Goal: Information Seeking & Learning: Learn about a topic

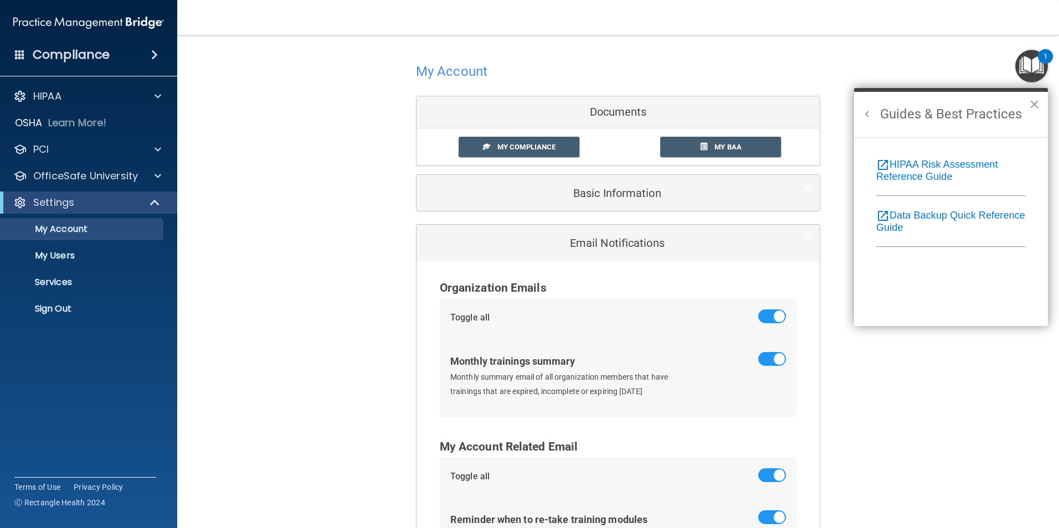
click at [93, 55] on h4 "Compliance" at bounding box center [71, 55] width 77 height 16
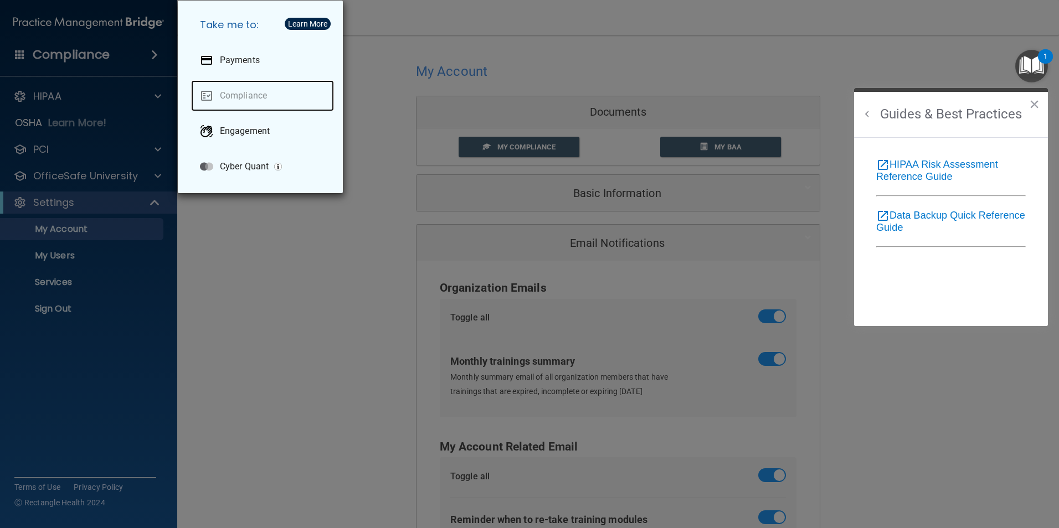
click at [229, 95] on link "Compliance" at bounding box center [262, 95] width 143 height 31
click at [129, 58] on div "Take me to: Payments Compliance Engagement Cyber Quant" at bounding box center [529, 264] width 1059 height 528
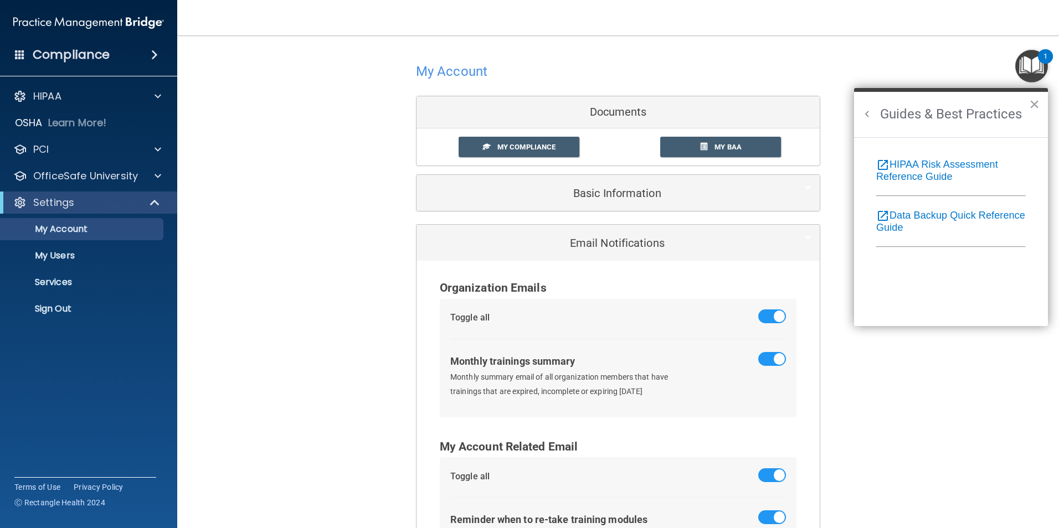
click at [110, 53] on div "Compliance" at bounding box center [88, 55] width 177 height 24
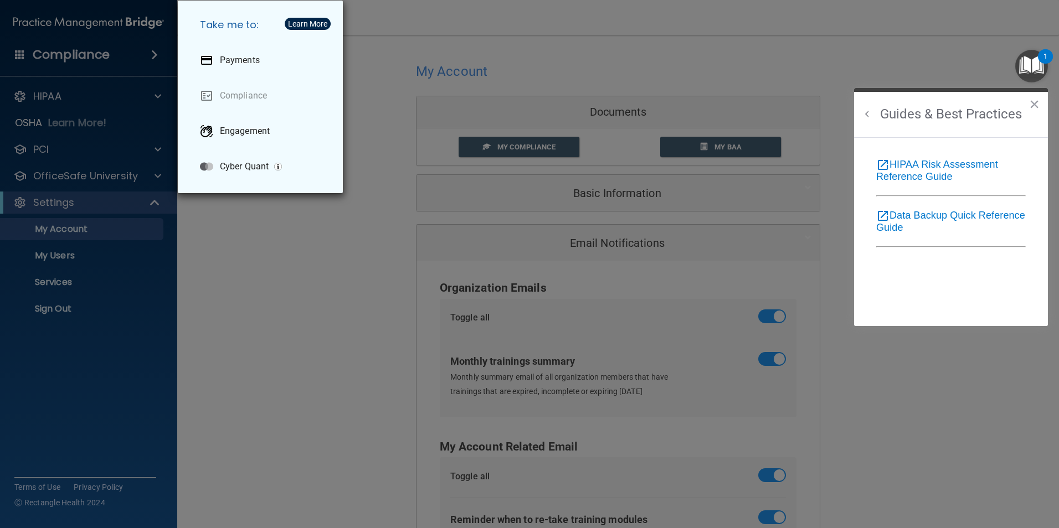
drag, startPoint x: 337, startPoint y: 332, endPoint x: 386, endPoint y: 294, distance: 61.6
click at [335, 328] on div "Take me to: Payments Compliance Engagement Cyber Quant" at bounding box center [529, 264] width 1059 height 528
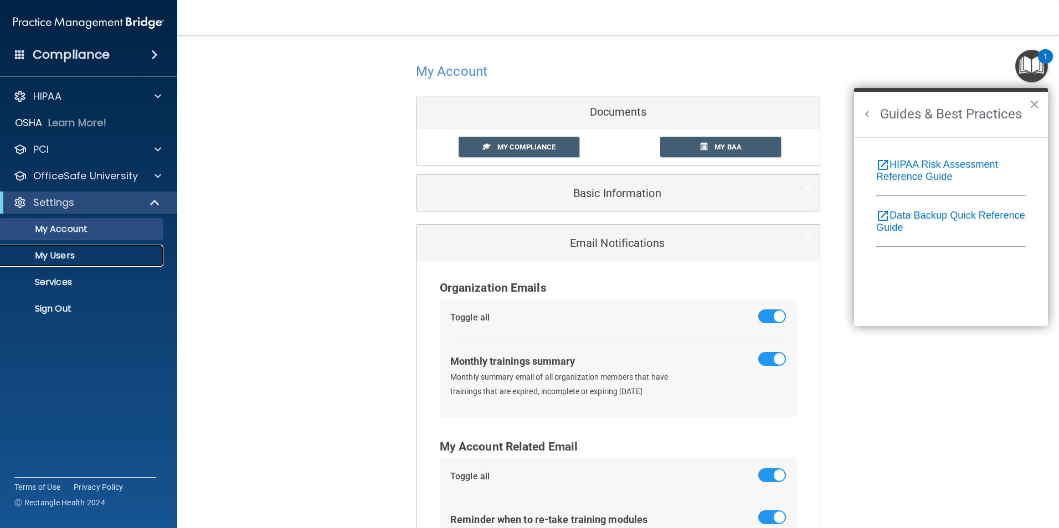
click at [85, 254] on p "My Users" at bounding box center [82, 255] width 151 height 11
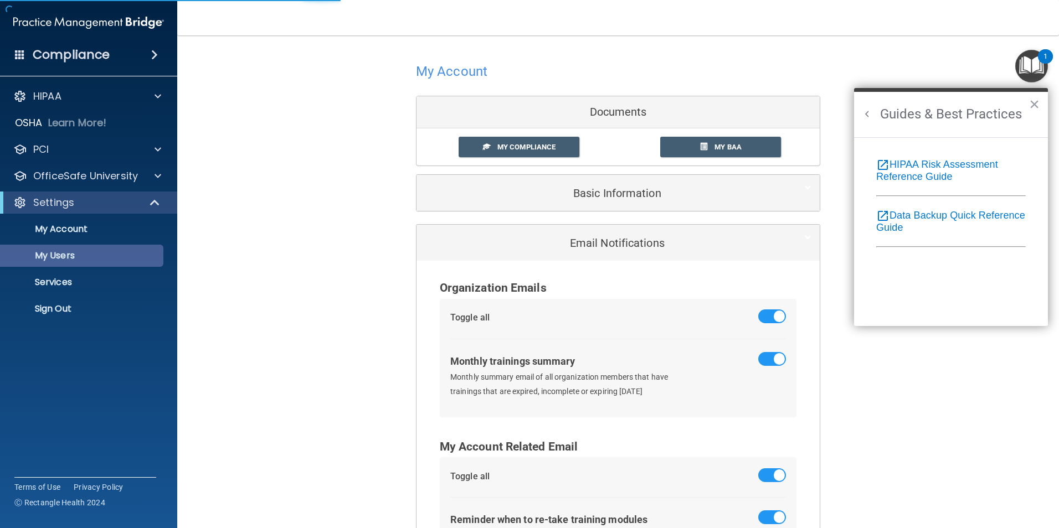
select select "20"
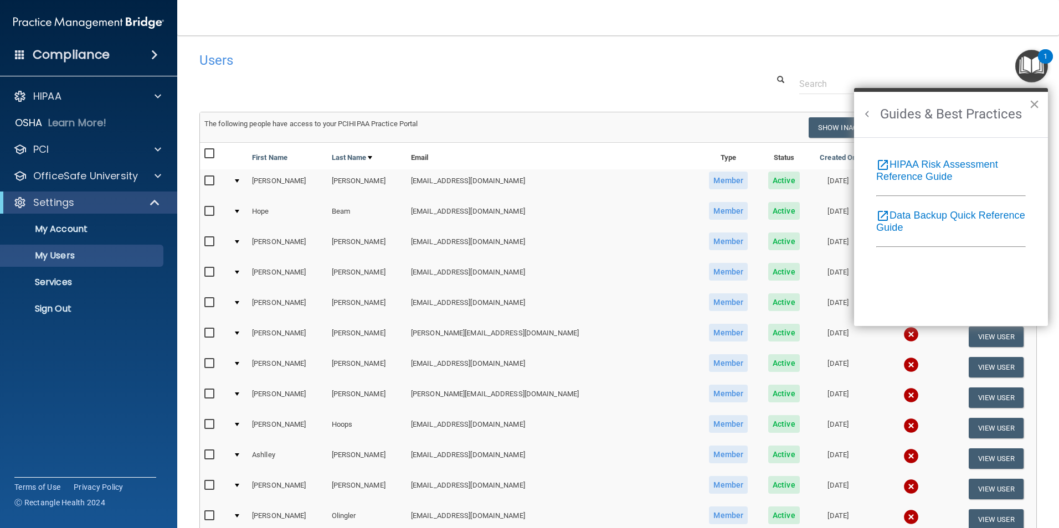
click at [1033, 102] on button "×" at bounding box center [1034, 104] width 11 height 18
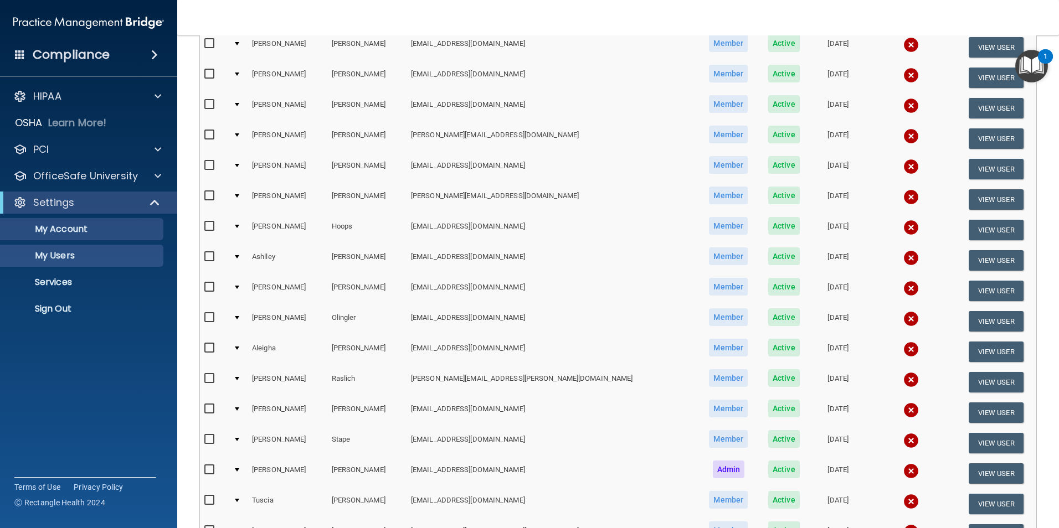
scroll to position [25, 0]
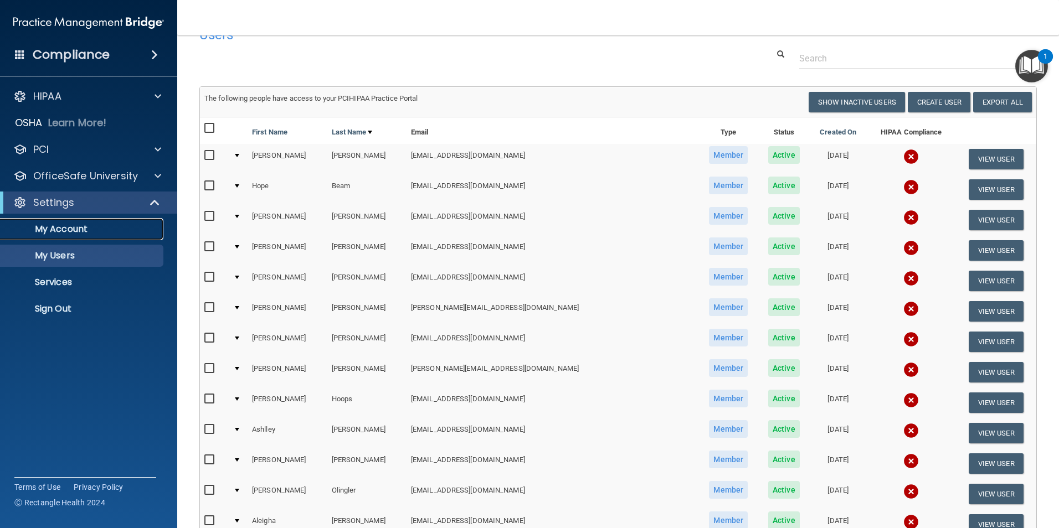
click at [63, 228] on p "My Account" at bounding box center [82, 229] width 151 height 11
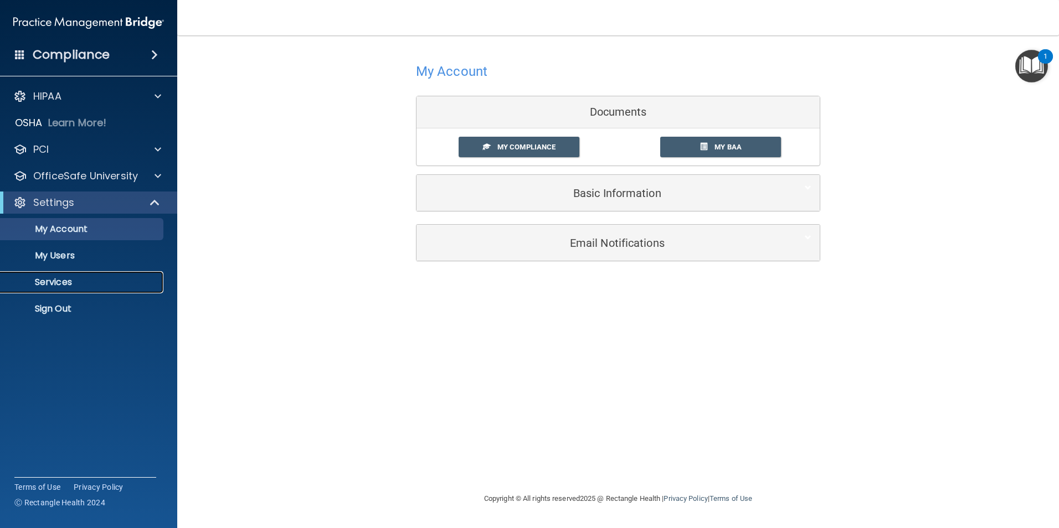
click at [45, 277] on p "Services" at bounding box center [82, 282] width 151 height 11
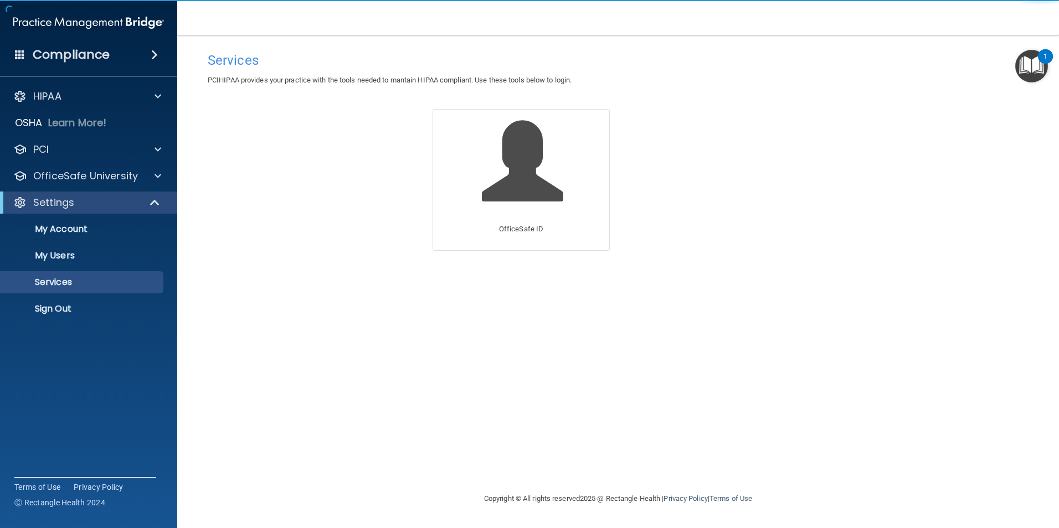
click at [62, 209] on div "Settings" at bounding box center [88, 203] width 177 height 22
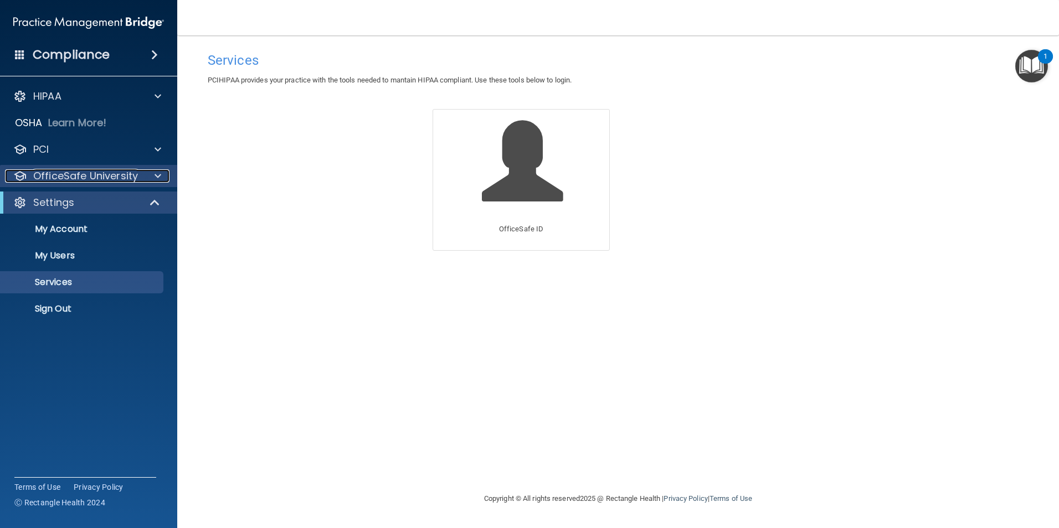
click at [79, 179] on p "OfficeSafe University" at bounding box center [85, 176] width 105 height 13
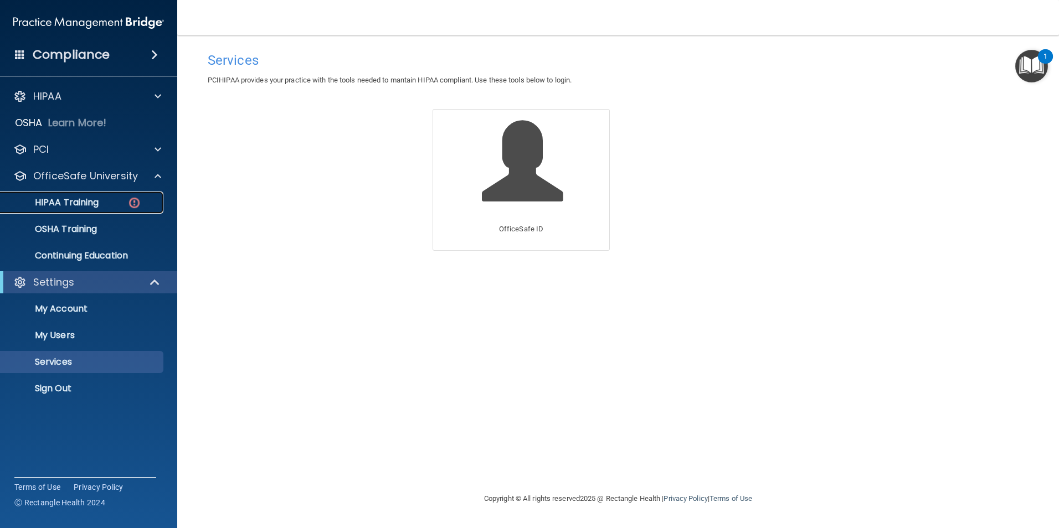
click at [85, 208] on p "HIPAA Training" at bounding box center [52, 202] width 91 height 11
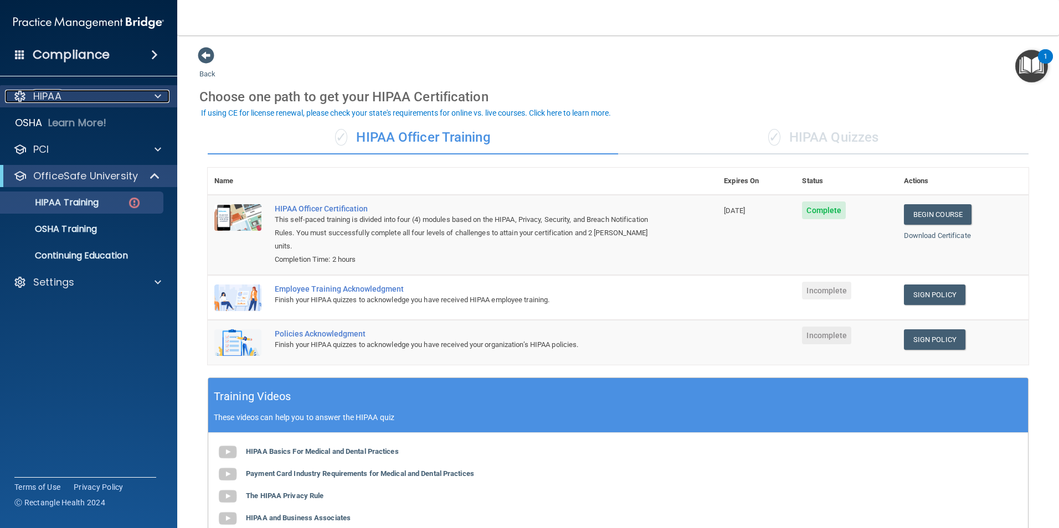
click at [95, 90] on div "HIPAA" at bounding box center [73, 96] width 137 height 13
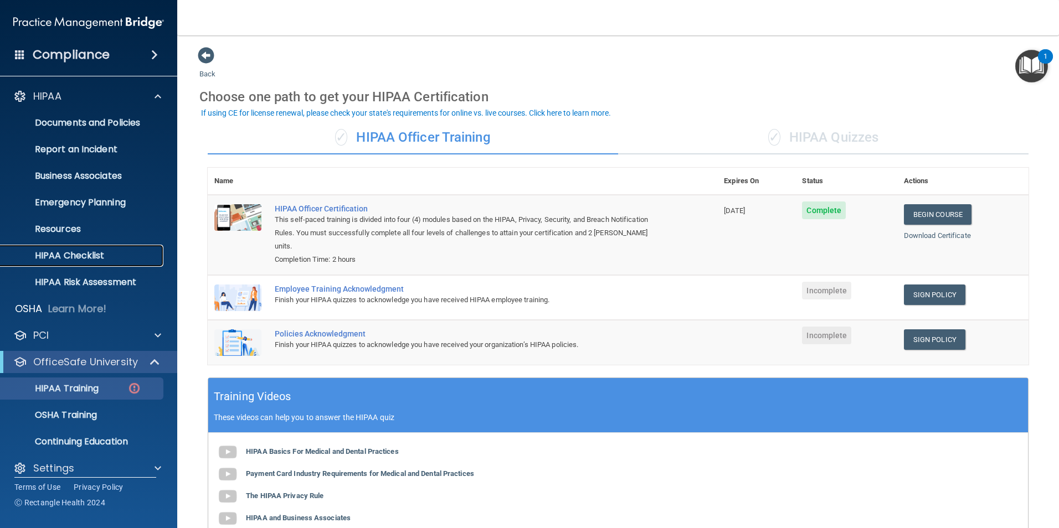
click at [73, 254] on p "HIPAA Checklist" at bounding box center [82, 255] width 151 height 11
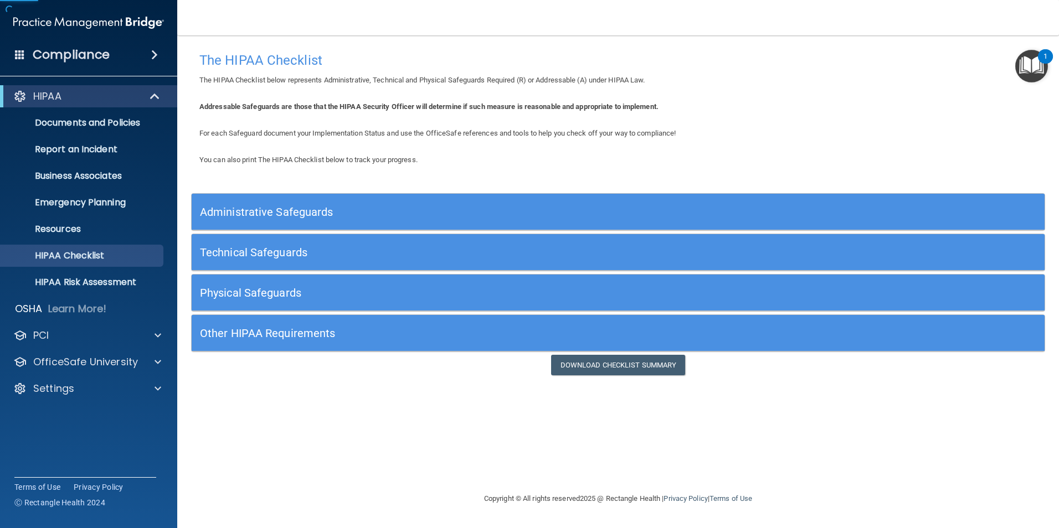
click at [1028, 71] on img "Open Resource Center, 1 new notification" at bounding box center [1031, 66] width 33 height 33
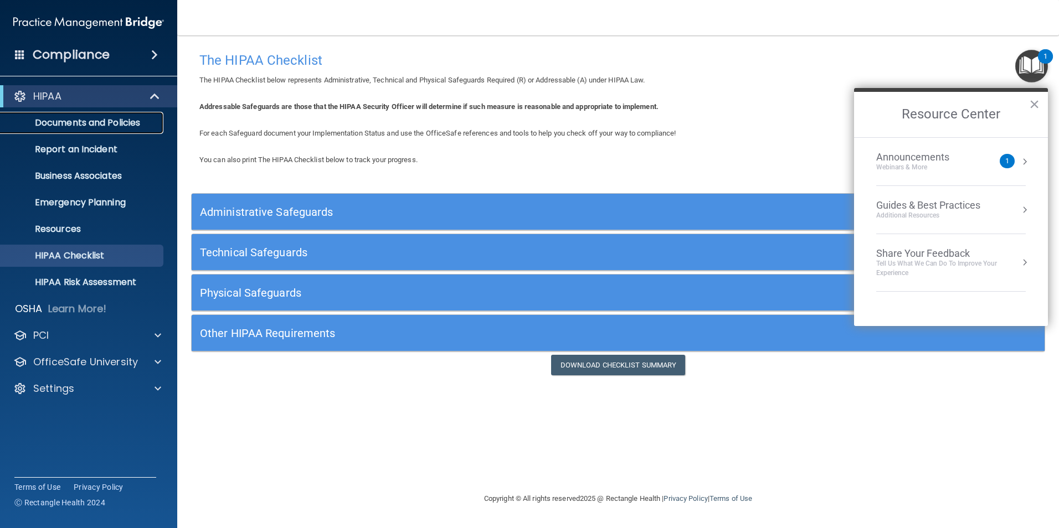
click at [64, 124] on p "Documents and Policies" at bounding box center [82, 122] width 151 height 11
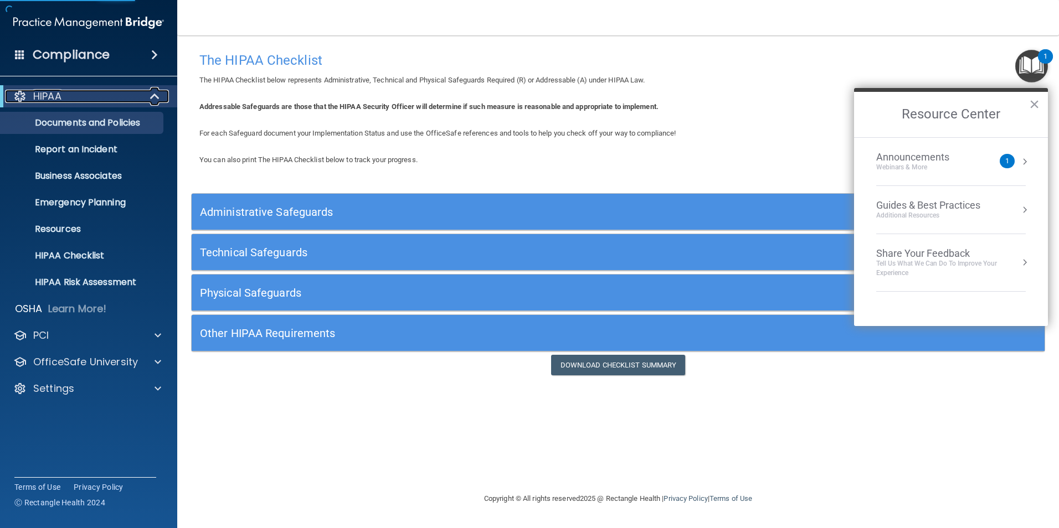
click at [74, 94] on div "HIPAA" at bounding box center [73, 96] width 137 height 13
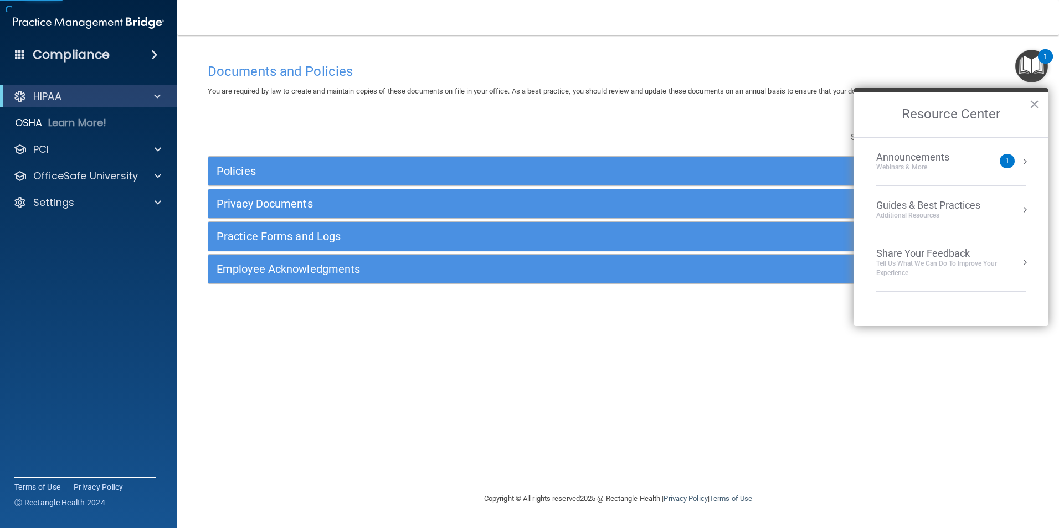
click at [1029, 104] on h2 "Resource Center" at bounding box center [951, 114] width 194 height 45
click at [1036, 99] on button "×" at bounding box center [1034, 104] width 11 height 18
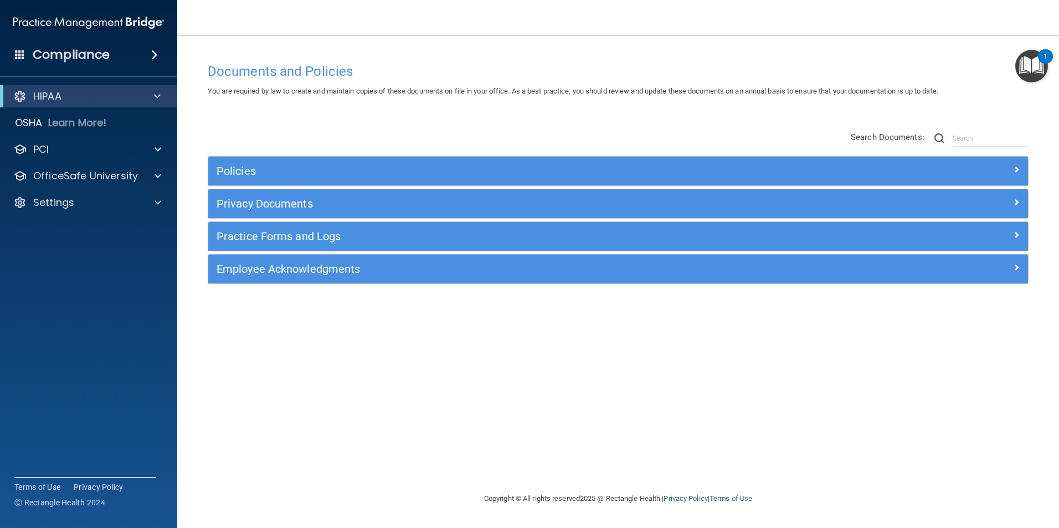
click at [1051, 70] on main "Documents and Policies You are required by law to create and maintain copies of…" at bounding box center [618, 281] width 882 height 493
click at [1034, 67] on img "Open Resource Center, 1 new notification" at bounding box center [1031, 66] width 33 height 33
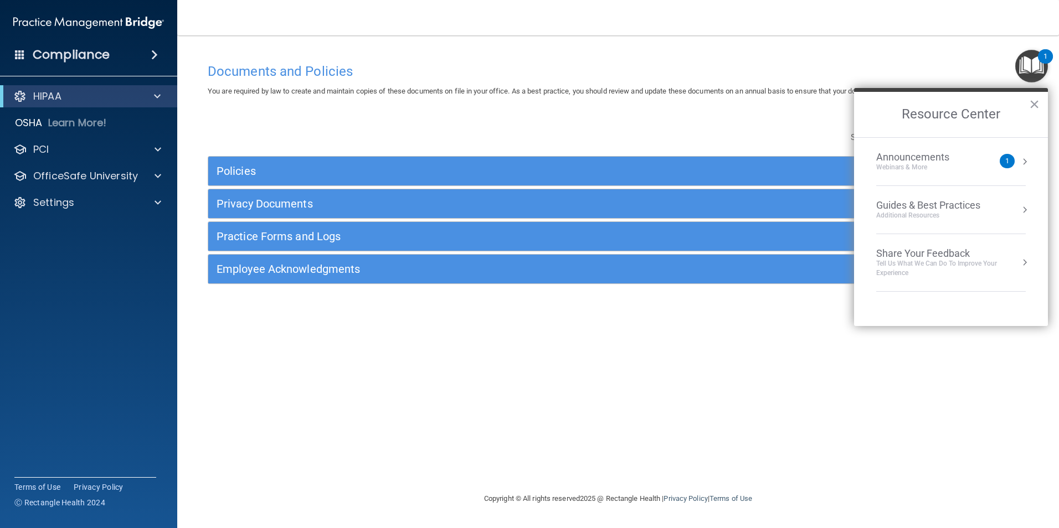
click at [1024, 159] on button "Resource Center" at bounding box center [1024, 161] width 11 height 11
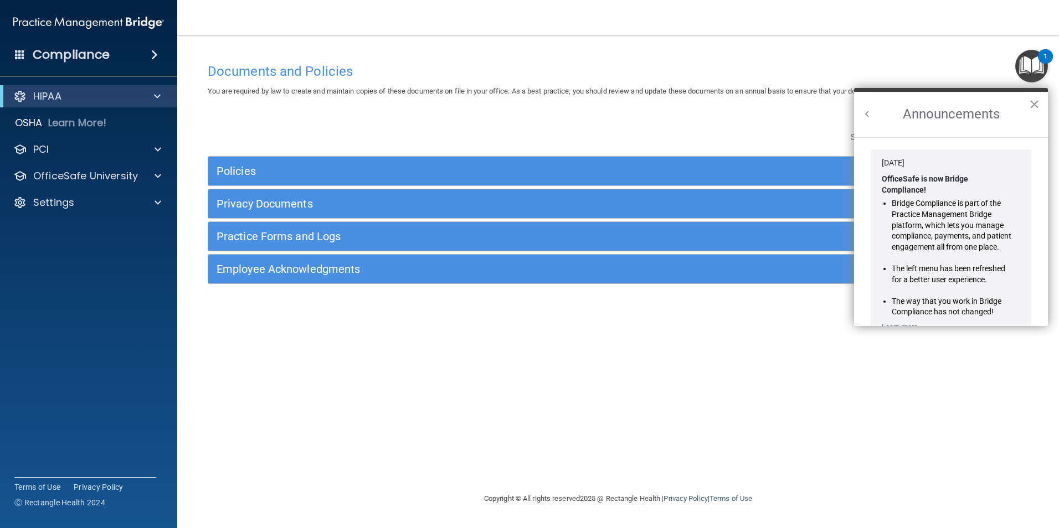
click at [1037, 106] on button "×" at bounding box center [1034, 104] width 11 height 18
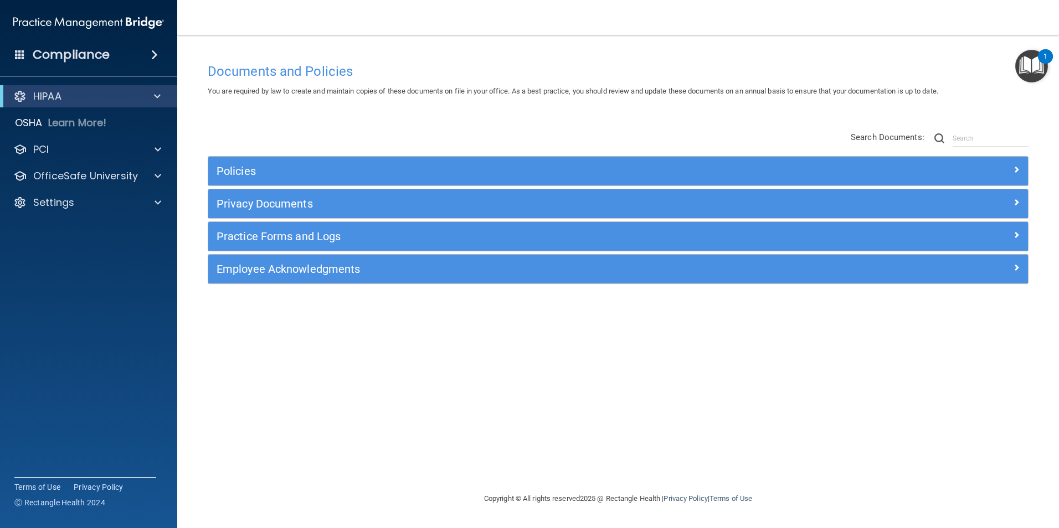
click at [1030, 74] on img "Open Resource Center, 1 new notification" at bounding box center [1031, 66] width 33 height 33
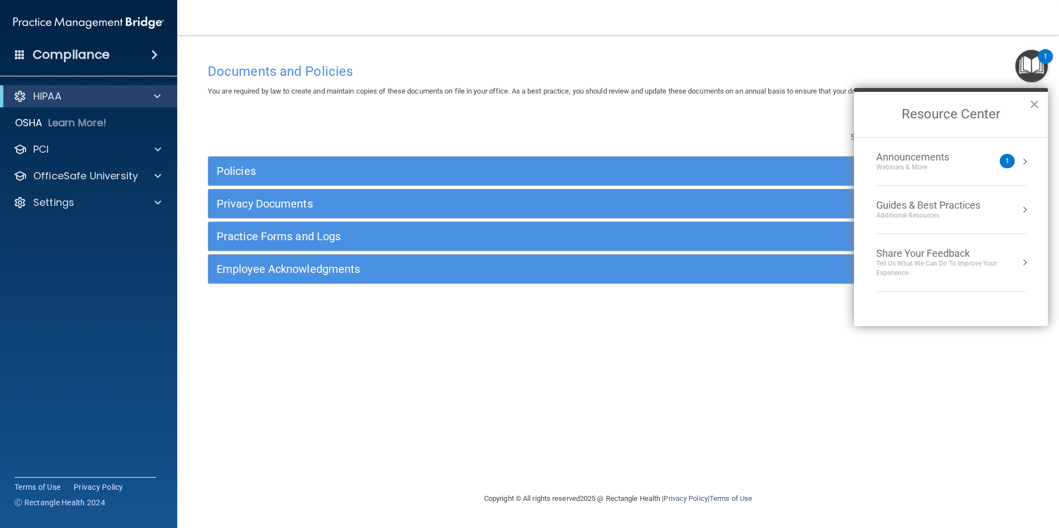
click at [1028, 209] on button "Resource Center" at bounding box center [1024, 209] width 11 height 11
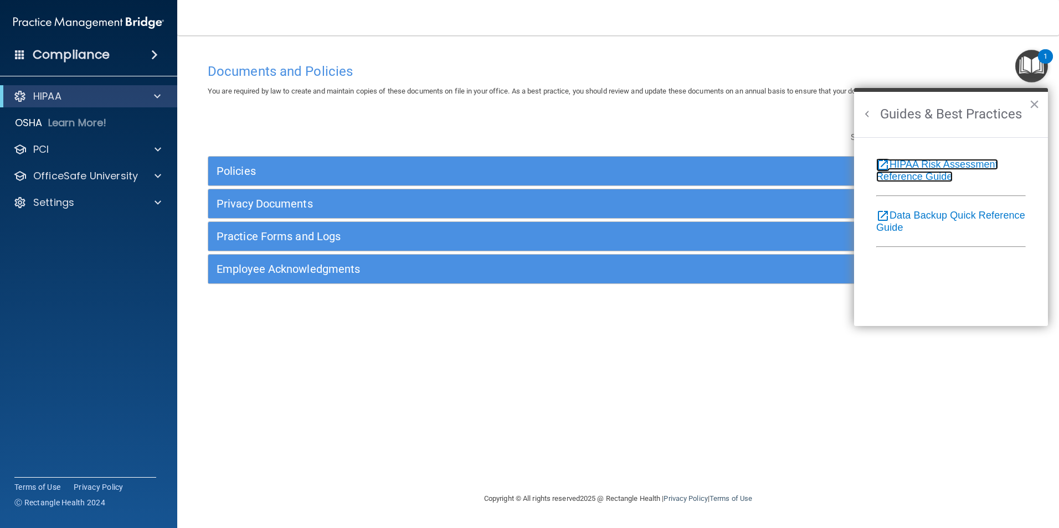
click at [929, 172] on link "open_in_new HIPAA Risk Assessment Reference Guide" at bounding box center [937, 170] width 122 height 23
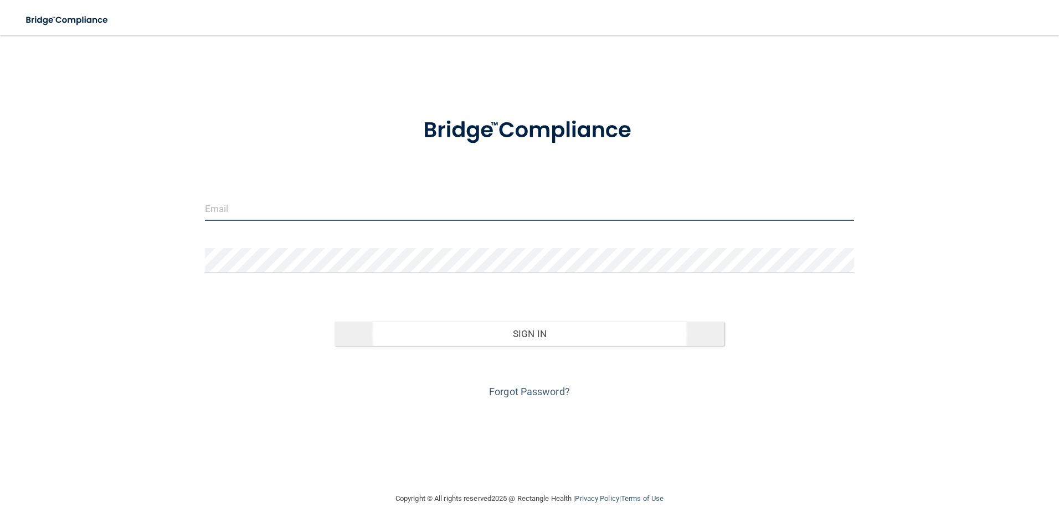
type input "[EMAIL_ADDRESS][DOMAIN_NAME]"
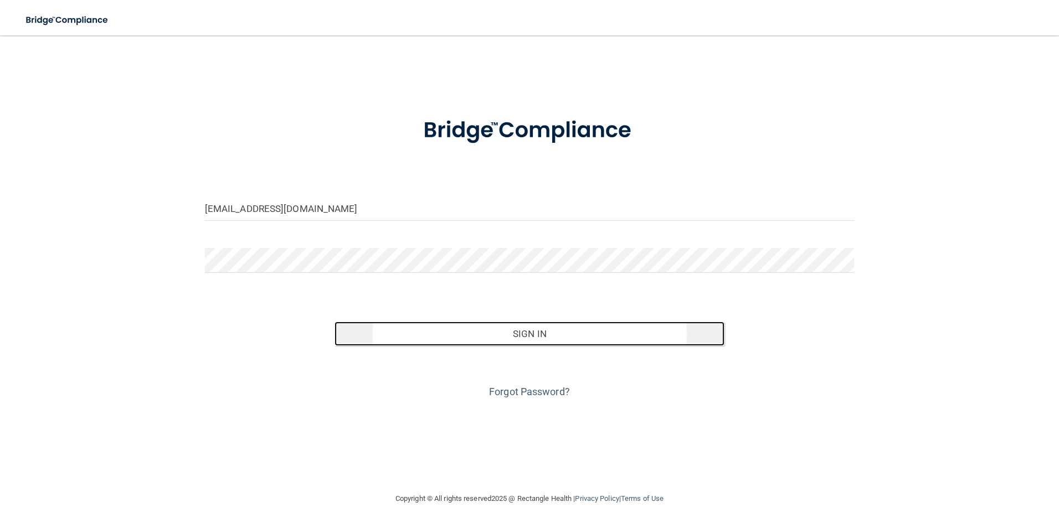
click at [539, 341] on button "Sign In" at bounding box center [530, 334] width 390 height 24
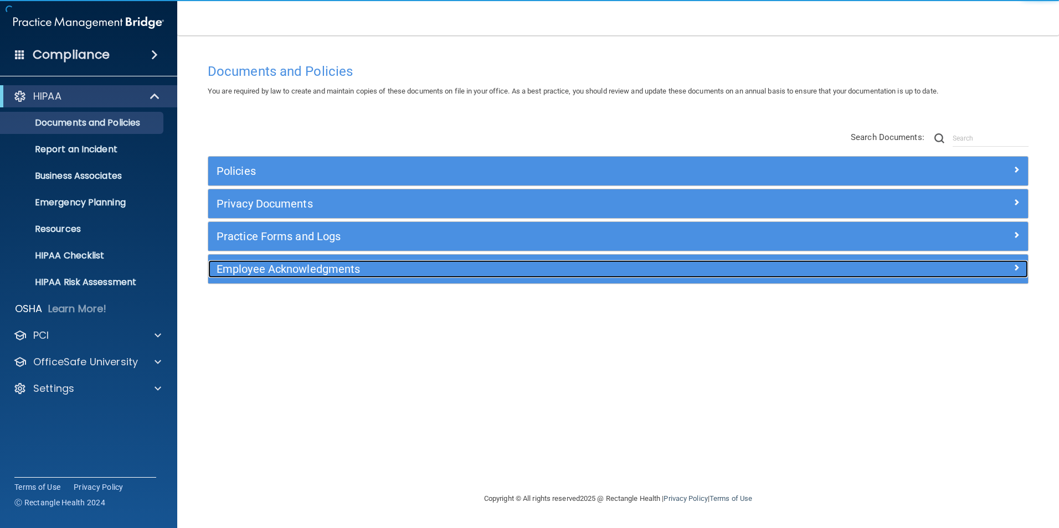
click at [375, 276] on div "Employee Acknowledgments" at bounding box center [515, 269] width 615 height 18
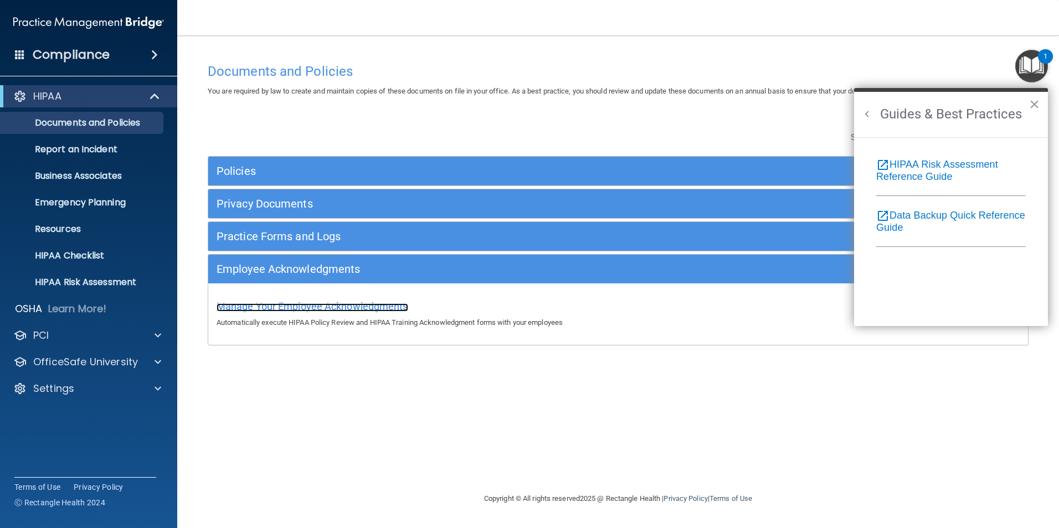
click at [343, 305] on span "Manage Your Employee Acknowledgments" at bounding box center [313, 307] width 192 height 12
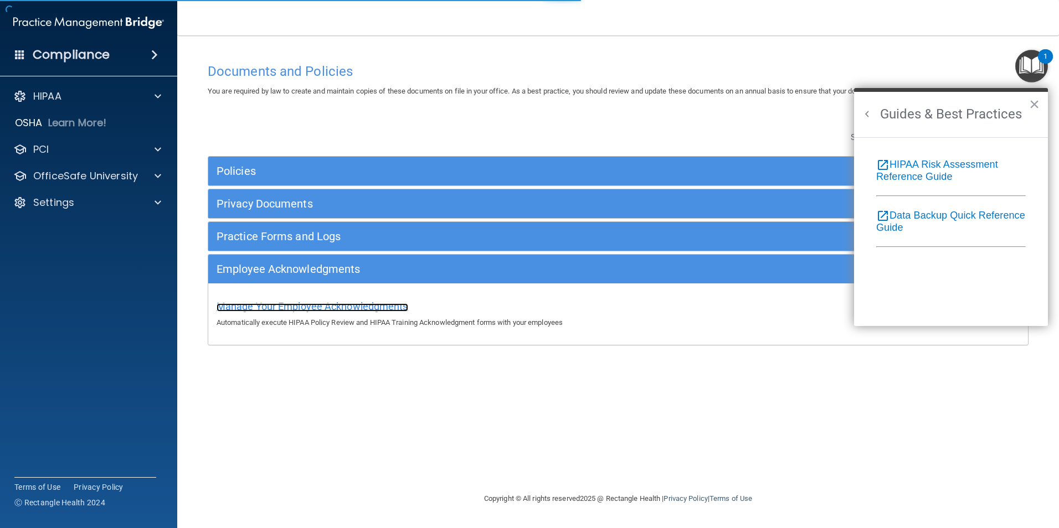
click at [364, 301] on span "Manage Your Employee Acknowledgments" at bounding box center [313, 307] width 192 height 12
click at [1037, 102] on button "×" at bounding box center [1034, 104] width 11 height 18
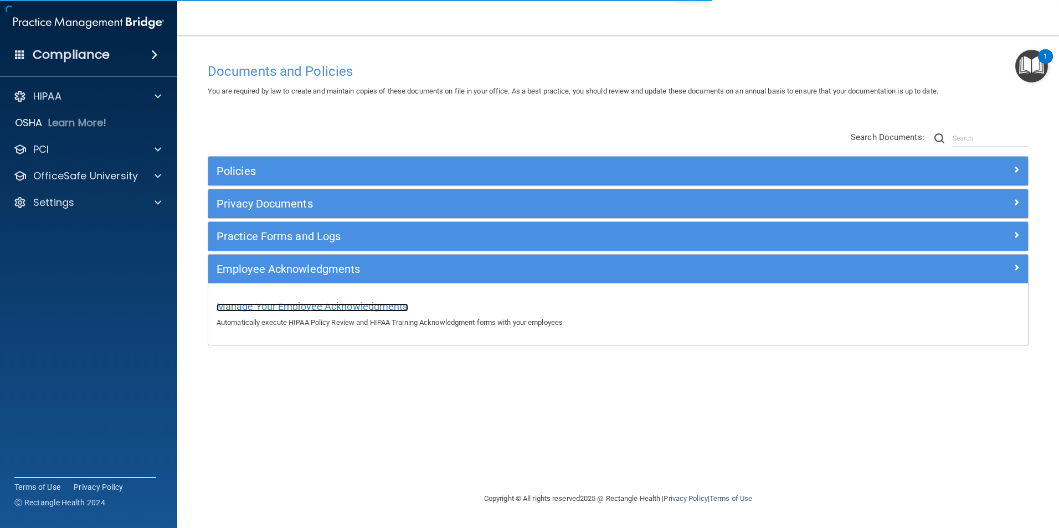
click at [367, 310] on span "Manage Your Employee Acknowledgments" at bounding box center [313, 307] width 192 height 12
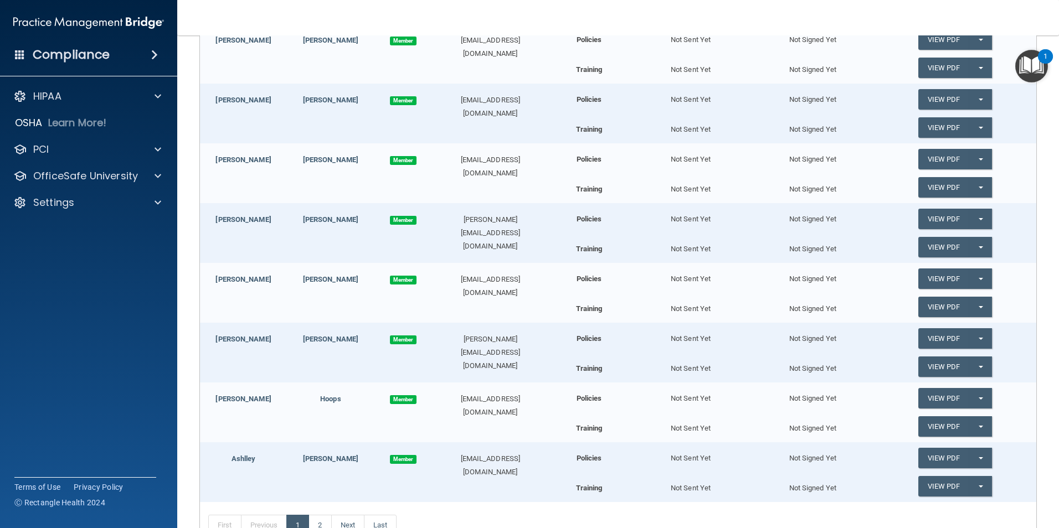
scroll to position [448, 0]
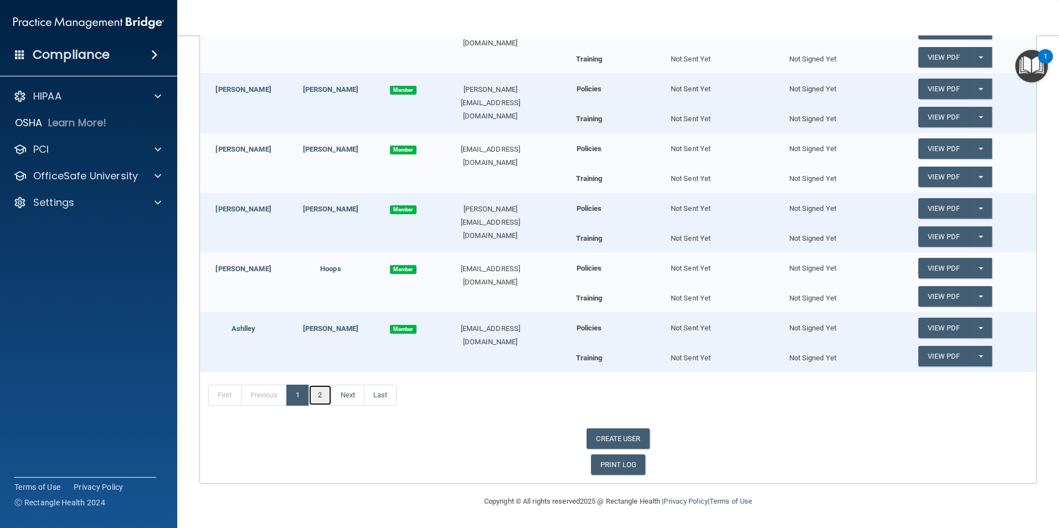
click at [325, 393] on link "2" at bounding box center [320, 395] width 23 height 21
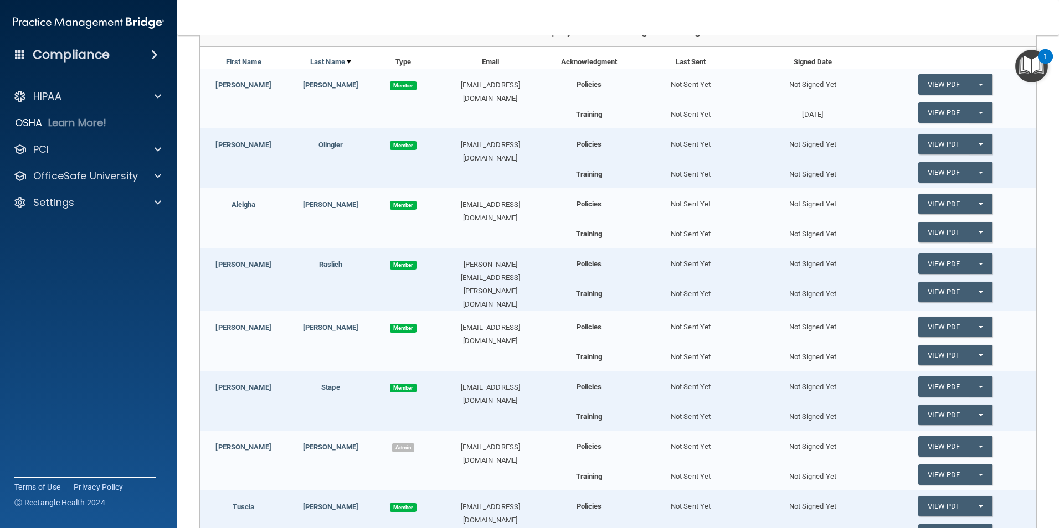
scroll to position [337, 0]
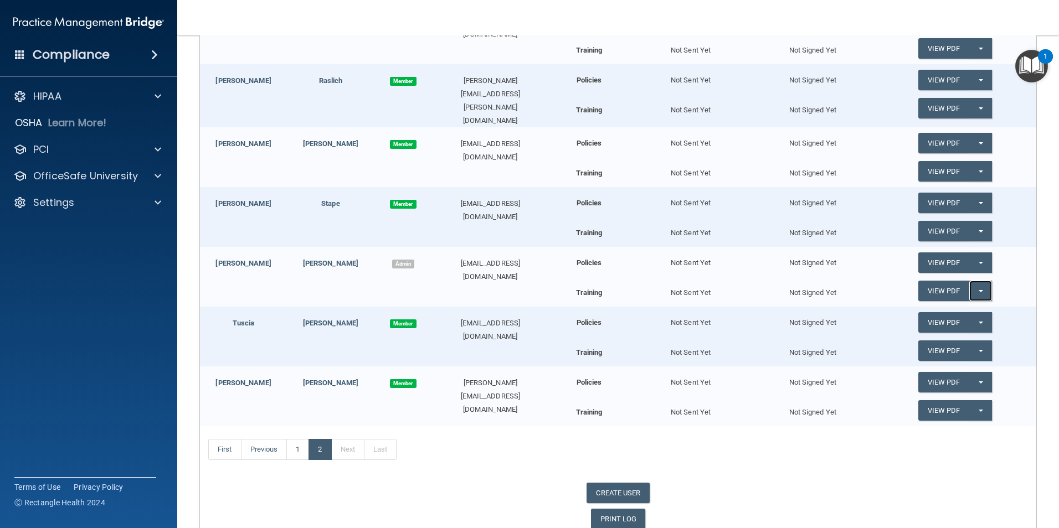
click at [979, 290] on span "button" at bounding box center [981, 291] width 4 height 2
click at [947, 255] on link "View PDF" at bounding box center [943, 263] width 51 height 20
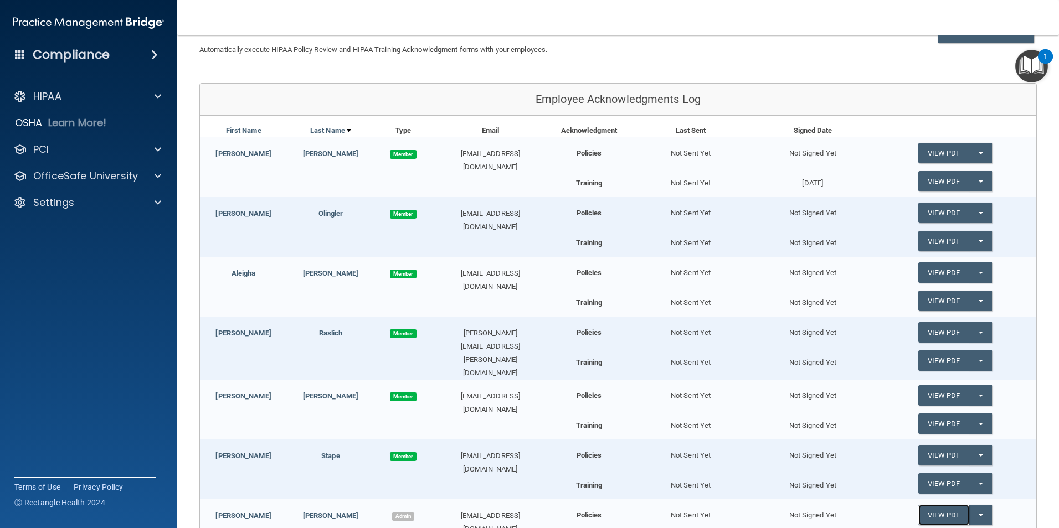
scroll to position [56, 0]
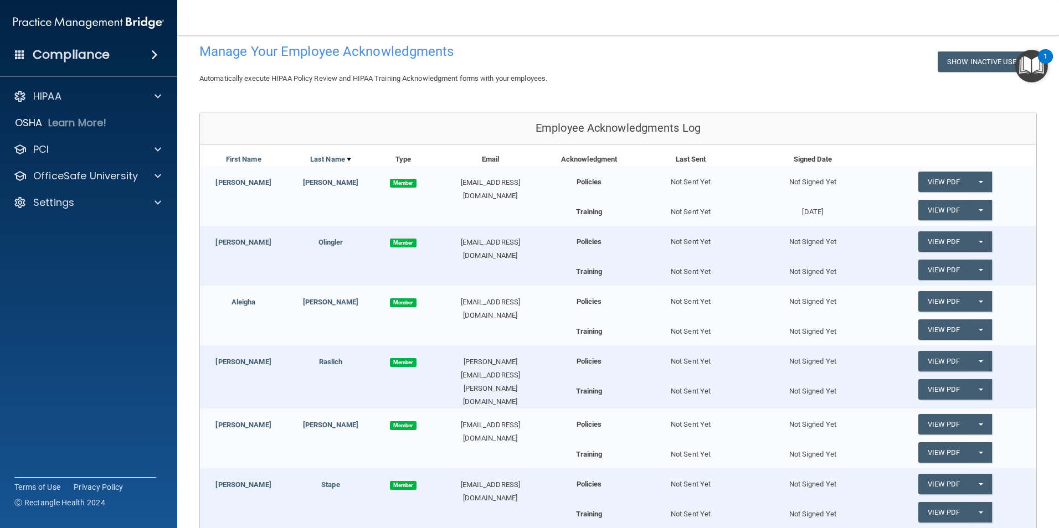
click at [1035, 69] on img "Open Resource Center, 1 new notification" at bounding box center [1031, 66] width 33 height 33
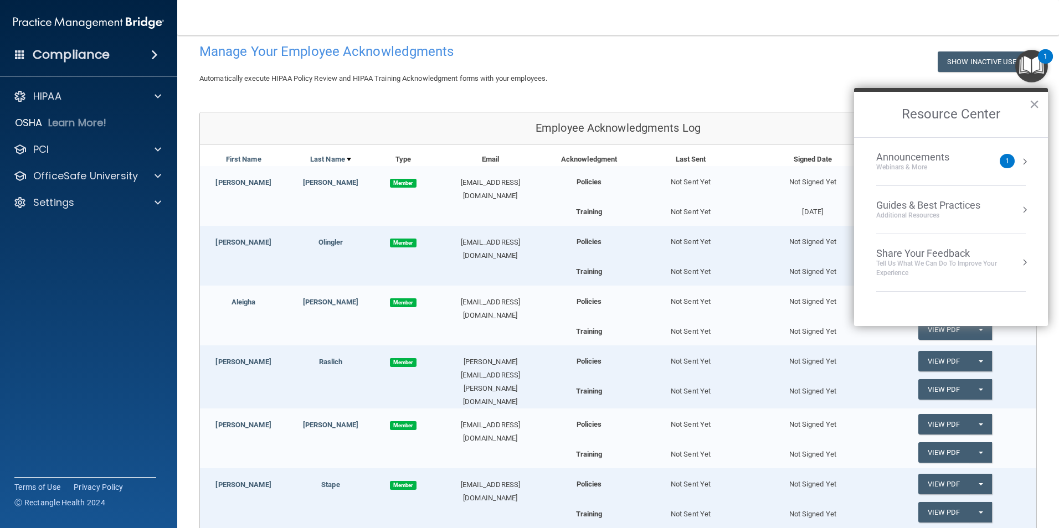
click at [1022, 208] on button "Resource Center" at bounding box center [1024, 209] width 11 height 11
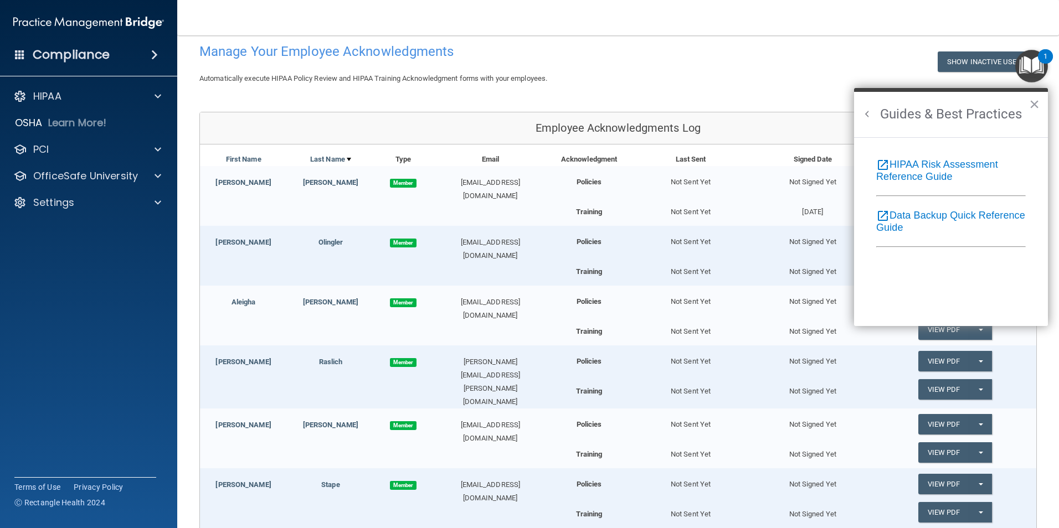
click at [877, 146] on div "open_in_new HIPAA Risk Assessment Reference Guide open_in_new Data Backup Quick…" at bounding box center [951, 231] width 194 height 189
click at [881, 165] on icon "open_in_new" at bounding box center [882, 164] width 13 height 13
click at [1031, 104] on button "×" at bounding box center [1034, 104] width 11 height 18
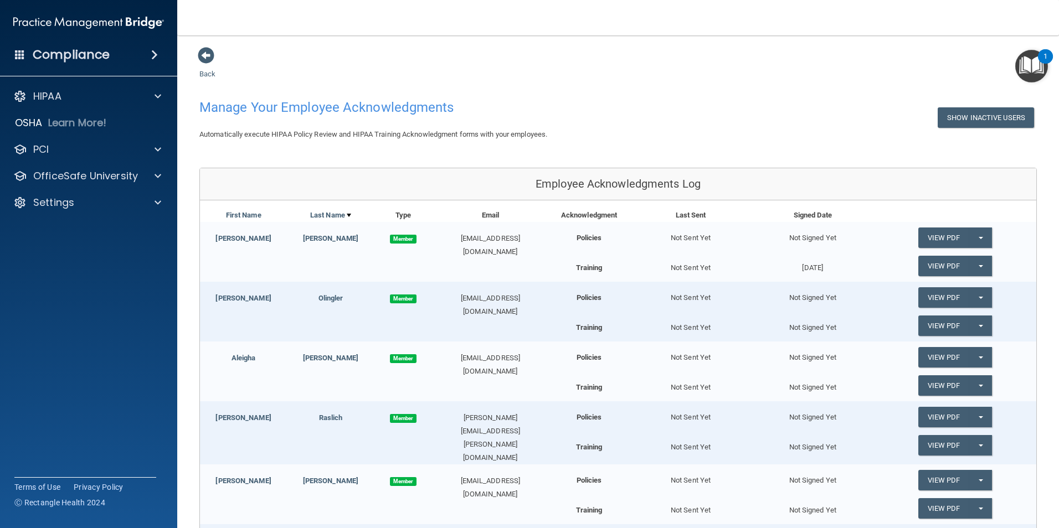
click at [1032, 68] on img "Open Resource Center, 1 new notification" at bounding box center [1031, 66] width 33 height 33
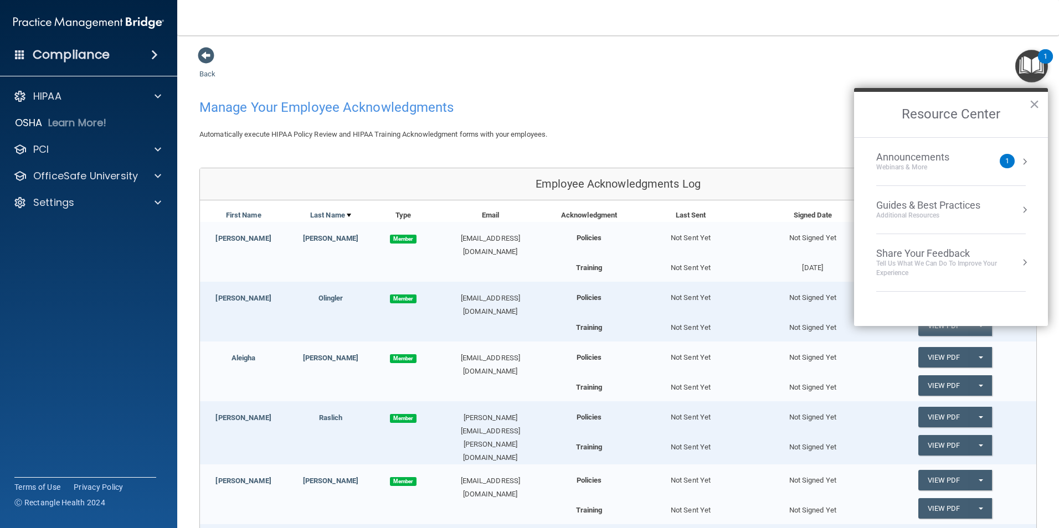
click at [1024, 158] on button "Resource Center" at bounding box center [1024, 161] width 11 height 11
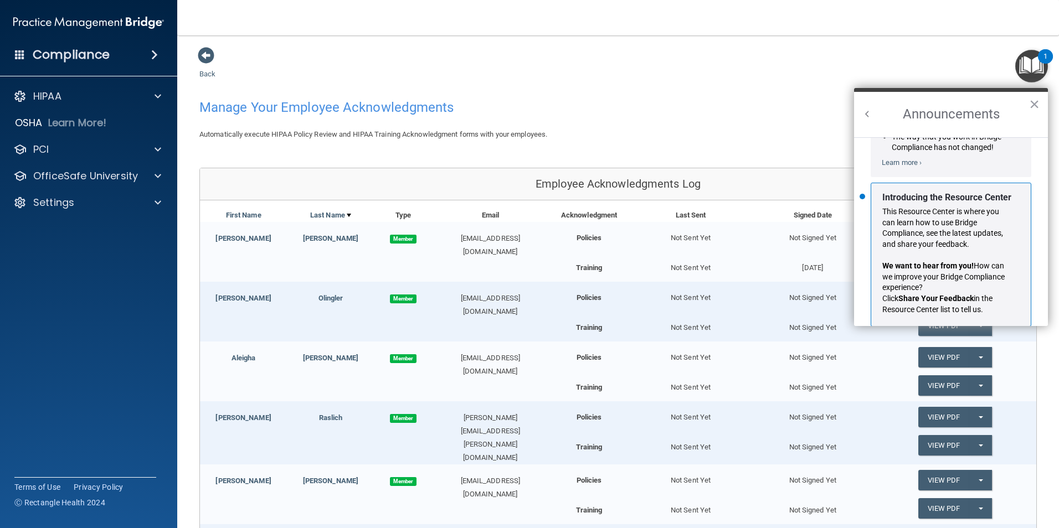
scroll to position [194, 0]
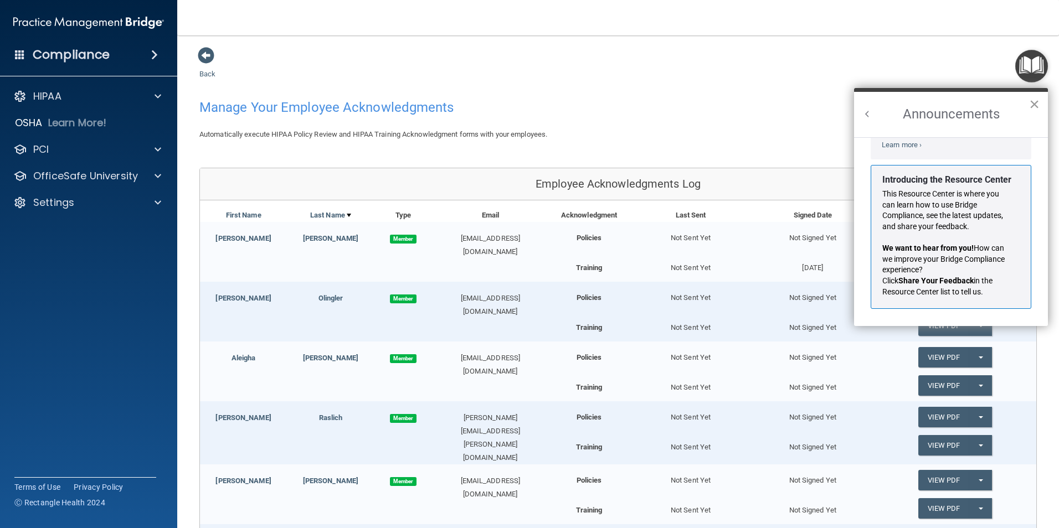
click at [1034, 102] on button "×" at bounding box center [1034, 104] width 11 height 18
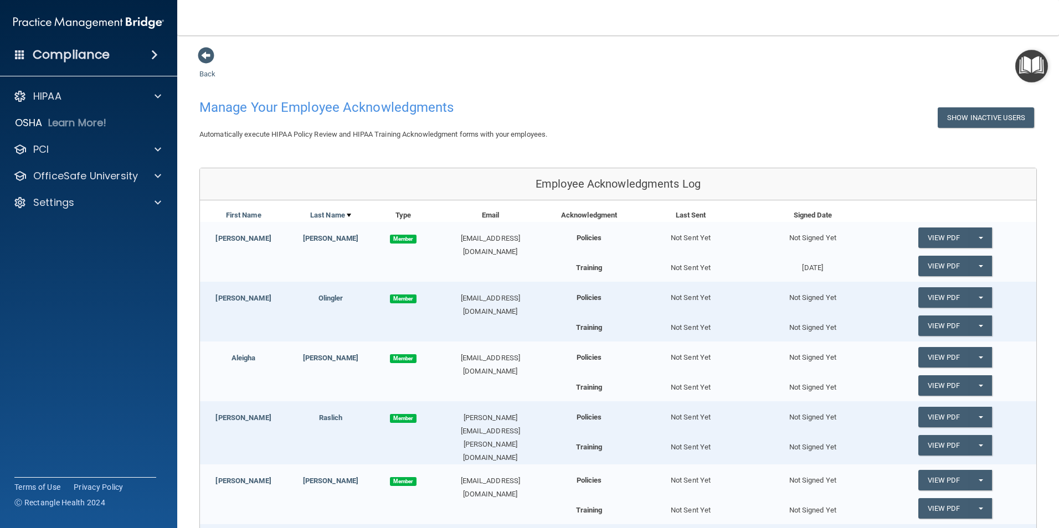
click at [1028, 65] on img "Open Resource Center" at bounding box center [1031, 66] width 33 height 33
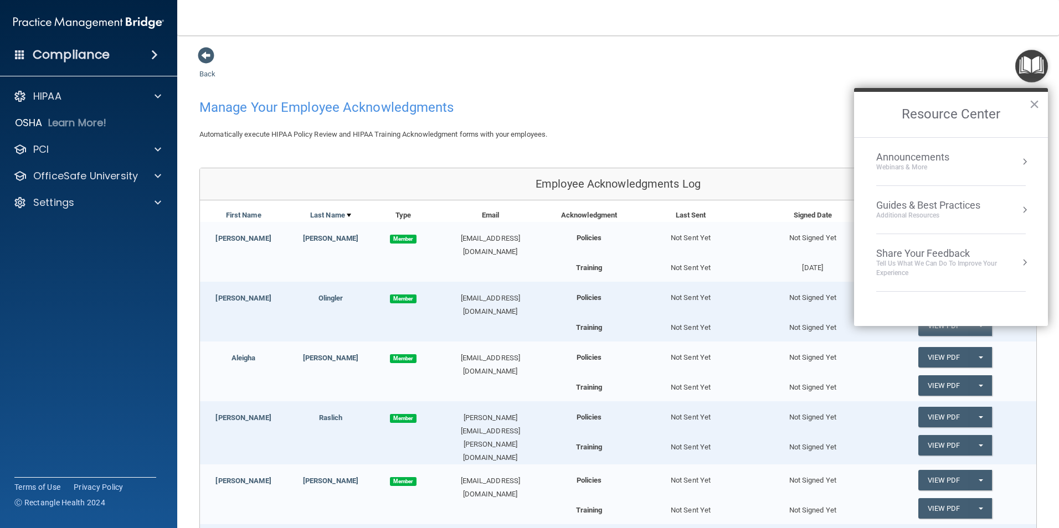
click at [901, 207] on div "Guides & Best Practices" at bounding box center [928, 205] width 104 height 12
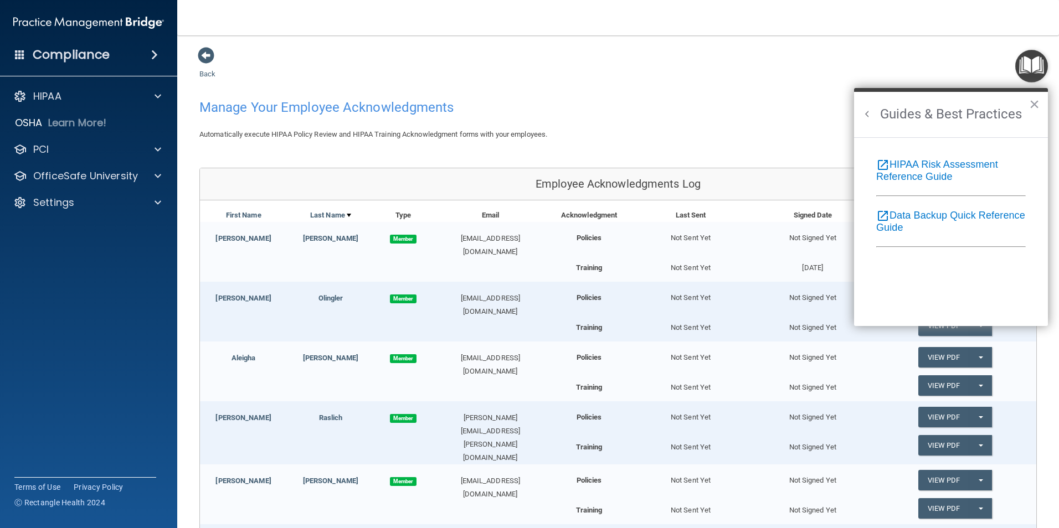
scroll to position [0, 0]
click at [868, 111] on button "Back to Resource Center Home" at bounding box center [867, 114] width 11 height 11
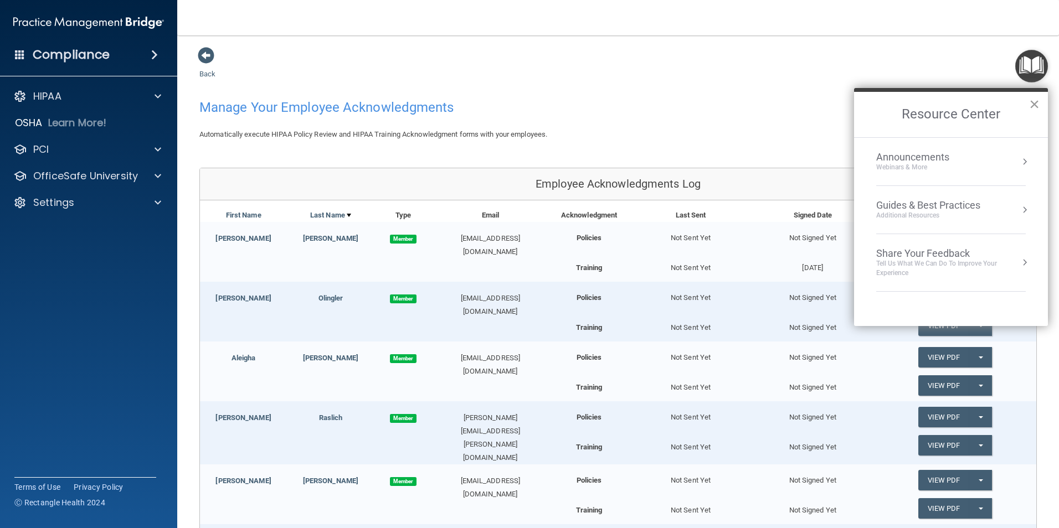
click at [1034, 105] on button "×" at bounding box center [1034, 104] width 11 height 18
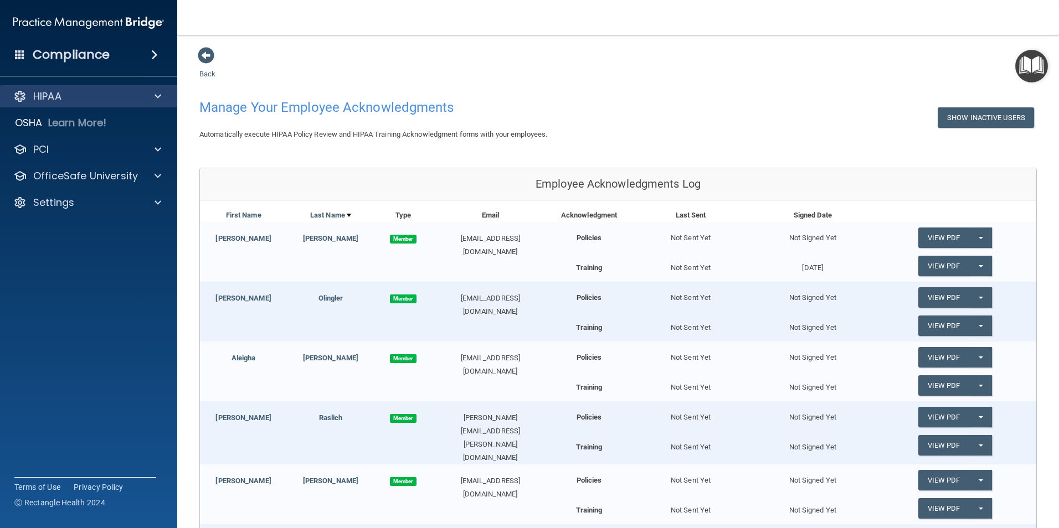
click at [54, 103] on div "HIPAA" at bounding box center [89, 96] width 178 height 22
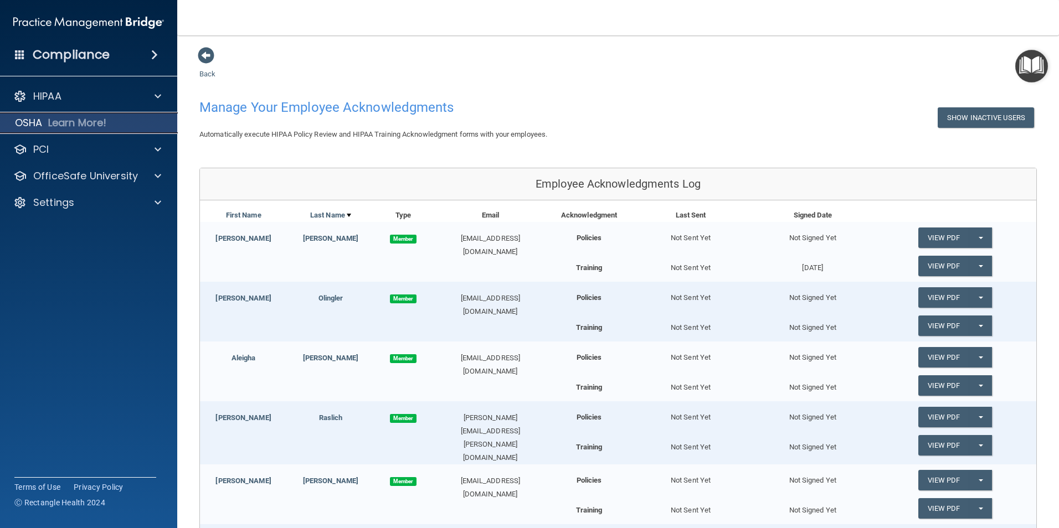
click at [39, 121] on p "OSHA" at bounding box center [29, 122] width 28 height 13
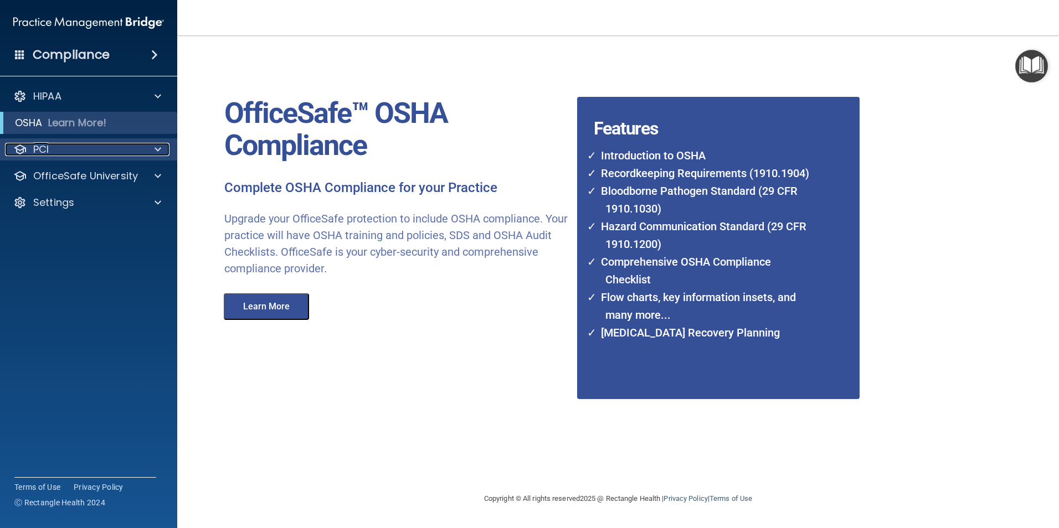
click at [47, 150] on p "PCI" at bounding box center [41, 149] width 16 height 13
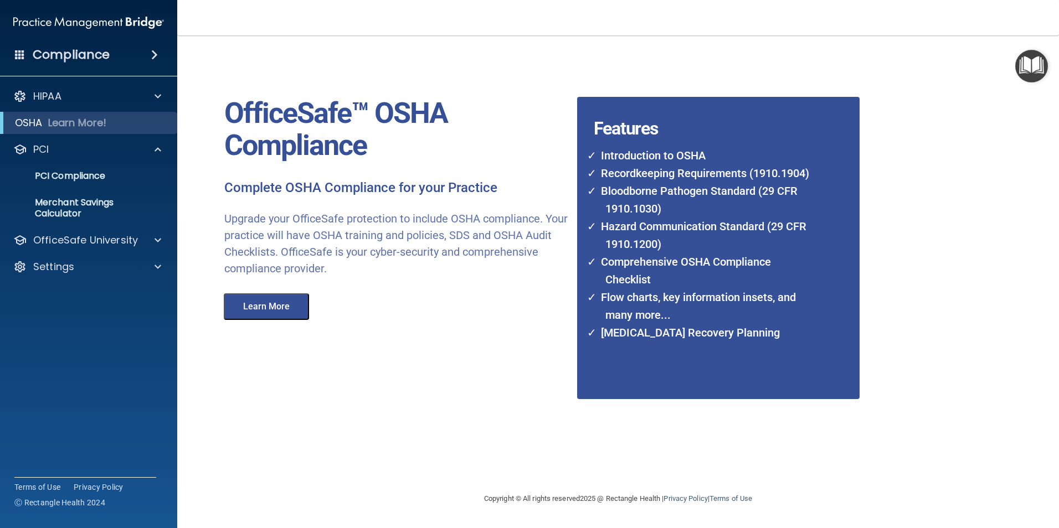
click at [83, 57] on h4 "Compliance" at bounding box center [71, 55] width 77 height 16
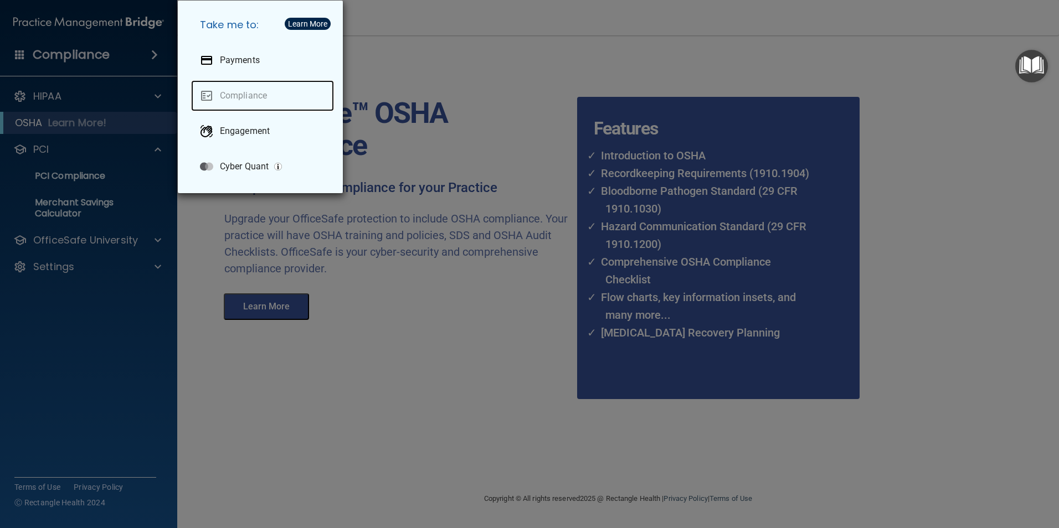
click at [258, 99] on link "Compliance" at bounding box center [262, 95] width 143 height 31
click at [219, 89] on link "Compliance" at bounding box center [262, 95] width 143 height 31
click at [116, 48] on div "Take me to: Payments Compliance Engagement Cyber Quant" at bounding box center [529, 264] width 1059 height 528
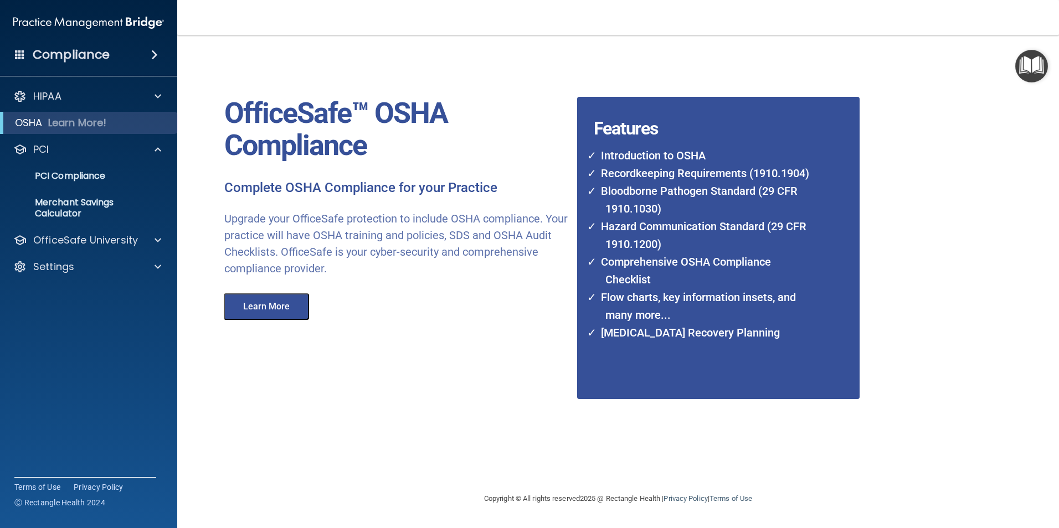
click at [127, 54] on div "Compliance" at bounding box center [88, 55] width 177 height 24
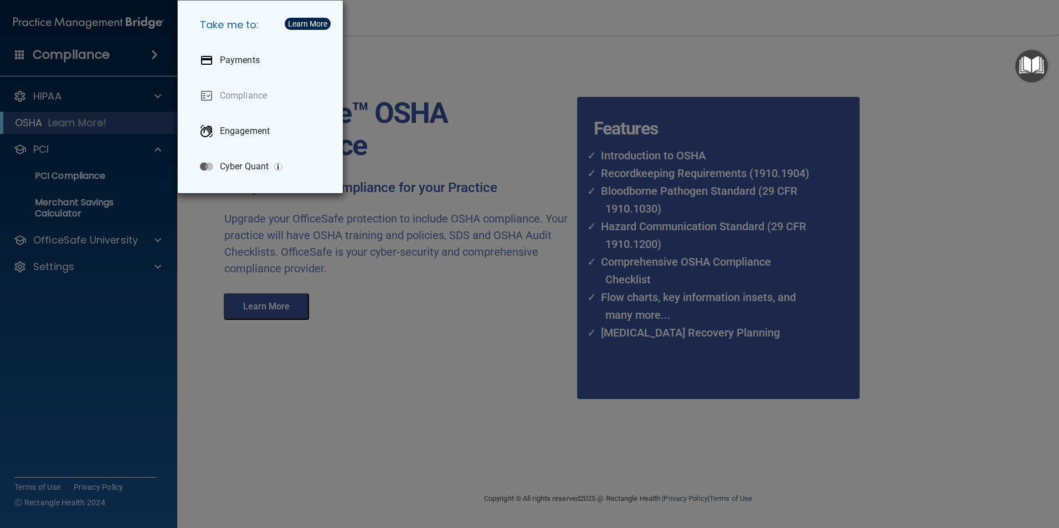
click at [92, 98] on div "Take me to: Payments Compliance Engagement Cyber Quant" at bounding box center [529, 264] width 1059 height 528
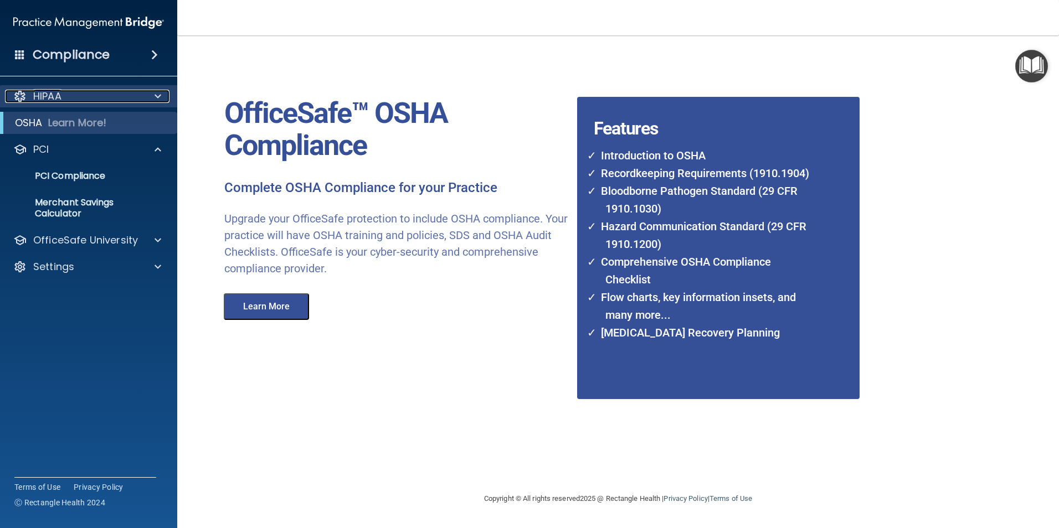
click at [148, 95] on div at bounding box center [156, 96] width 28 height 13
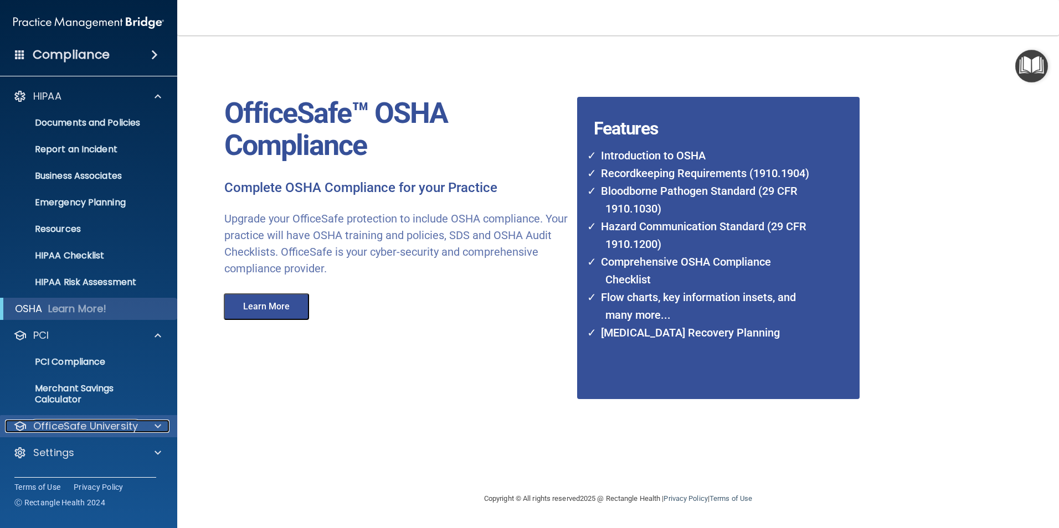
click at [160, 427] on span at bounding box center [158, 426] width 7 height 13
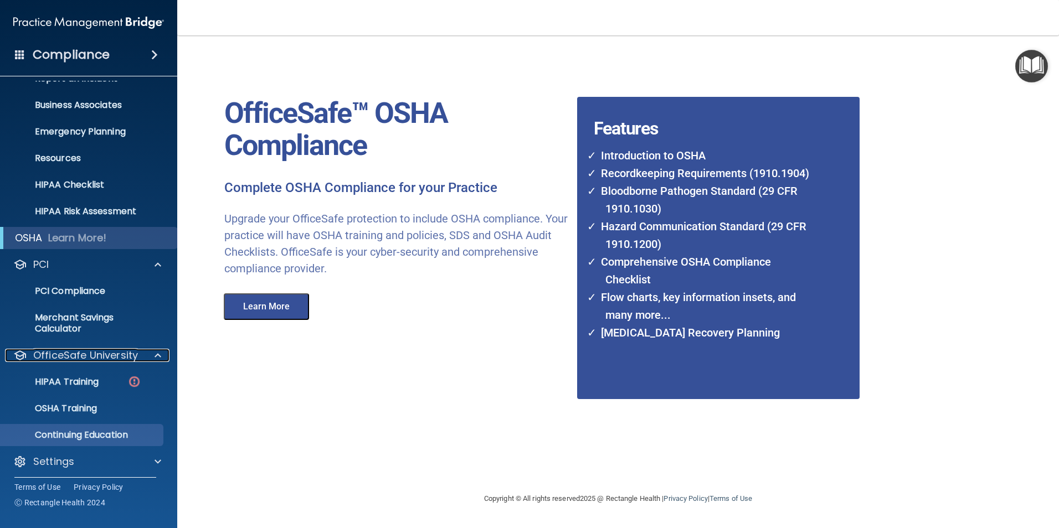
scroll to position [75, 0]
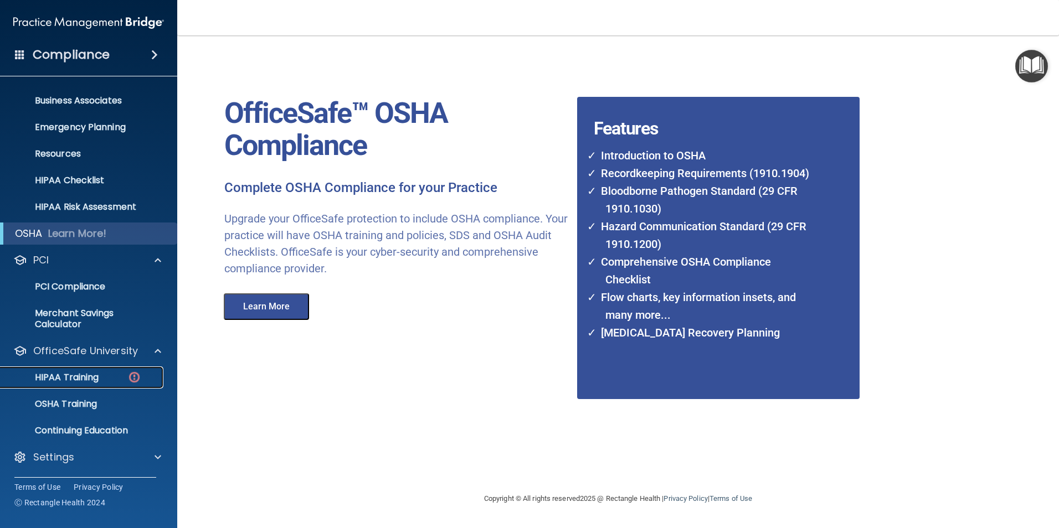
click at [120, 375] on div "HIPAA Training" at bounding box center [82, 377] width 151 height 11
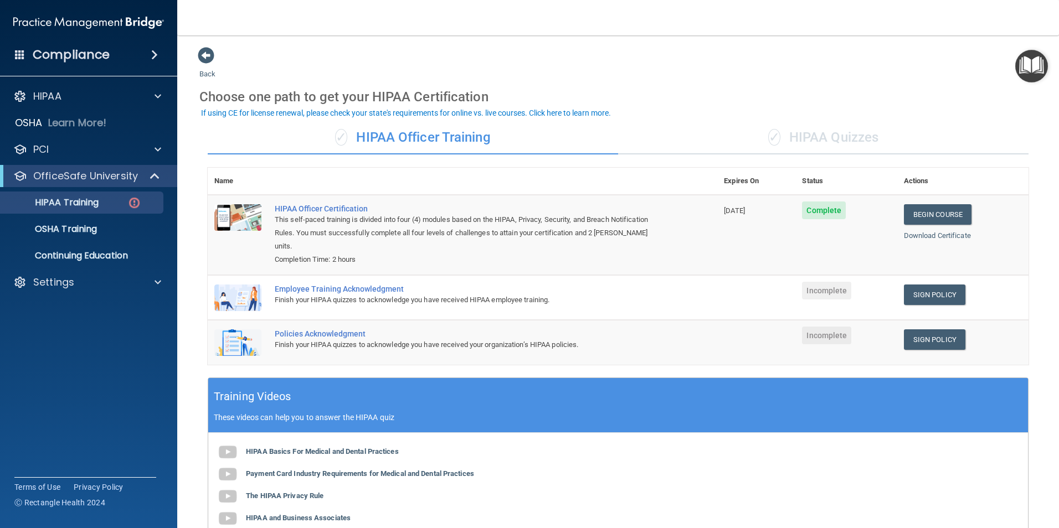
click at [807, 140] on div "✓ HIPAA Quizzes" at bounding box center [823, 137] width 410 height 33
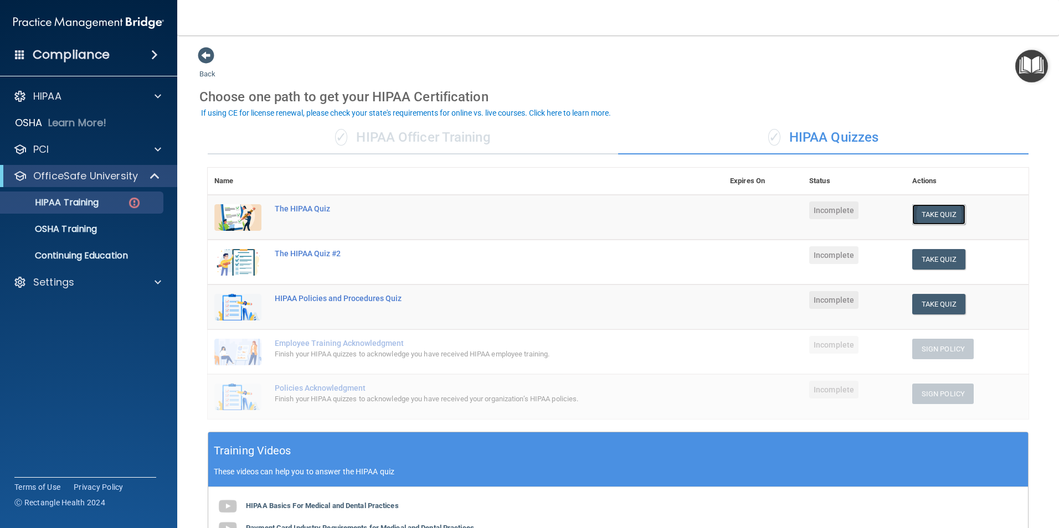
click at [921, 212] on button "Take Quiz" at bounding box center [938, 214] width 53 height 20
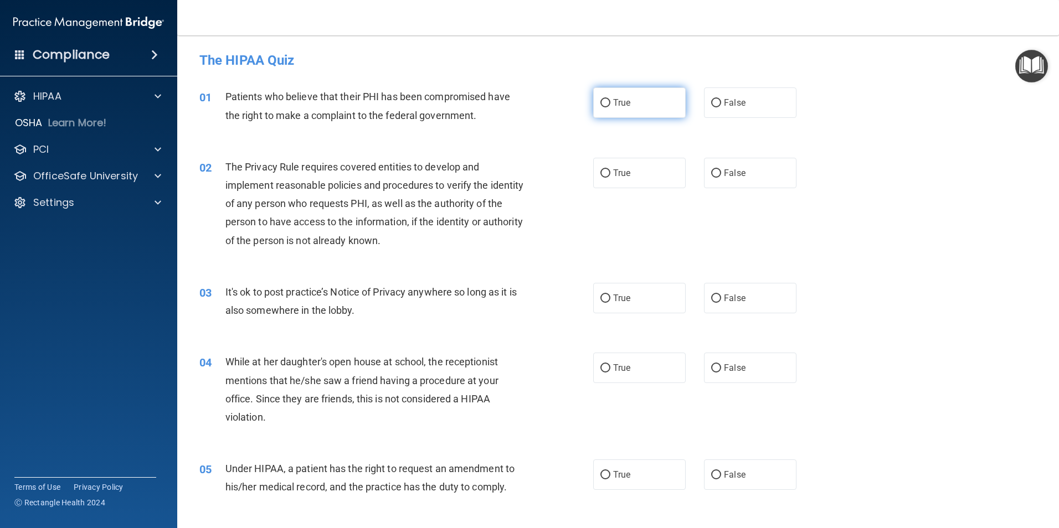
click at [602, 100] on input "True" at bounding box center [606, 103] width 10 height 8
radio input "true"
click at [605, 174] on input "True" at bounding box center [606, 174] width 10 height 8
radio input "true"
click at [711, 299] on input "False" at bounding box center [716, 299] width 10 height 8
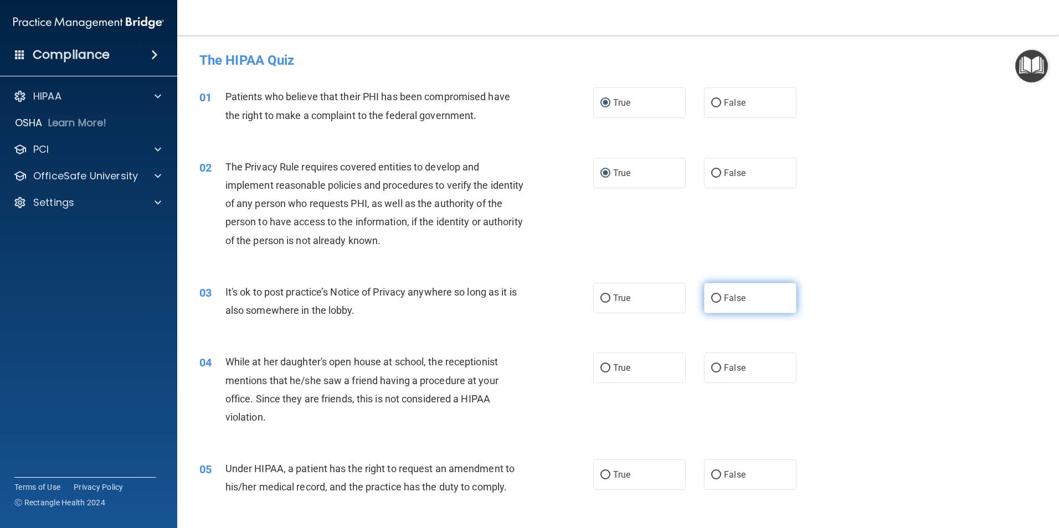
radio input "true"
click at [716, 368] on input "False" at bounding box center [716, 369] width 10 height 8
radio input "true"
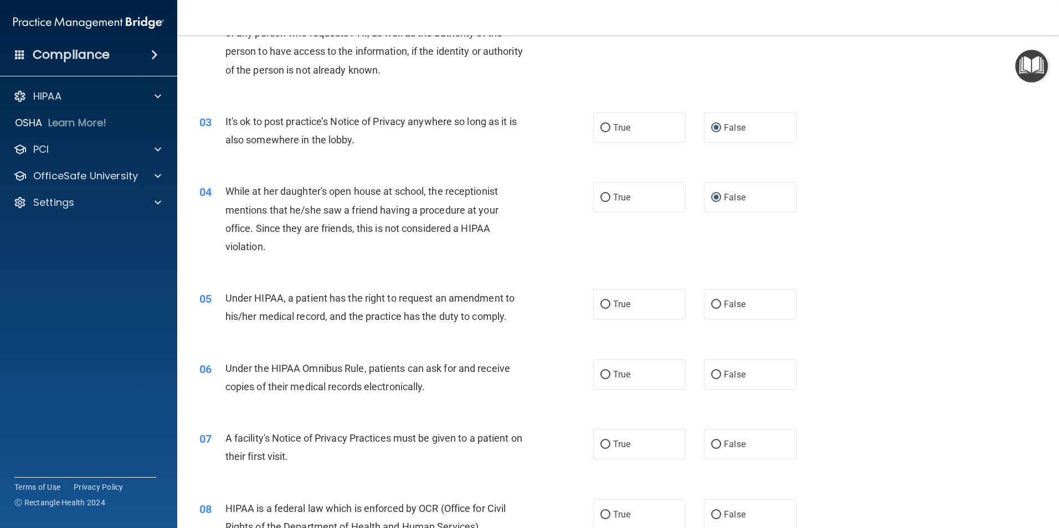
scroll to position [222, 0]
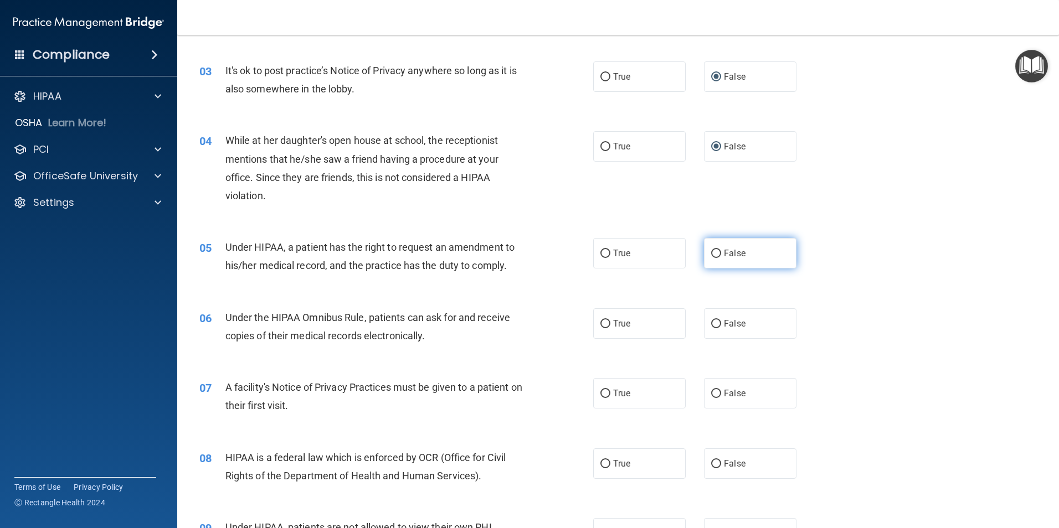
click at [711, 252] on input "False" at bounding box center [716, 254] width 10 height 8
radio input "true"
click at [608, 326] on label "True" at bounding box center [639, 324] width 93 height 30
click at [608, 326] on input "True" at bounding box center [606, 324] width 10 height 8
radio input "true"
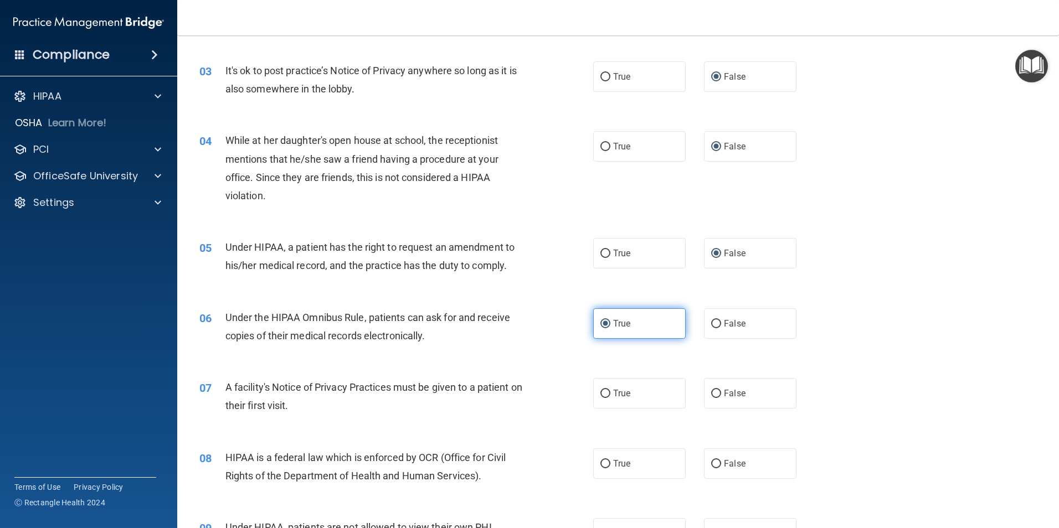
scroll to position [277, 0]
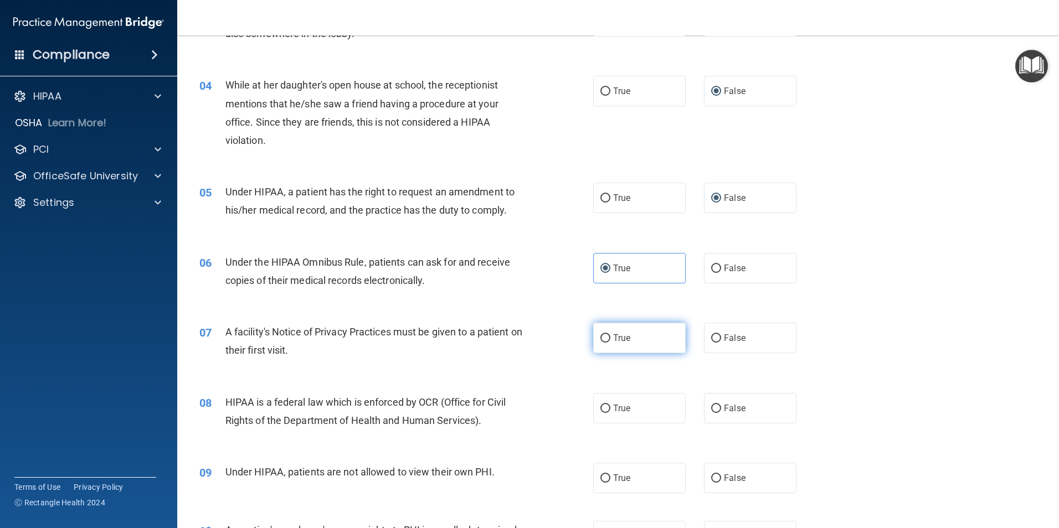
click at [605, 337] on input "True" at bounding box center [606, 339] width 10 height 8
radio input "true"
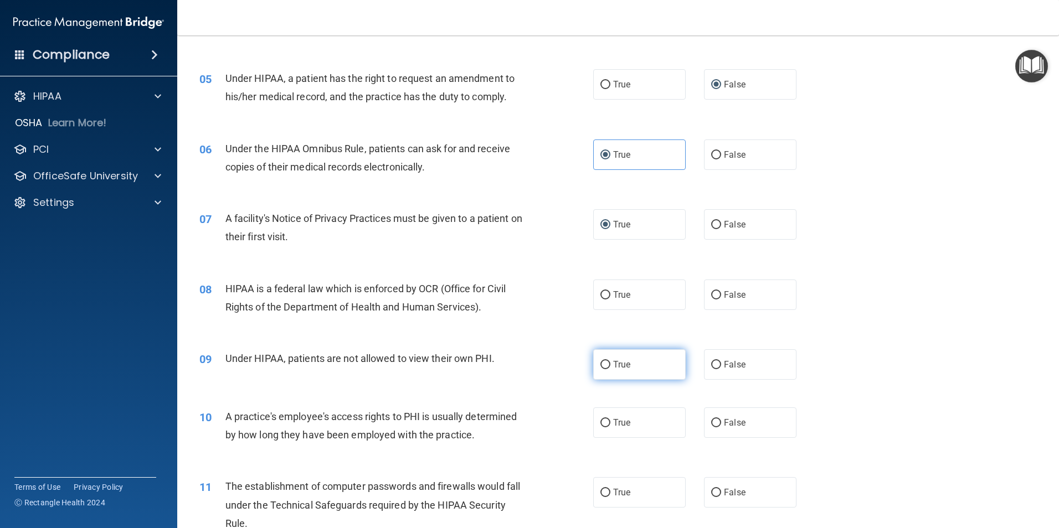
scroll to position [443, 0]
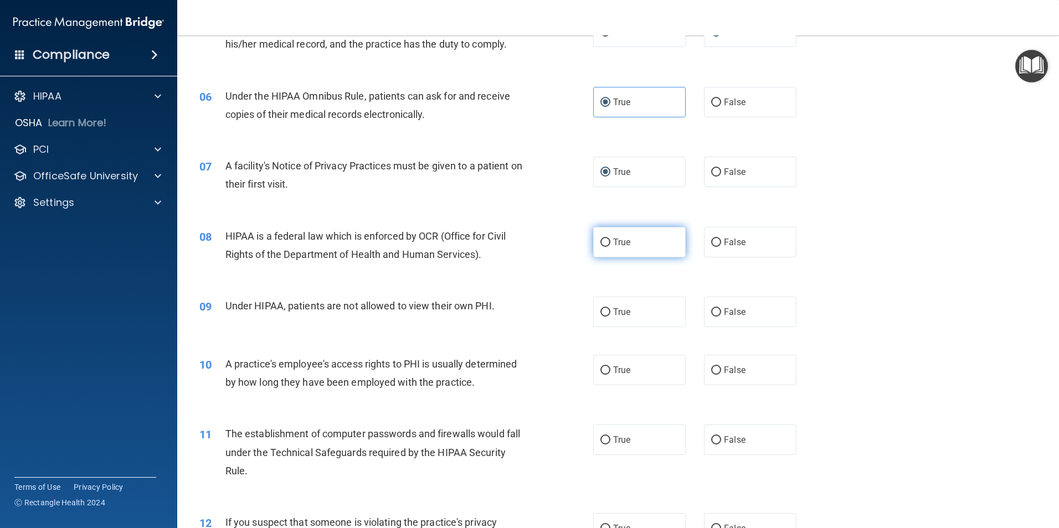
click at [603, 244] on input "True" at bounding box center [606, 243] width 10 height 8
radio input "true"
click at [725, 371] on span "False" at bounding box center [735, 370] width 22 height 11
click at [721, 371] on input "False" at bounding box center [716, 371] width 10 height 8
radio input "true"
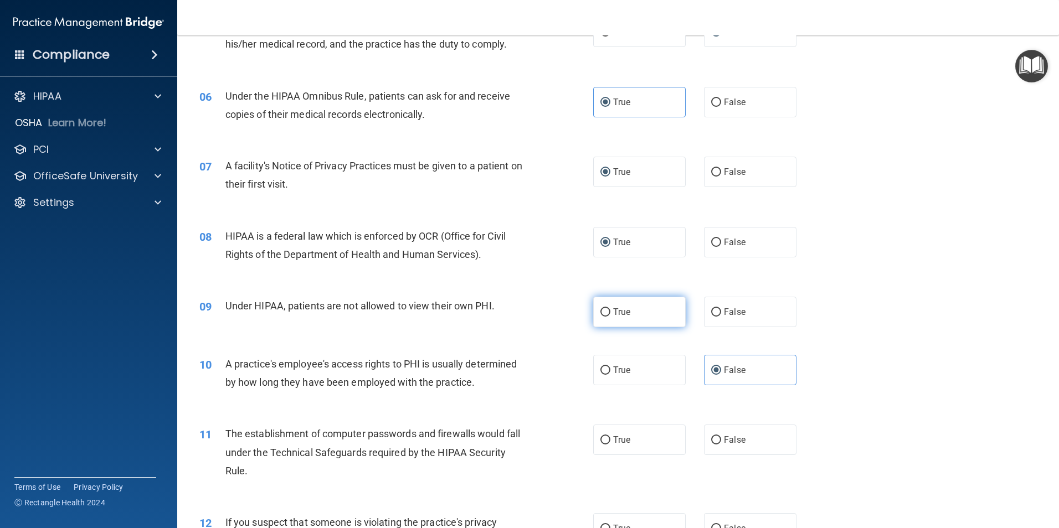
click at [613, 317] on span "True" at bounding box center [621, 312] width 17 height 11
click at [609, 317] on input "True" at bounding box center [606, 313] width 10 height 8
radio input "true"
click at [711, 315] on input "False" at bounding box center [716, 313] width 10 height 8
radio input "true"
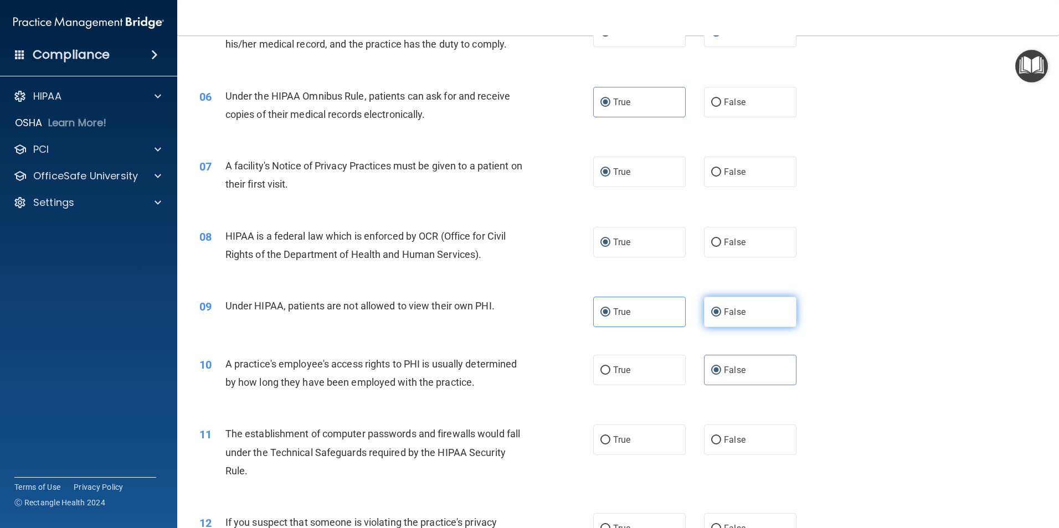
radio input "false"
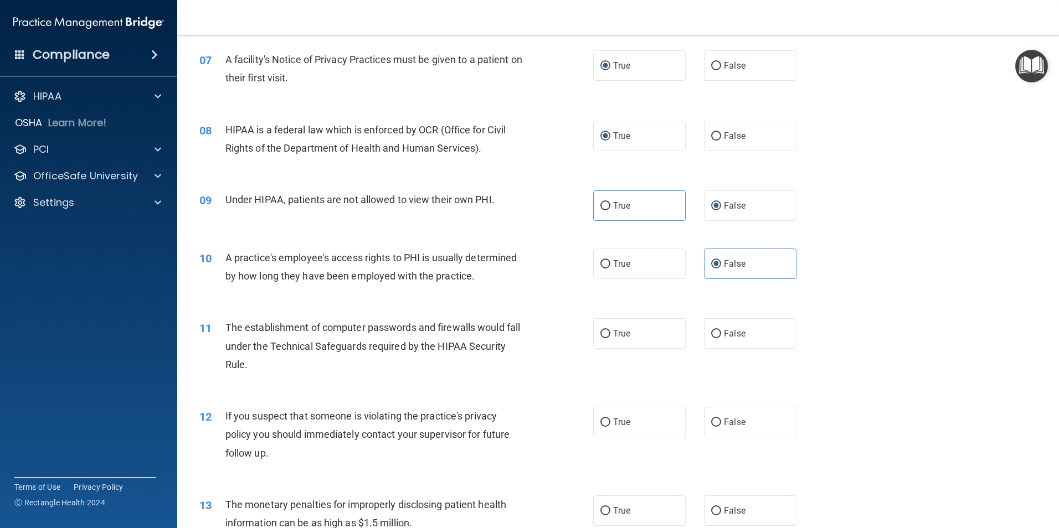
scroll to position [554, 0]
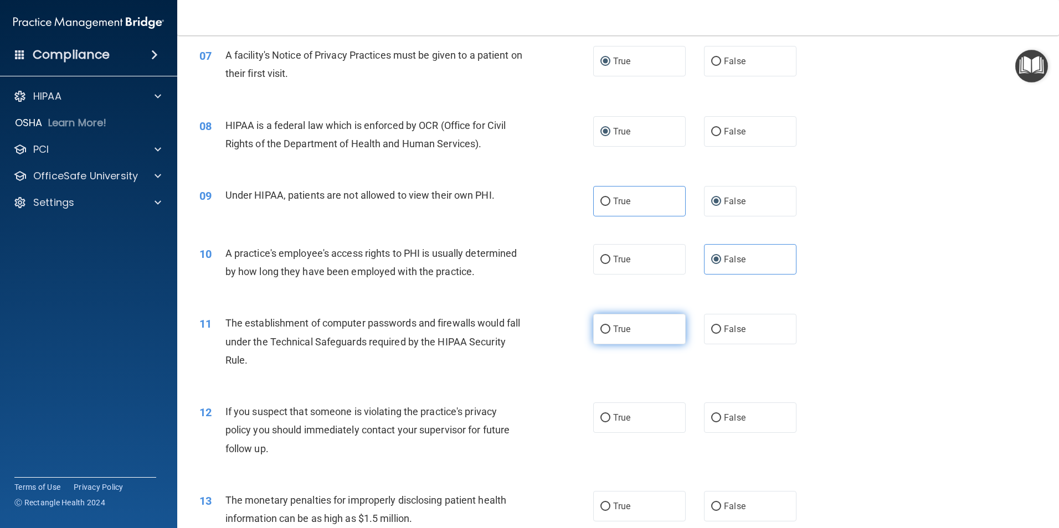
click at [601, 333] on input "True" at bounding box center [606, 330] width 10 height 8
radio input "true"
click at [609, 420] on label "True" at bounding box center [639, 418] width 93 height 30
click at [609, 420] on input "True" at bounding box center [606, 418] width 10 height 8
radio input "true"
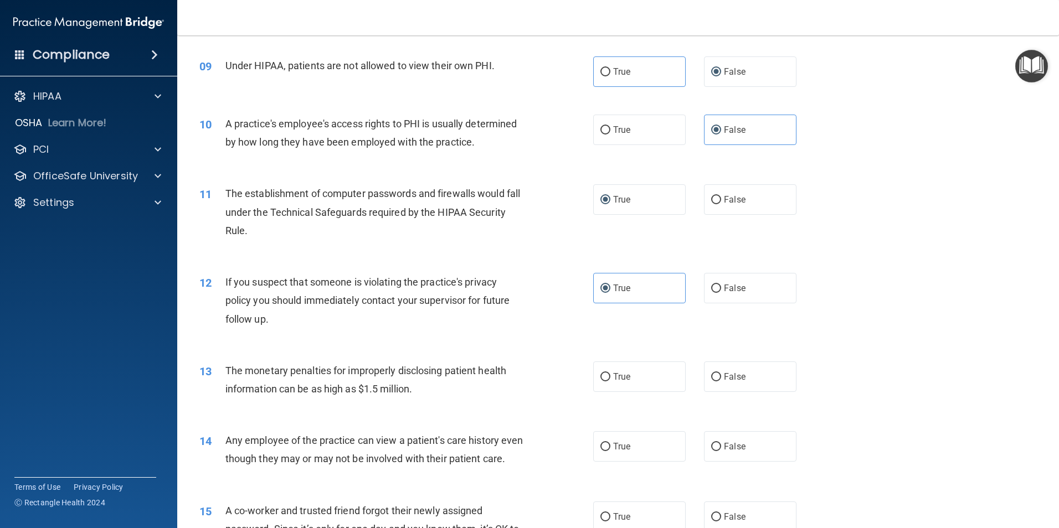
scroll to position [720, 0]
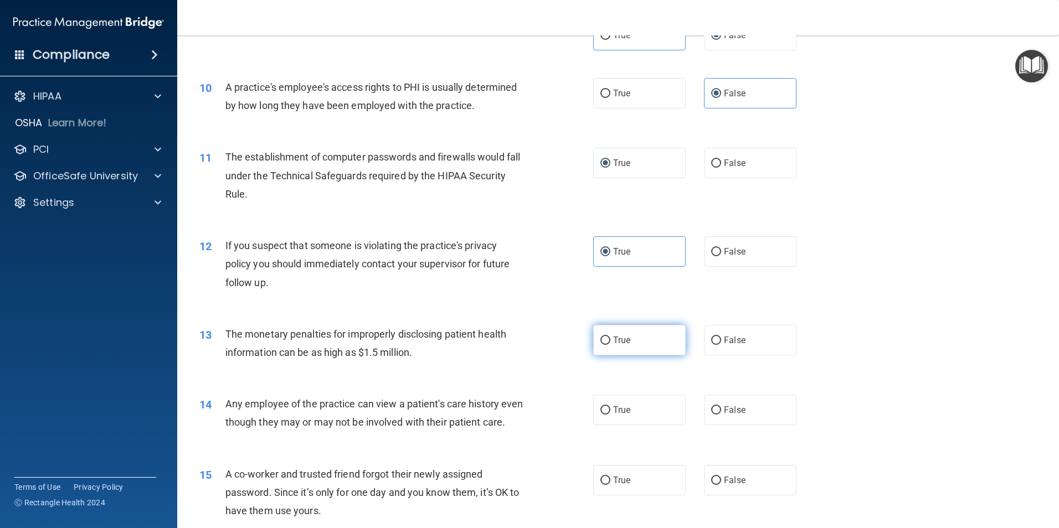
click at [601, 338] on input "True" at bounding box center [606, 341] width 10 height 8
radio input "true"
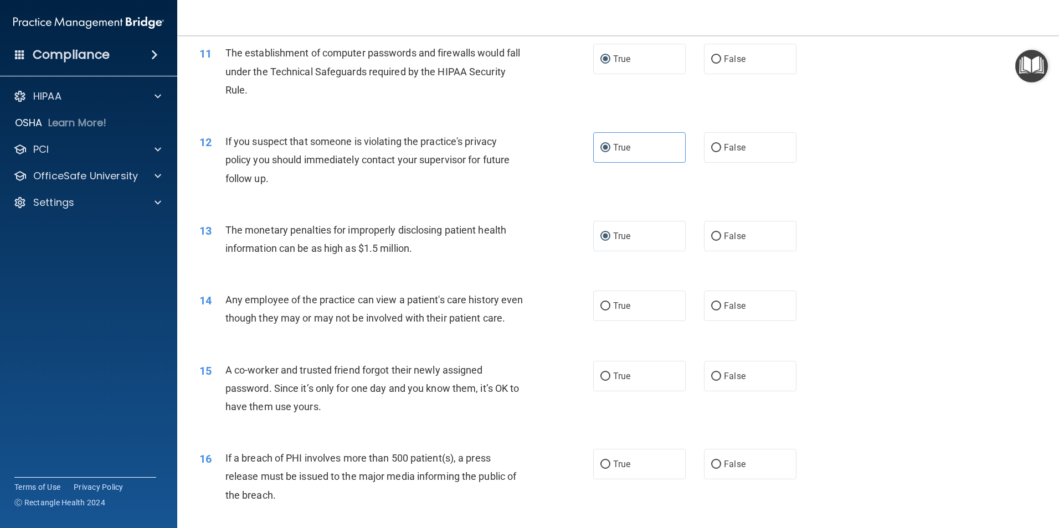
scroll to position [831, 0]
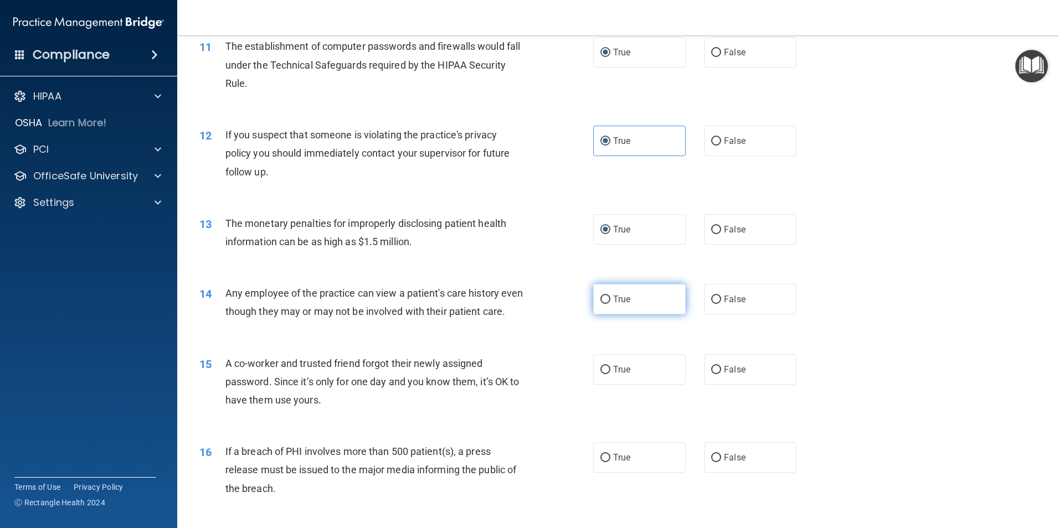
click at [603, 312] on label "True" at bounding box center [639, 299] width 93 height 30
click at [603, 304] on input "True" at bounding box center [606, 300] width 10 height 8
radio input "true"
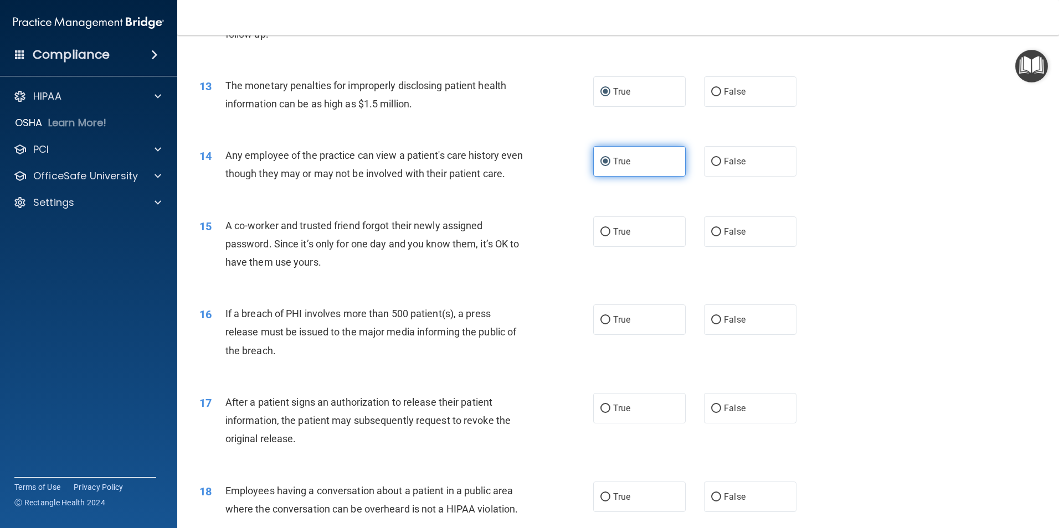
scroll to position [997, 0]
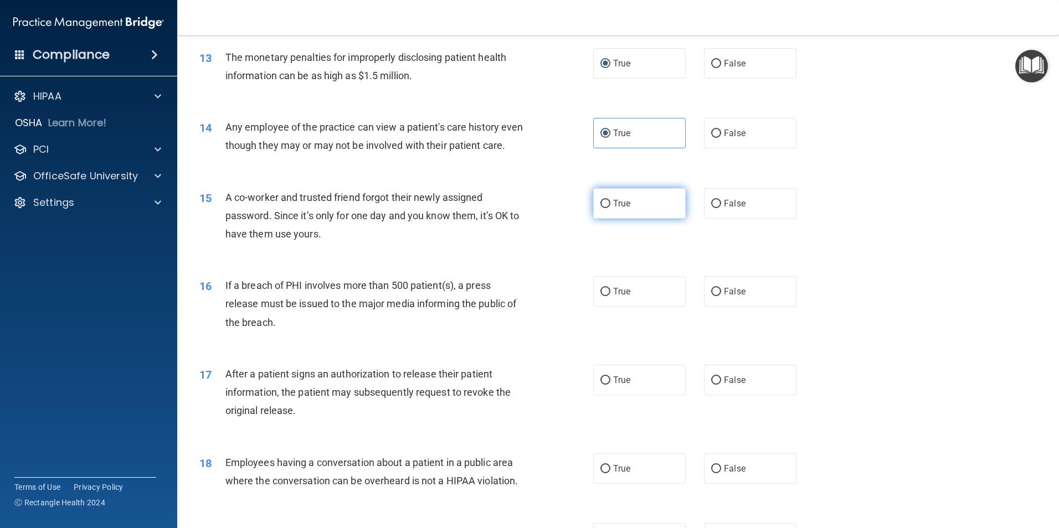
click at [601, 208] on input "True" at bounding box center [606, 204] width 10 height 8
radio input "true"
click at [711, 134] on input "False" at bounding box center [716, 134] width 10 height 8
radio input "true"
radio input "false"
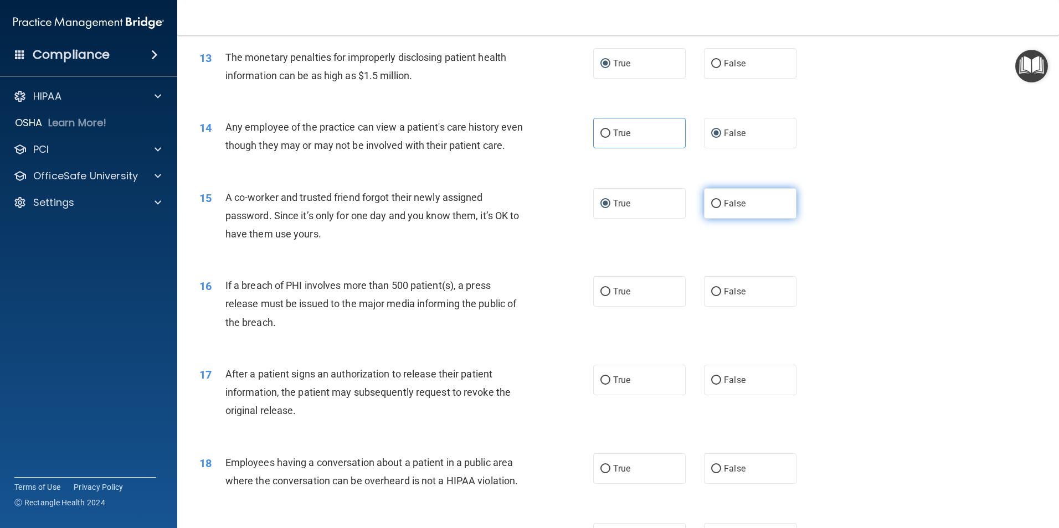
click at [714, 208] on input "False" at bounding box center [716, 204] width 10 height 8
radio input "true"
radio input "false"
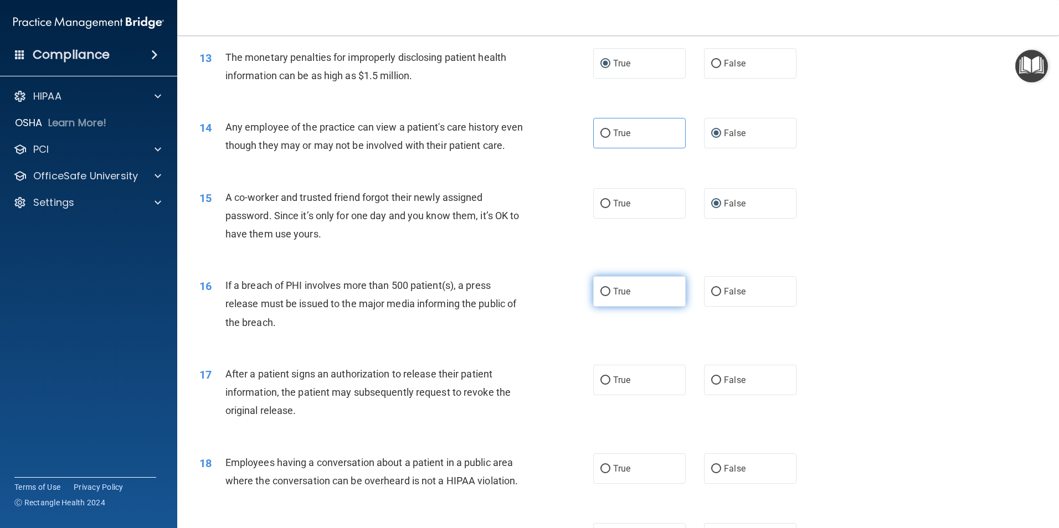
click at [613, 297] on span "True" at bounding box center [621, 291] width 17 height 11
click at [609, 296] on input "True" at bounding box center [606, 292] width 10 height 8
radio input "true"
click at [603, 385] on input "True" at bounding box center [606, 381] width 10 height 8
radio input "true"
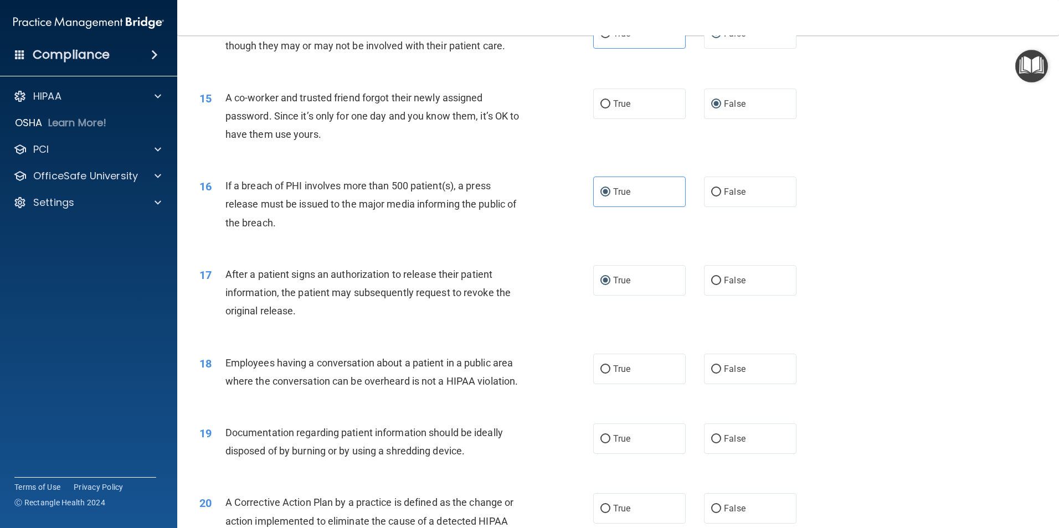
scroll to position [1108, 0]
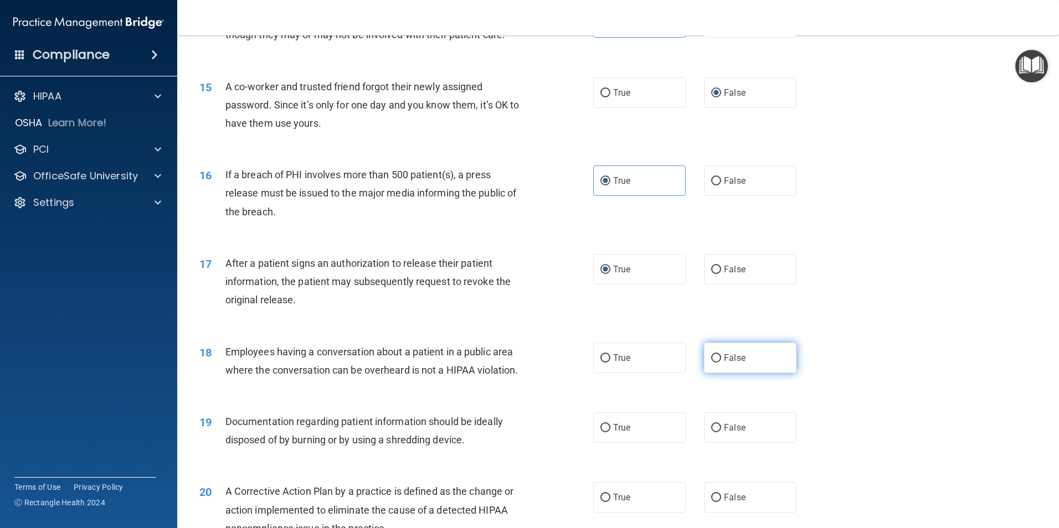
click at [712, 373] on label "False" at bounding box center [750, 358] width 93 height 30
click at [712, 363] on input "False" at bounding box center [716, 359] width 10 height 8
radio input "true"
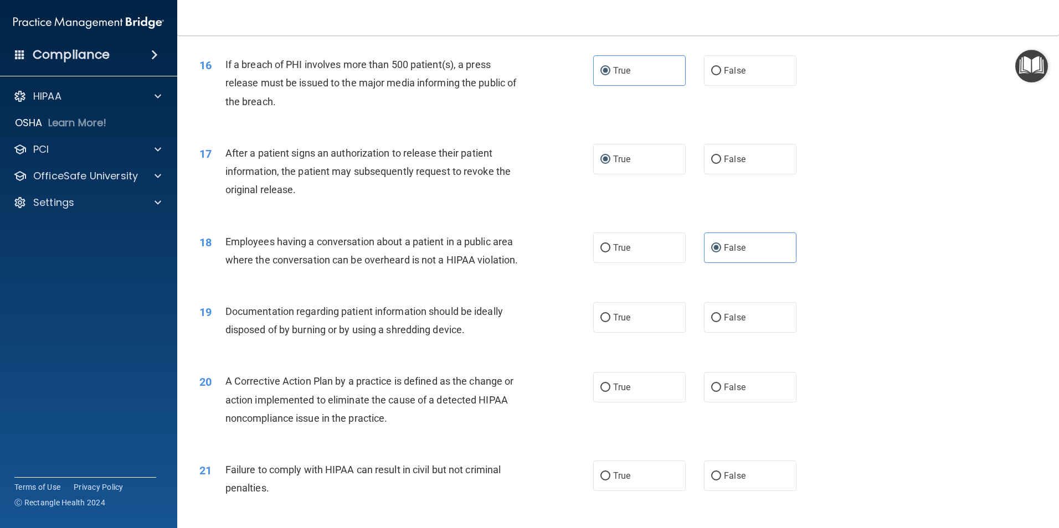
scroll to position [1219, 0]
click at [607, 332] on label "True" at bounding box center [639, 317] width 93 height 30
click at [607, 322] on input "True" at bounding box center [606, 318] width 10 height 8
radio input "true"
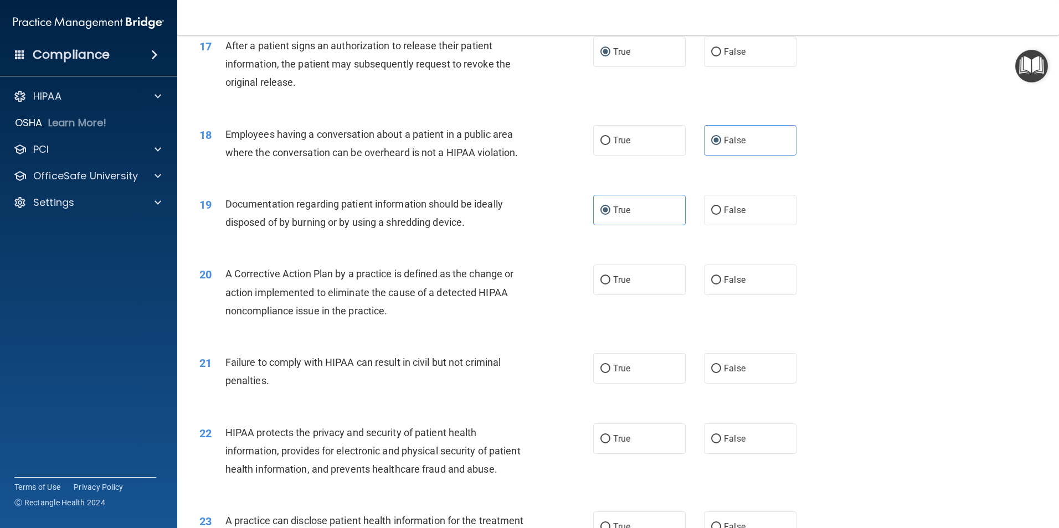
scroll to position [1330, 0]
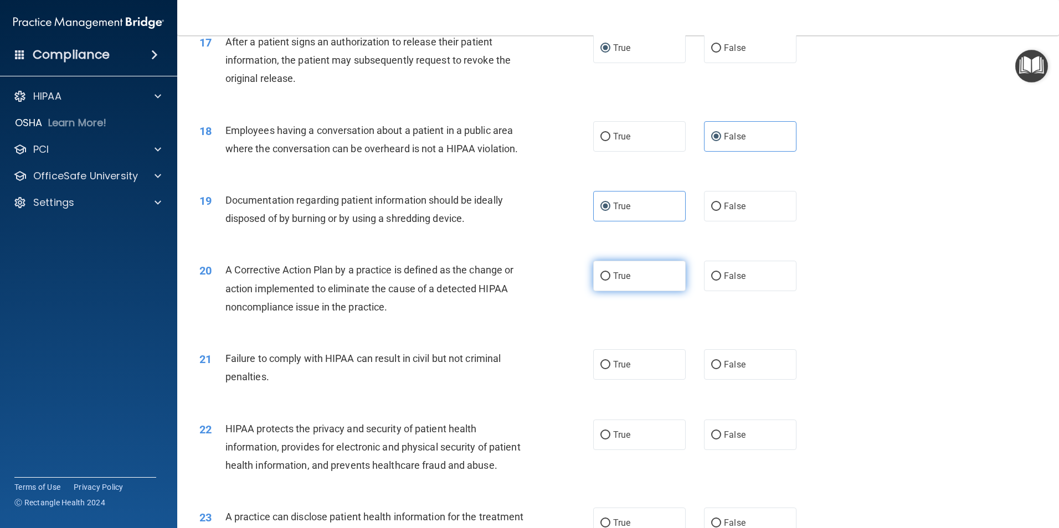
click at [601, 281] on input "True" at bounding box center [606, 277] width 10 height 8
radio input "true"
click at [711, 370] on input "False" at bounding box center [716, 365] width 10 height 8
radio input "true"
click at [613, 440] on span "True" at bounding box center [621, 435] width 17 height 11
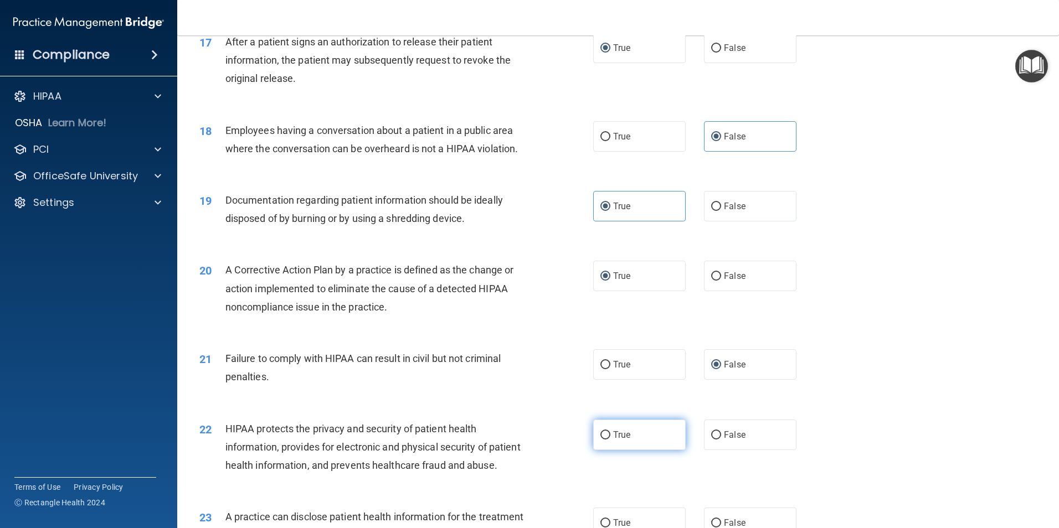
click at [609, 440] on input "True" at bounding box center [606, 436] width 10 height 8
radio input "true"
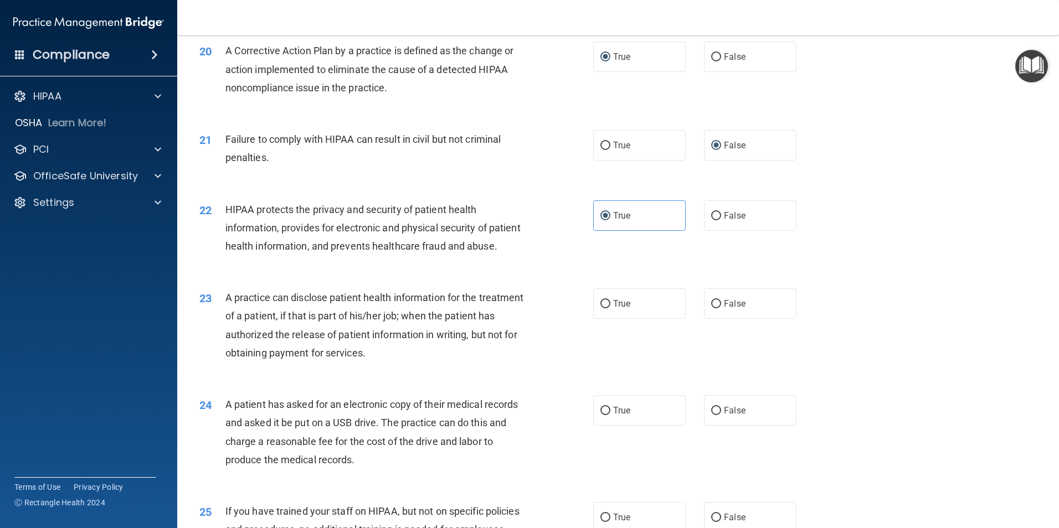
scroll to position [1551, 0]
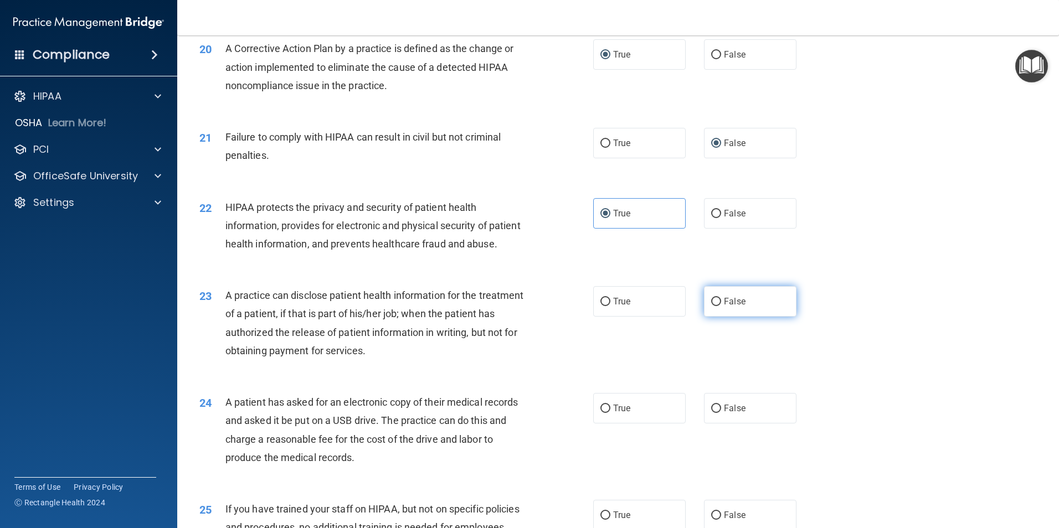
click at [716, 317] on label "False" at bounding box center [750, 301] width 93 height 30
click at [716, 306] on input "False" at bounding box center [716, 302] width 10 height 8
radio input "true"
click at [605, 413] on input "True" at bounding box center [606, 409] width 10 height 8
radio input "true"
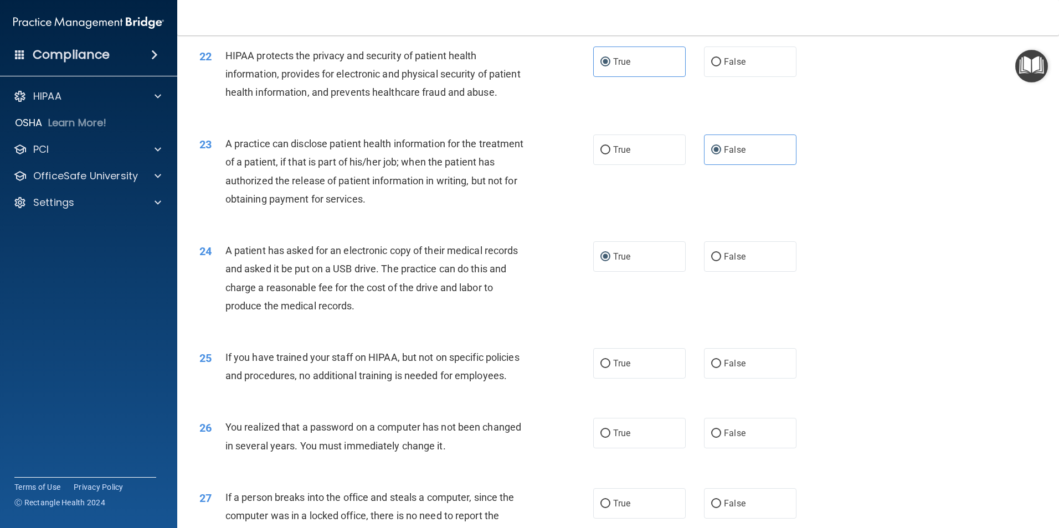
scroll to position [1717, 0]
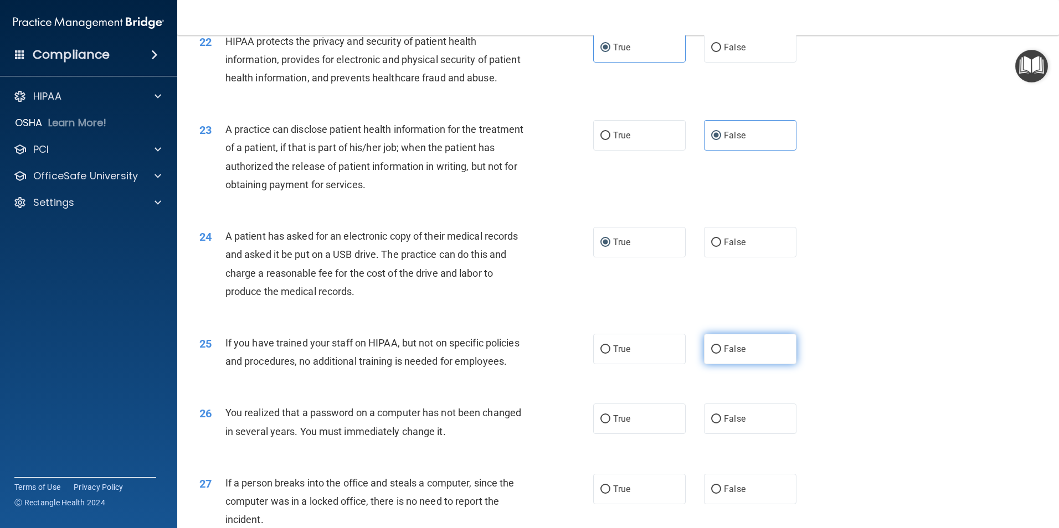
click at [712, 354] on input "False" at bounding box center [716, 350] width 10 height 8
radio input "true"
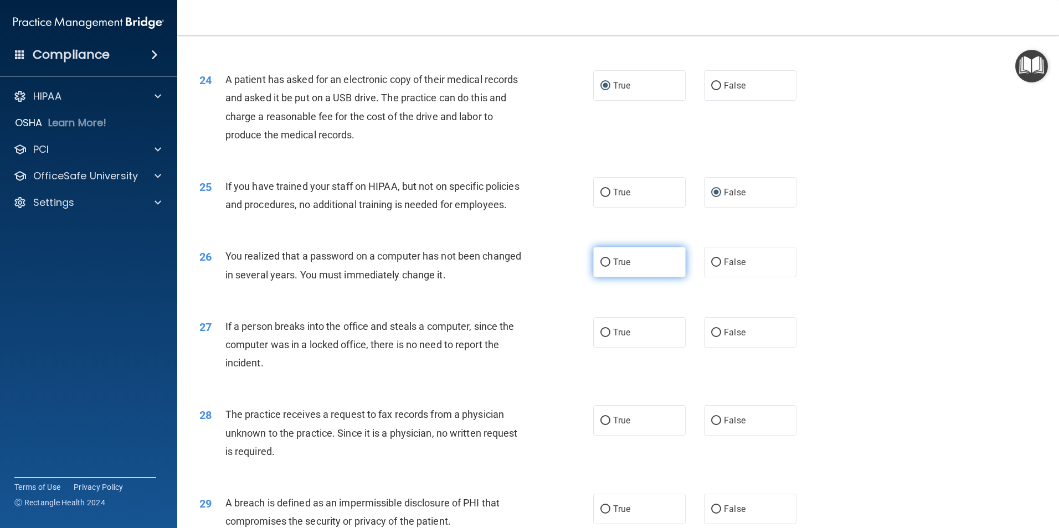
scroll to position [1884, 0]
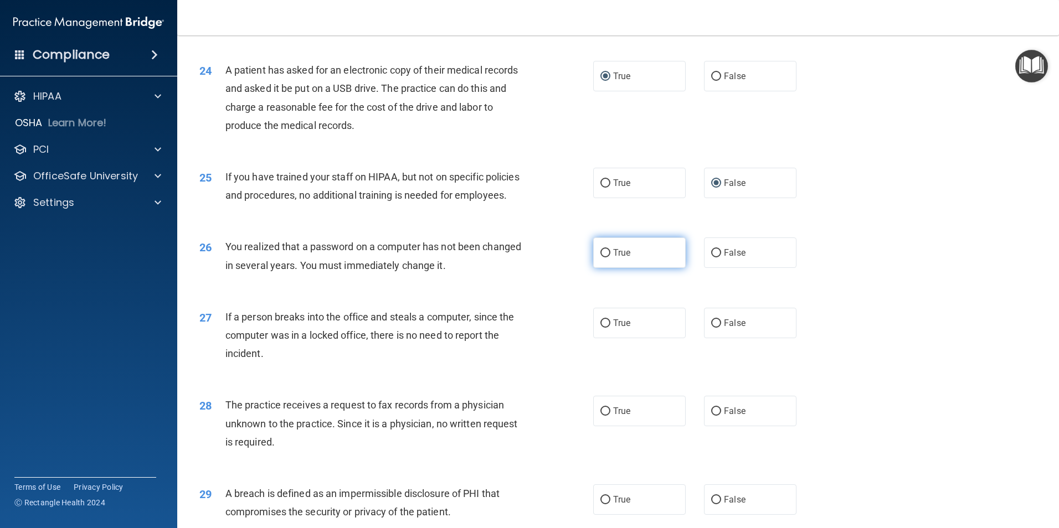
click at [605, 258] on input "True" at bounding box center [606, 253] width 10 height 8
radio input "true"
click at [713, 328] on input "False" at bounding box center [716, 324] width 10 height 8
radio input "true"
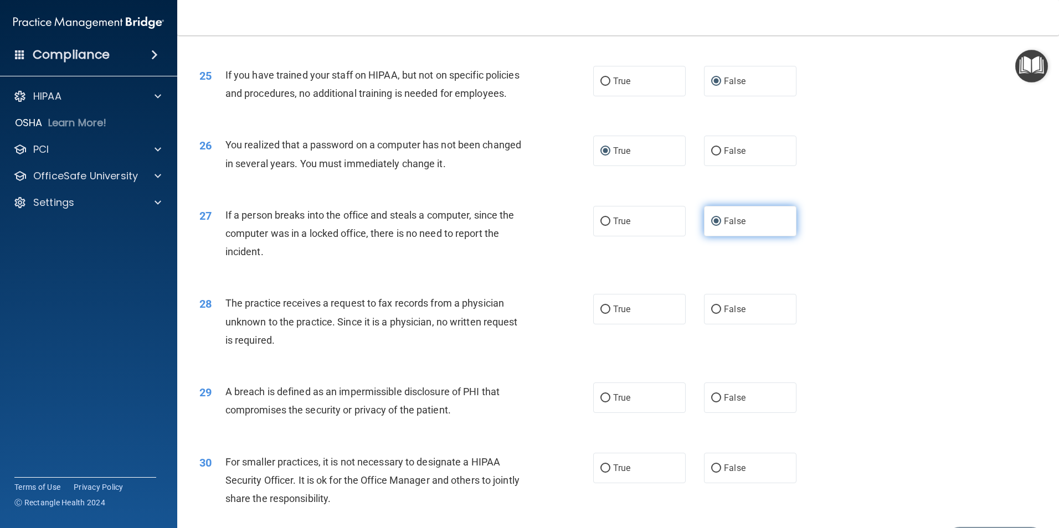
scroll to position [1994, 0]
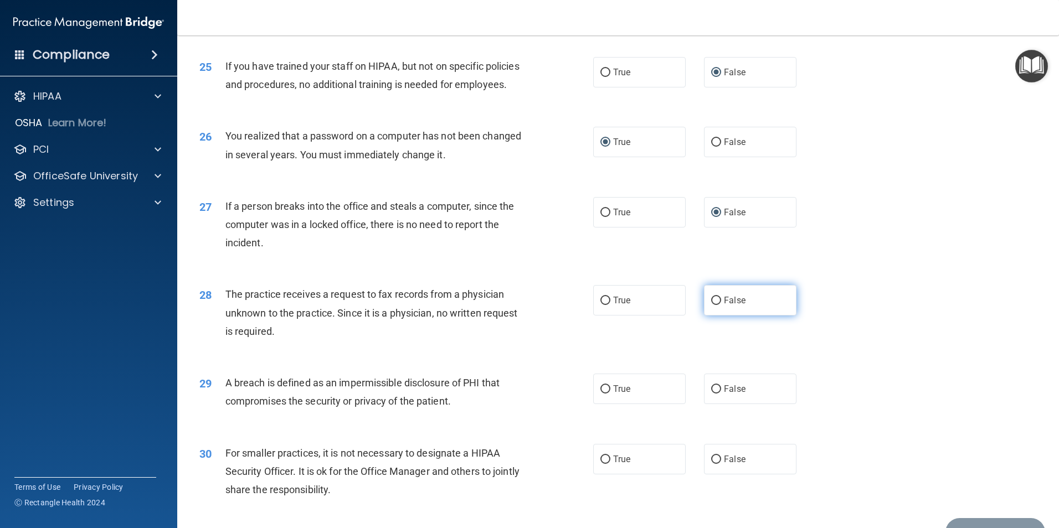
click at [712, 305] on input "False" at bounding box center [716, 301] width 10 height 8
radio input "true"
click at [613, 394] on span "True" at bounding box center [621, 389] width 17 height 11
click at [610, 394] on input "True" at bounding box center [606, 390] width 10 height 8
radio input "true"
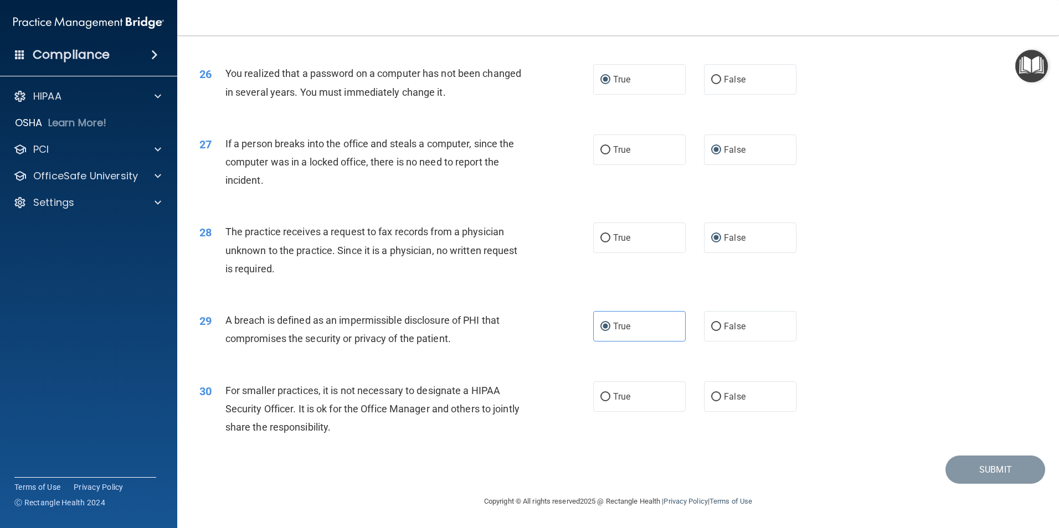
scroll to position [2112, 0]
click at [711, 400] on input "False" at bounding box center [716, 397] width 10 height 8
radio input "true"
click at [993, 473] on button "Submit" at bounding box center [996, 470] width 100 height 28
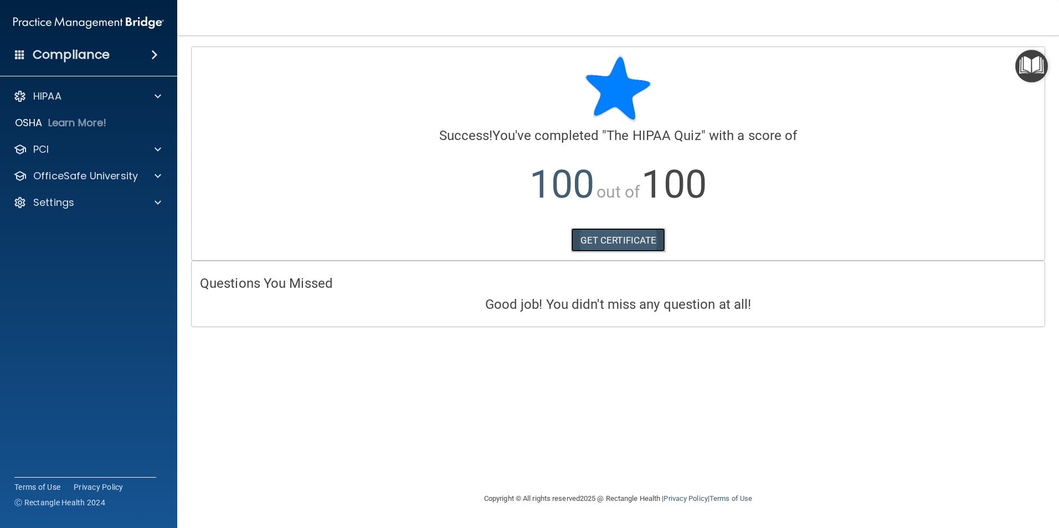
click at [613, 240] on link "GET CERTIFICATE" at bounding box center [618, 240] width 95 height 24
click at [155, 176] on span at bounding box center [158, 176] width 7 height 13
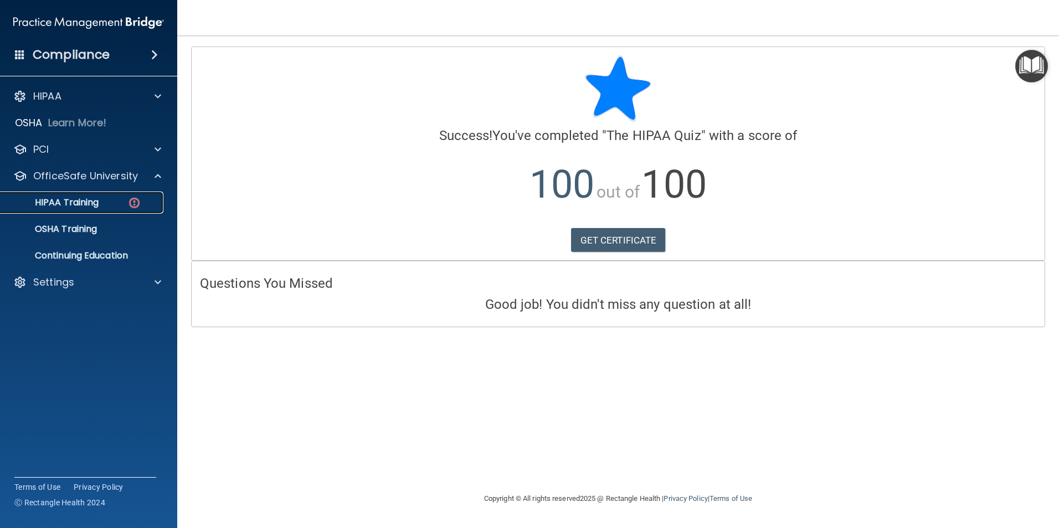
click at [138, 204] on img at bounding box center [134, 203] width 14 height 14
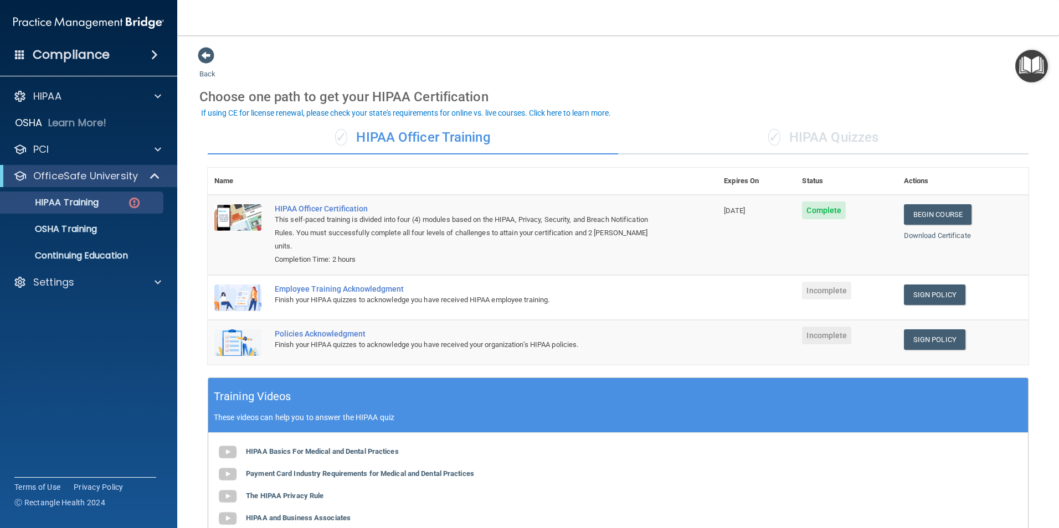
click at [768, 145] on span "✓" at bounding box center [774, 137] width 12 height 17
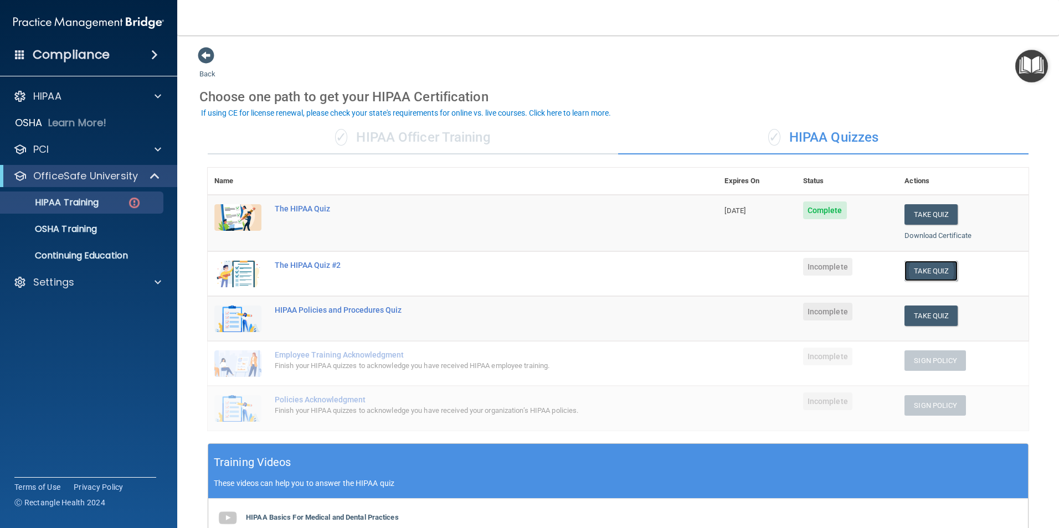
click at [922, 268] on button "Take Quiz" at bounding box center [931, 271] width 53 height 20
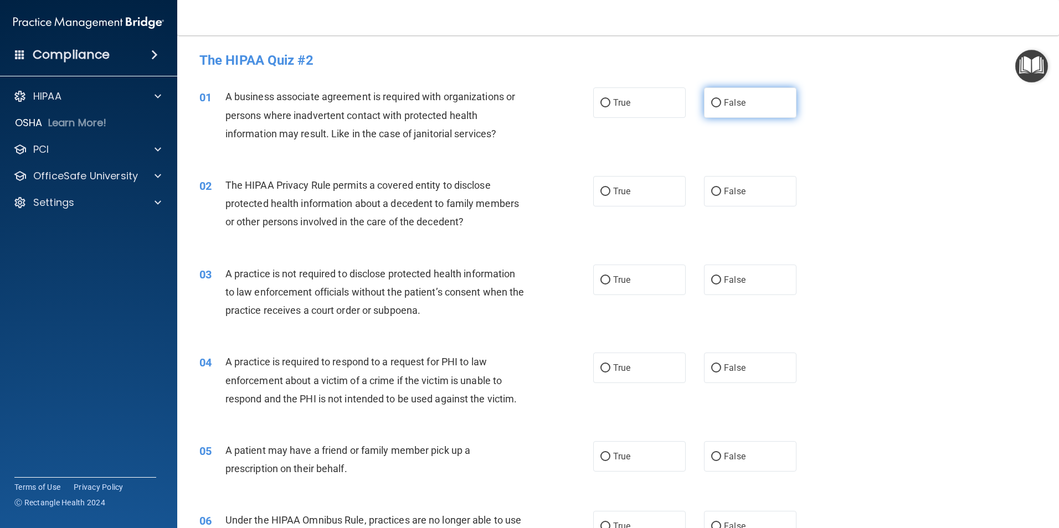
click at [714, 101] on input "False" at bounding box center [716, 103] width 10 height 8
radio input "true"
click at [613, 192] on span "True" at bounding box center [621, 191] width 17 height 11
click at [610, 192] on input "True" at bounding box center [606, 192] width 10 height 8
radio input "true"
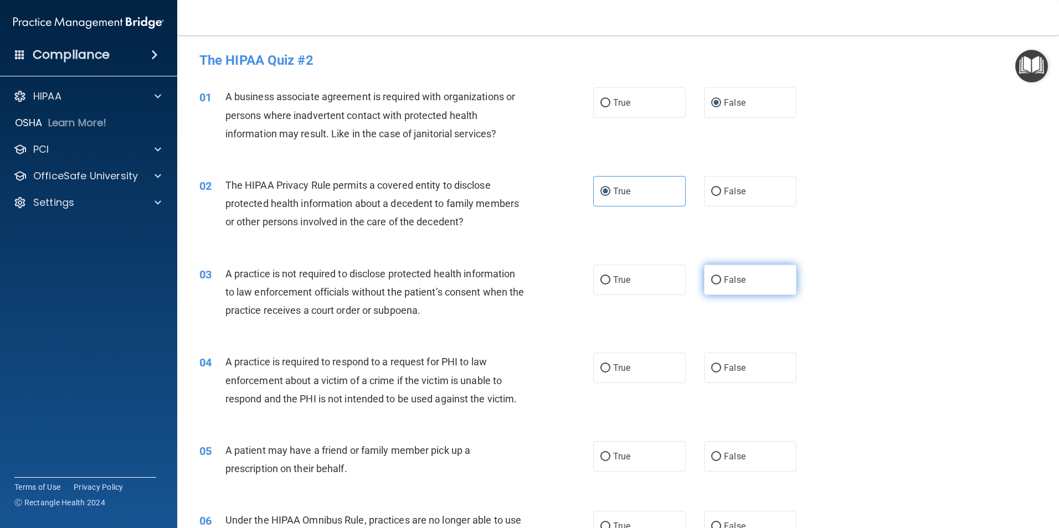
click at [715, 279] on input "False" at bounding box center [716, 280] width 10 height 8
radio input "true"
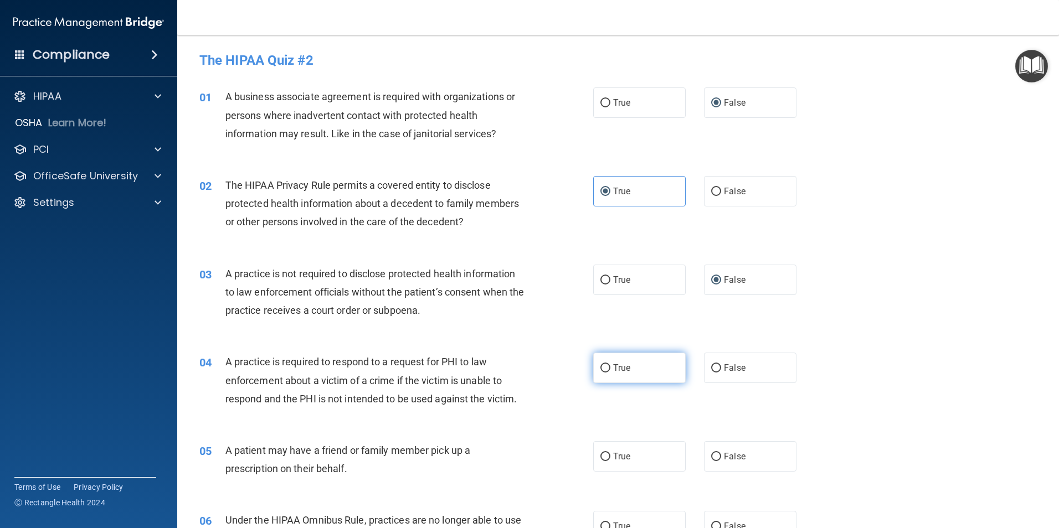
click at [613, 368] on span "True" at bounding box center [621, 368] width 17 height 11
click at [610, 368] on input "True" at bounding box center [606, 369] width 10 height 8
radio input "true"
click at [609, 465] on label "True" at bounding box center [639, 457] width 93 height 30
click at [609, 461] on input "True" at bounding box center [606, 457] width 10 height 8
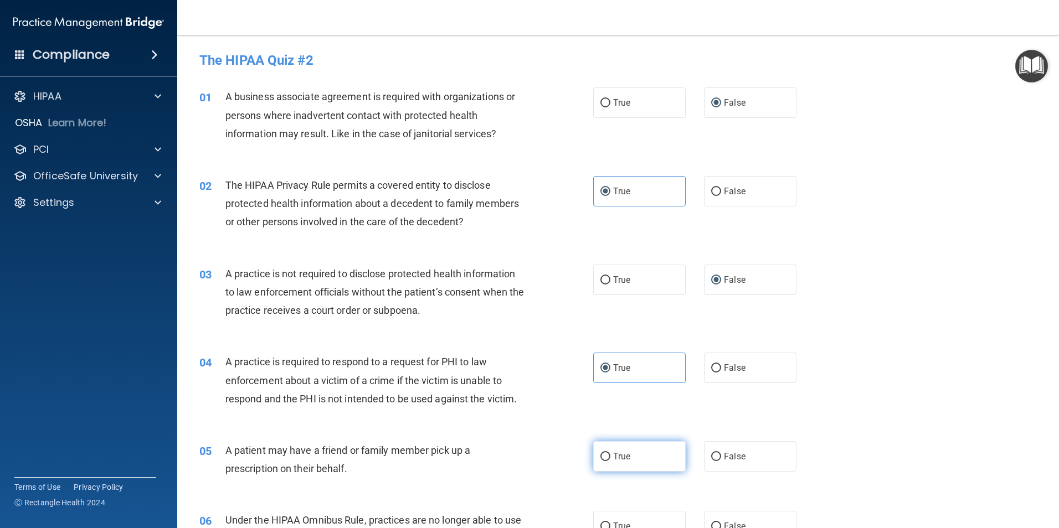
radio input "true"
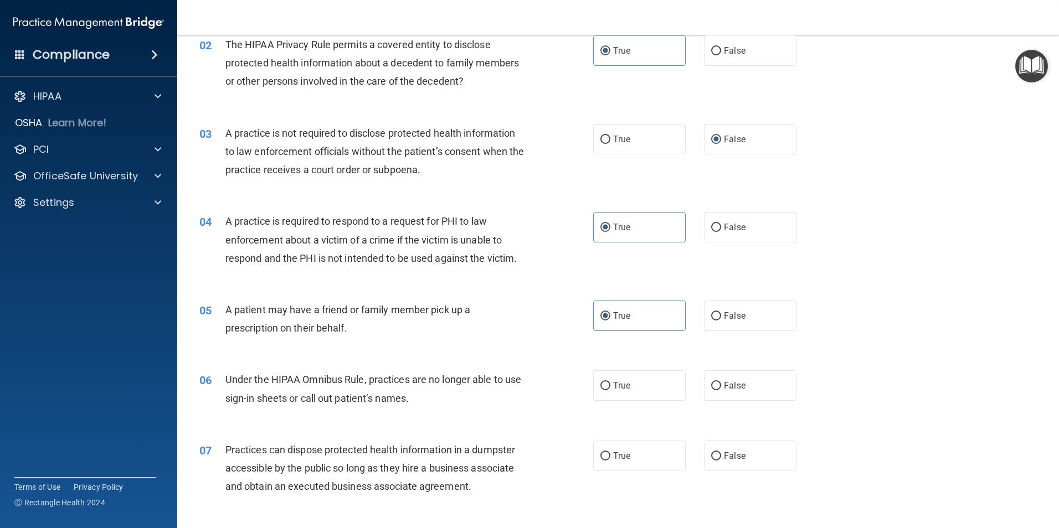
scroll to position [166, 0]
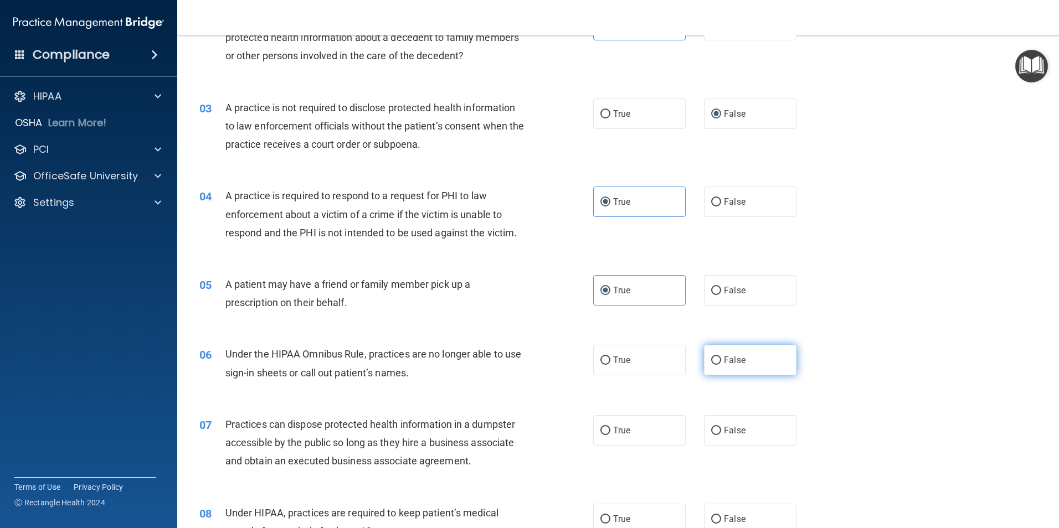
click at [716, 357] on input "False" at bounding box center [716, 361] width 10 height 8
radio input "true"
click at [711, 429] on input "False" at bounding box center [716, 431] width 10 height 8
radio input "true"
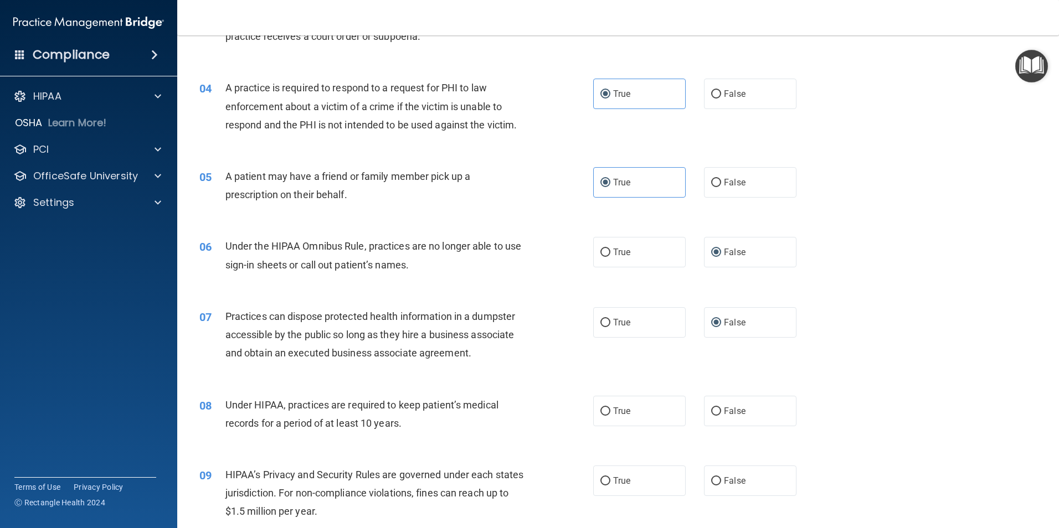
scroll to position [277, 0]
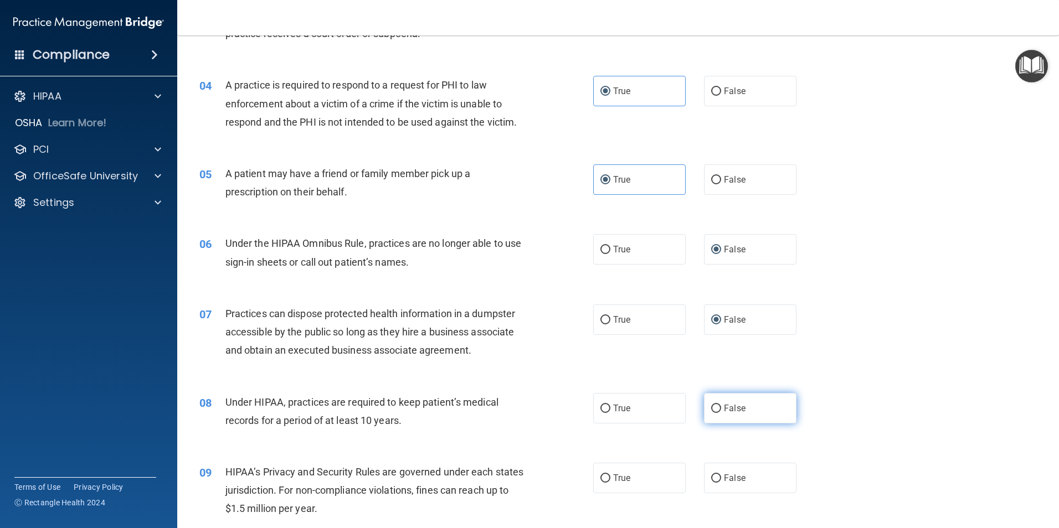
click at [712, 411] on input "False" at bounding box center [716, 409] width 10 height 8
radio input "true"
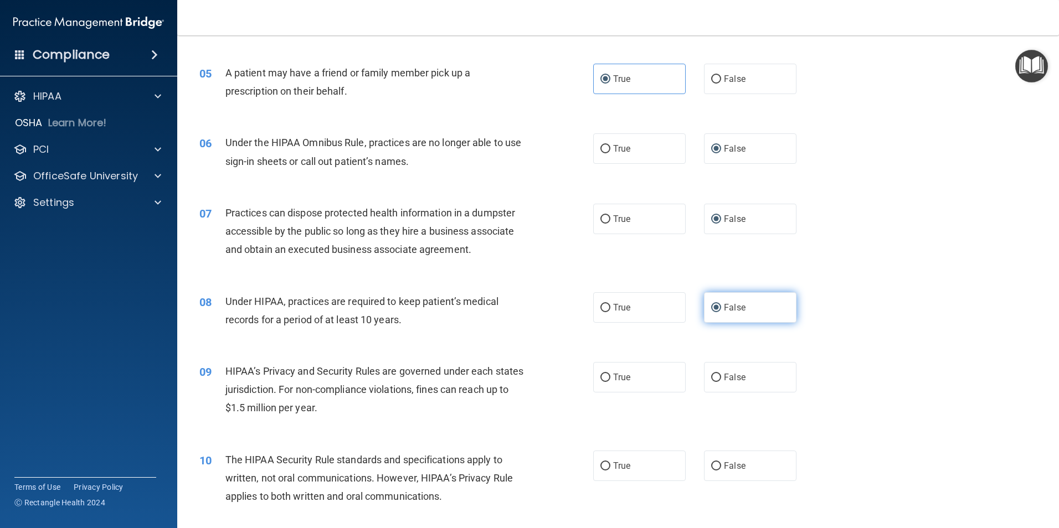
scroll to position [388, 0]
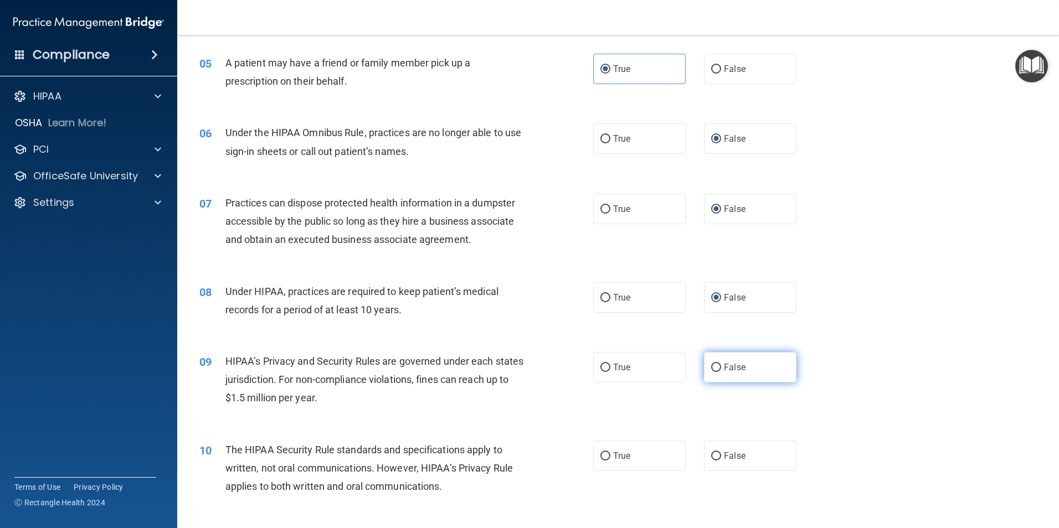
click at [712, 369] on input "False" at bounding box center [716, 368] width 10 height 8
radio input "true"
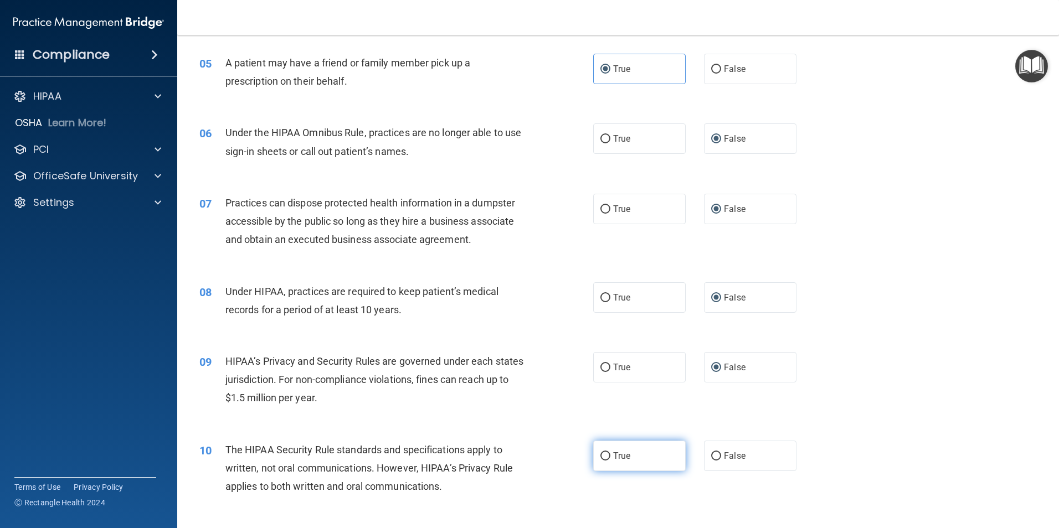
click at [615, 455] on span "True" at bounding box center [621, 456] width 17 height 11
click at [610, 455] on input "True" at bounding box center [606, 457] width 10 height 8
radio input "true"
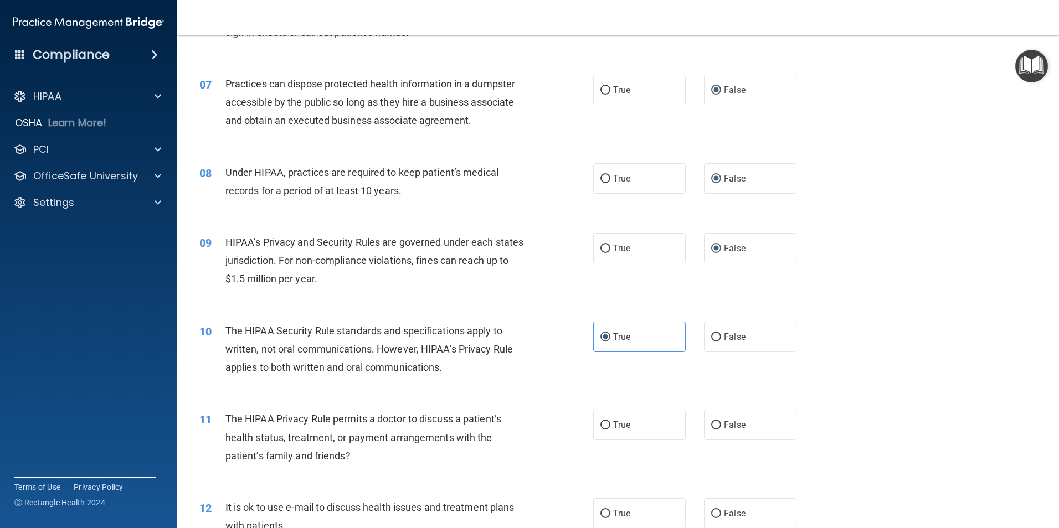
scroll to position [554, 0]
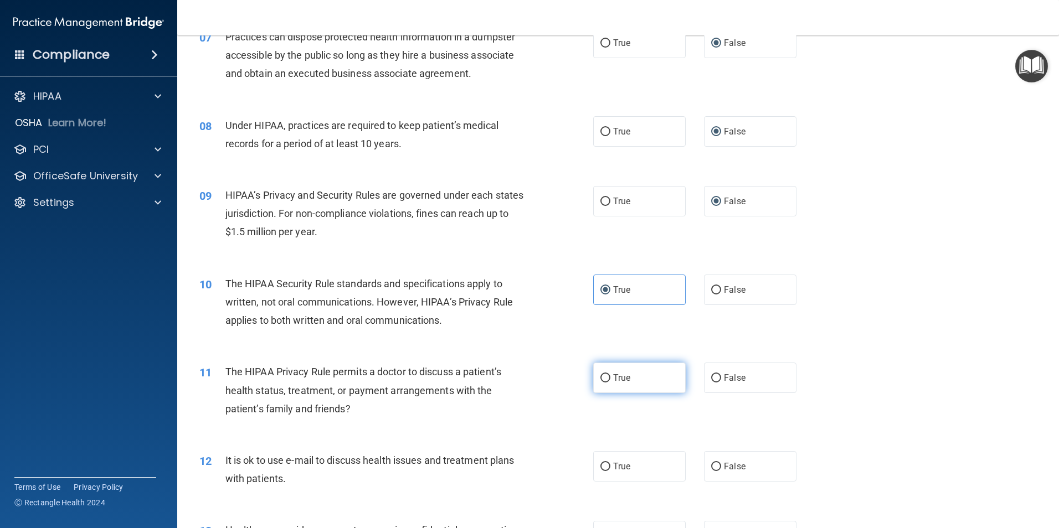
click at [610, 372] on label "True" at bounding box center [639, 378] width 93 height 30
click at [610, 374] on input "True" at bounding box center [606, 378] width 10 height 8
radio input "true"
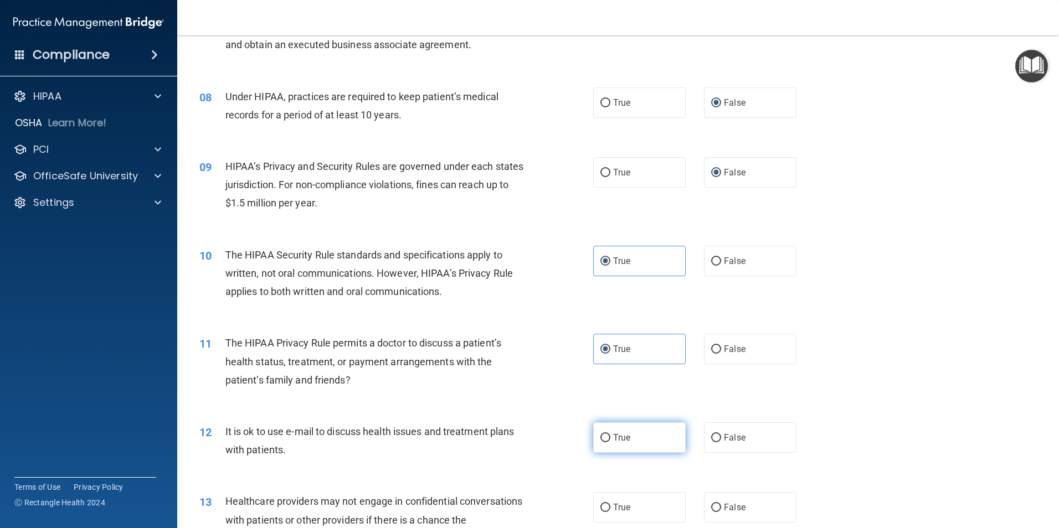
scroll to position [609, 0]
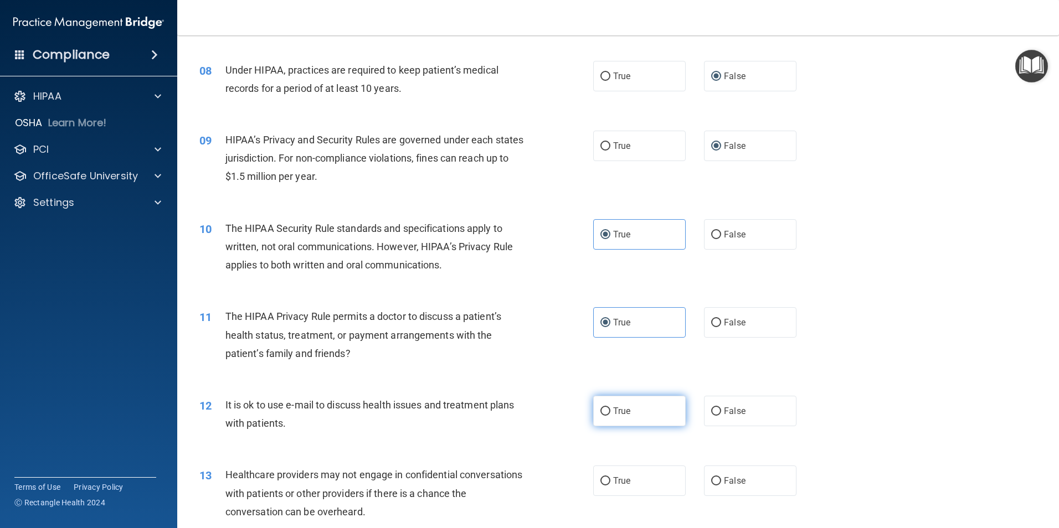
click at [616, 411] on span "True" at bounding box center [621, 411] width 17 height 11
click at [610, 411] on input "True" at bounding box center [606, 412] width 10 height 8
radio input "true"
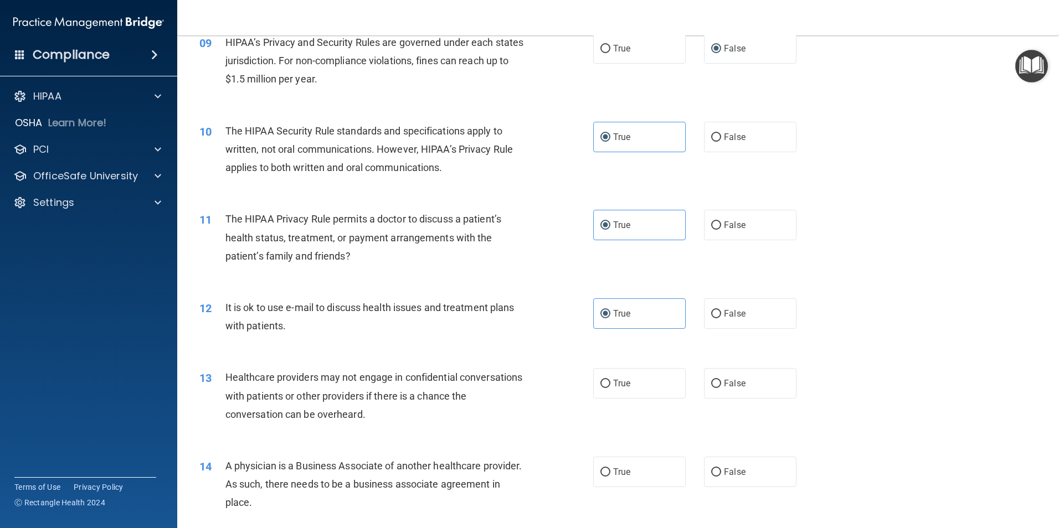
scroll to position [720, 0]
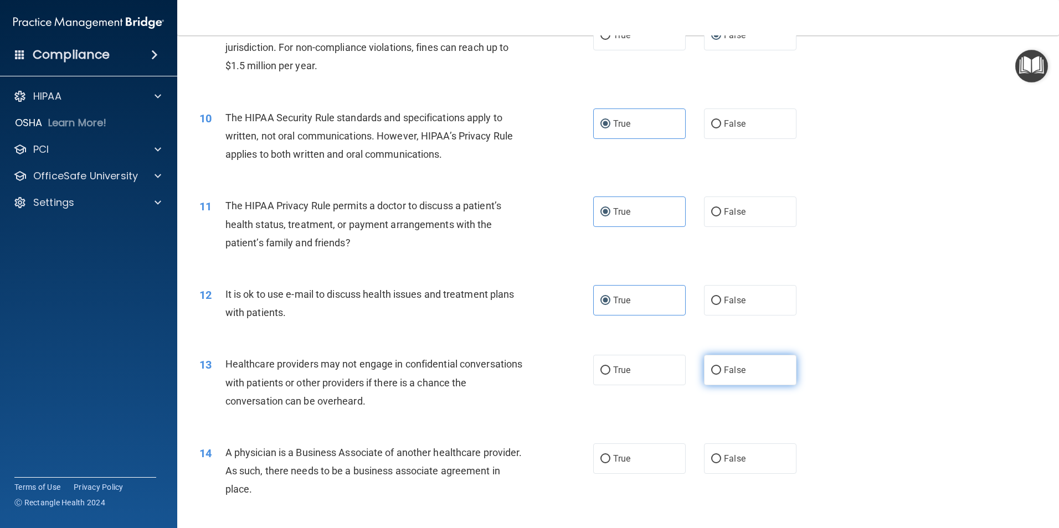
click at [711, 368] on input "False" at bounding box center [716, 371] width 10 height 8
radio input "true"
click at [713, 453] on label "False" at bounding box center [750, 459] width 93 height 30
click at [713, 455] on input "False" at bounding box center [716, 459] width 10 height 8
radio input "true"
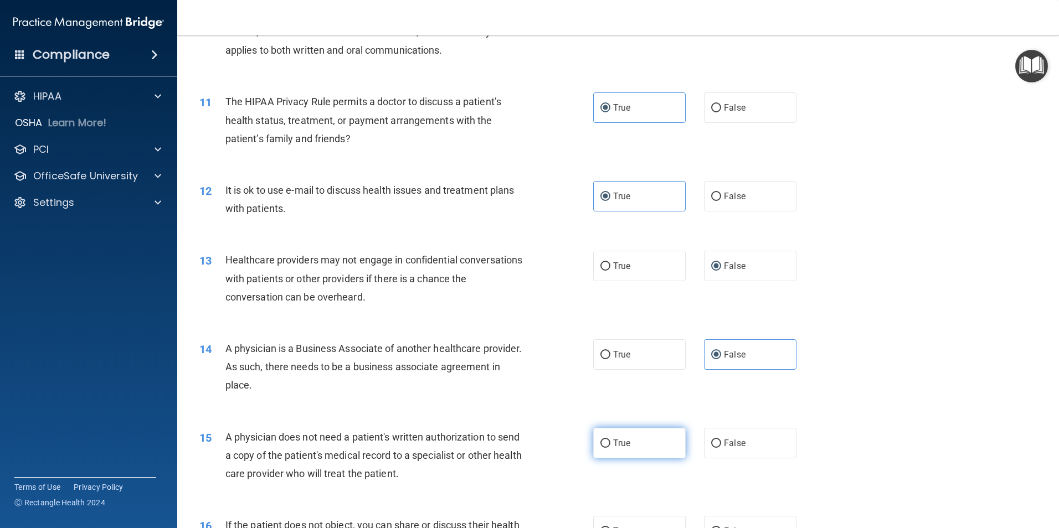
scroll to position [831, 0]
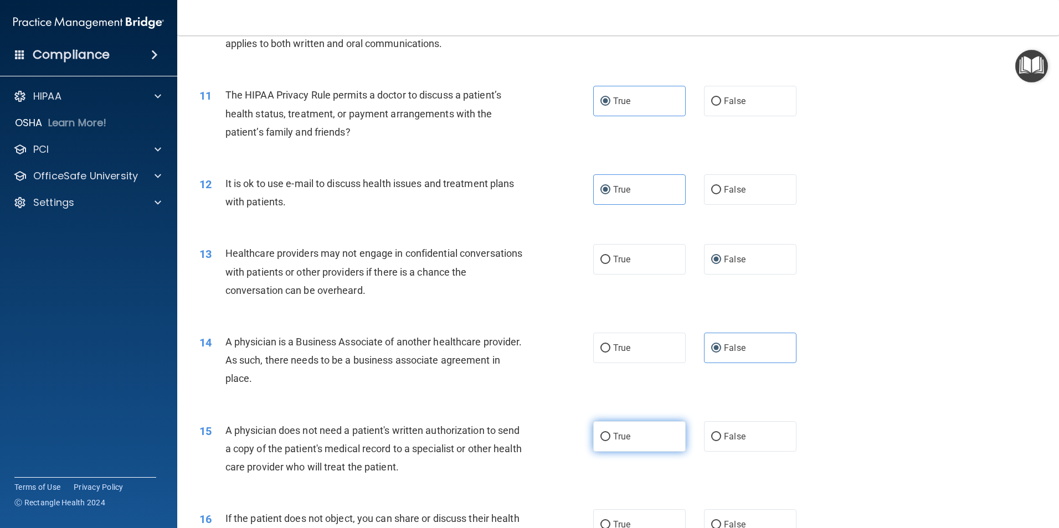
click at [620, 441] on span "True" at bounding box center [621, 437] width 17 height 11
click at [610, 441] on input "True" at bounding box center [606, 437] width 10 height 8
radio input "true"
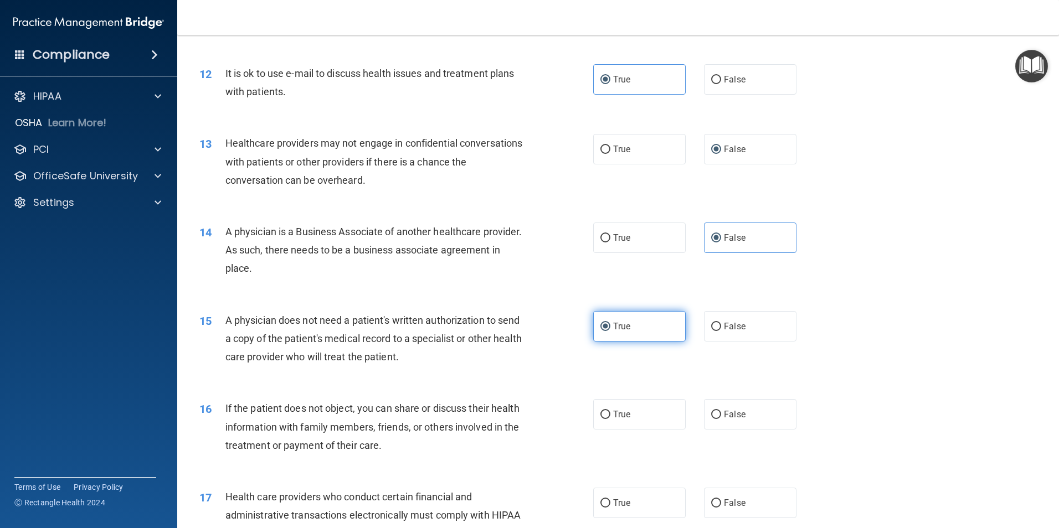
scroll to position [942, 0]
click at [618, 411] on span "True" at bounding box center [621, 414] width 17 height 11
click at [610, 411] on input "True" at bounding box center [606, 414] width 10 height 8
radio input "true"
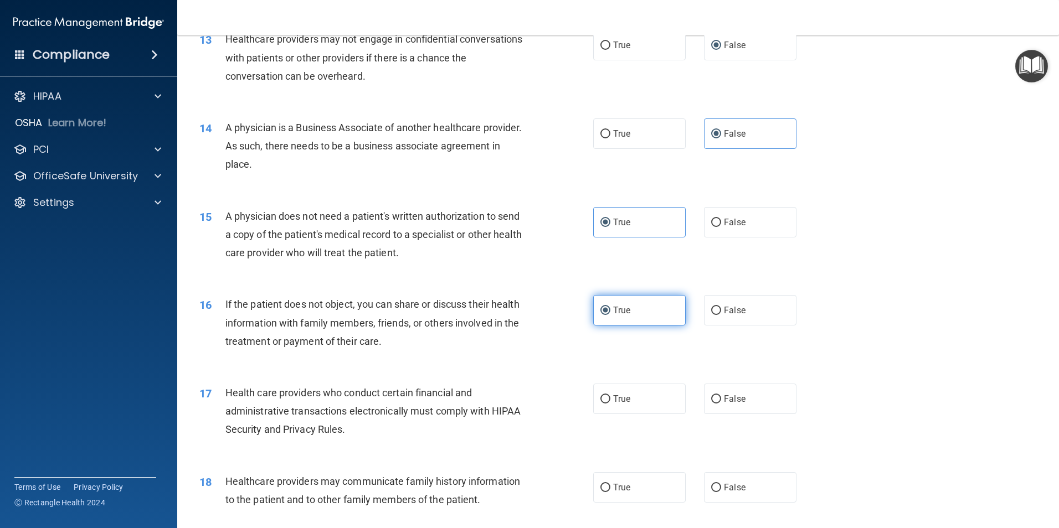
scroll to position [1053, 0]
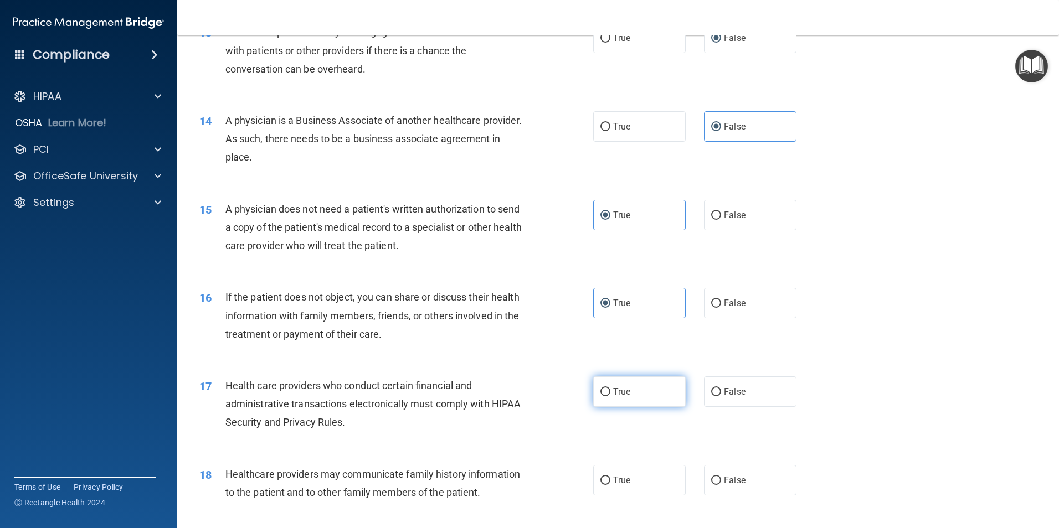
click at [608, 394] on label "True" at bounding box center [639, 392] width 93 height 30
click at [608, 394] on input "True" at bounding box center [606, 392] width 10 height 8
radio input "true"
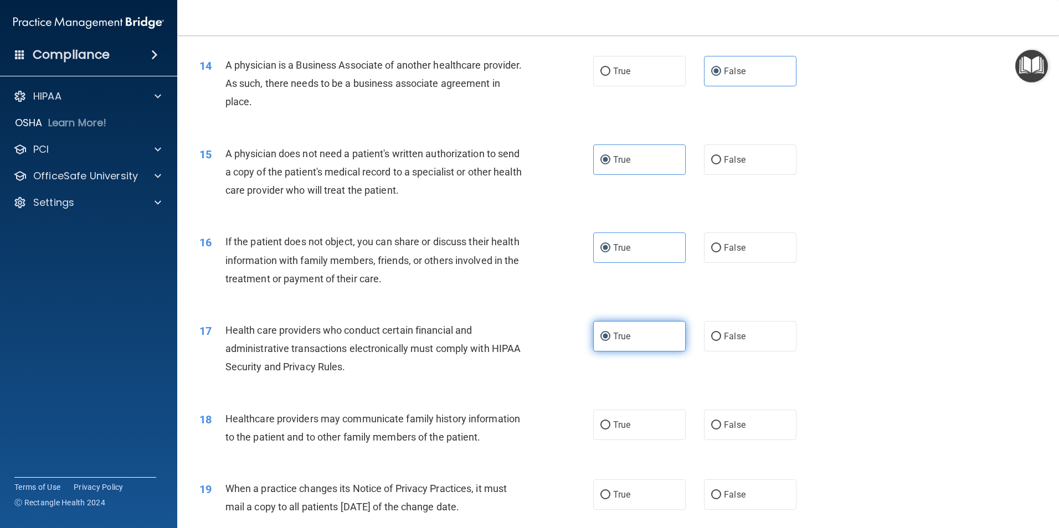
scroll to position [1163, 0]
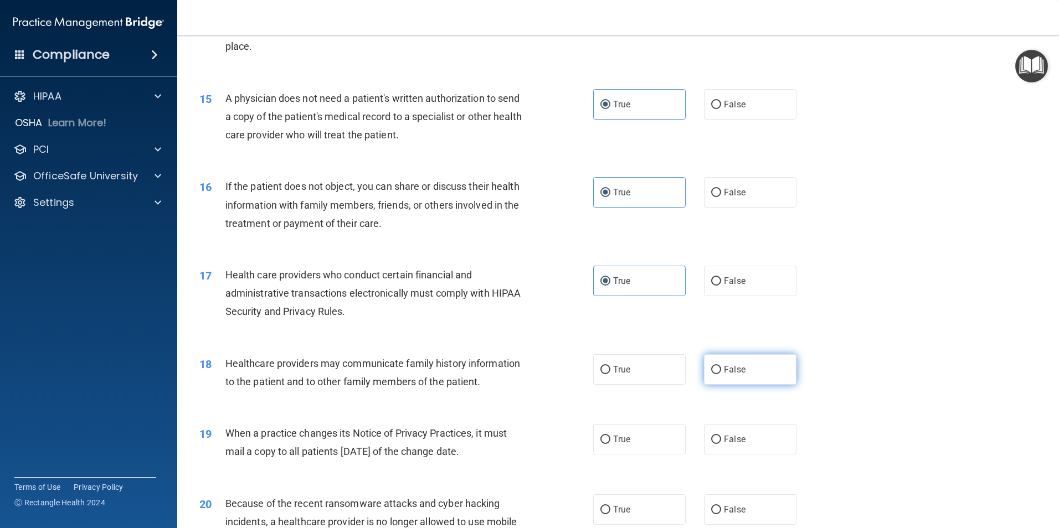
click at [724, 372] on span "False" at bounding box center [735, 370] width 22 height 11
click at [719, 372] on input "False" at bounding box center [716, 370] width 10 height 8
radio input "true"
click at [724, 443] on span "False" at bounding box center [735, 439] width 22 height 11
click at [721, 443] on input "False" at bounding box center [716, 440] width 10 height 8
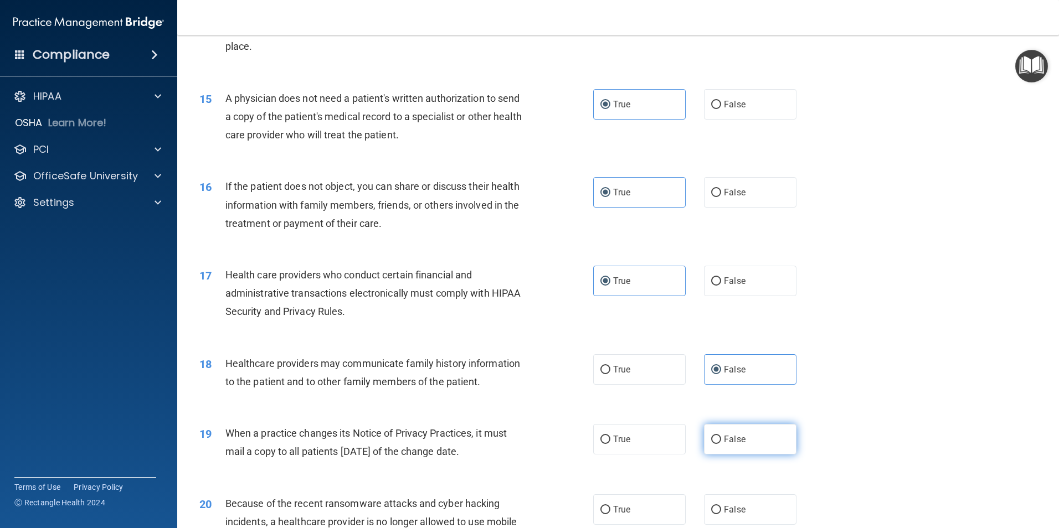
radio input "true"
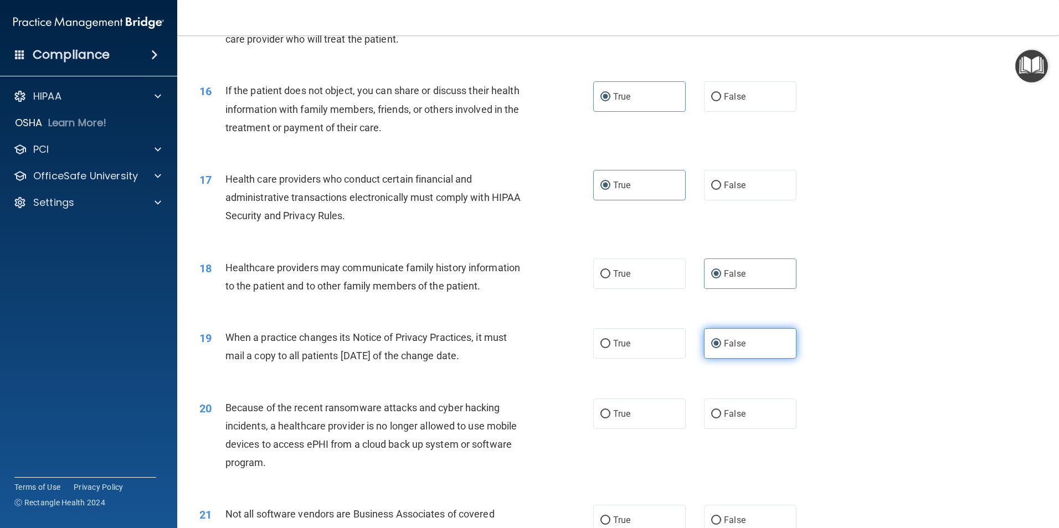
scroll to position [1274, 0]
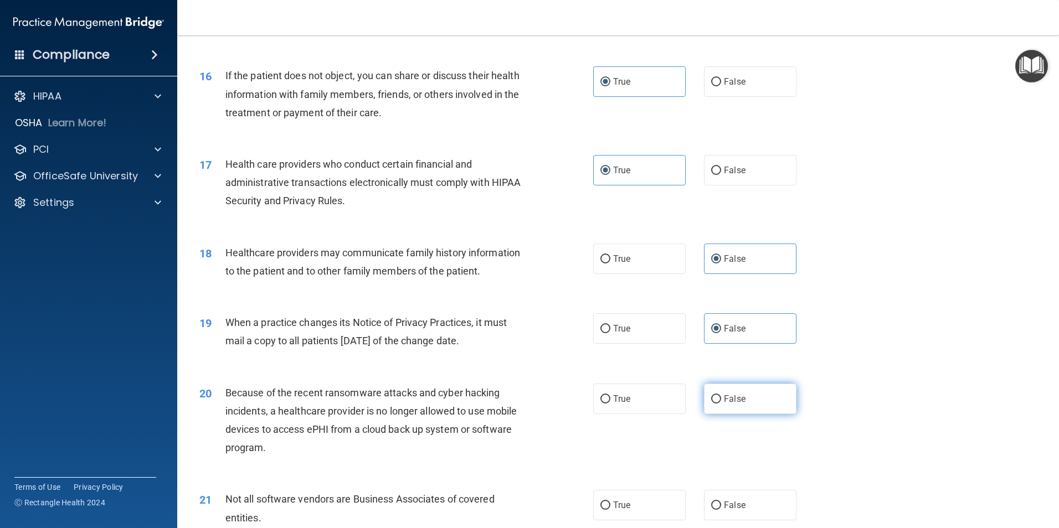
click at [724, 404] on span "False" at bounding box center [735, 399] width 22 height 11
click at [720, 404] on input "False" at bounding box center [716, 400] width 10 height 8
radio input "true"
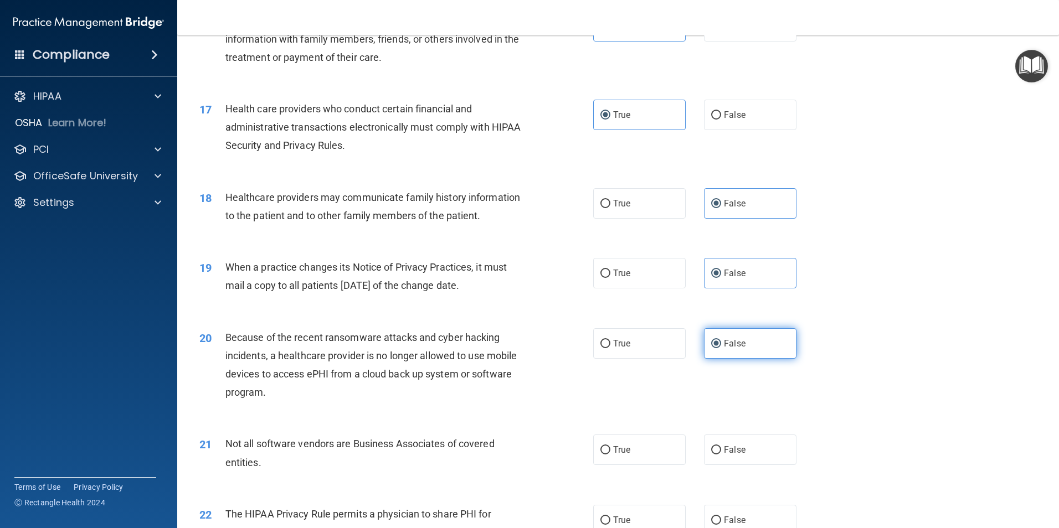
scroll to position [1385, 0]
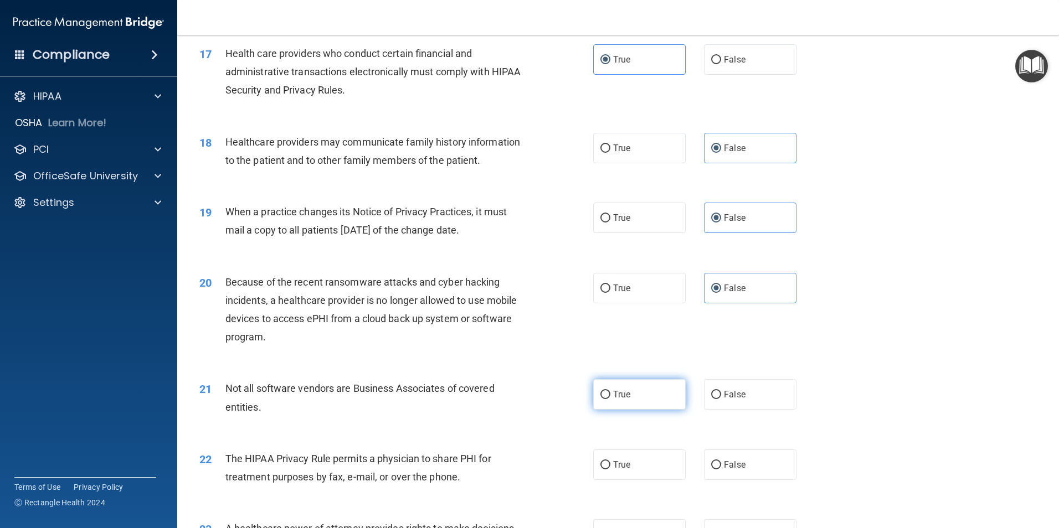
click at [616, 395] on span "True" at bounding box center [621, 394] width 17 height 11
click at [610, 395] on input "True" at bounding box center [606, 395] width 10 height 8
radio input "true"
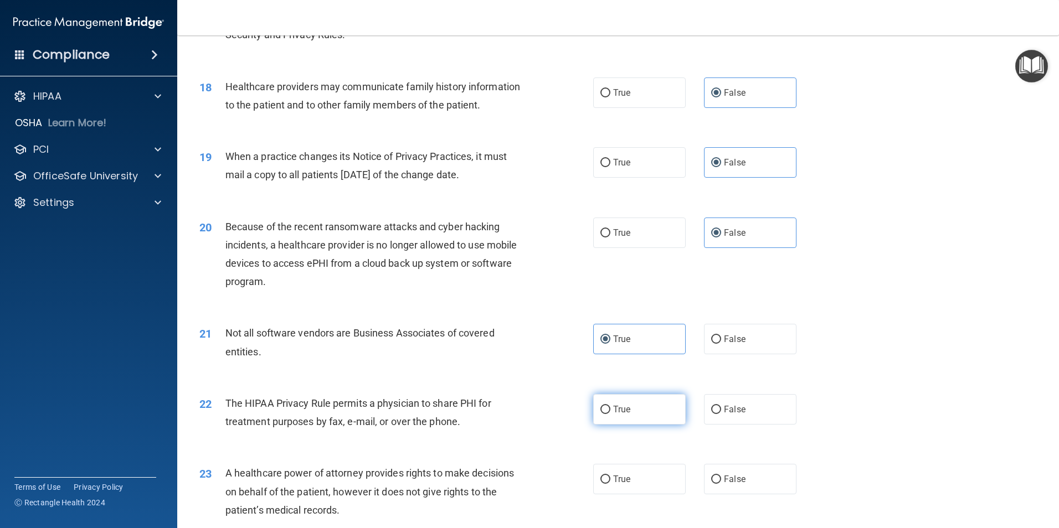
click at [609, 405] on label "True" at bounding box center [639, 409] width 93 height 30
click at [609, 406] on input "True" at bounding box center [606, 410] width 10 height 8
radio input "true"
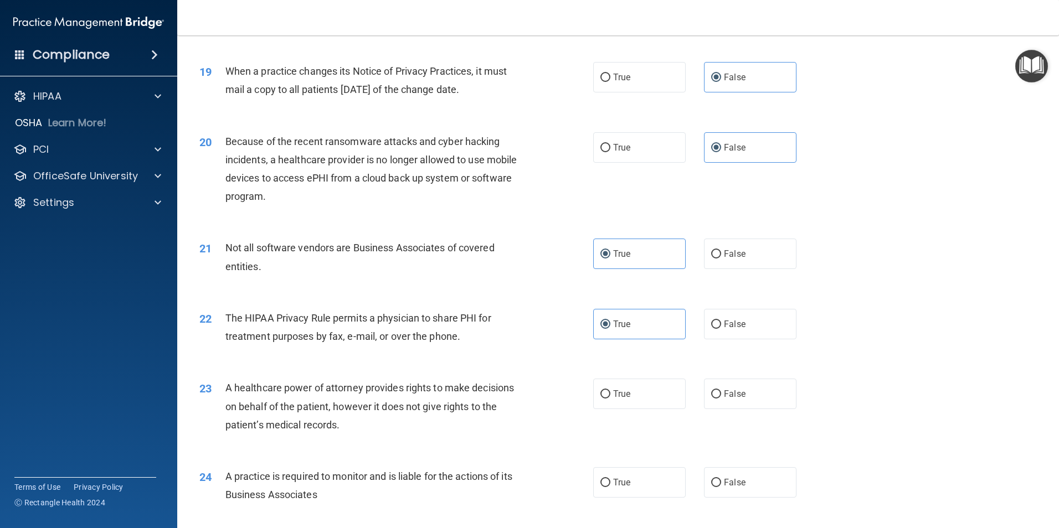
scroll to position [1551, 0]
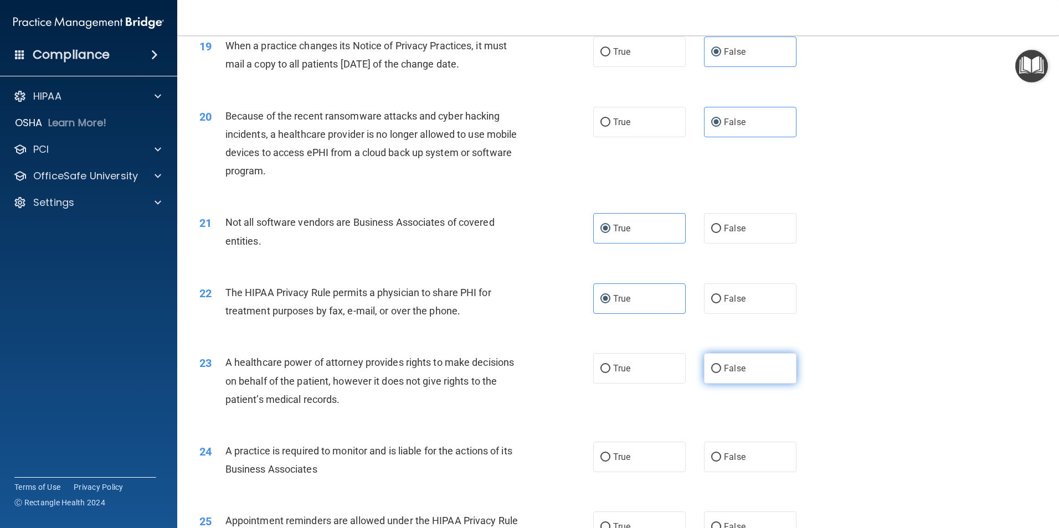
click at [711, 368] on input "False" at bounding box center [716, 369] width 10 height 8
radio input "true"
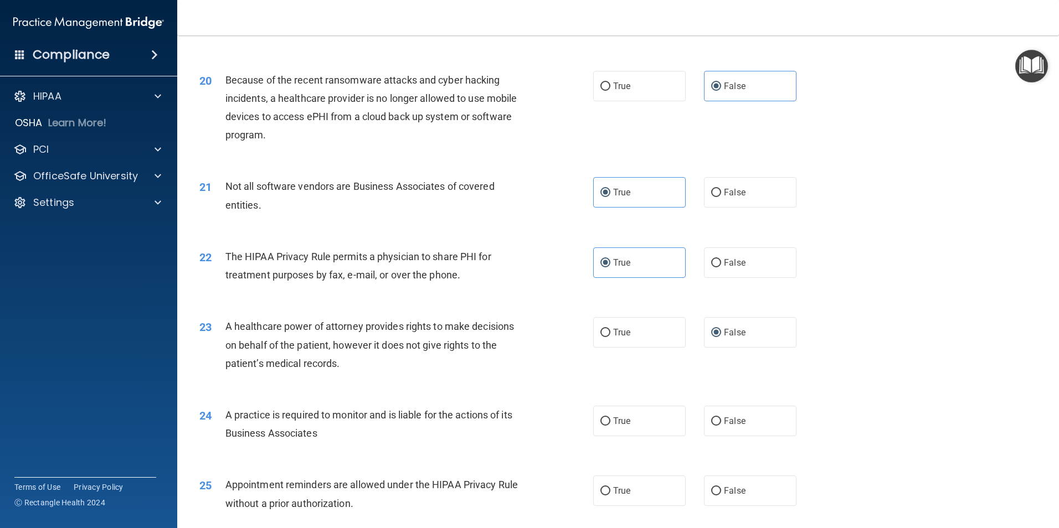
scroll to position [1607, 0]
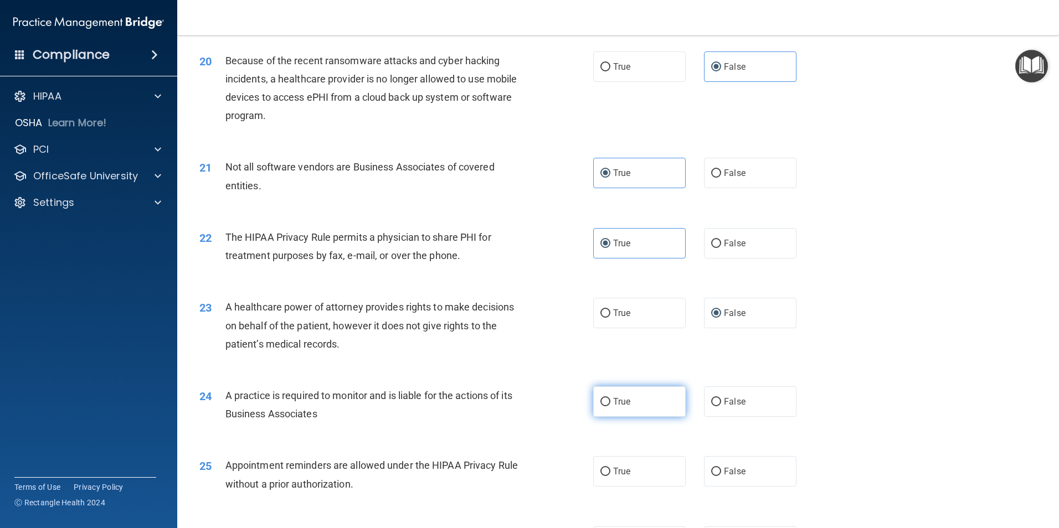
click at [603, 398] on input "True" at bounding box center [606, 402] width 10 height 8
radio input "true"
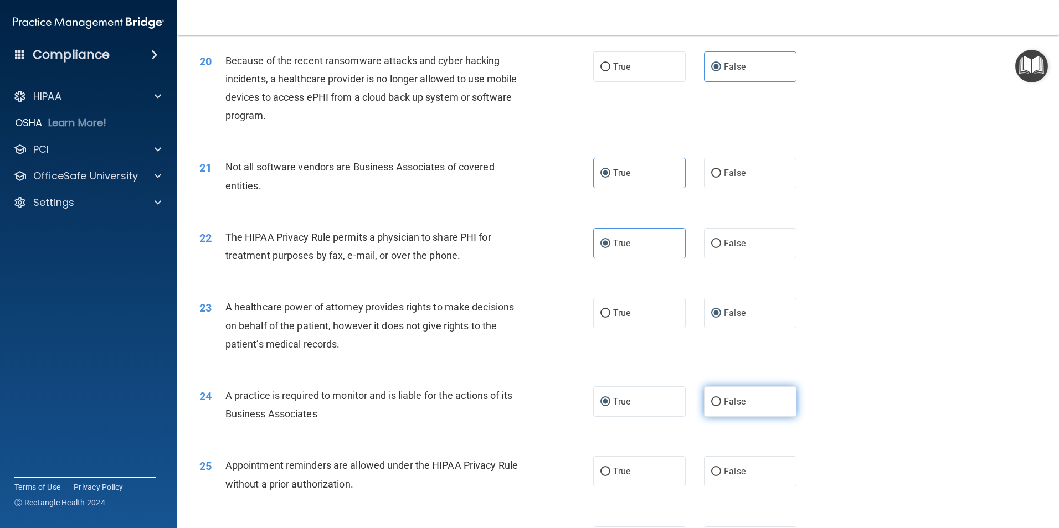
click at [715, 404] on input "False" at bounding box center [716, 402] width 10 height 8
radio input "true"
radio input "false"
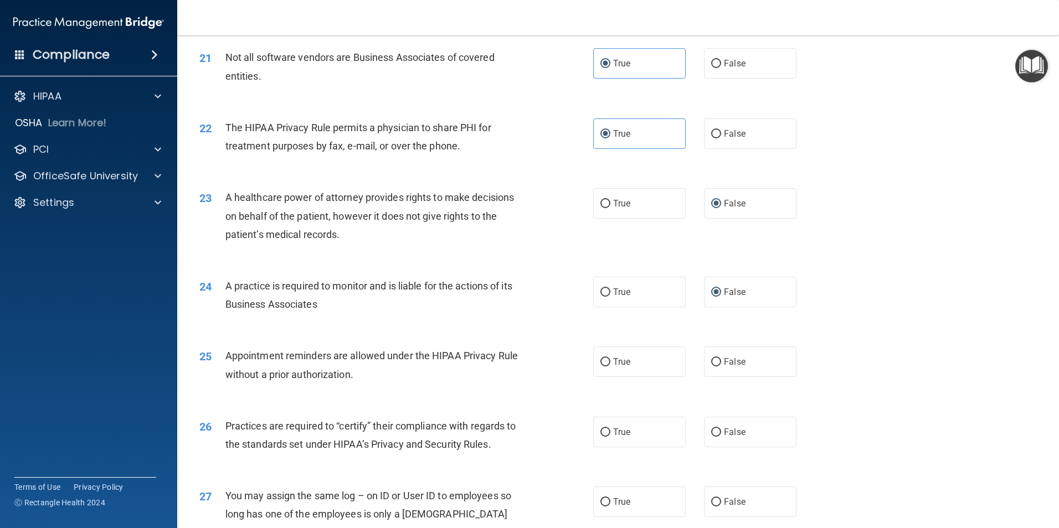
scroll to position [1717, 0]
click at [615, 362] on span "True" at bounding box center [621, 361] width 17 height 11
click at [610, 362] on input "True" at bounding box center [606, 361] width 10 height 8
radio input "true"
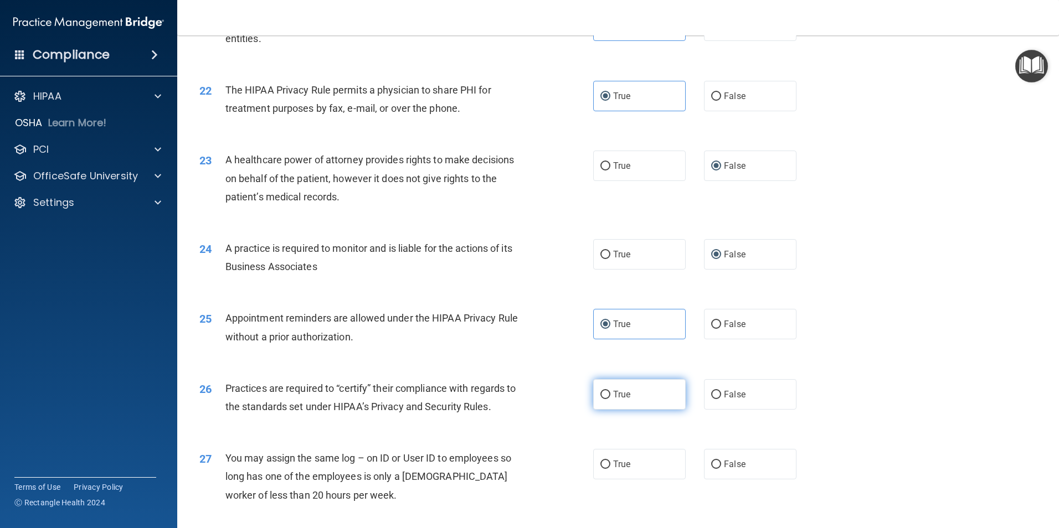
scroll to position [1773, 0]
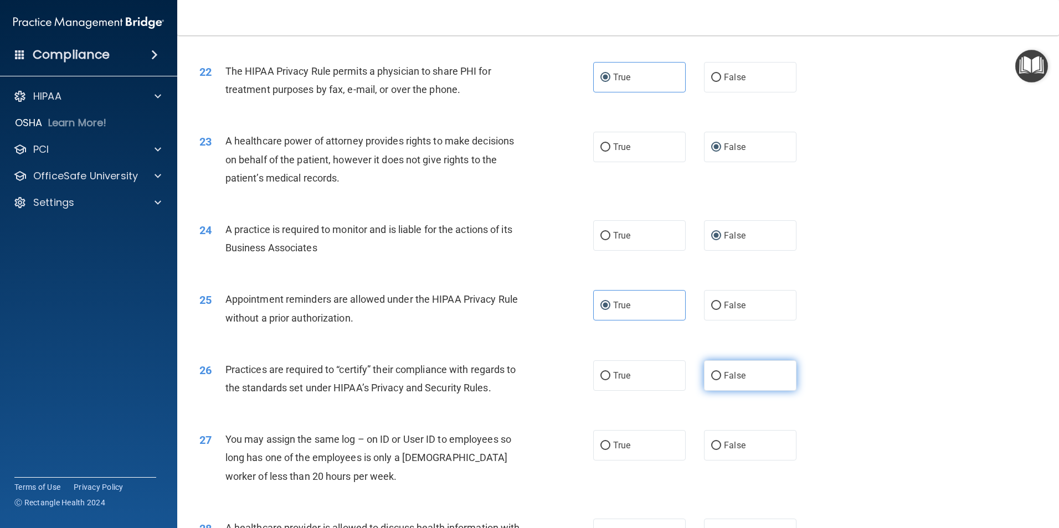
click at [712, 370] on label "False" at bounding box center [750, 376] width 93 height 30
click at [712, 372] on input "False" at bounding box center [716, 376] width 10 height 8
radio input "true"
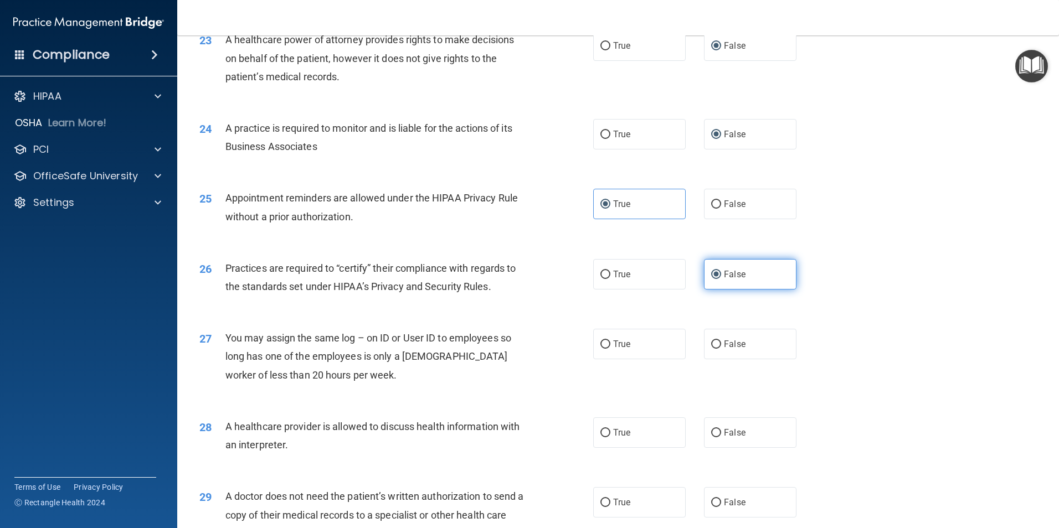
scroll to position [1884, 0]
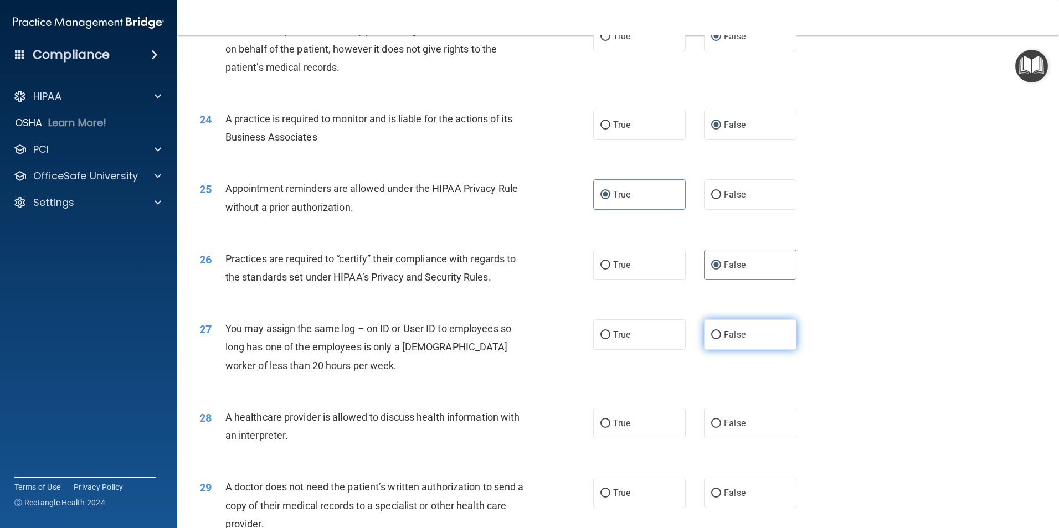
click at [717, 343] on label "False" at bounding box center [750, 335] width 93 height 30
click at [717, 340] on input "False" at bounding box center [716, 335] width 10 height 8
radio input "true"
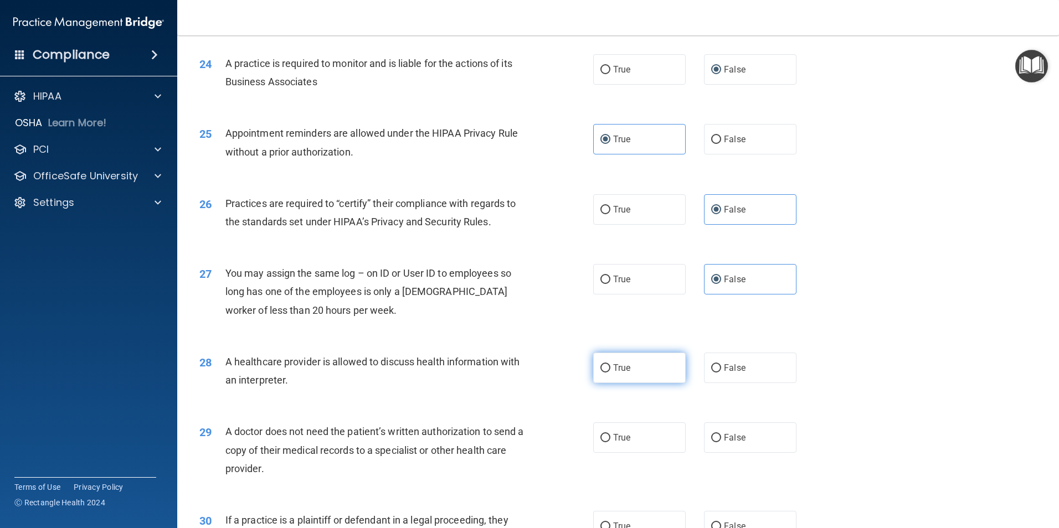
click at [635, 364] on label "True" at bounding box center [639, 368] width 93 height 30
click at [610, 365] on input "True" at bounding box center [606, 369] width 10 height 8
radio input "true"
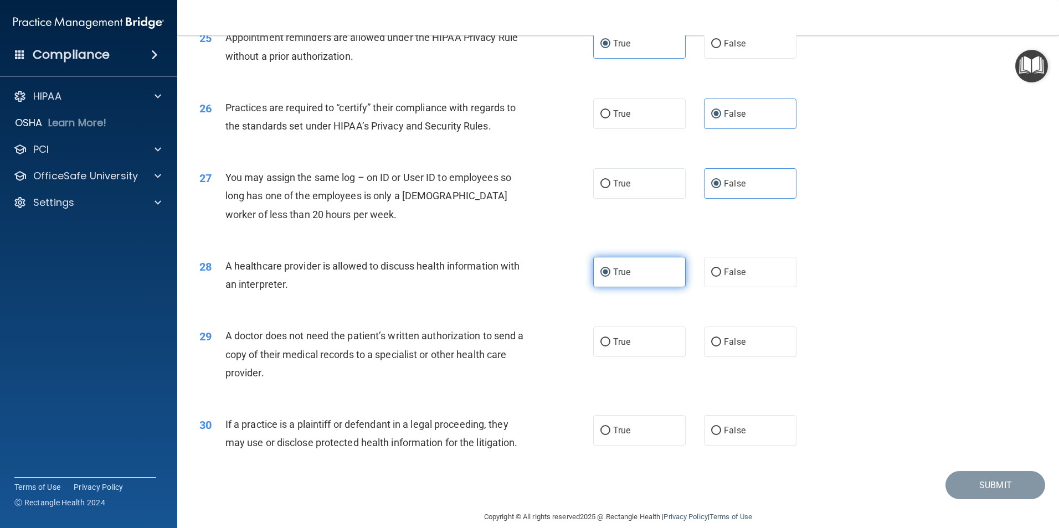
scroll to position [2050, 0]
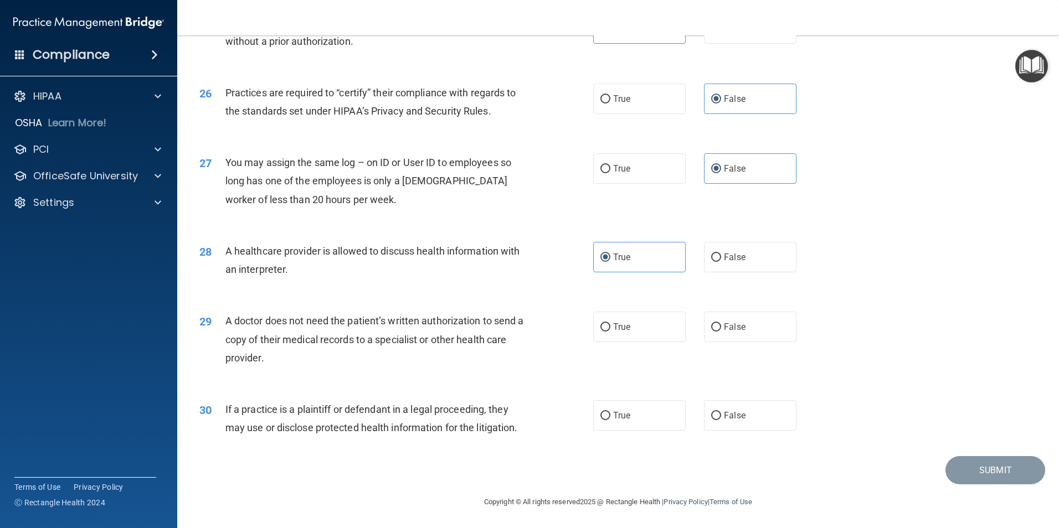
click at [635, 344] on div "29 A doctor does not need the patient’s written authorization to send a copy of…" at bounding box center [618, 342] width 854 height 89
click at [625, 332] on span "True" at bounding box center [621, 327] width 17 height 11
click at [610, 332] on input "True" at bounding box center [606, 328] width 10 height 8
radio input "true"
click at [618, 420] on span "True" at bounding box center [621, 415] width 17 height 11
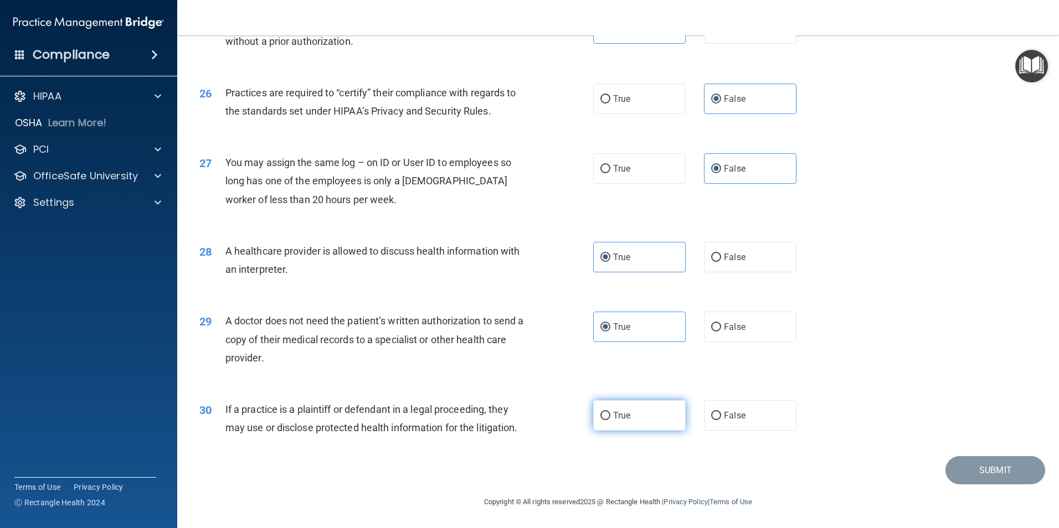
click at [610, 420] on input "True" at bounding box center [606, 416] width 10 height 8
radio input "true"
click at [954, 470] on button "Submit" at bounding box center [996, 470] width 100 height 28
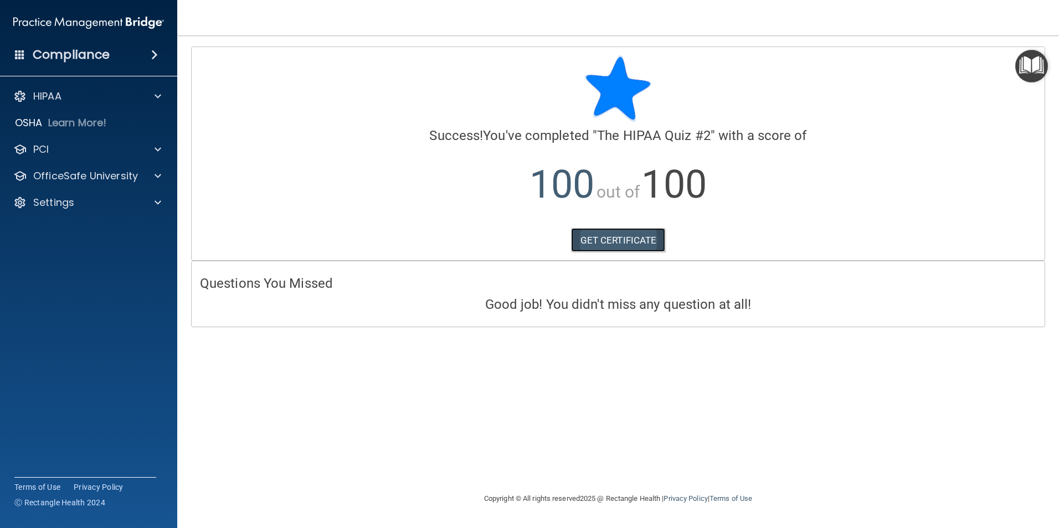
click at [625, 235] on link "GET CERTIFICATE" at bounding box center [618, 240] width 95 height 24
click at [156, 175] on span at bounding box center [158, 176] width 7 height 13
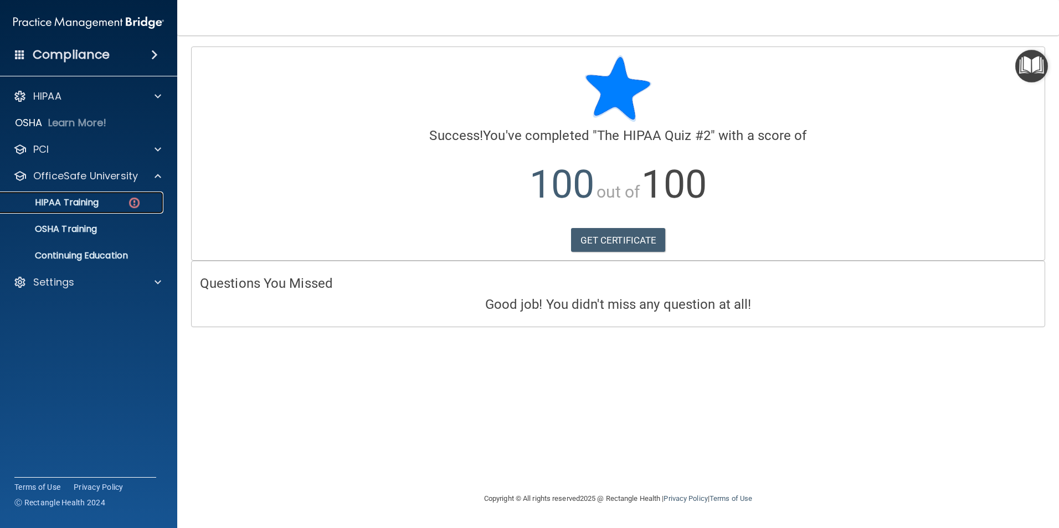
click at [84, 198] on p "HIPAA Training" at bounding box center [52, 202] width 91 height 11
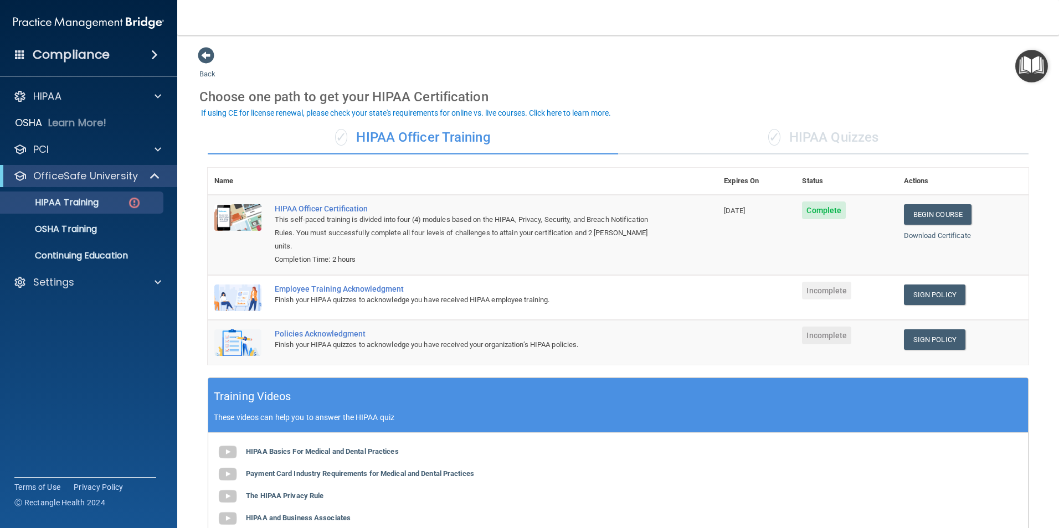
click at [798, 140] on div "✓ HIPAA Quizzes" at bounding box center [823, 137] width 410 height 33
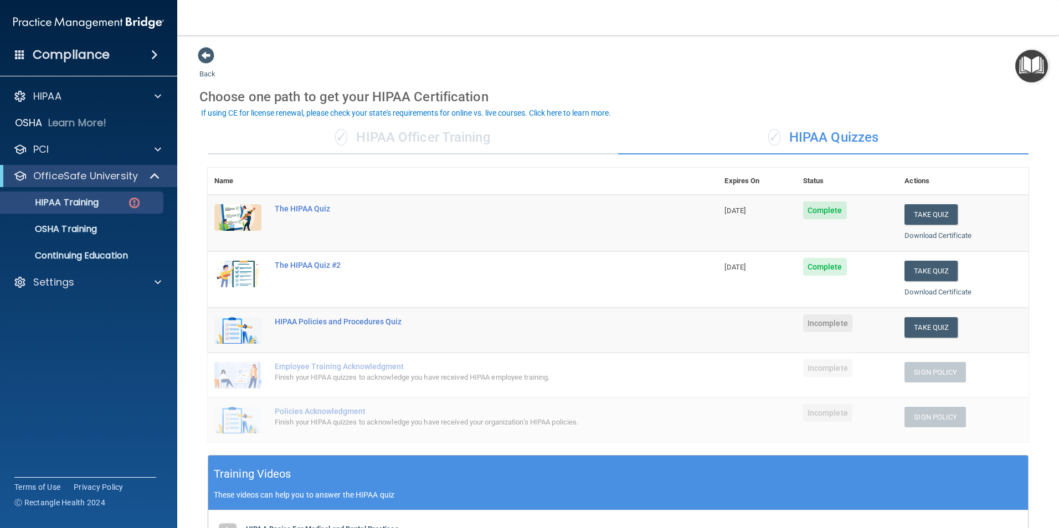
click at [826, 321] on span "Incomplete" at bounding box center [827, 324] width 49 height 18
click at [922, 326] on button "Take Quiz" at bounding box center [931, 327] width 53 height 20
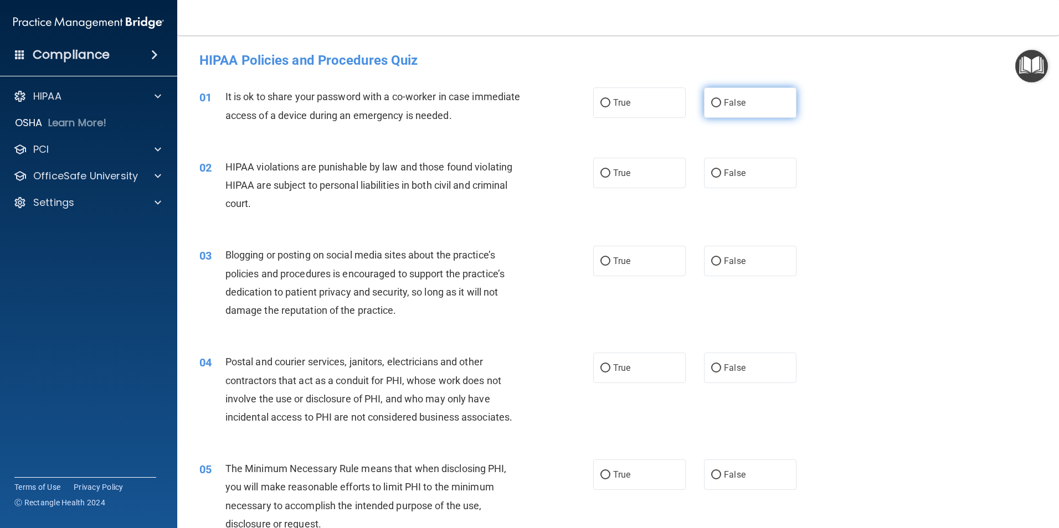
click at [711, 104] on input "False" at bounding box center [716, 103] width 10 height 8
radio input "true"
click at [607, 167] on label "True" at bounding box center [639, 173] width 93 height 30
click at [607, 170] on input "True" at bounding box center [606, 174] width 10 height 8
radio input "true"
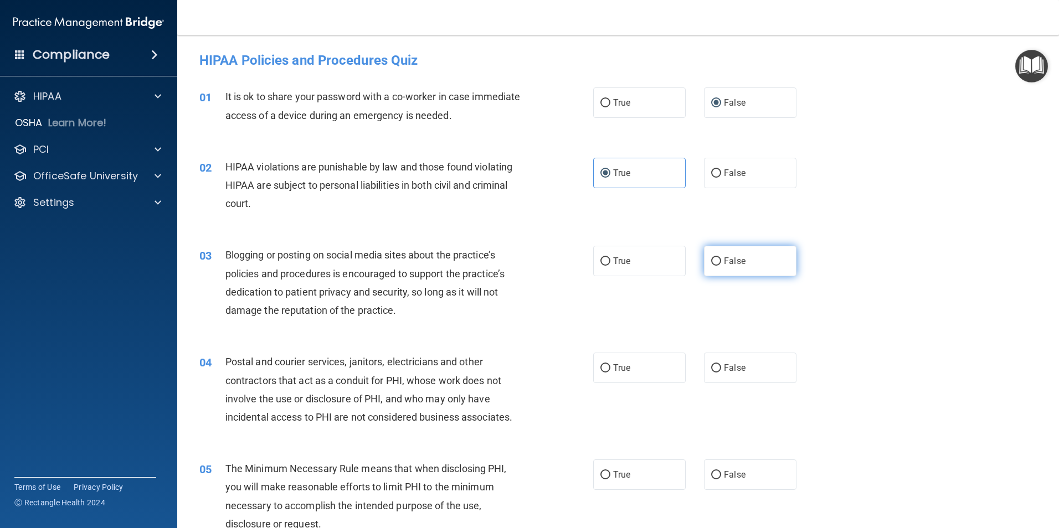
click at [711, 259] on input "False" at bounding box center [716, 262] width 10 height 8
radio input "true"
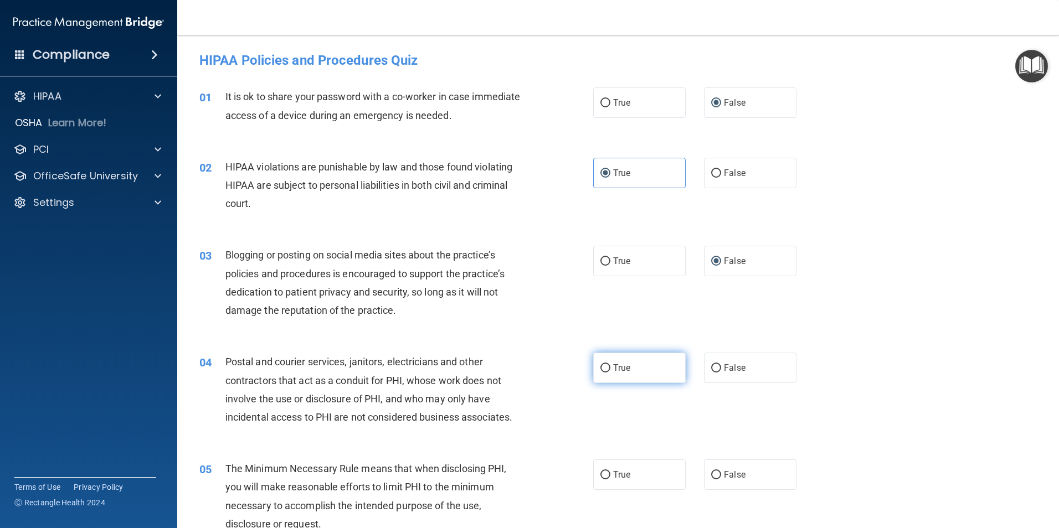
click at [606, 370] on input "True" at bounding box center [606, 369] width 10 height 8
radio input "true"
click at [597, 464] on label "True" at bounding box center [639, 475] width 93 height 30
click at [601, 471] on input "True" at bounding box center [606, 475] width 10 height 8
radio input "true"
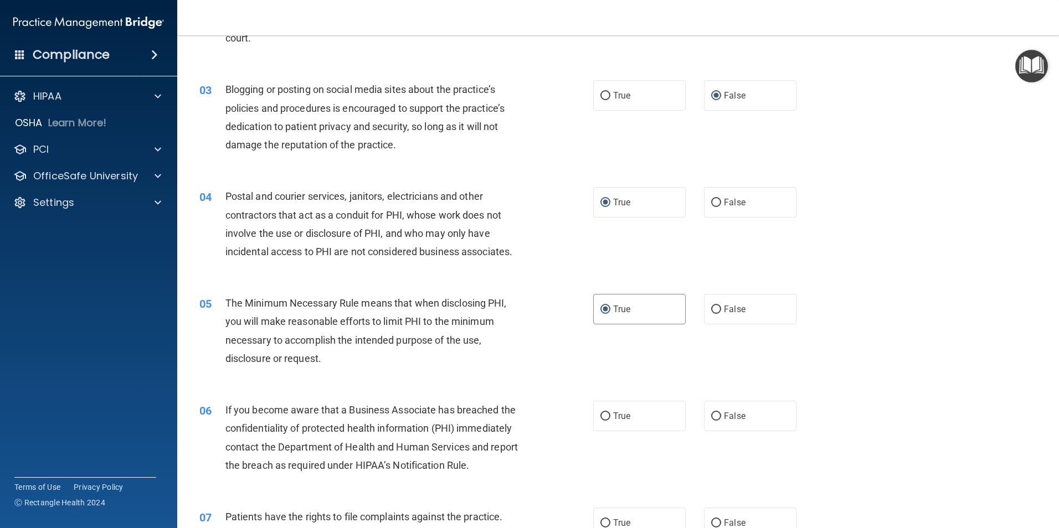
scroll to position [166, 0]
click at [711, 415] on input "False" at bounding box center [716, 416] width 10 height 8
radio input "true"
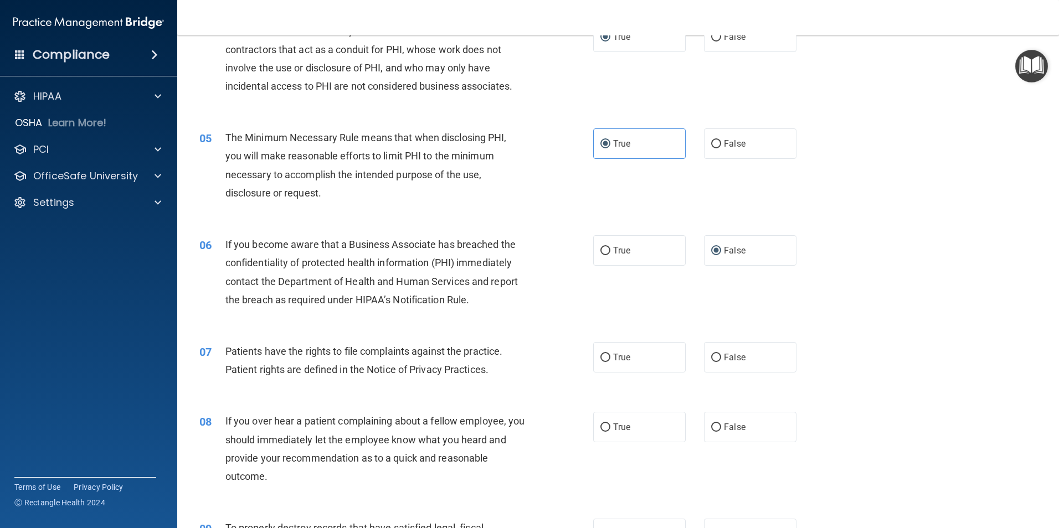
scroll to position [332, 0]
click at [619, 352] on span "True" at bounding box center [621, 356] width 17 height 11
click at [610, 353] on input "True" at bounding box center [606, 357] width 10 height 8
radio input "true"
click at [724, 427] on span "False" at bounding box center [735, 426] width 22 height 11
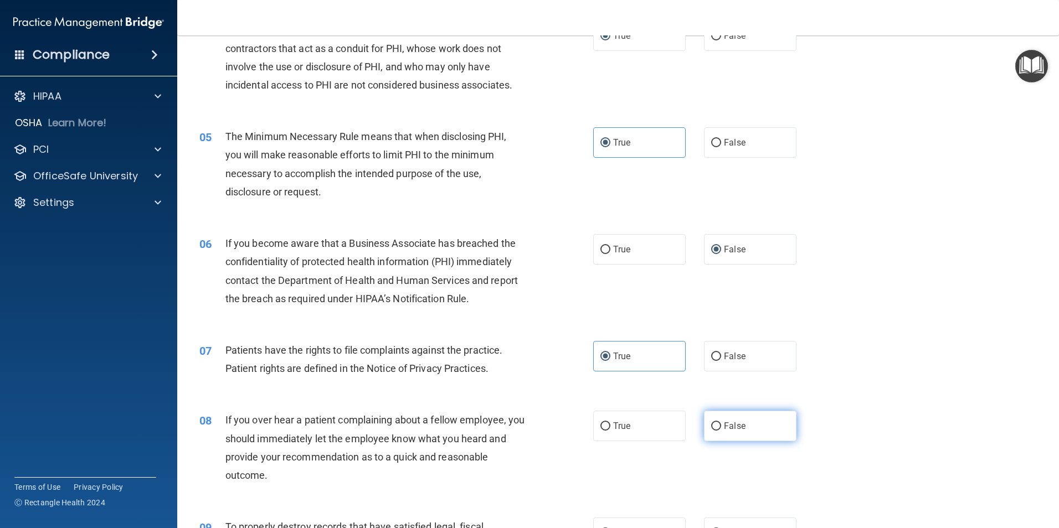
click at [721, 427] on input "False" at bounding box center [716, 427] width 10 height 8
radio input "true"
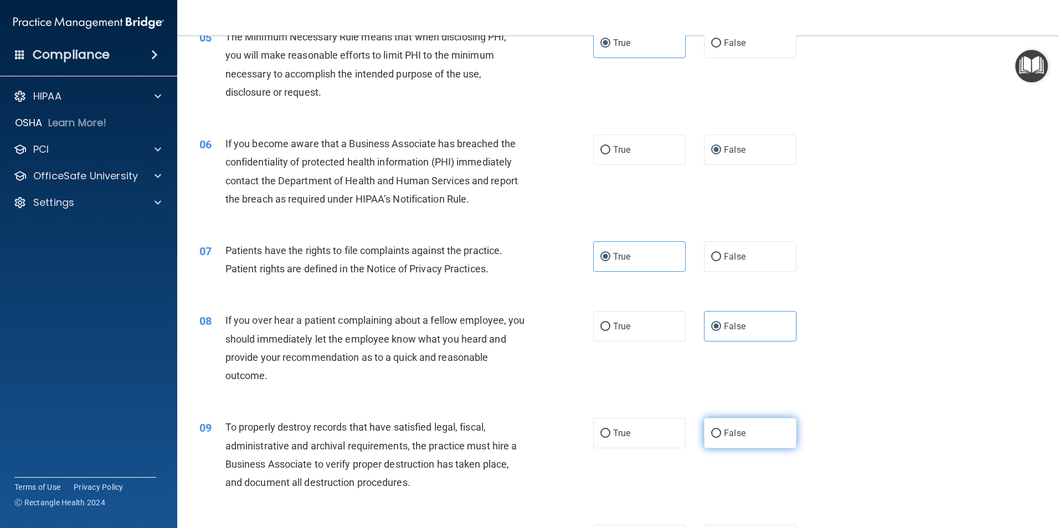
scroll to position [443, 0]
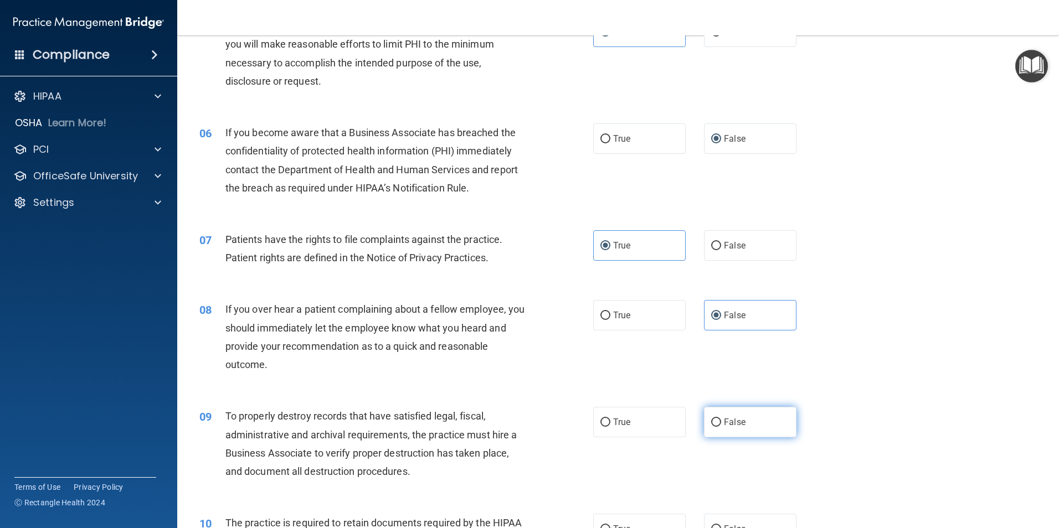
click at [724, 425] on span "False" at bounding box center [735, 422] width 22 height 11
click at [721, 425] on input "False" at bounding box center [716, 423] width 10 height 8
radio input "true"
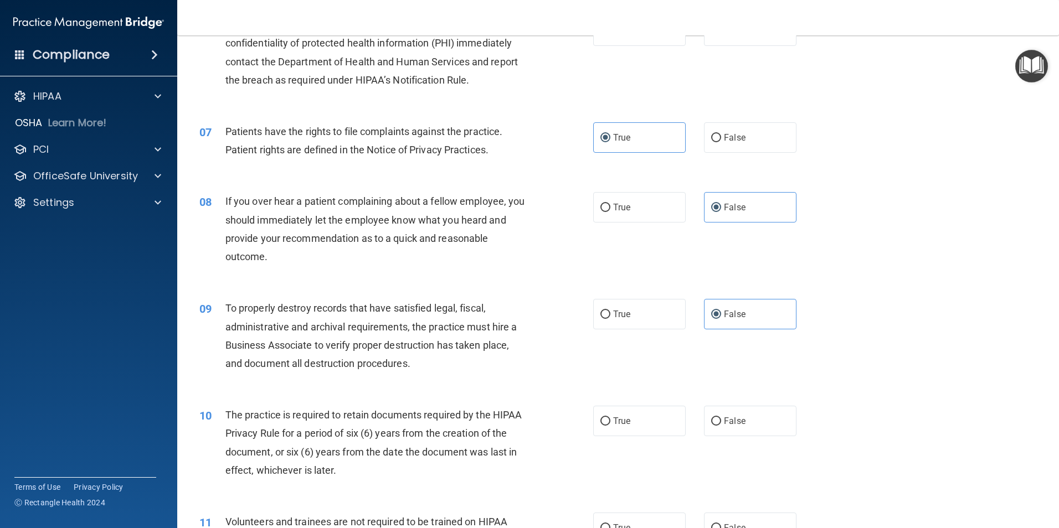
scroll to position [554, 0]
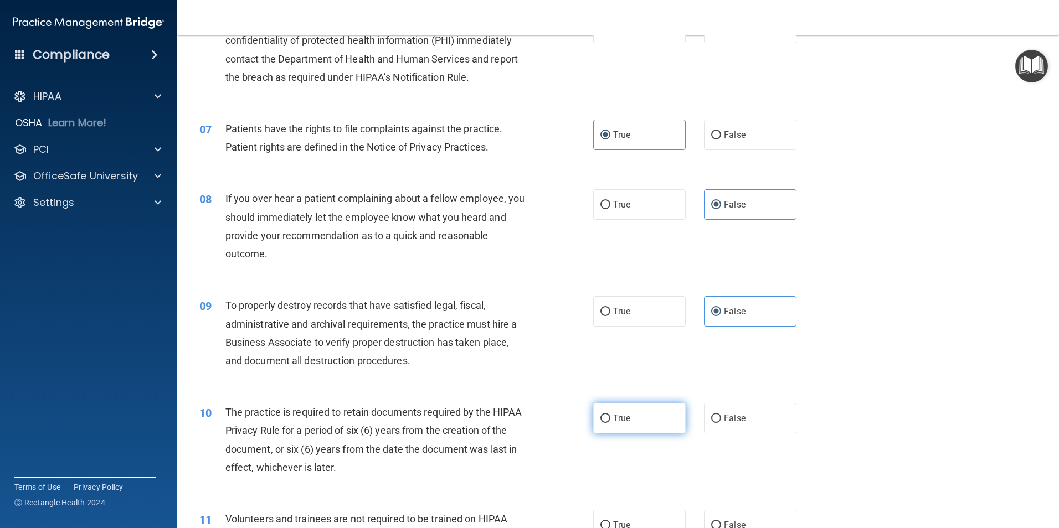
click at [633, 423] on label "True" at bounding box center [639, 418] width 93 height 30
click at [610, 423] on input "True" at bounding box center [606, 419] width 10 height 8
radio input "true"
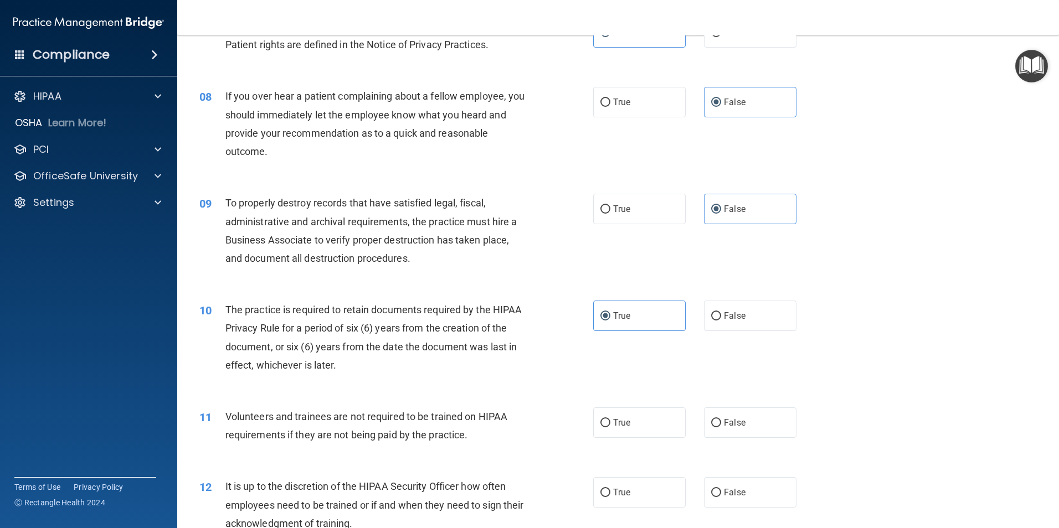
scroll to position [665, 0]
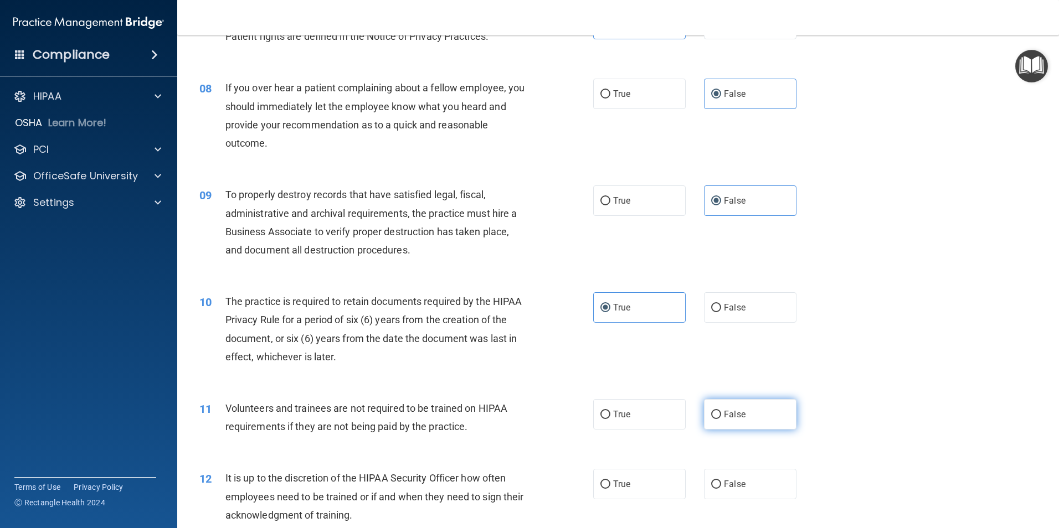
click at [714, 411] on input "False" at bounding box center [716, 415] width 10 height 8
radio input "true"
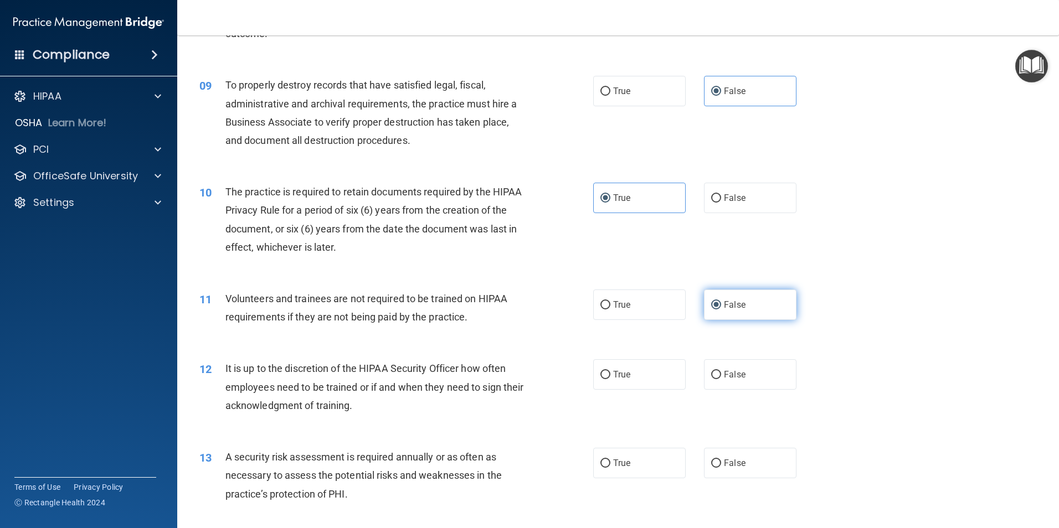
scroll to position [776, 0]
click at [725, 376] on span "False" at bounding box center [735, 373] width 22 height 11
click at [721, 376] on input "False" at bounding box center [716, 374] width 10 height 8
radio input "true"
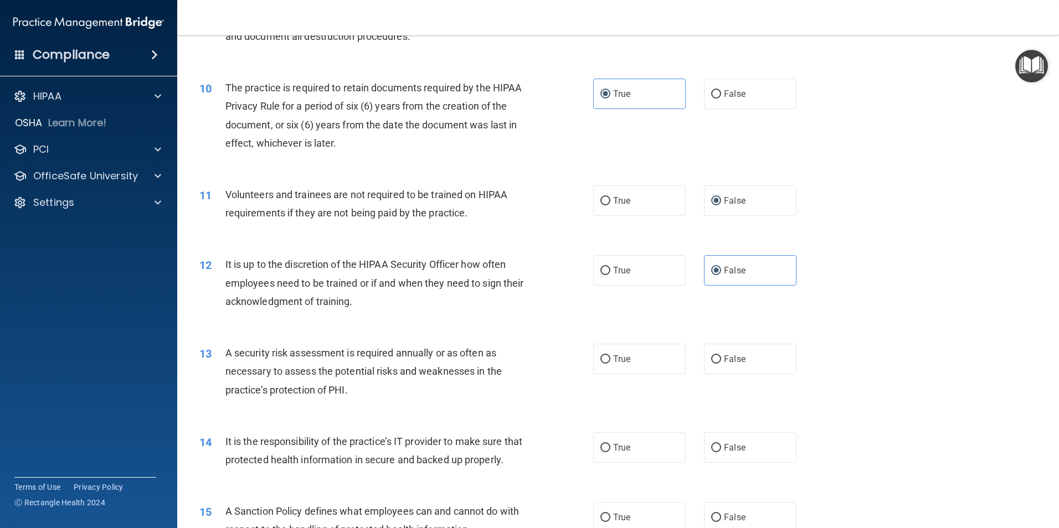
scroll to position [886, 0]
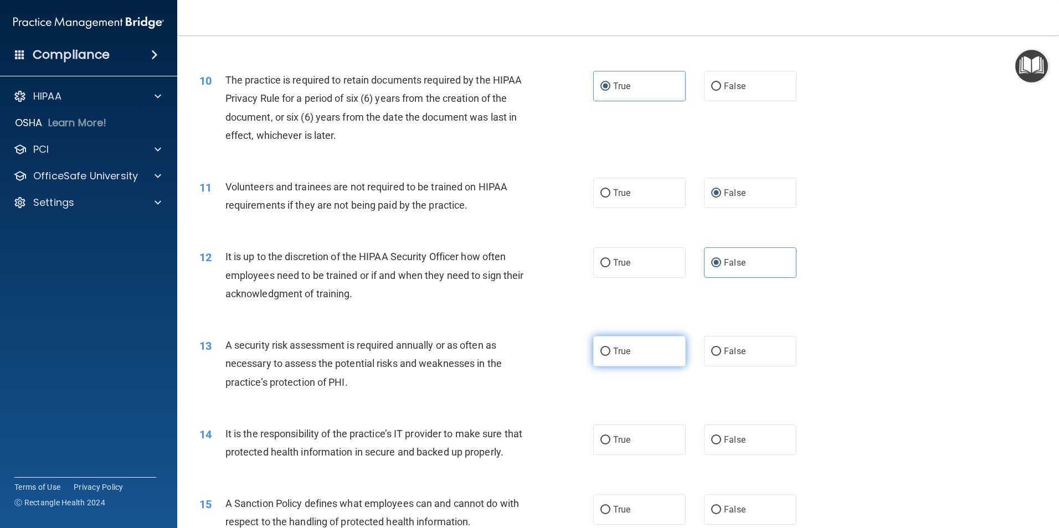
click at [603, 350] on input "True" at bounding box center [606, 352] width 10 height 8
radio input "true"
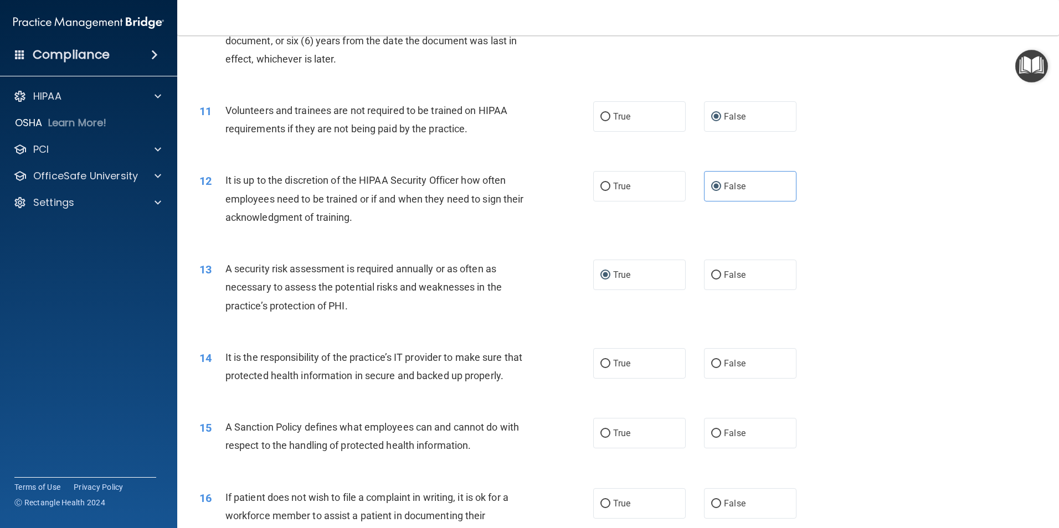
scroll to position [997, 0]
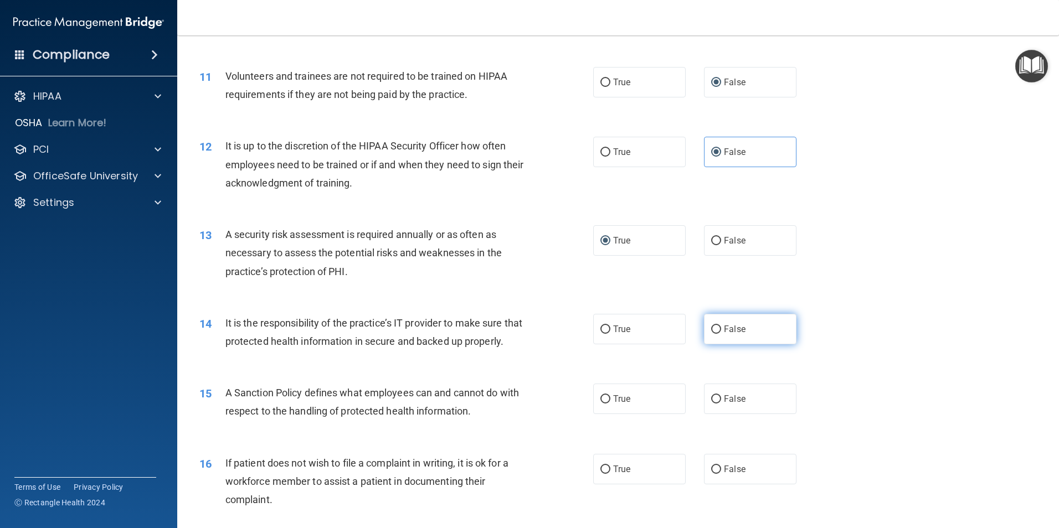
click at [717, 330] on label "False" at bounding box center [750, 329] width 93 height 30
click at [717, 330] on input "False" at bounding box center [716, 330] width 10 height 8
radio input "true"
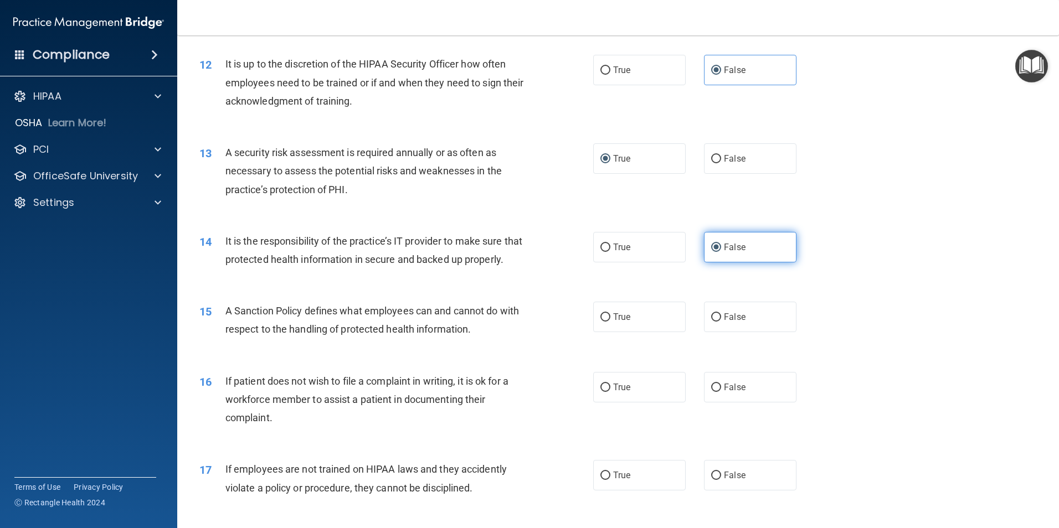
scroll to position [1108, 0]
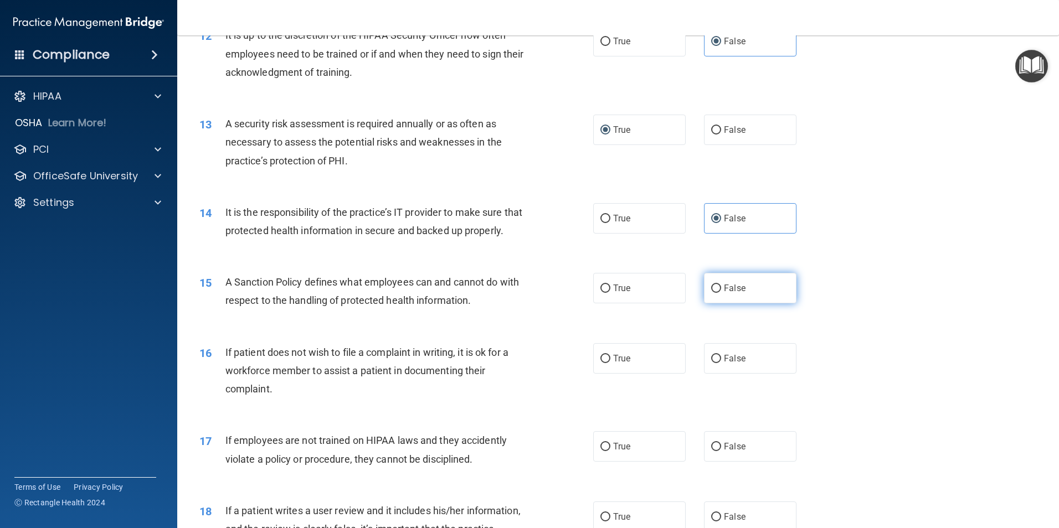
click at [716, 304] on label "False" at bounding box center [750, 288] width 93 height 30
click at [716, 293] on input "False" at bounding box center [716, 289] width 10 height 8
radio input "true"
click at [613, 365] on label "True" at bounding box center [639, 358] width 93 height 30
click at [610, 363] on input "True" at bounding box center [606, 359] width 10 height 8
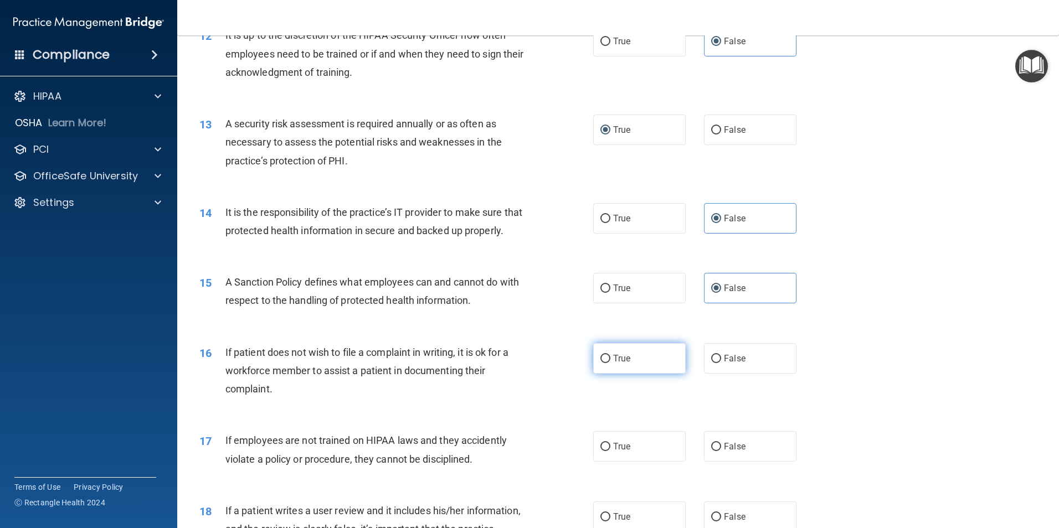
radio input "true"
click at [716, 460] on label "False" at bounding box center [750, 447] width 93 height 30
click at [716, 451] on input "False" at bounding box center [716, 447] width 10 height 8
radio input "true"
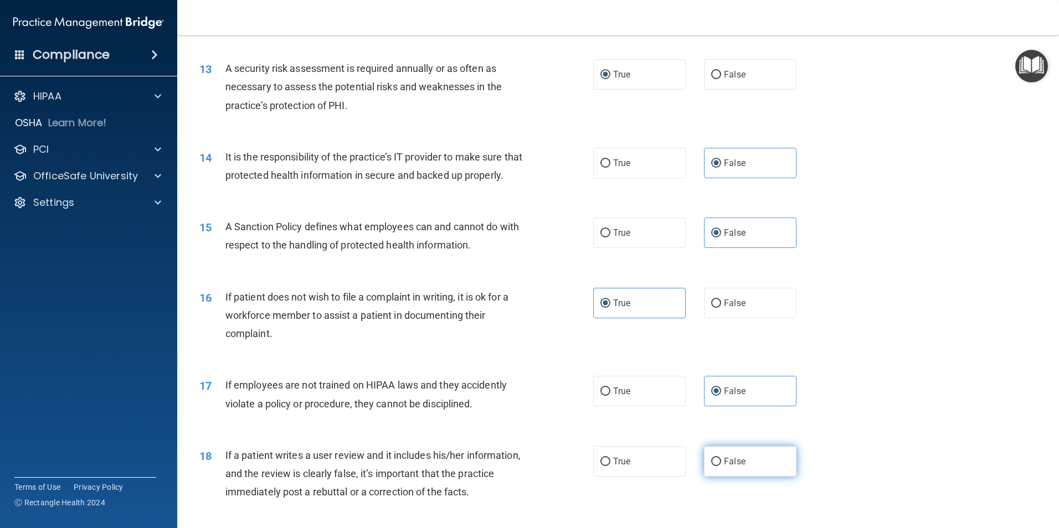
click at [710, 468] on label "False" at bounding box center [750, 462] width 93 height 30
click at [711, 466] on input "False" at bounding box center [716, 462] width 10 height 8
radio input "true"
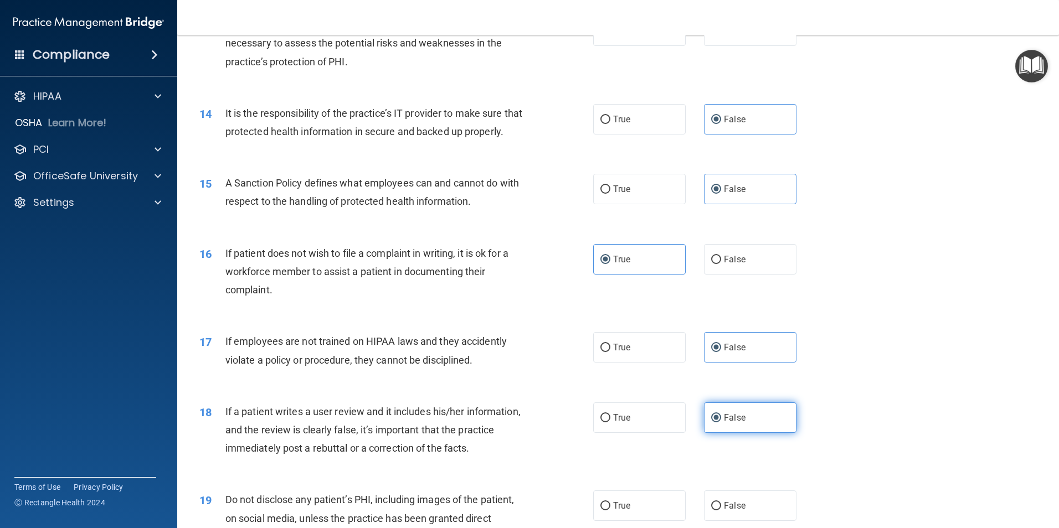
scroll to position [1274, 0]
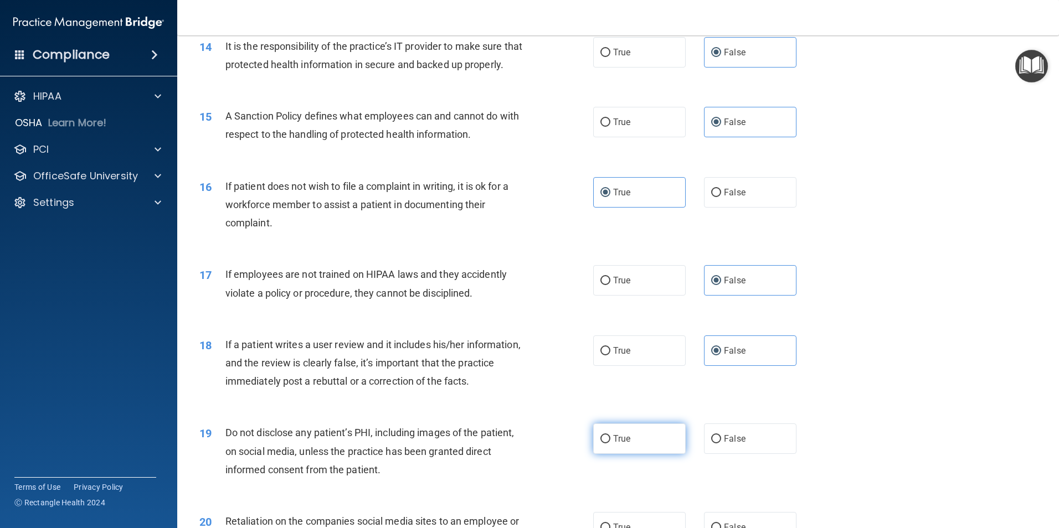
click at [632, 454] on label "True" at bounding box center [639, 439] width 93 height 30
click at [610, 444] on input "True" at bounding box center [606, 439] width 10 height 8
radio input "true"
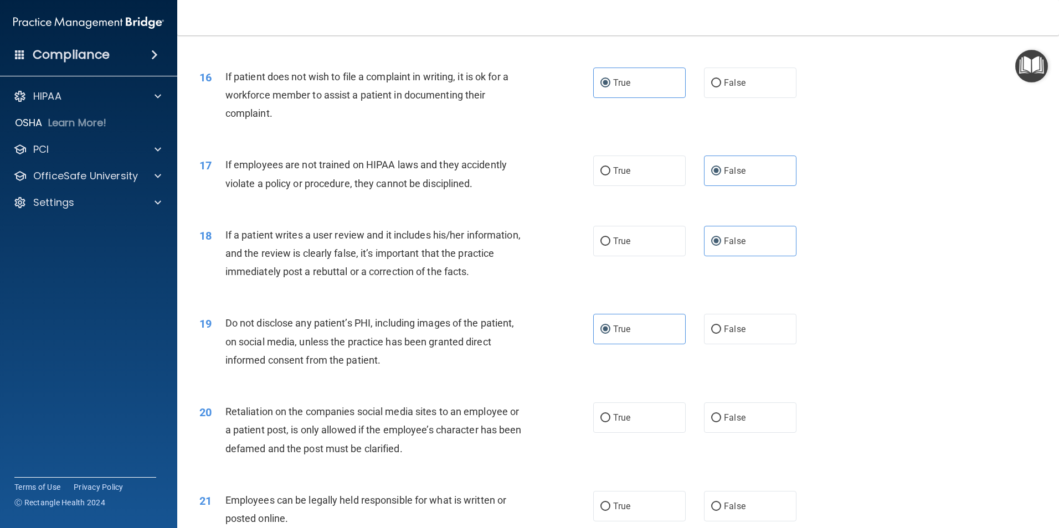
scroll to position [1385, 0]
click at [724, 422] on span "False" at bounding box center [735, 417] width 22 height 11
click at [720, 422] on input "False" at bounding box center [716, 417] width 10 height 8
radio input "true"
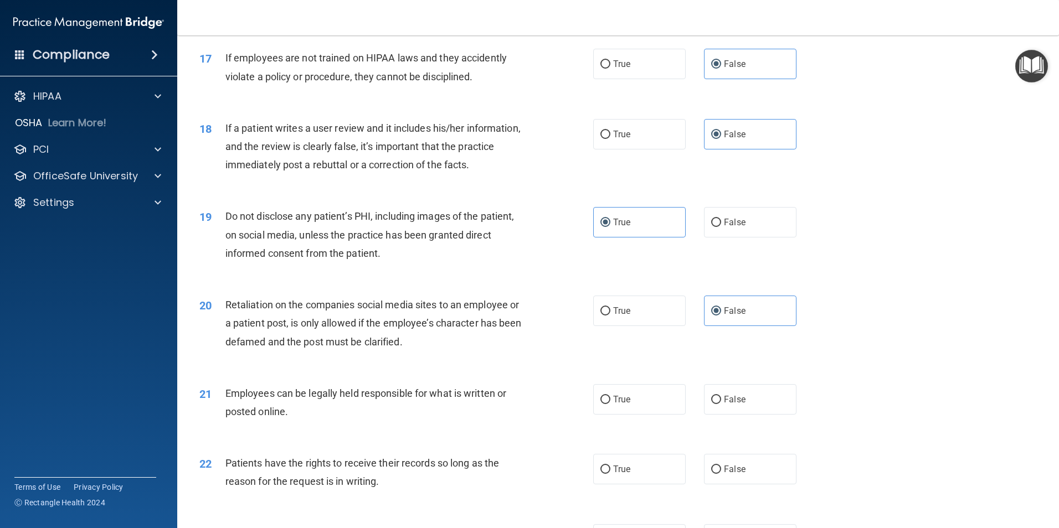
scroll to position [1496, 0]
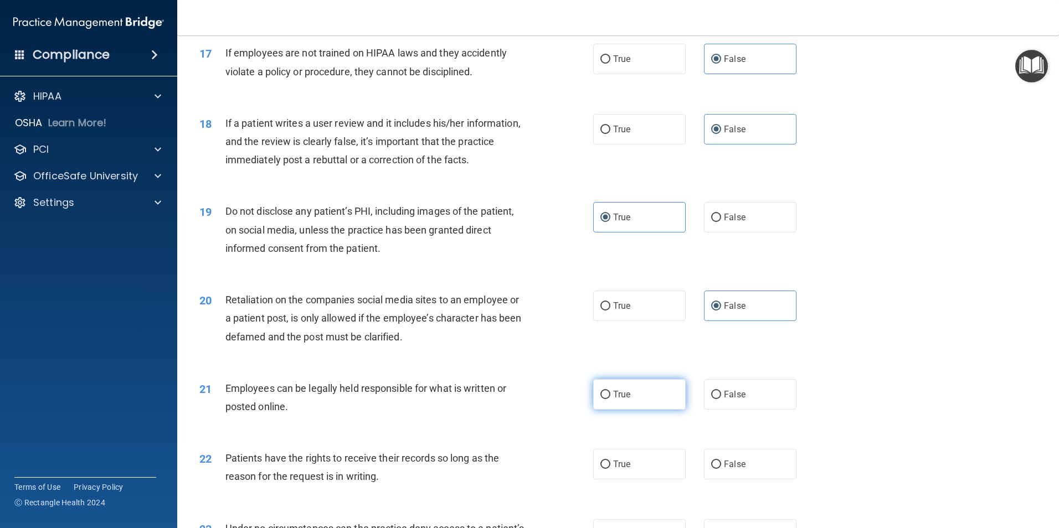
click at [624, 400] on span "True" at bounding box center [621, 394] width 17 height 11
click at [610, 399] on input "True" at bounding box center [606, 395] width 10 height 8
radio input "true"
click at [716, 469] on input "False" at bounding box center [716, 465] width 10 height 8
radio input "true"
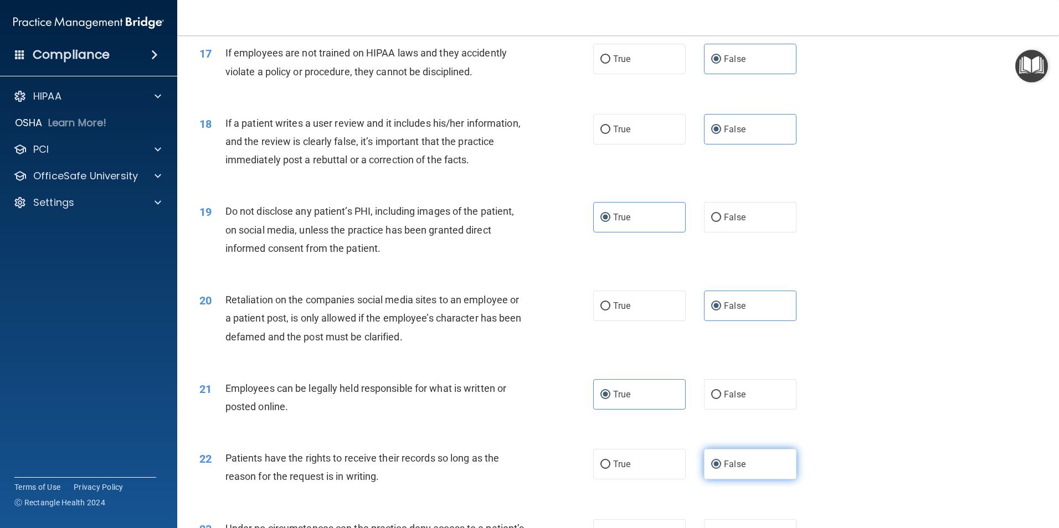
scroll to position [1607, 0]
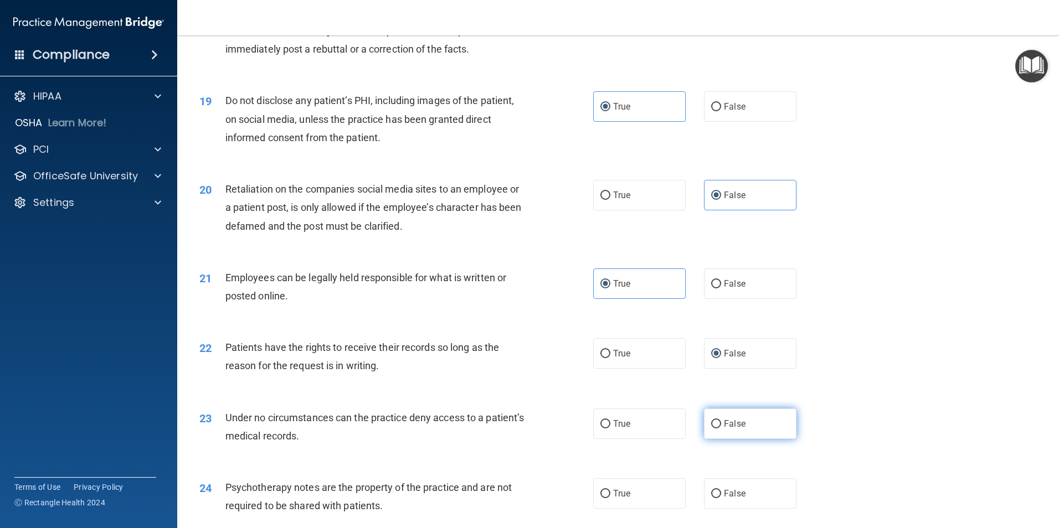
click at [714, 439] on label "False" at bounding box center [750, 424] width 93 height 30
click at [714, 429] on input "False" at bounding box center [716, 424] width 10 height 8
radio input "true"
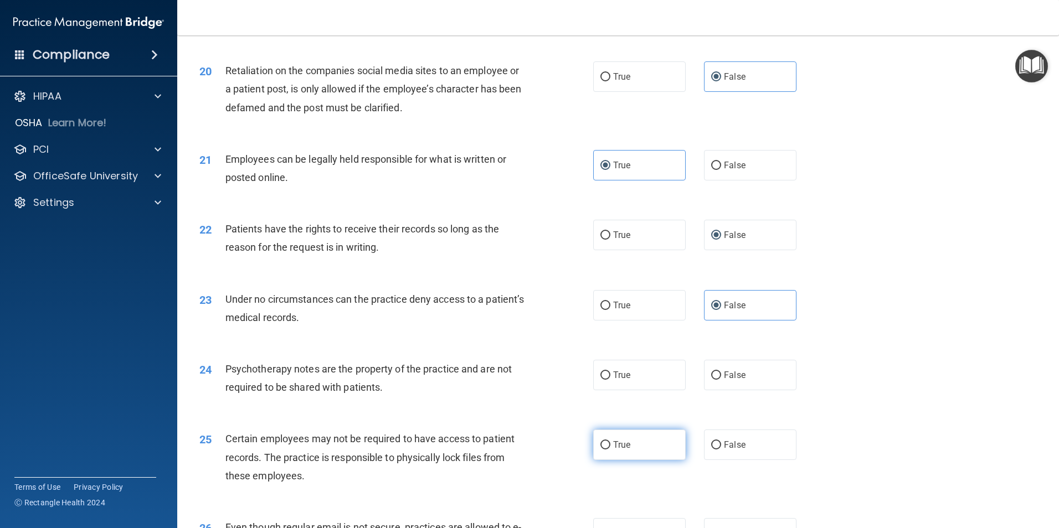
scroll to position [1773, 0]
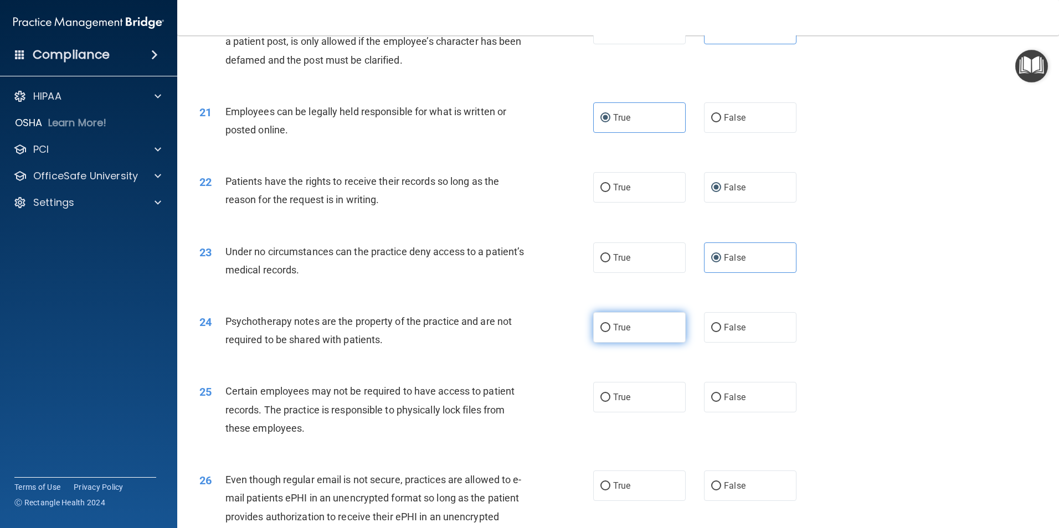
click at [634, 343] on label "True" at bounding box center [639, 327] width 93 height 30
click at [610, 332] on input "True" at bounding box center [606, 328] width 10 height 8
radio input "true"
click at [608, 413] on label "True" at bounding box center [639, 397] width 93 height 30
click at [608, 402] on input "True" at bounding box center [606, 398] width 10 height 8
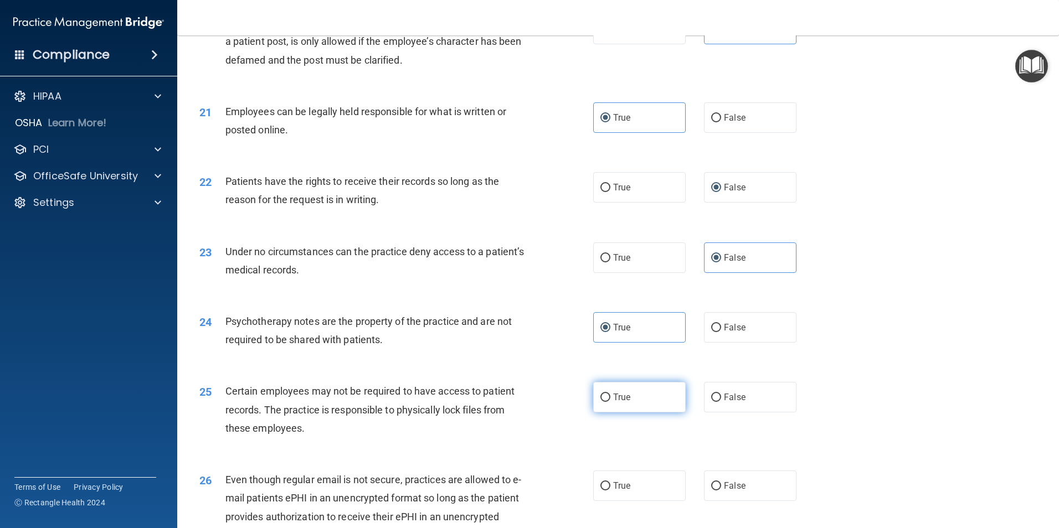
radio input "true"
click at [623, 497] on label "True" at bounding box center [639, 486] width 93 height 30
click at [610, 491] on input "True" at bounding box center [606, 487] width 10 height 8
radio input "true"
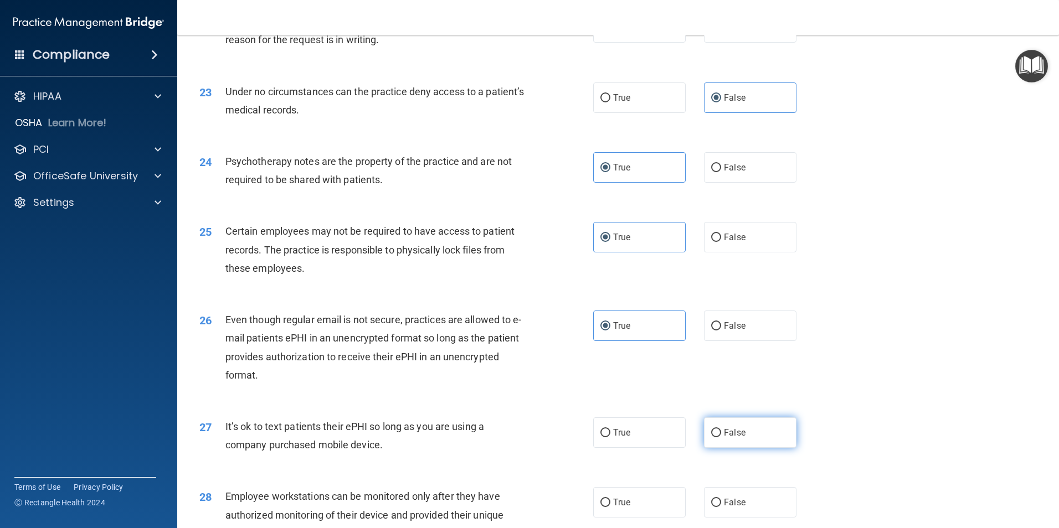
scroll to position [1939, 0]
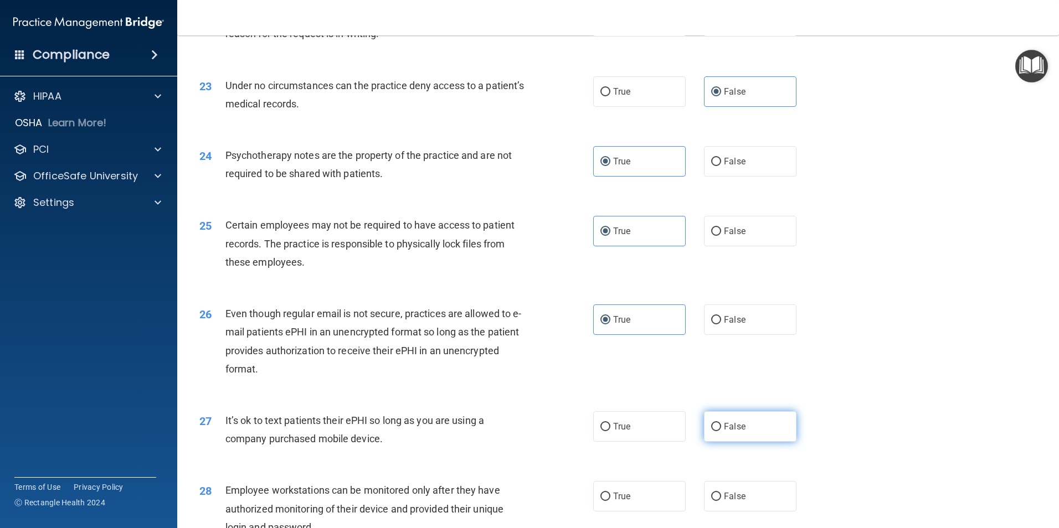
click at [712, 432] on input "False" at bounding box center [716, 427] width 10 height 8
radio input "true"
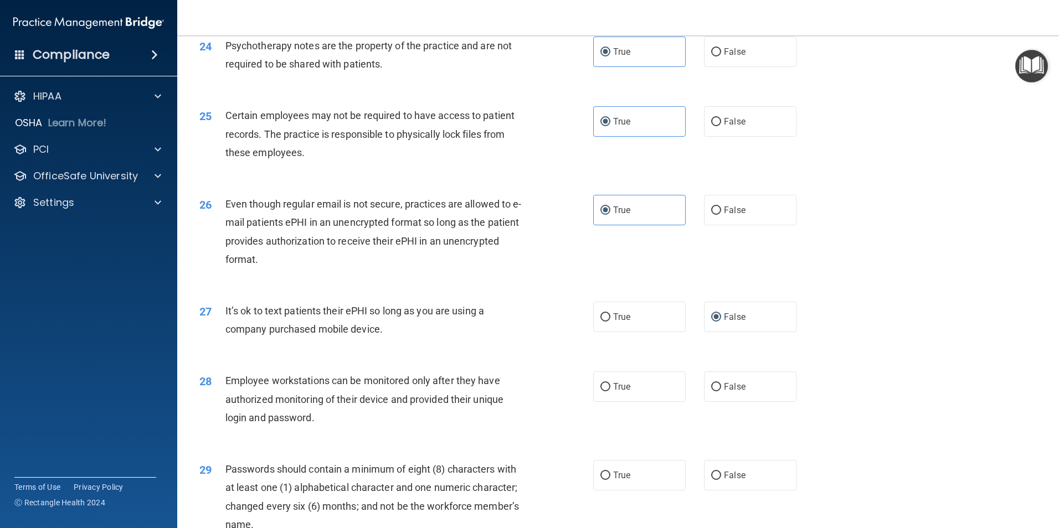
scroll to position [2050, 0]
click at [724, 391] on span "False" at bounding box center [735, 386] width 22 height 11
click at [721, 391] on input "False" at bounding box center [716, 386] width 10 height 8
radio input "true"
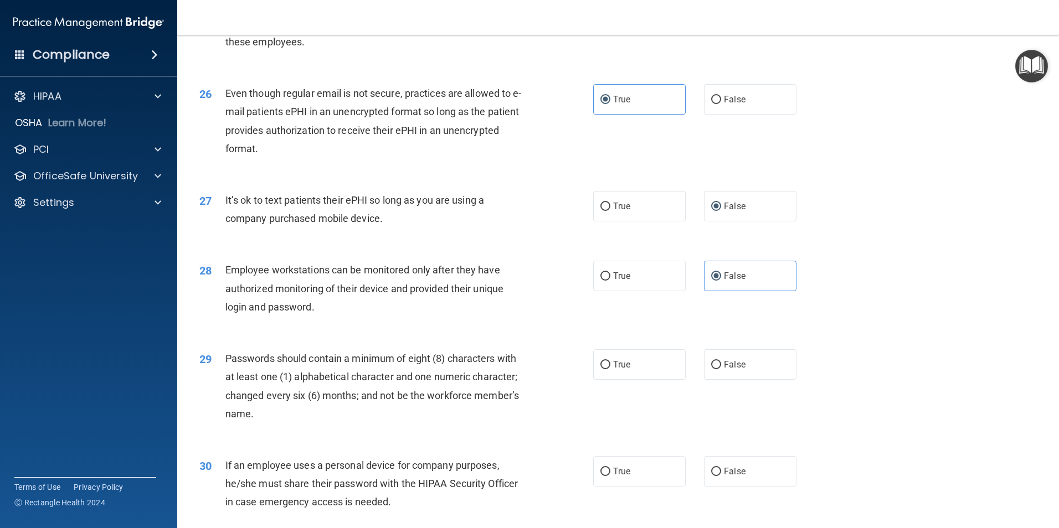
scroll to position [2161, 0]
click at [651, 398] on div "29 Passwords should contain a minimum of eight (8) characters with at least one…" at bounding box center [618, 388] width 854 height 107
click at [640, 379] on label "True" at bounding box center [639, 363] width 93 height 30
click at [610, 368] on input "True" at bounding box center [606, 364] width 10 height 8
radio input "true"
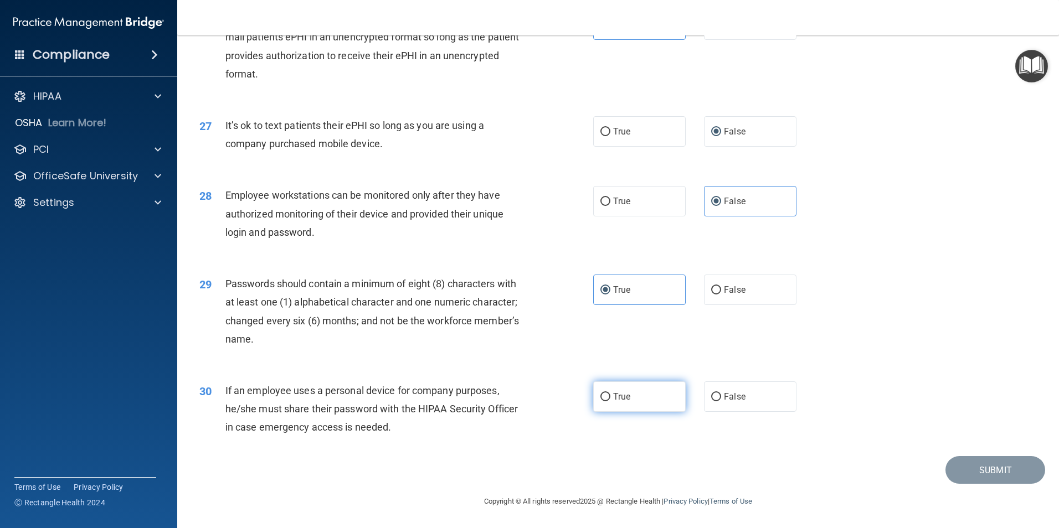
scroll to position [2252, 0]
click at [715, 395] on input "False" at bounding box center [716, 397] width 10 height 8
radio input "true"
click at [964, 460] on button "Submit" at bounding box center [996, 470] width 100 height 28
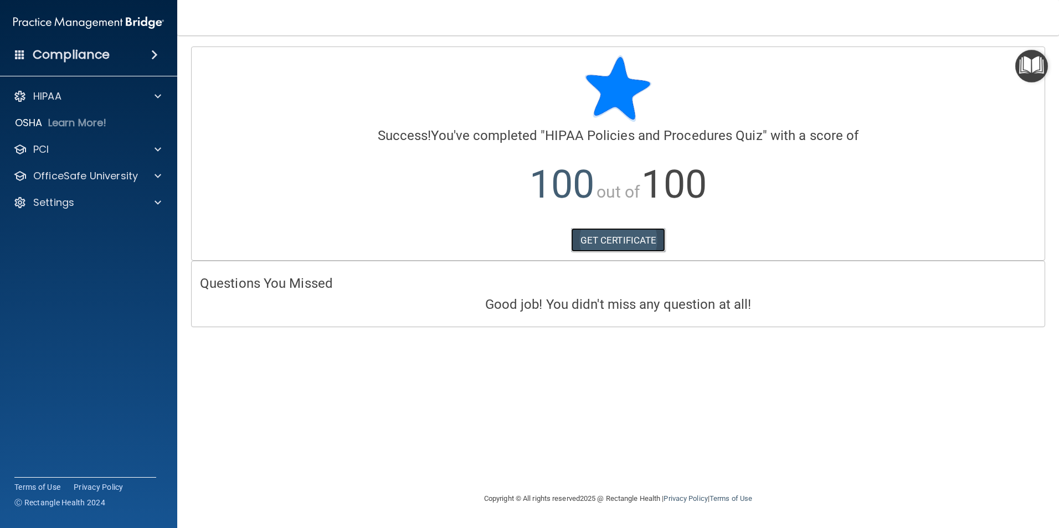
click at [624, 238] on link "GET CERTIFICATE" at bounding box center [618, 240] width 95 height 24
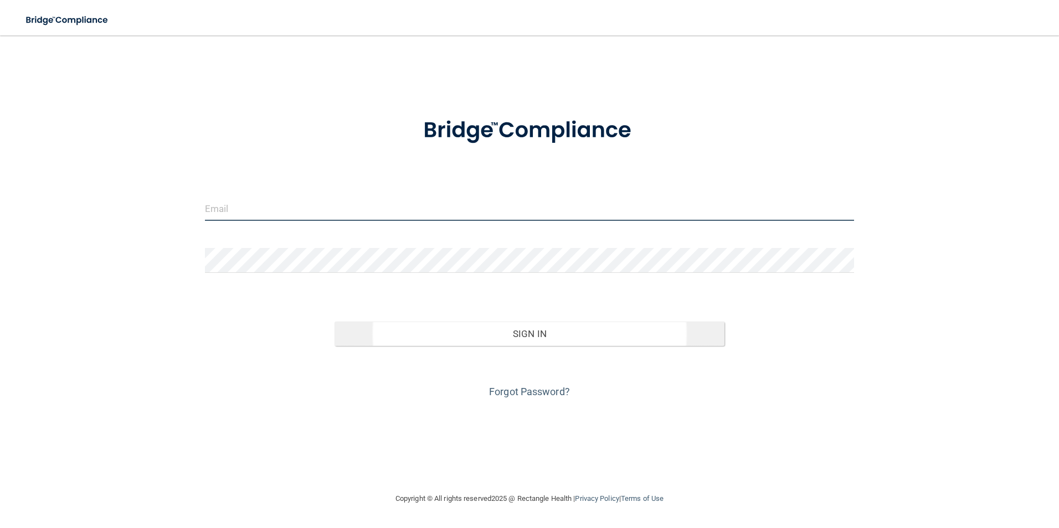
type input "[EMAIL_ADDRESS][DOMAIN_NAME]"
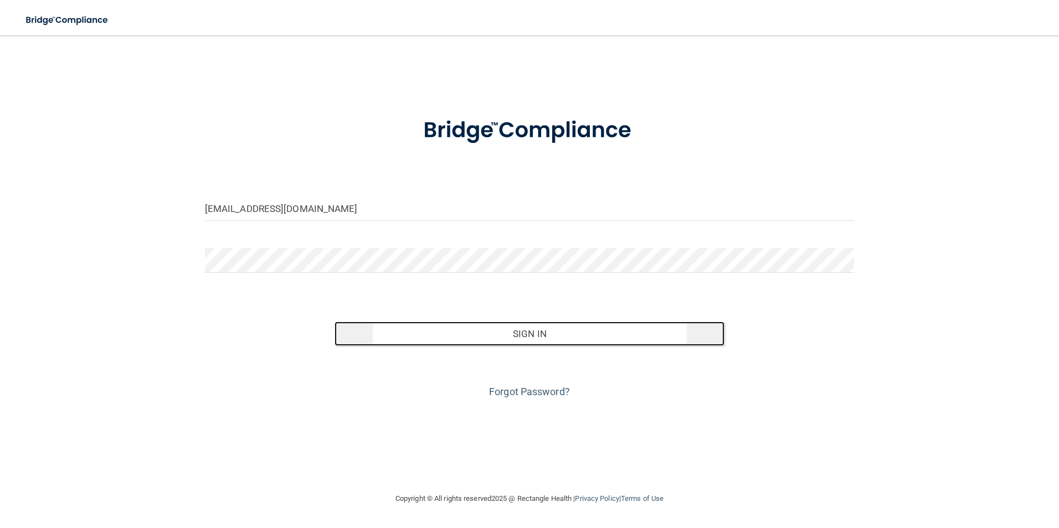
click at [542, 326] on button "Sign In" at bounding box center [530, 334] width 390 height 24
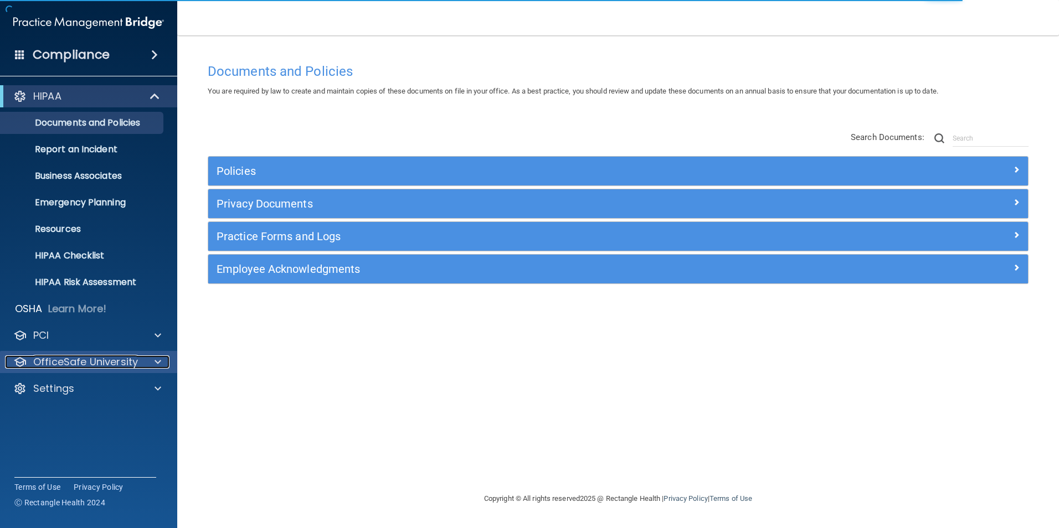
click at [160, 363] on span at bounding box center [158, 362] width 7 height 13
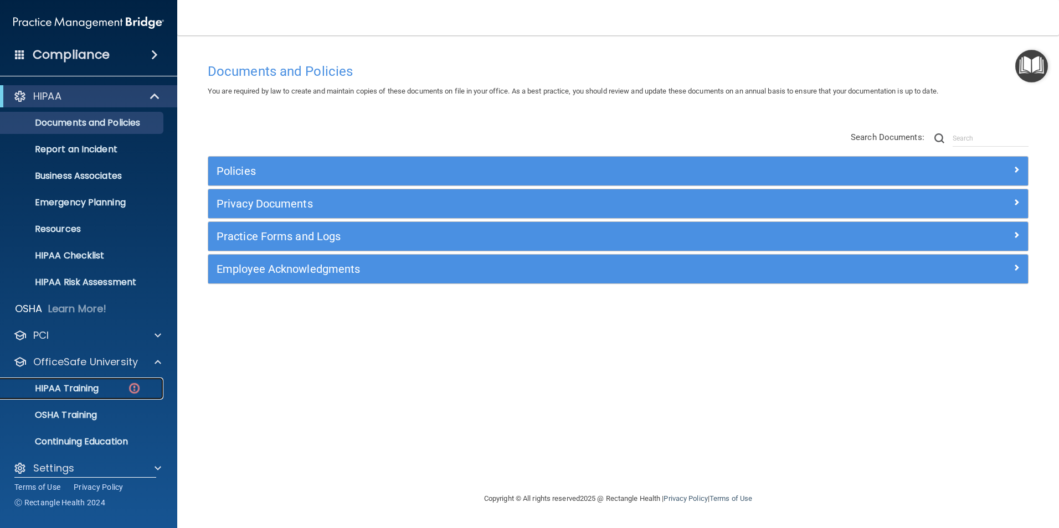
click at [130, 384] on img at bounding box center [134, 389] width 14 height 14
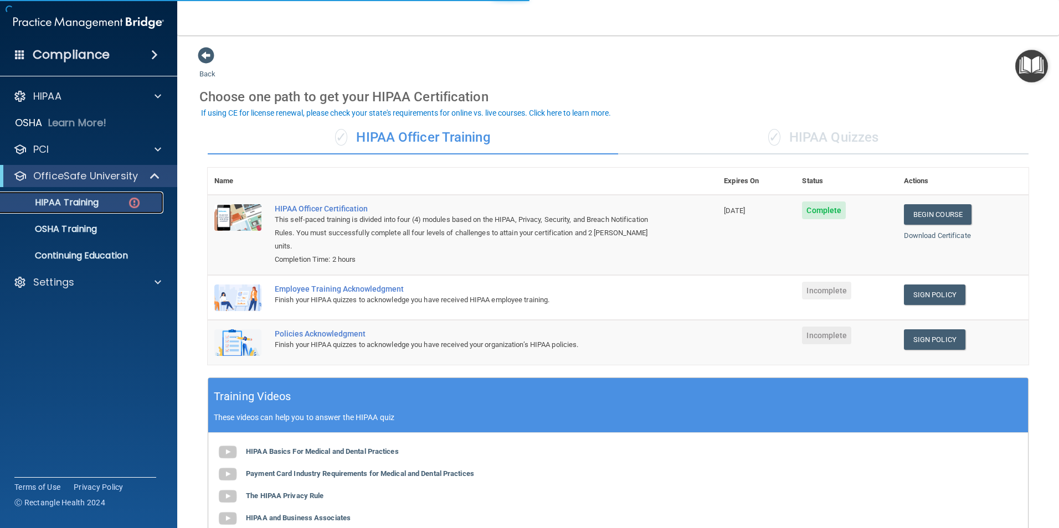
click at [75, 201] on p "HIPAA Training" at bounding box center [52, 202] width 91 height 11
click at [792, 140] on div "✓ HIPAA Quizzes" at bounding box center [823, 137] width 410 height 33
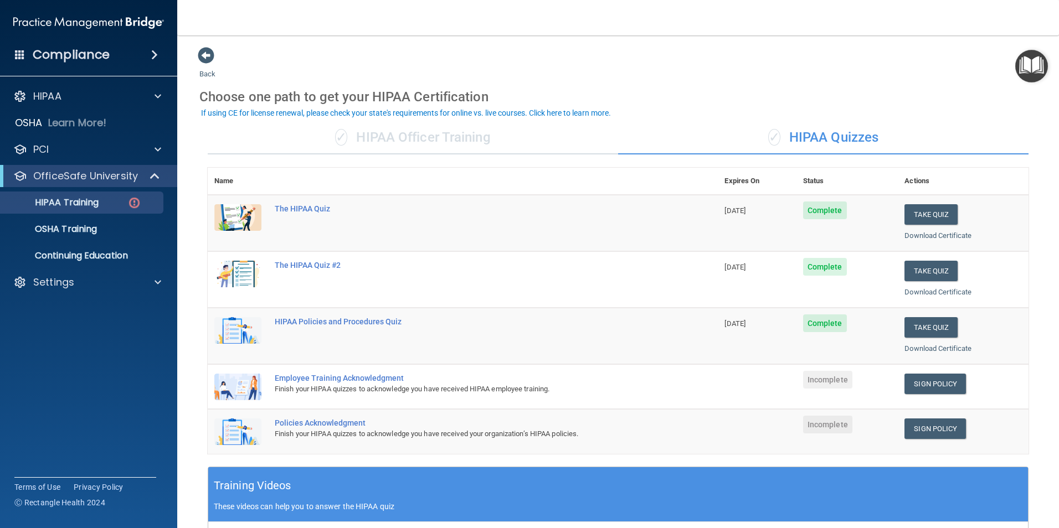
click at [359, 125] on div "✓ HIPAA Officer Training" at bounding box center [413, 137] width 410 height 33
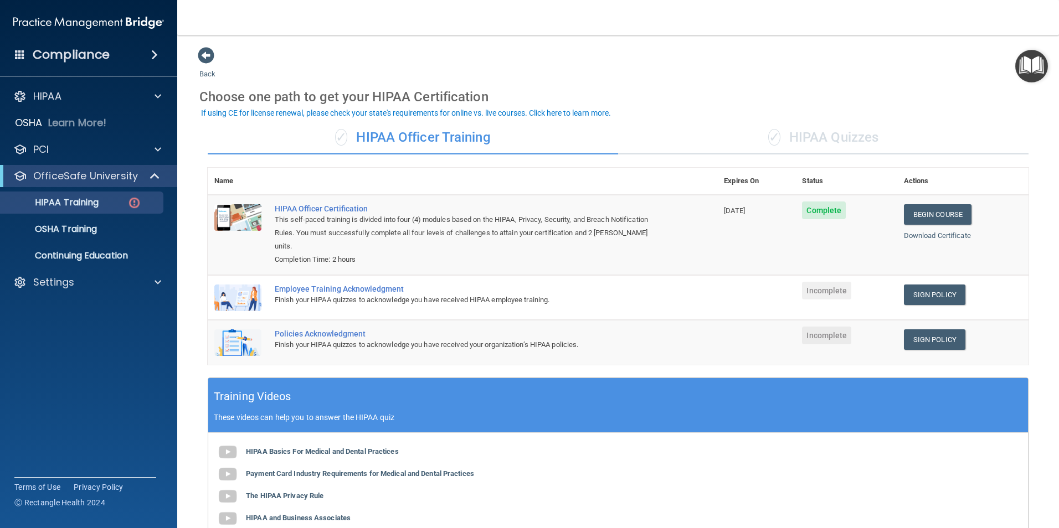
click at [840, 131] on div "✓ HIPAA Quizzes" at bounding box center [823, 137] width 410 height 33
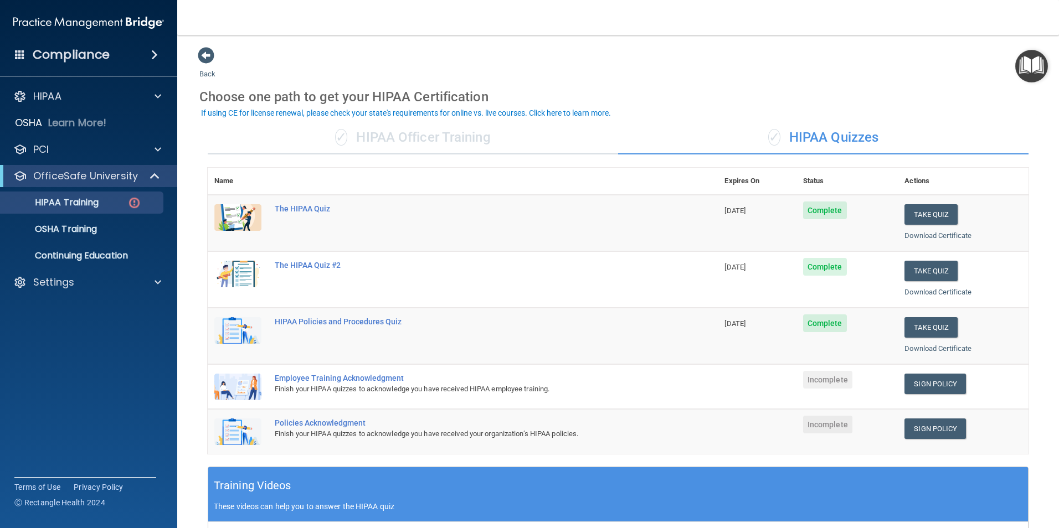
click at [465, 147] on div "✓ HIPAA Officer Training" at bounding box center [413, 137] width 410 height 33
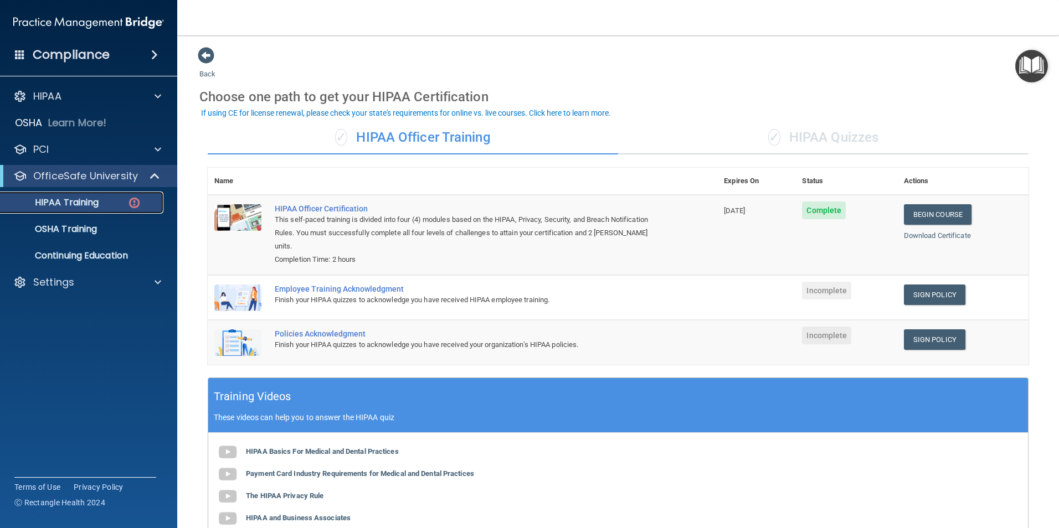
click at [135, 194] on link "HIPAA Training" at bounding box center [76, 203] width 175 height 22
click at [135, 204] on img at bounding box center [134, 203] width 14 height 14
drag, startPoint x: 419, startPoint y: 118, endPoint x: 425, endPoint y: 119, distance: 6.2
click at [420, 119] on body "Compliance HIPAA Documents and Policies Report an Incident Business Associates …" at bounding box center [529, 264] width 1059 height 528
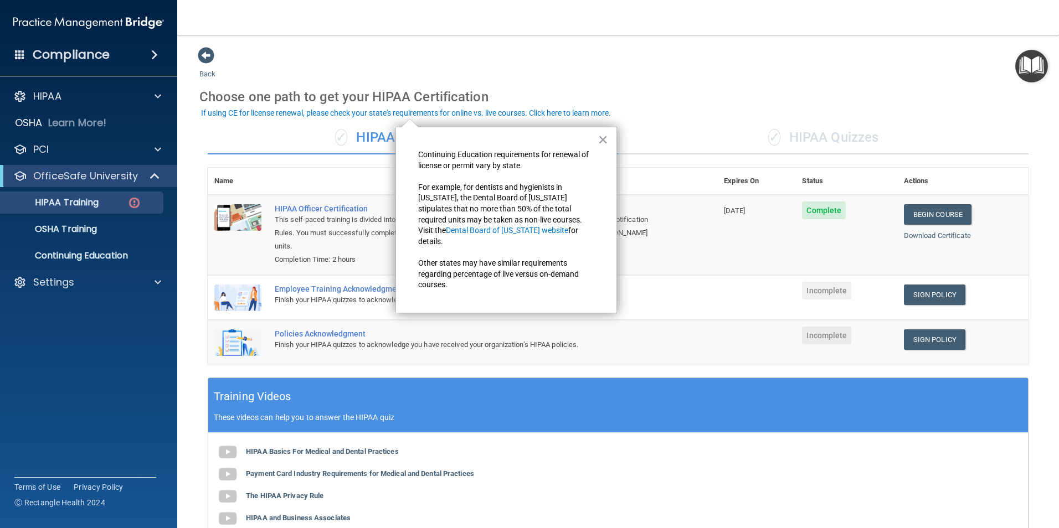
click at [390, 139] on div "✓ HIPAA Officer Training" at bounding box center [413, 137] width 410 height 33
click at [897, 130] on div "✓ HIPAA Quizzes" at bounding box center [823, 137] width 410 height 33
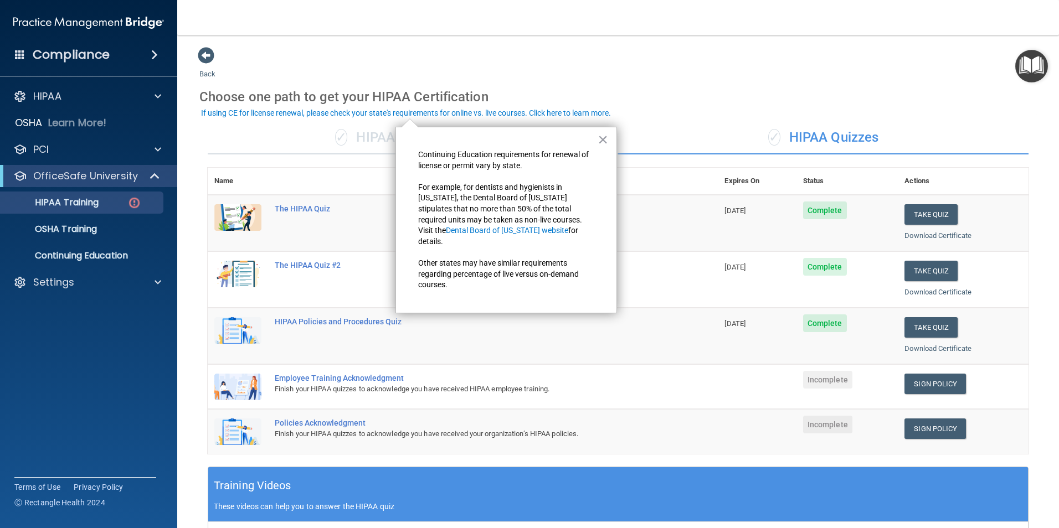
click at [373, 141] on div "✓ HIPAA Officer Training" at bounding box center [413, 137] width 410 height 33
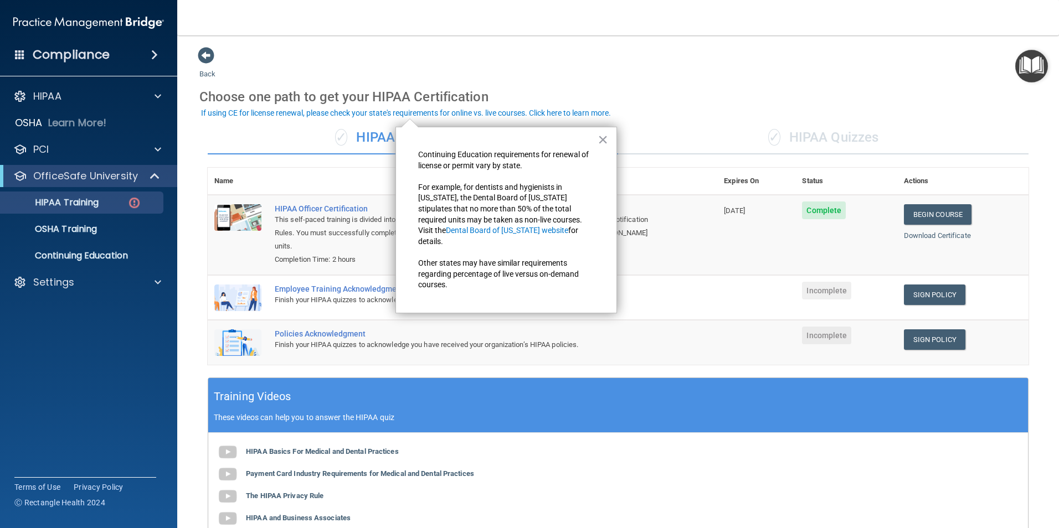
click at [846, 130] on div "✓ HIPAA Quizzes" at bounding box center [823, 137] width 410 height 33
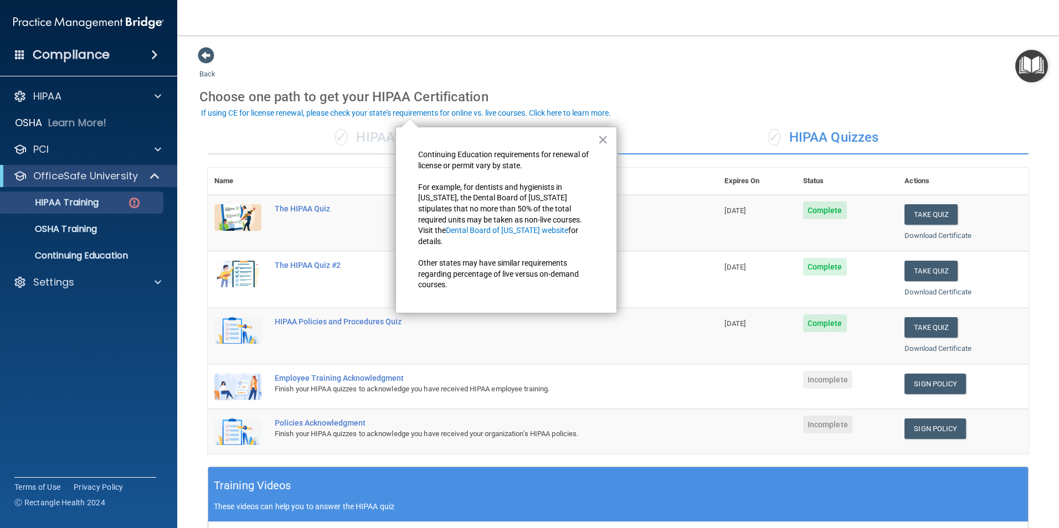
click at [608, 137] on div "× Continuing Education requirements for renewal of license or permit vary by st…" at bounding box center [507, 220] width 222 height 187
click at [85, 229] on p "OSHA Training" at bounding box center [52, 229] width 90 height 11
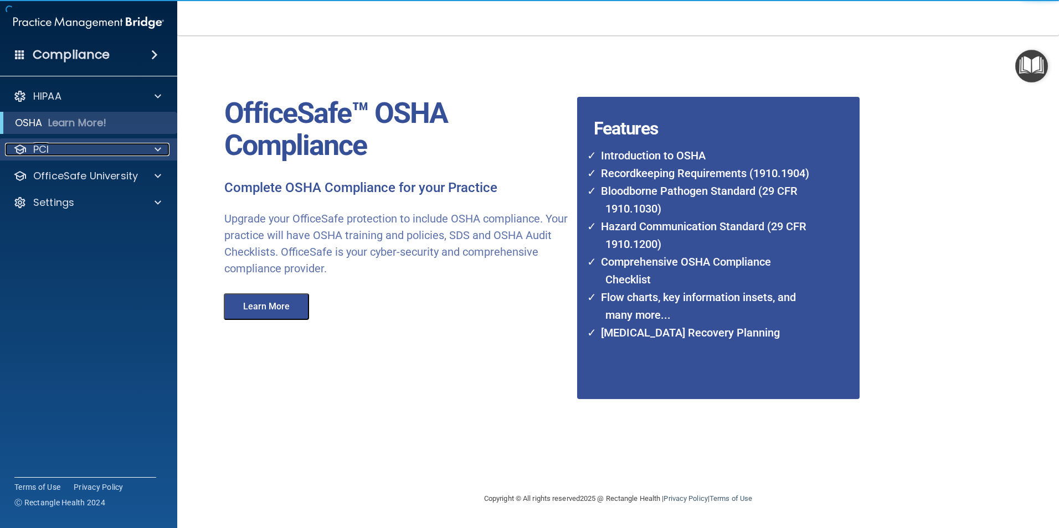
click at [54, 155] on div "PCI" at bounding box center [73, 149] width 137 height 13
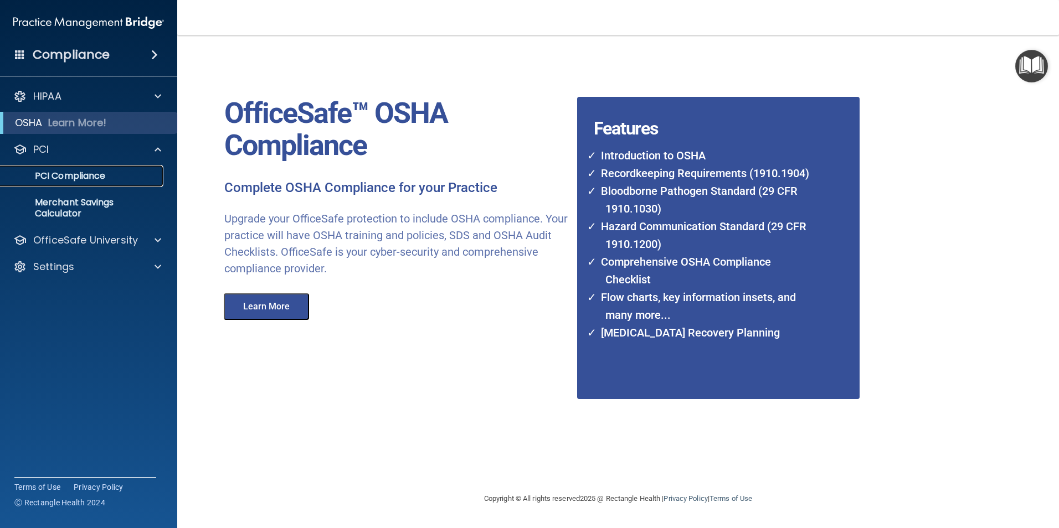
click at [83, 177] on p "PCI Compliance" at bounding box center [82, 176] width 151 height 11
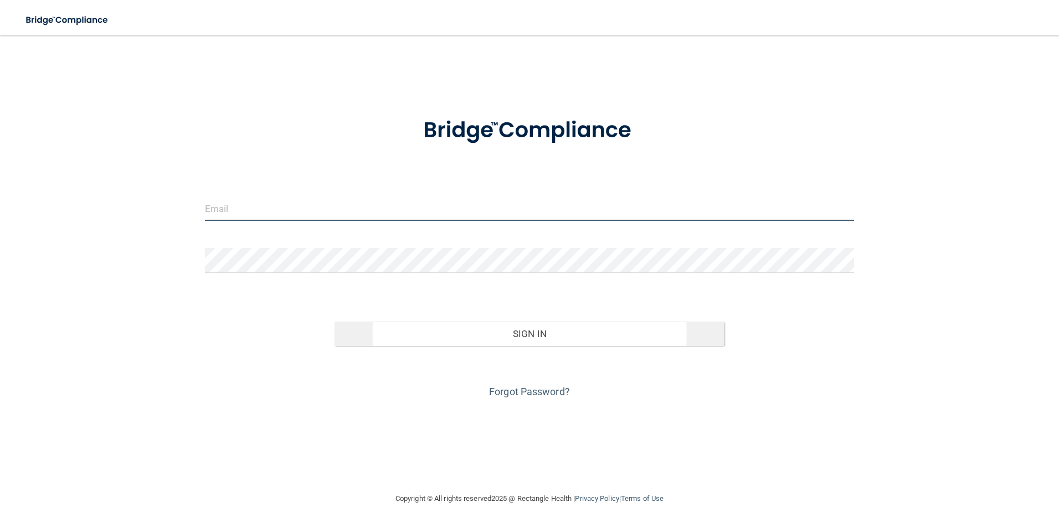
type input "[EMAIL_ADDRESS][DOMAIN_NAME]"
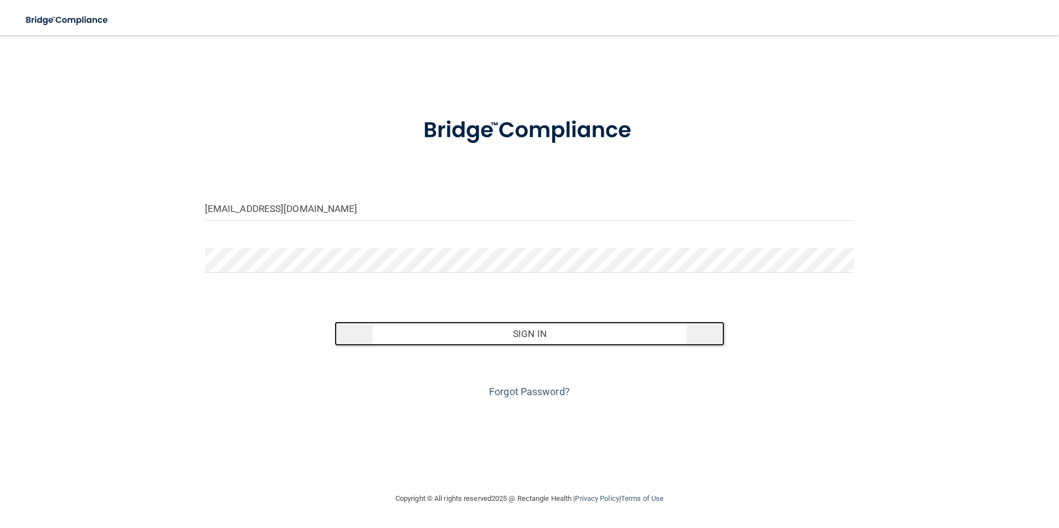
click at [508, 330] on button "Sign In" at bounding box center [530, 334] width 390 height 24
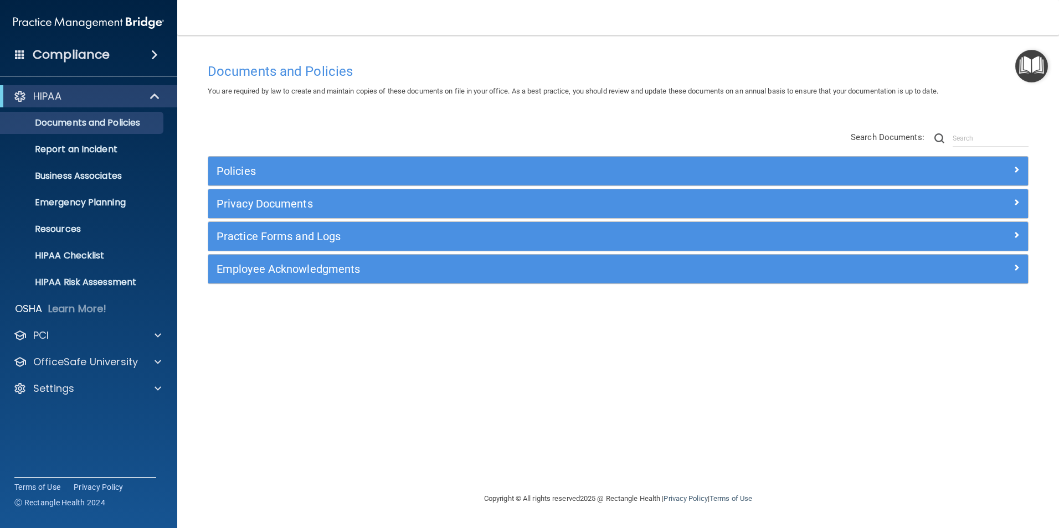
click at [1027, 64] on img "Open Resource Center" at bounding box center [1031, 66] width 33 height 33
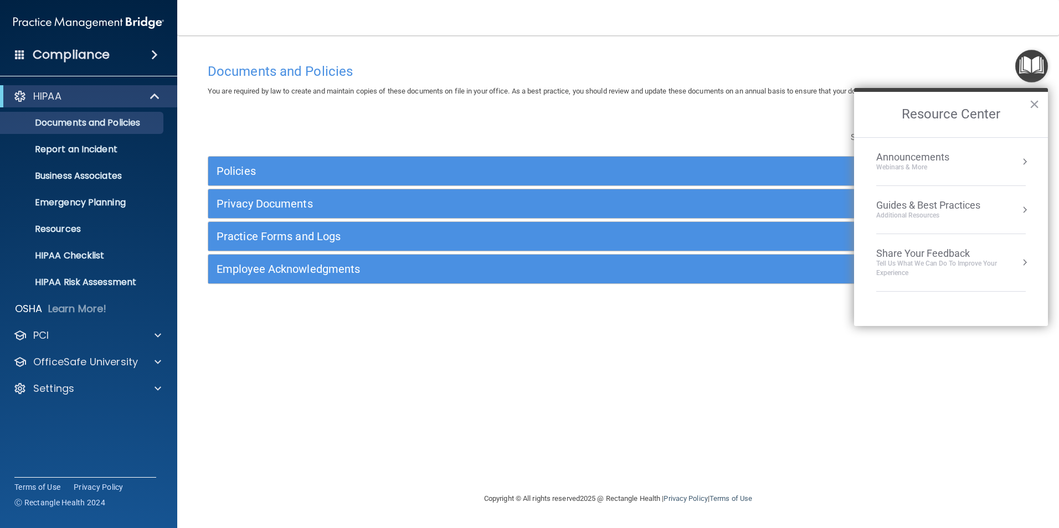
click at [1022, 210] on button "Resource Center" at bounding box center [1024, 209] width 11 height 11
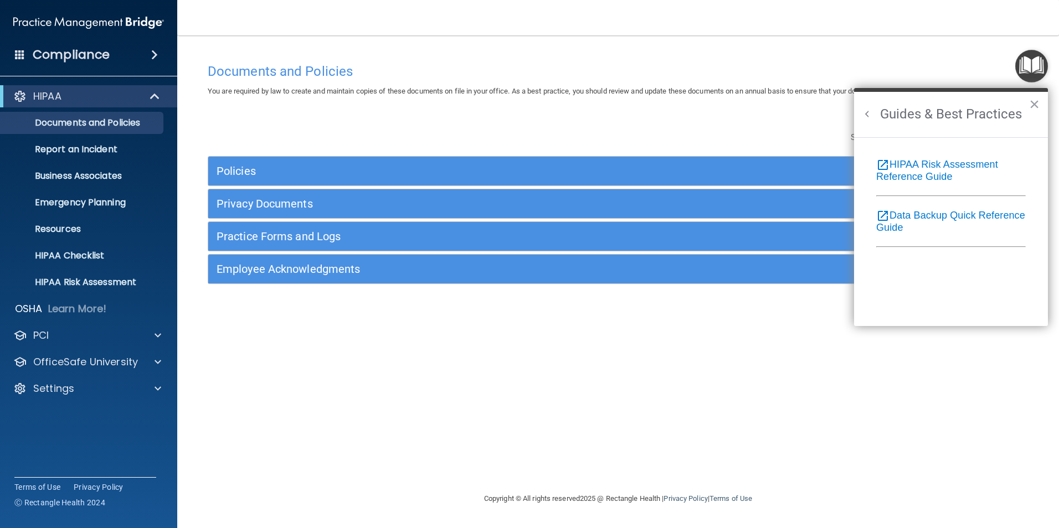
click at [867, 110] on button "Back to Resource Center Home" at bounding box center [867, 114] width 11 height 11
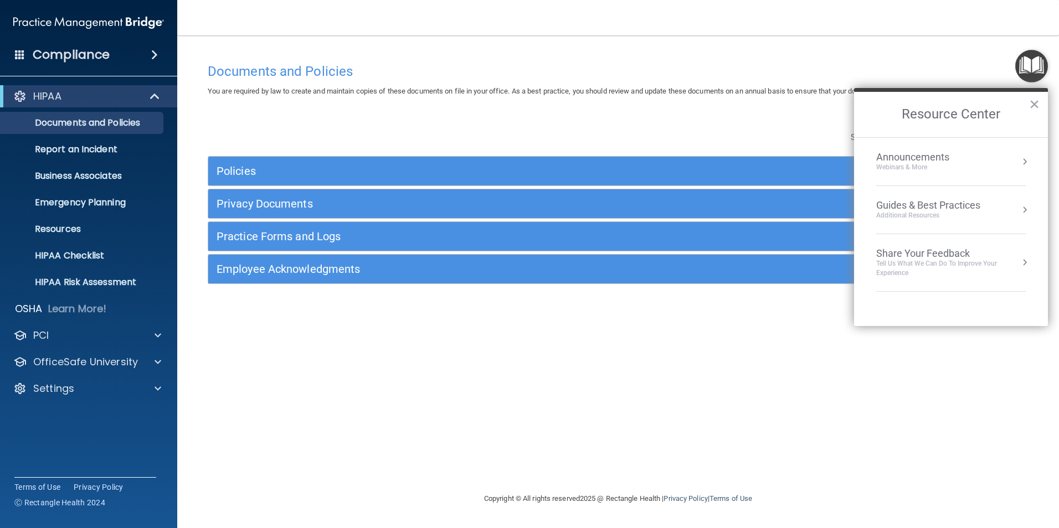
click at [1028, 161] on button "Resource Center" at bounding box center [1024, 161] width 11 height 11
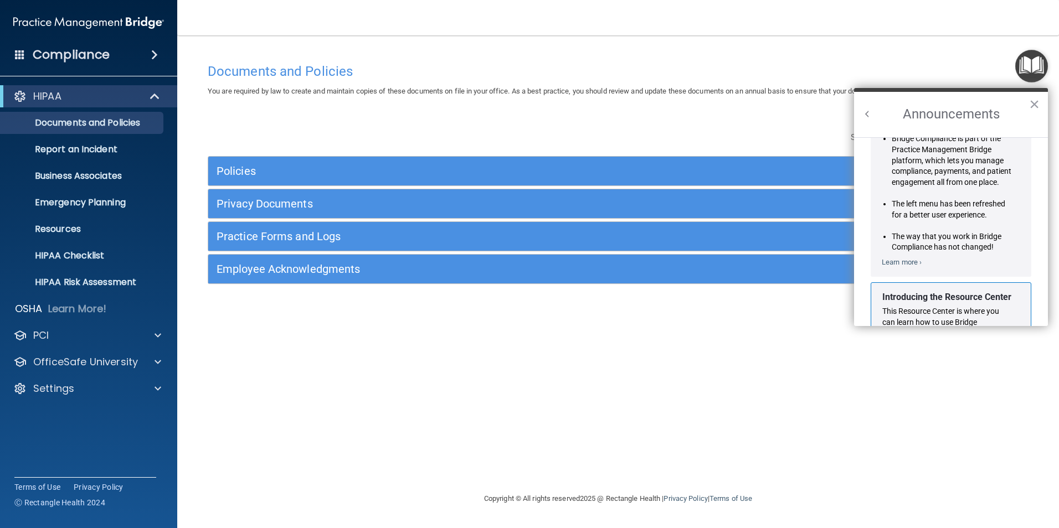
scroll to position [194, 0]
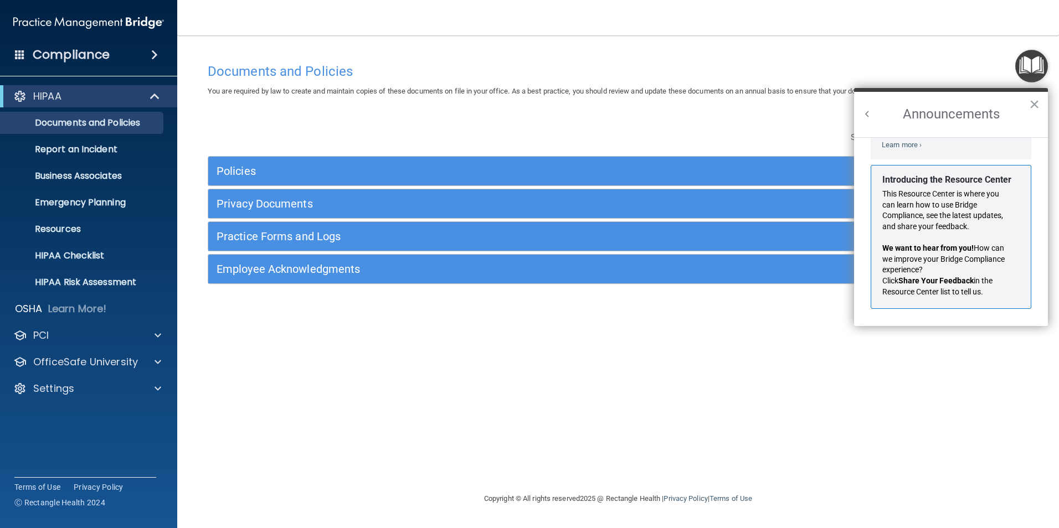
click at [869, 115] on button "Back to Resource Center Home" at bounding box center [867, 114] width 11 height 11
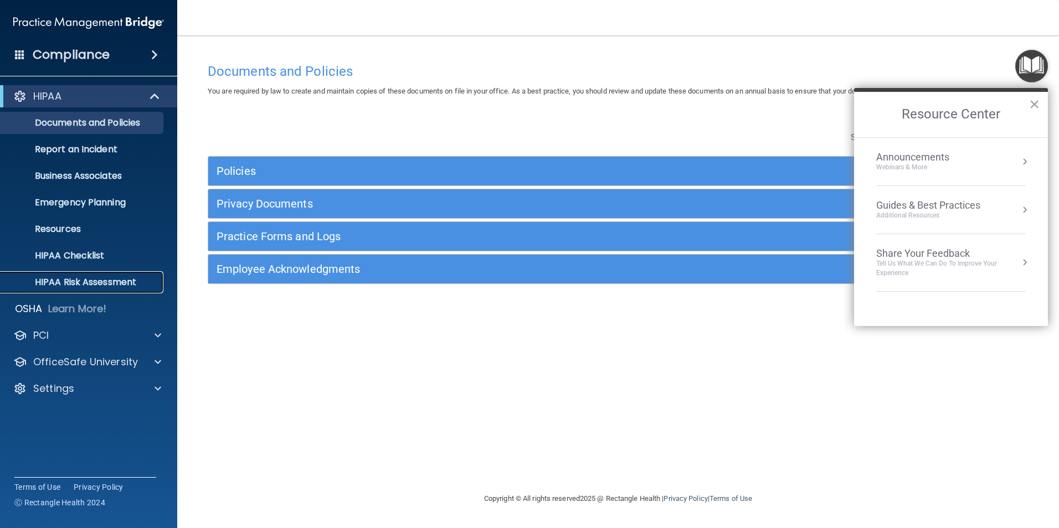
click at [79, 287] on p "HIPAA Risk Assessment" at bounding box center [82, 282] width 151 height 11
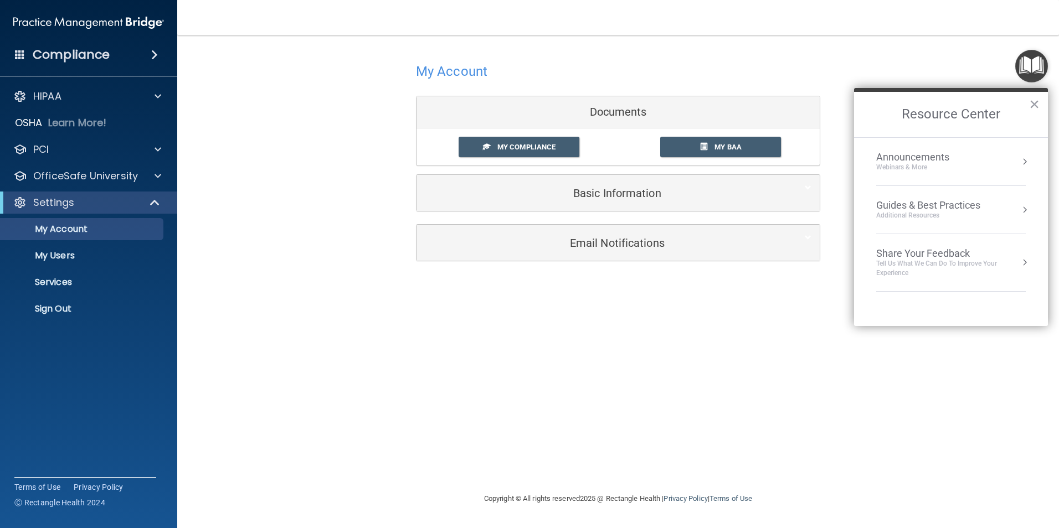
click at [981, 117] on h2 "Resource Center" at bounding box center [951, 114] width 194 height 45
click at [1038, 104] on button "×" at bounding box center [1034, 104] width 11 height 18
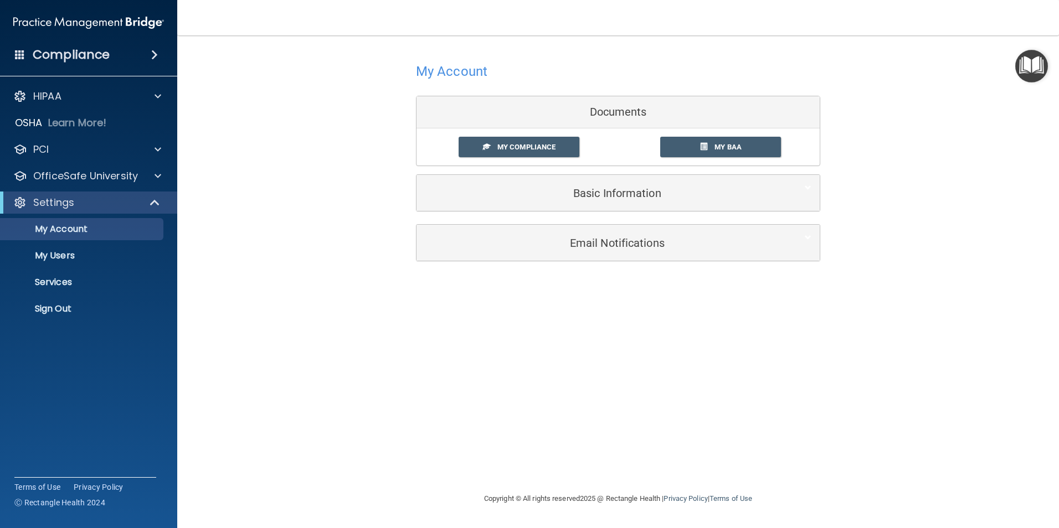
click at [81, 53] on h4 "Compliance" at bounding box center [71, 55] width 77 height 16
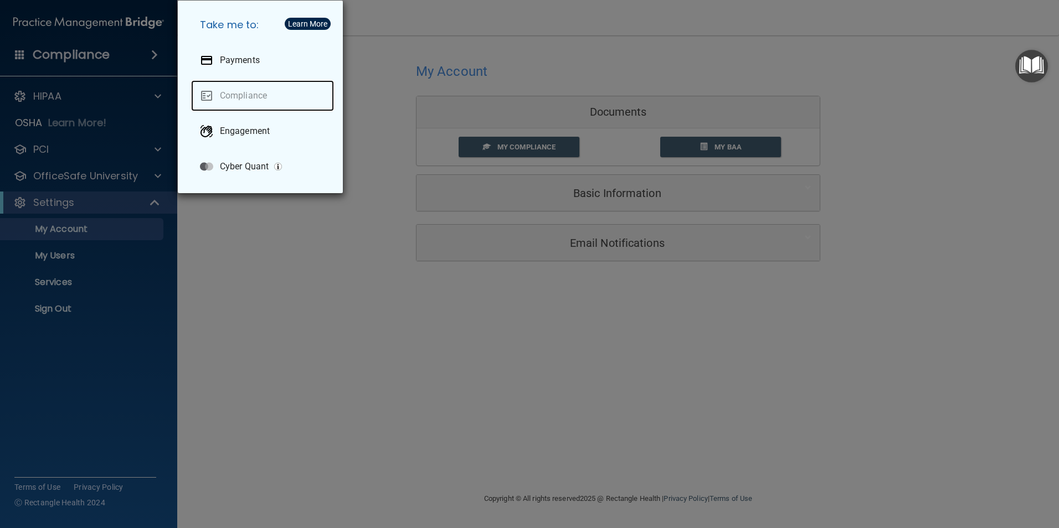
click at [220, 101] on link "Compliance" at bounding box center [262, 95] width 143 height 31
click at [221, 95] on link "Compliance" at bounding box center [262, 95] width 143 height 31
click at [66, 65] on div "Take me to: Payments Compliance Engagement Cyber Quant" at bounding box center [529, 264] width 1059 height 528
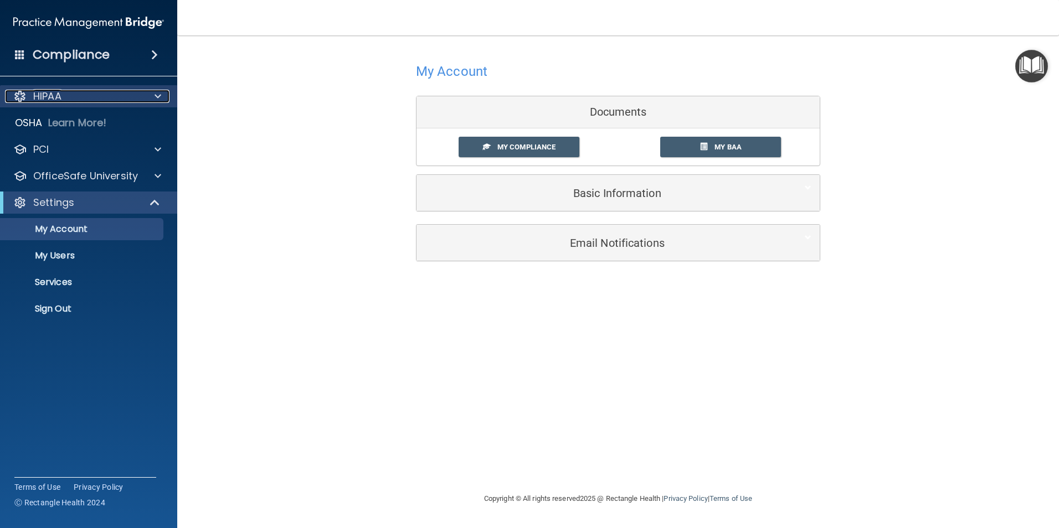
click at [57, 98] on p "HIPAA" at bounding box center [47, 96] width 28 height 13
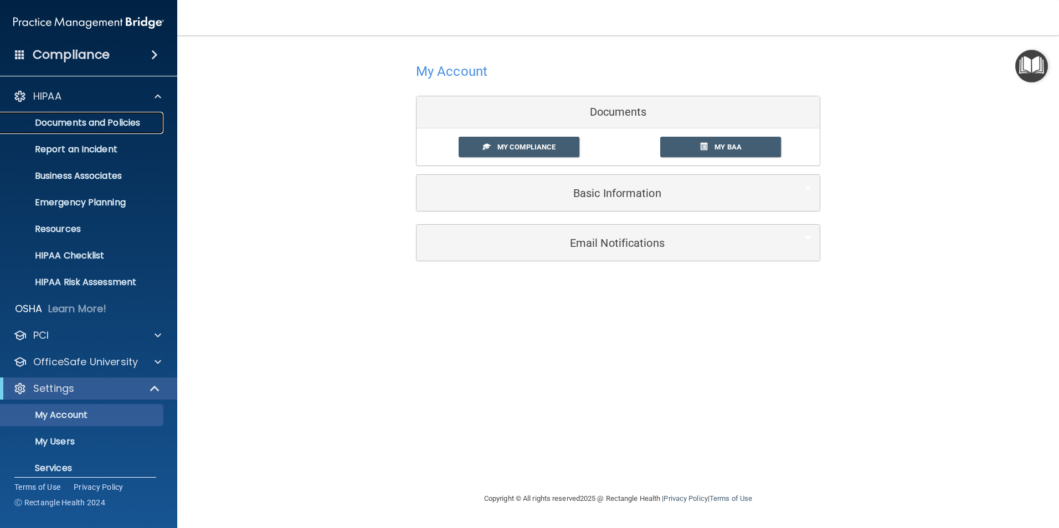
click at [97, 122] on p "Documents and Policies" at bounding box center [82, 122] width 151 height 11
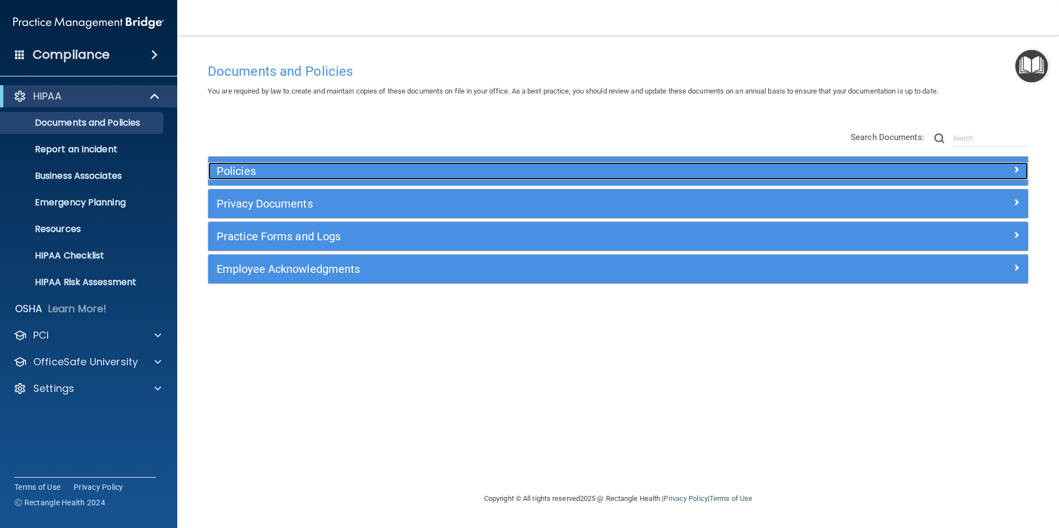
click at [249, 170] on h5 "Policies" at bounding box center [516, 171] width 598 height 12
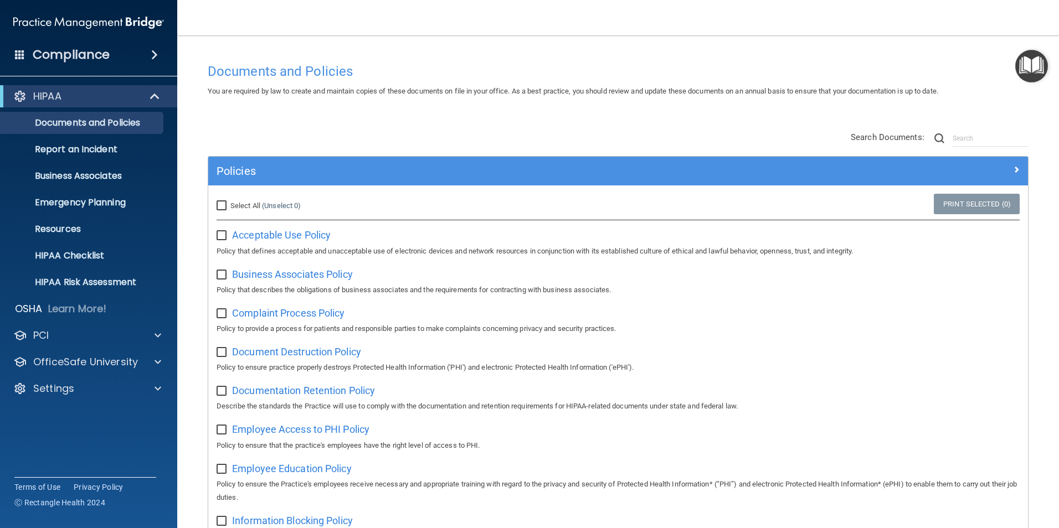
click at [1034, 58] on img "Open Resource Center" at bounding box center [1031, 66] width 33 height 33
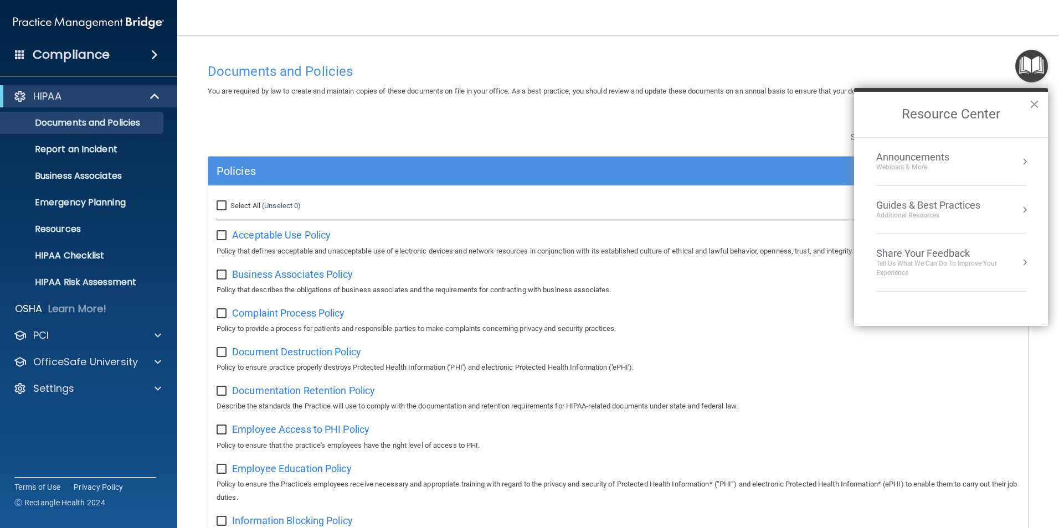
click at [1019, 163] on button "Resource Center" at bounding box center [1024, 161] width 11 height 11
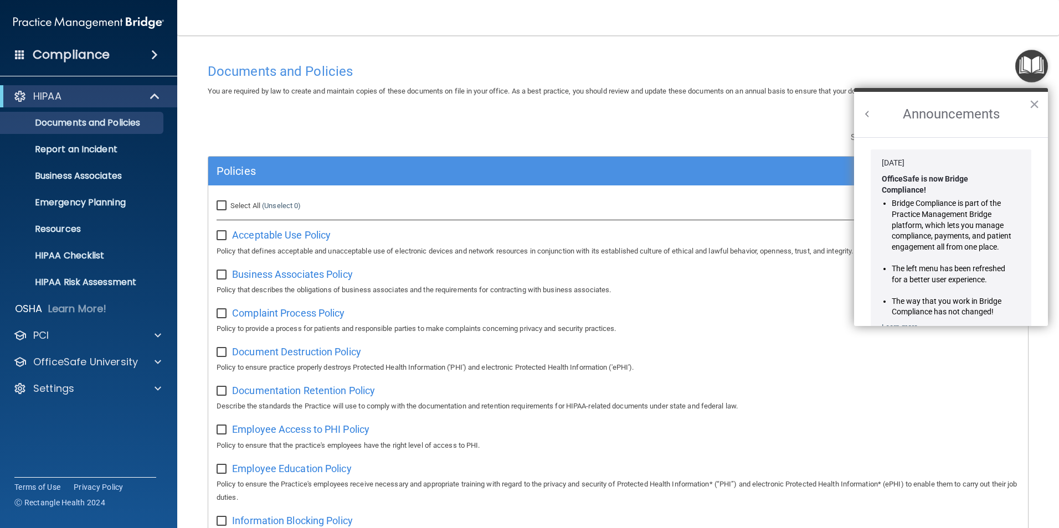
click at [863, 116] on button "Back to Resource Center Home" at bounding box center [867, 114] width 11 height 11
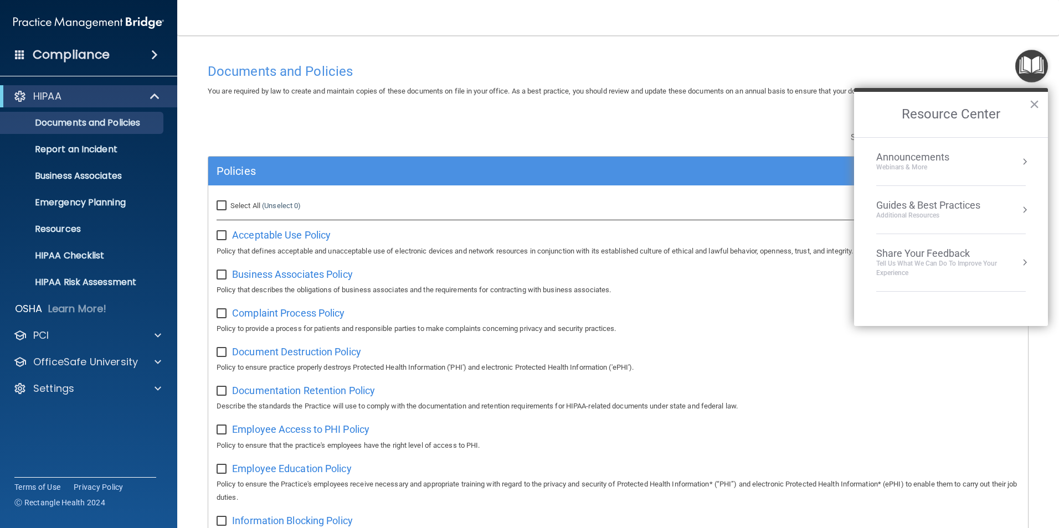
click at [1018, 206] on div "Guides & Best Practices Additional Resources" at bounding box center [951, 209] width 150 height 21
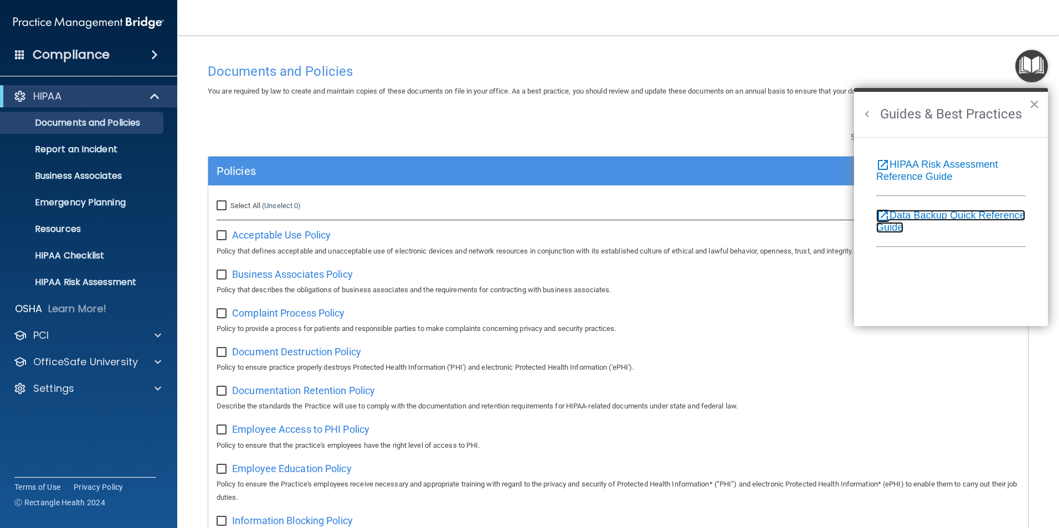
click at [894, 225] on link "open_in_new Data Backup Quick Reference Guide" at bounding box center [950, 221] width 149 height 23
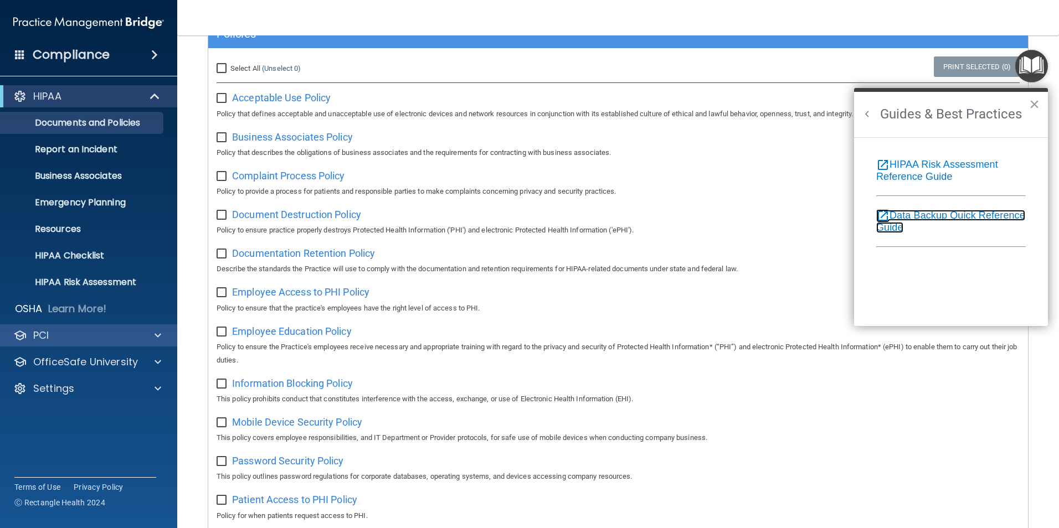
scroll to position [166, 0]
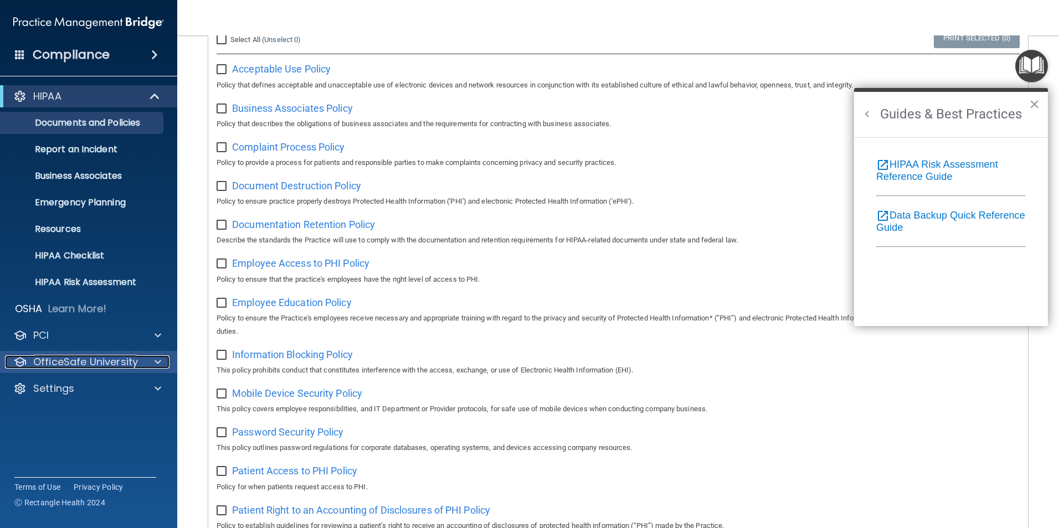
click at [158, 357] on span at bounding box center [158, 362] width 7 height 13
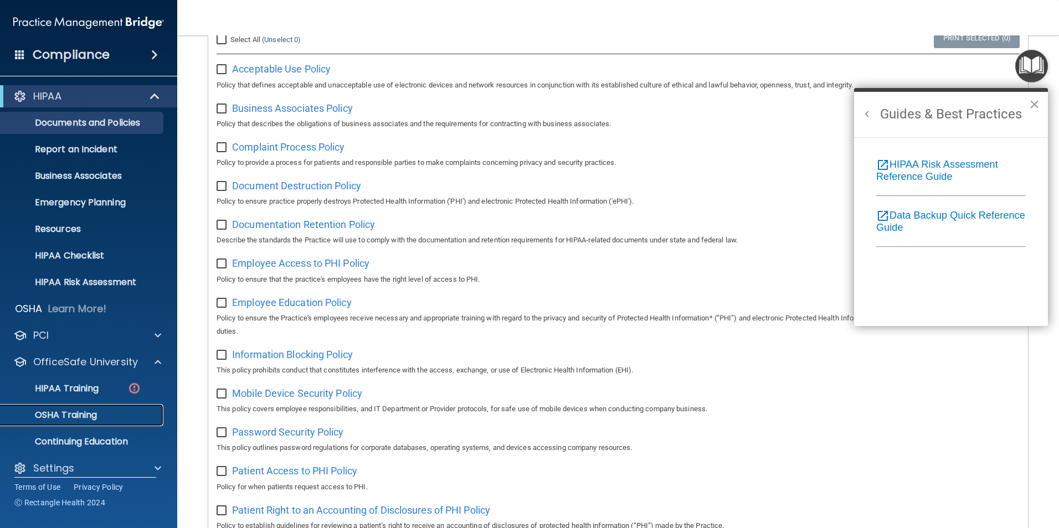
click at [79, 410] on p "OSHA Training" at bounding box center [52, 415] width 90 height 11
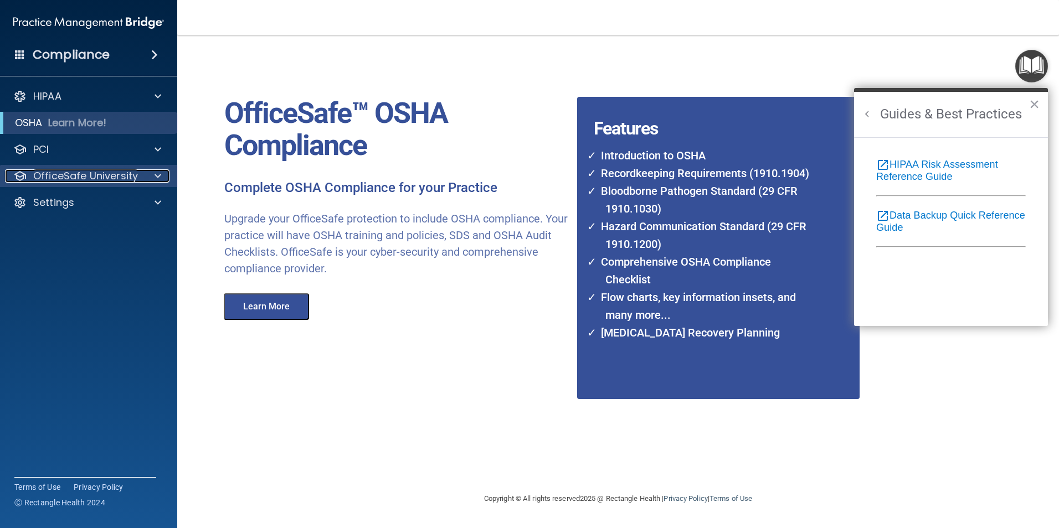
click at [151, 177] on div at bounding box center [156, 176] width 28 height 13
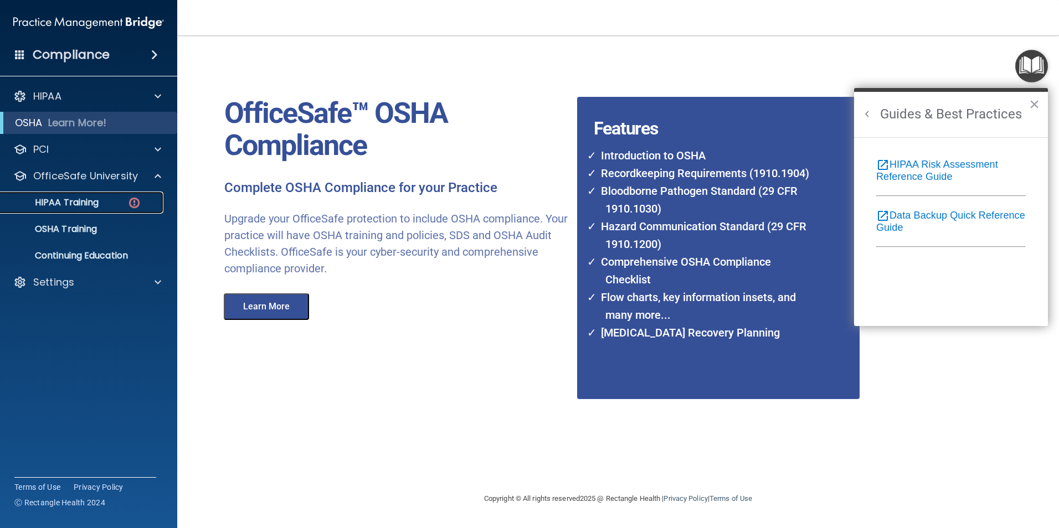
click at [85, 208] on p "HIPAA Training" at bounding box center [52, 202] width 91 height 11
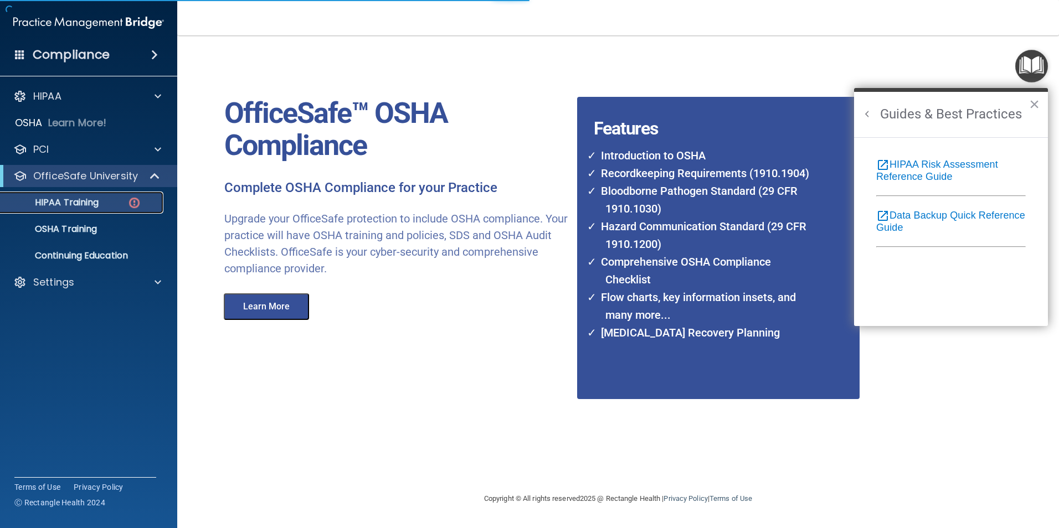
click at [87, 199] on p "HIPAA Training" at bounding box center [52, 202] width 91 height 11
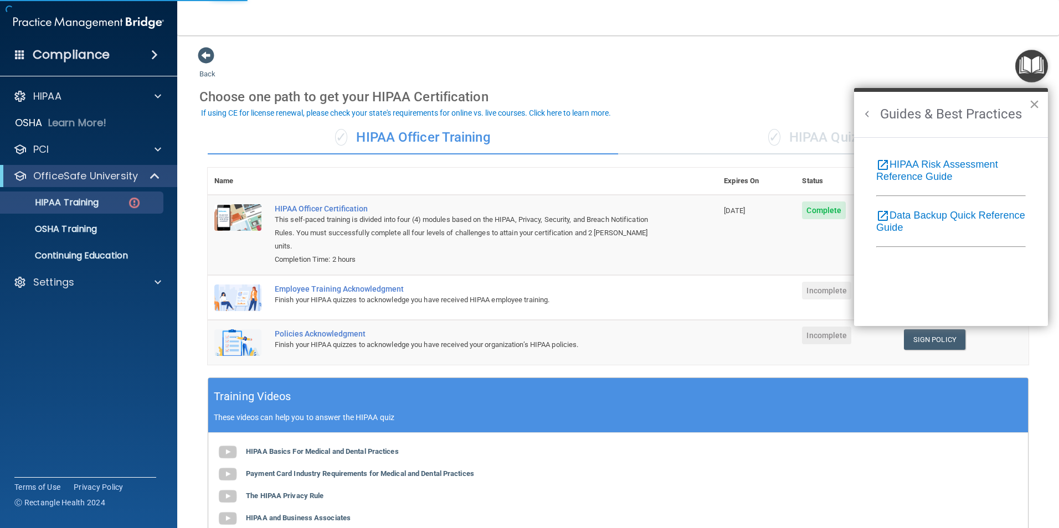
click at [1037, 105] on button "×" at bounding box center [1034, 104] width 11 height 18
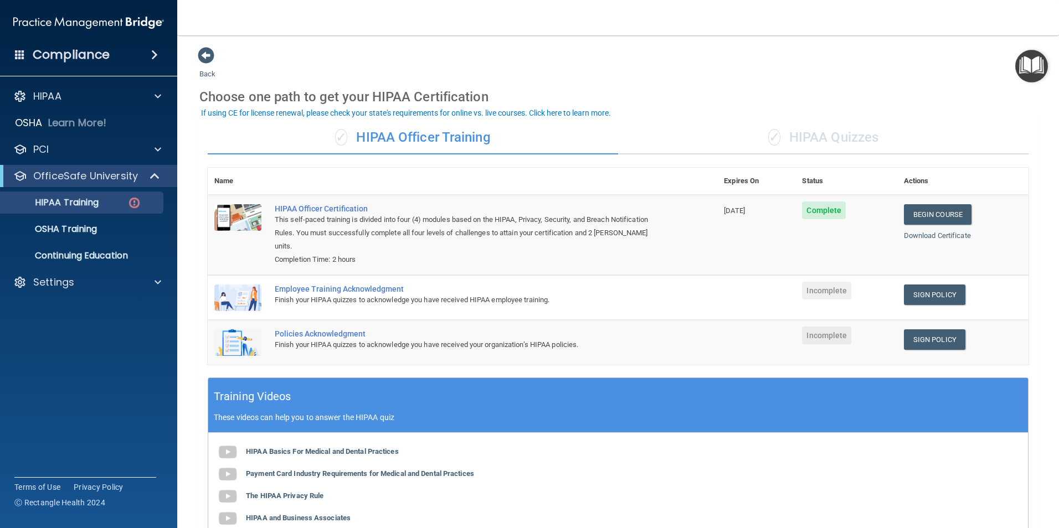
click at [804, 136] on div "✓ HIPAA Quizzes" at bounding box center [823, 137] width 410 height 33
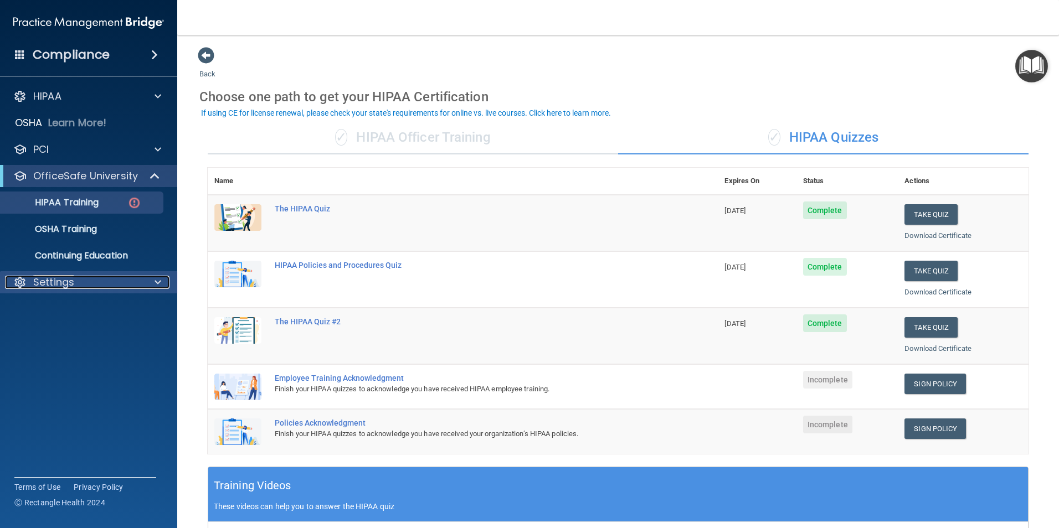
click at [75, 279] on div "Settings" at bounding box center [73, 282] width 137 height 13
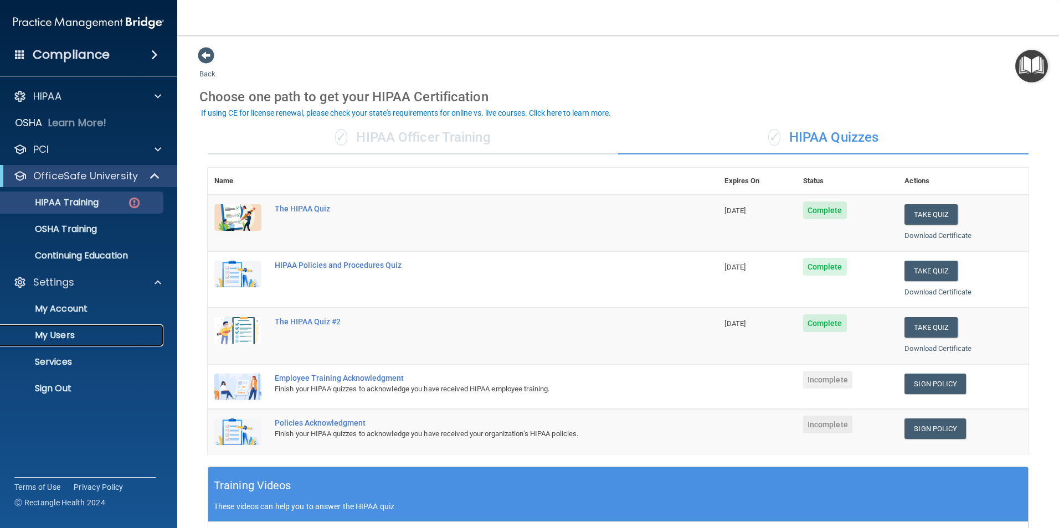
click at [63, 335] on p "My Users" at bounding box center [82, 335] width 151 height 11
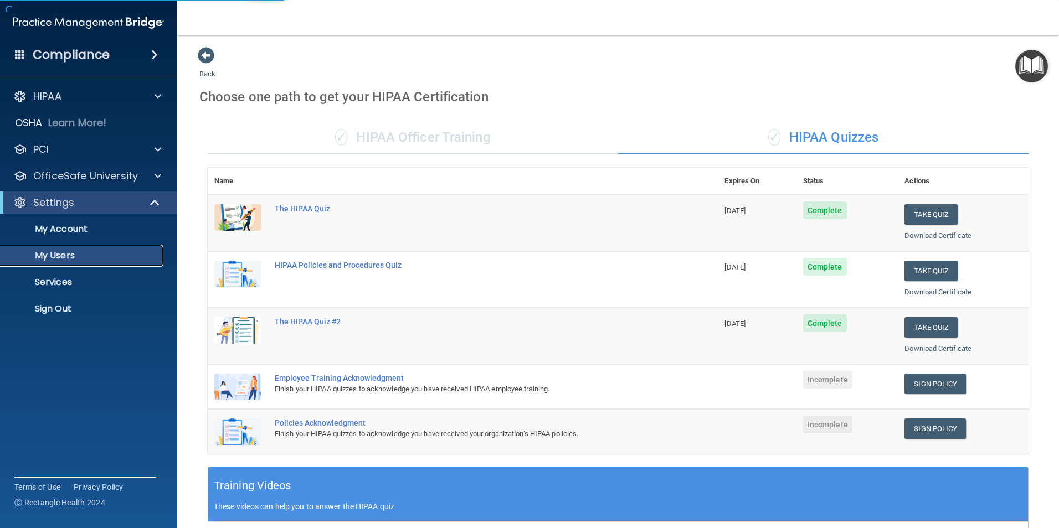
select select "20"
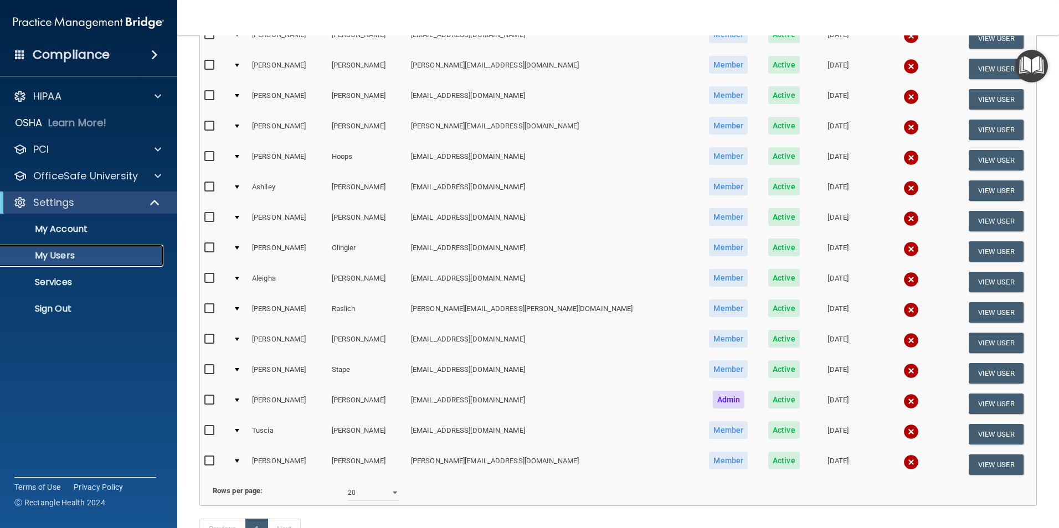
scroll to position [222, 0]
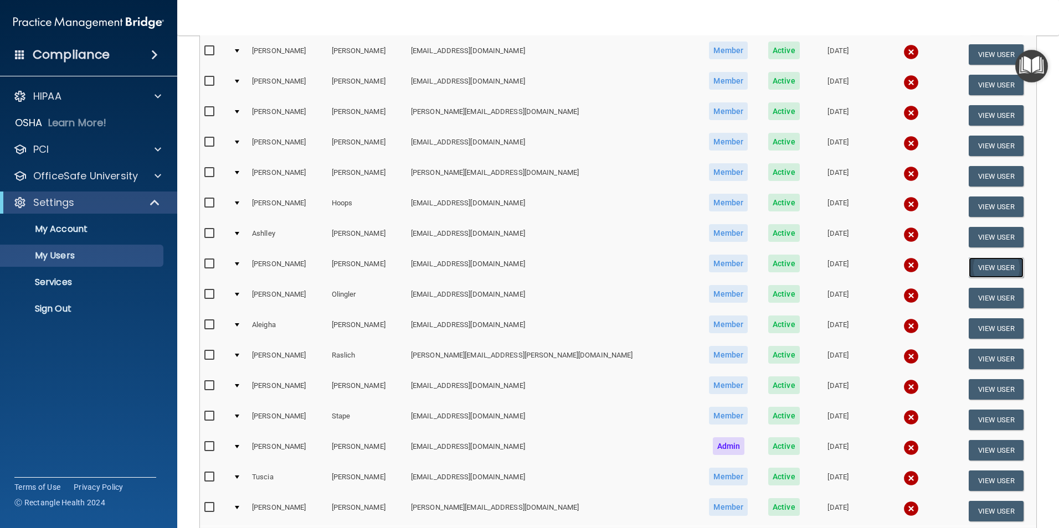
click at [987, 264] on button "View User" at bounding box center [996, 268] width 55 height 20
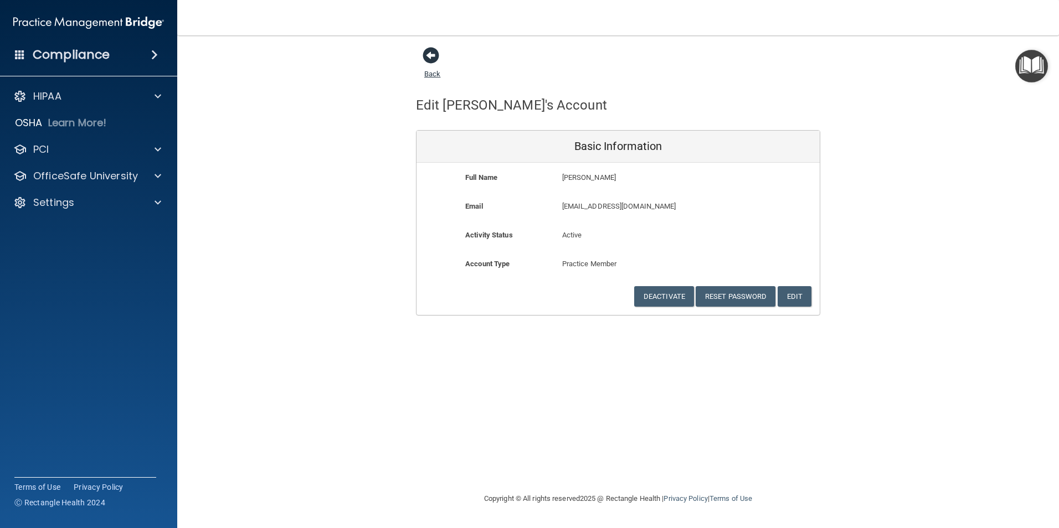
click at [432, 59] on span at bounding box center [431, 55] width 17 height 17
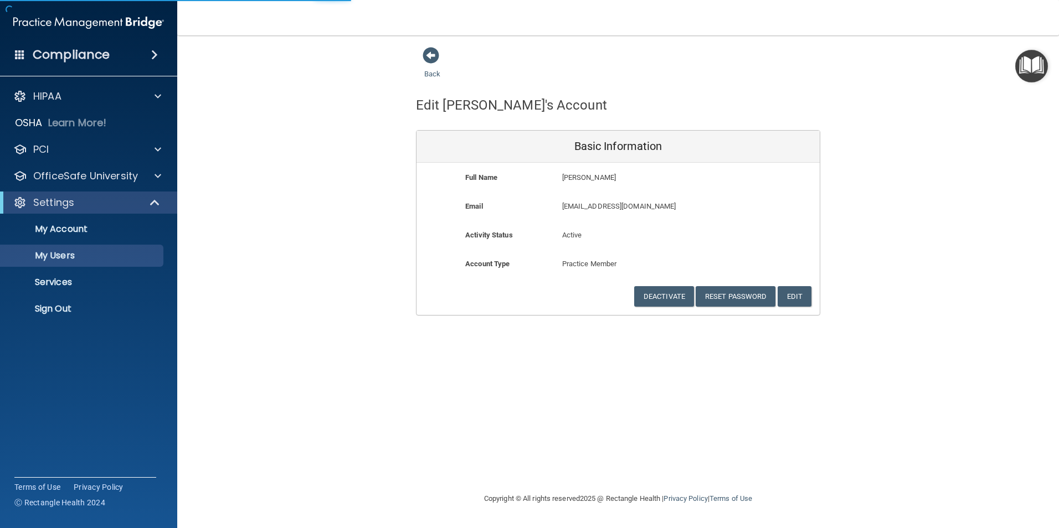
select select "20"
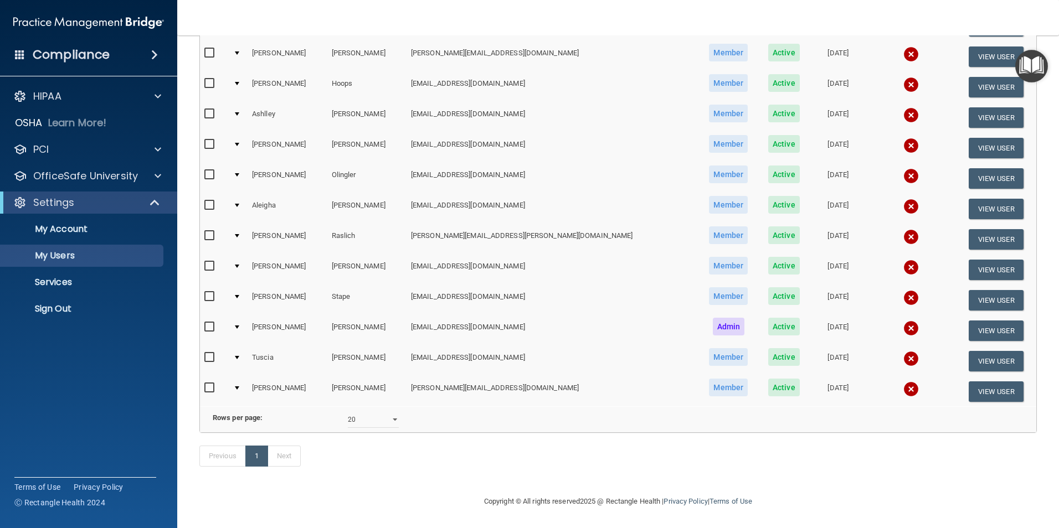
scroll to position [358, 0]
click at [295, 459] on link "Next" at bounding box center [284, 456] width 33 height 21
select select "20"
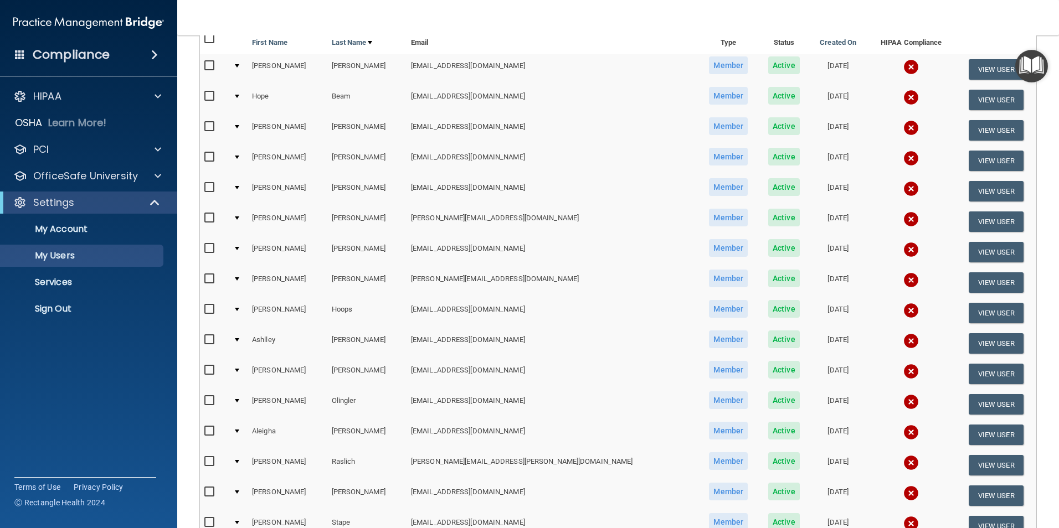
scroll to position [277, 0]
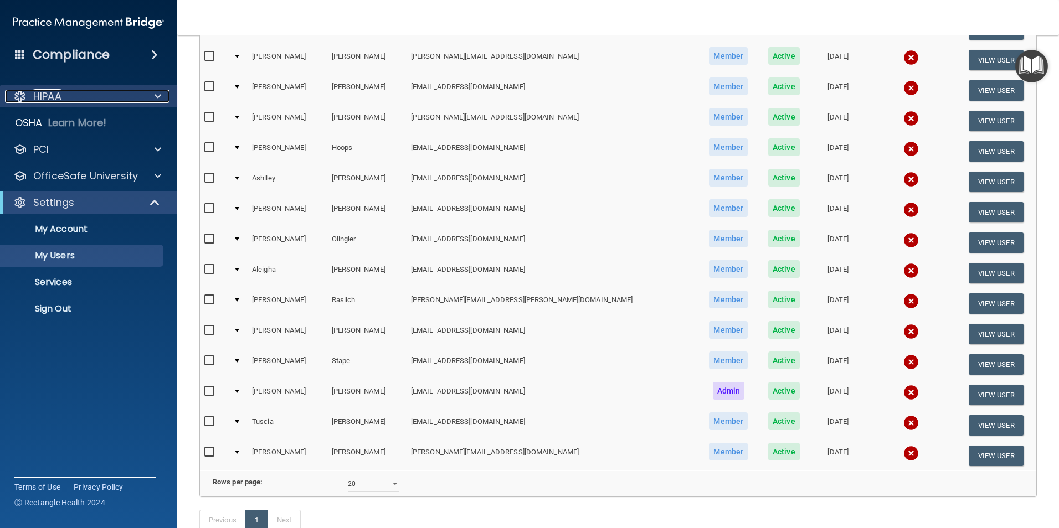
click at [55, 96] on p "HIPAA" at bounding box center [47, 96] width 28 height 13
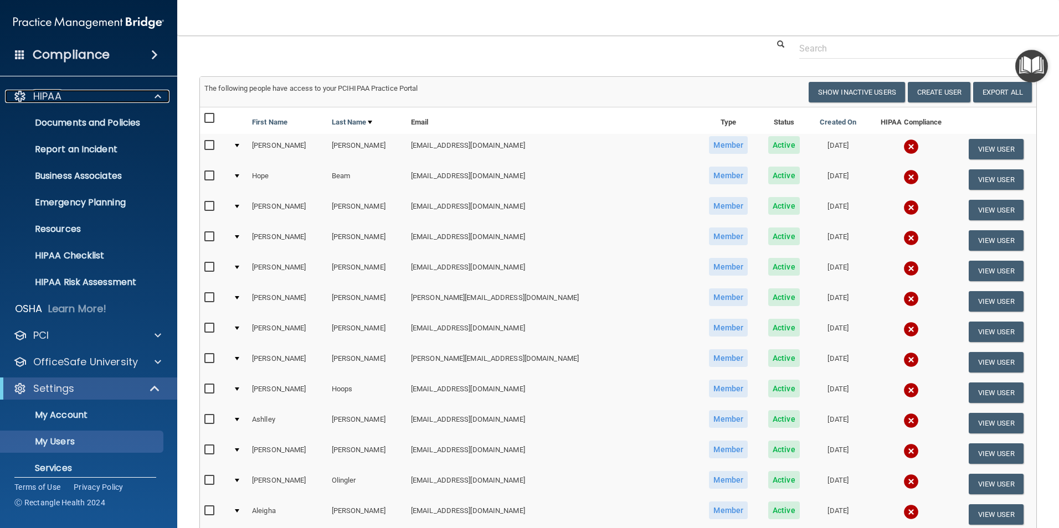
scroll to position [0, 0]
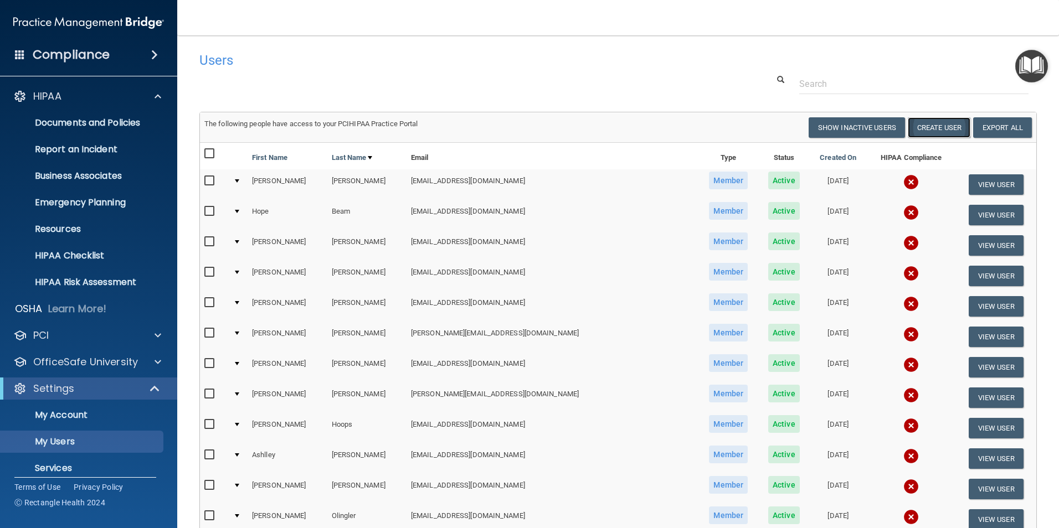
click at [930, 126] on button "Create User" at bounding box center [939, 127] width 63 height 20
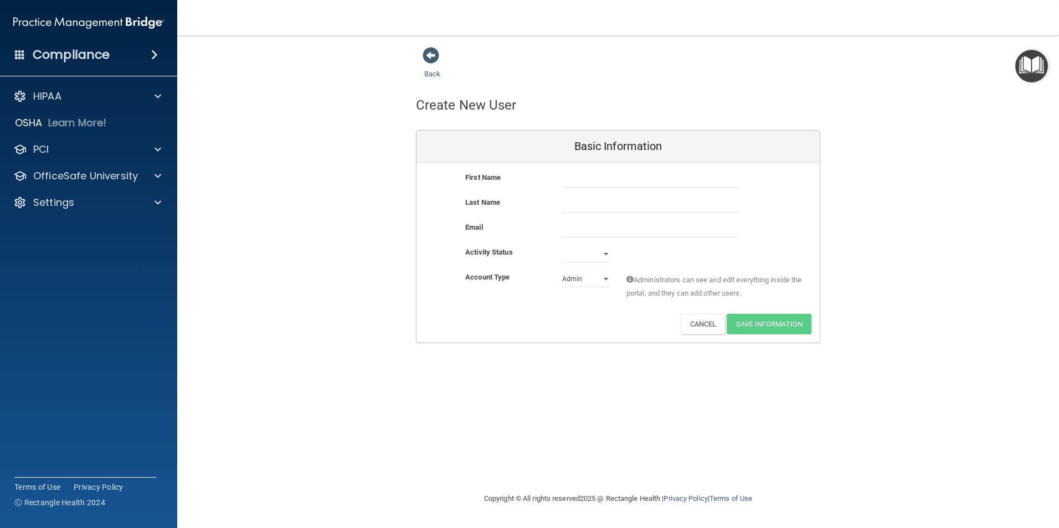
click at [451, 61] on div "Back" at bounding box center [450, 64] width 68 height 34
click at [432, 63] on span at bounding box center [431, 55] width 17 height 17
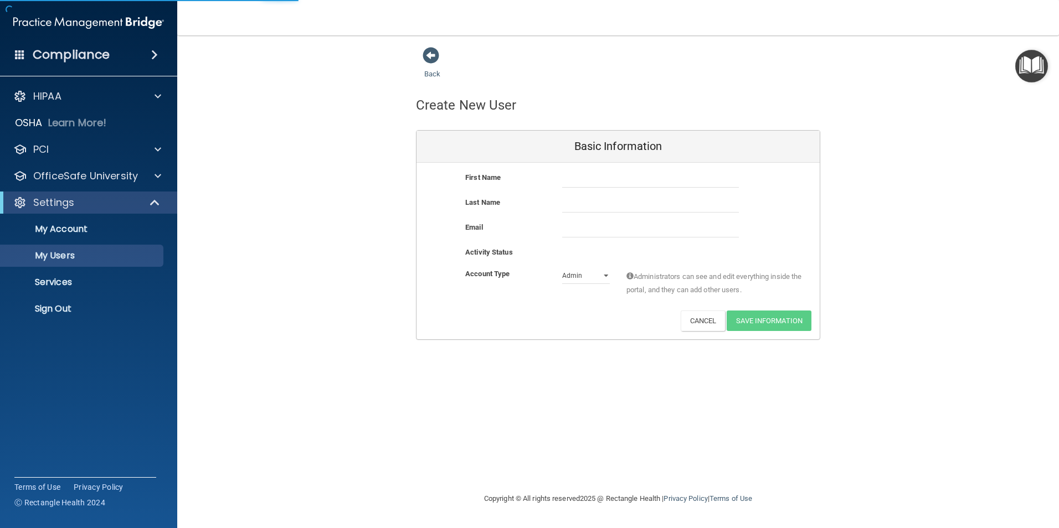
click at [434, 65] on div "Back" at bounding box center [450, 64] width 68 height 34
select select "20"
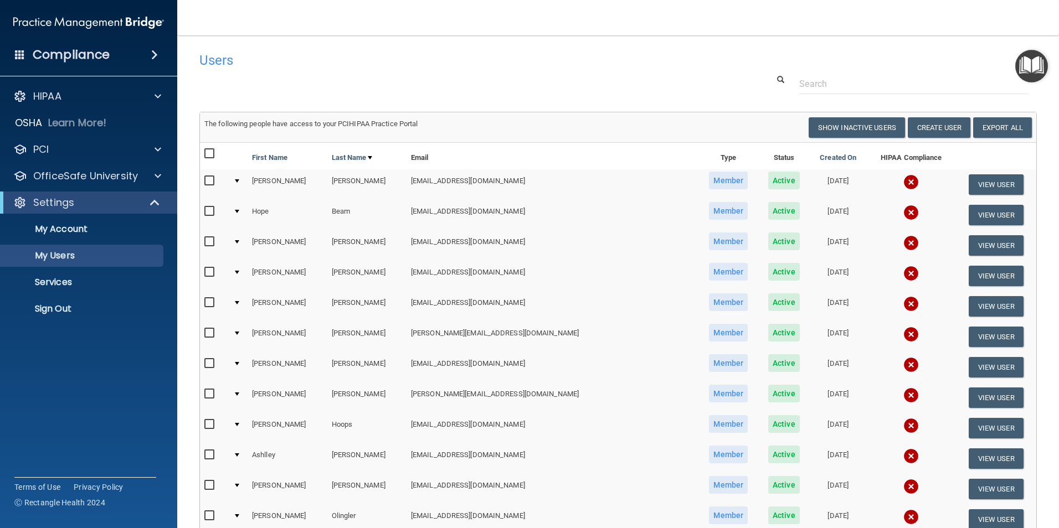
click at [209, 183] on input "checkbox" at bounding box center [210, 181] width 13 height 9
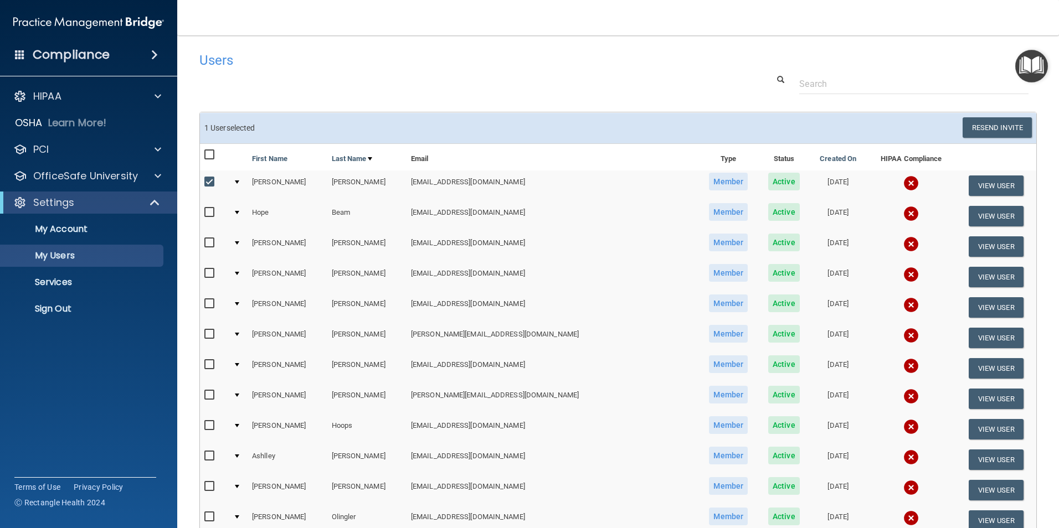
click at [210, 182] on input "checkbox" at bounding box center [210, 182] width 13 height 9
checkbox input "false"
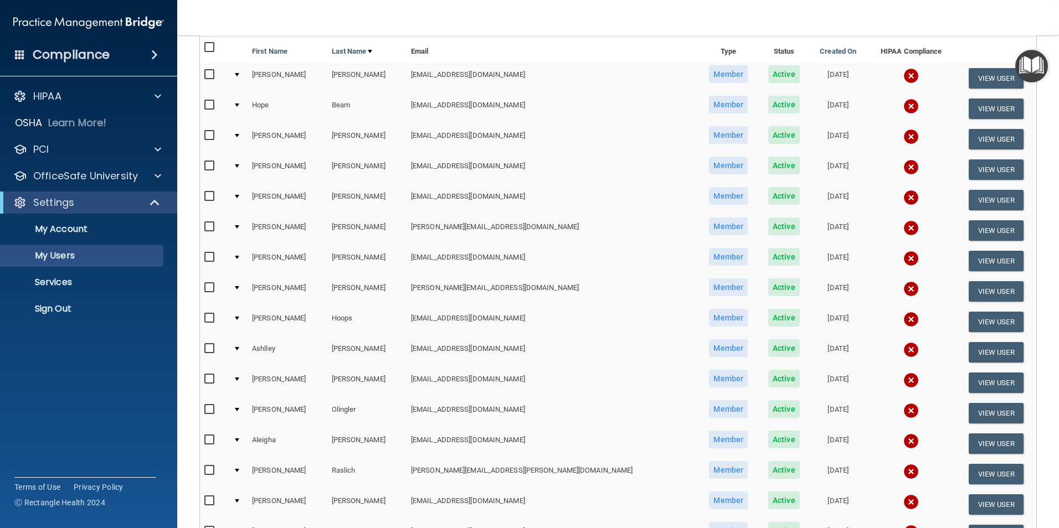
scroll to position [111, 0]
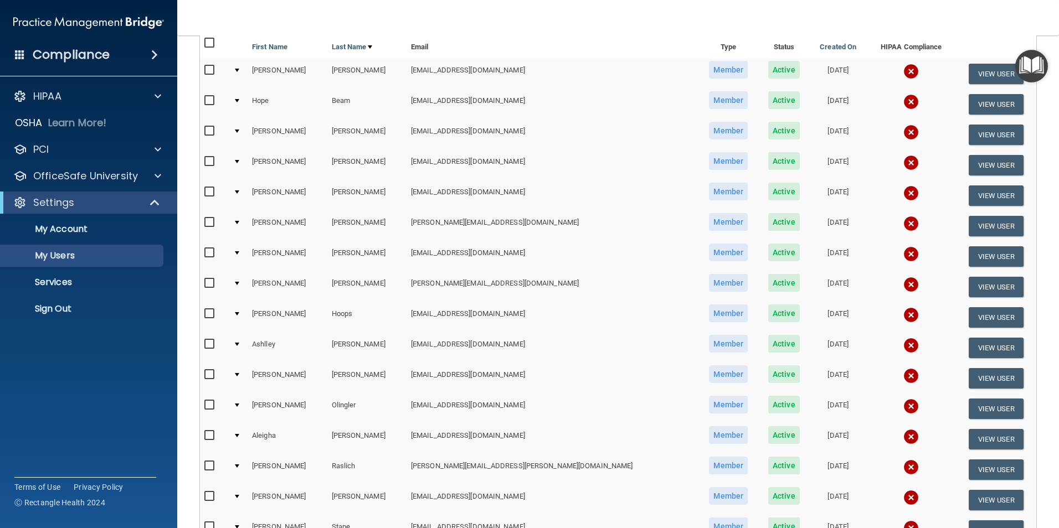
click at [209, 368] on td at bounding box center [214, 378] width 29 height 30
click at [215, 376] on input "checkbox" at bounding box center [210, 375] width 13 height 9
checkbox input "true"
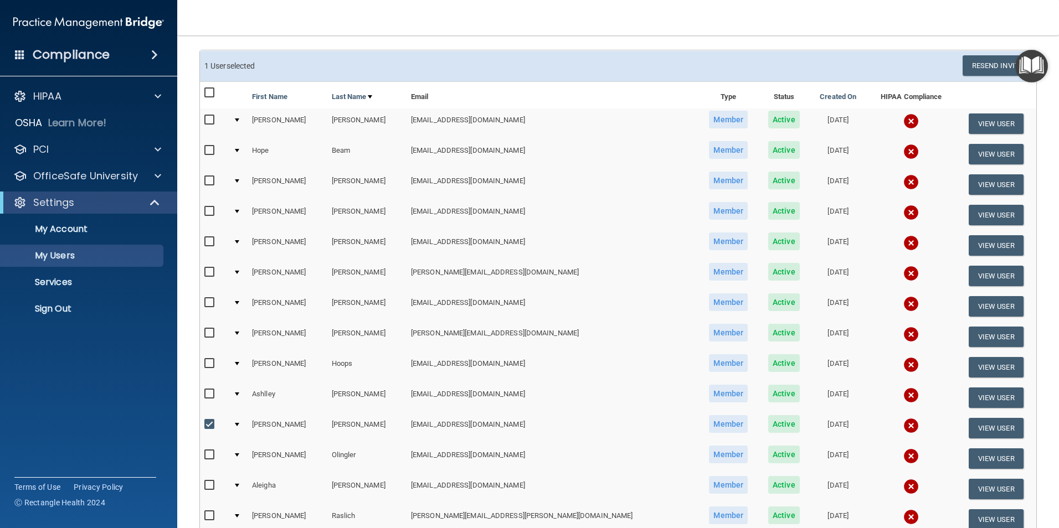
scroll to position [0, 0]
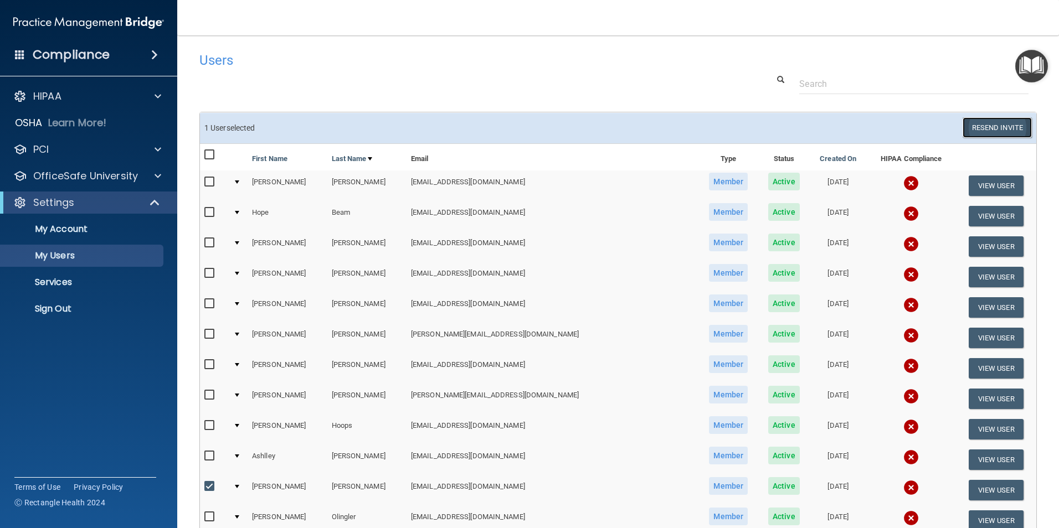
click at [987, 127] on button "Resend Invite" at bounding box center [997, 127] width 69 height 20
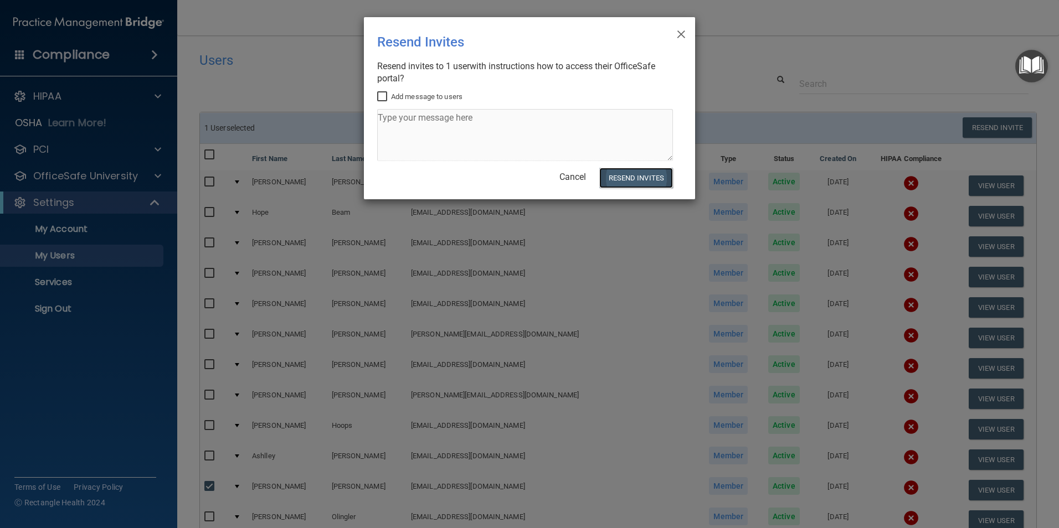
click at [630, 177] on button "Resend Invites" at bounding box center [636, 178] width 74 height 20
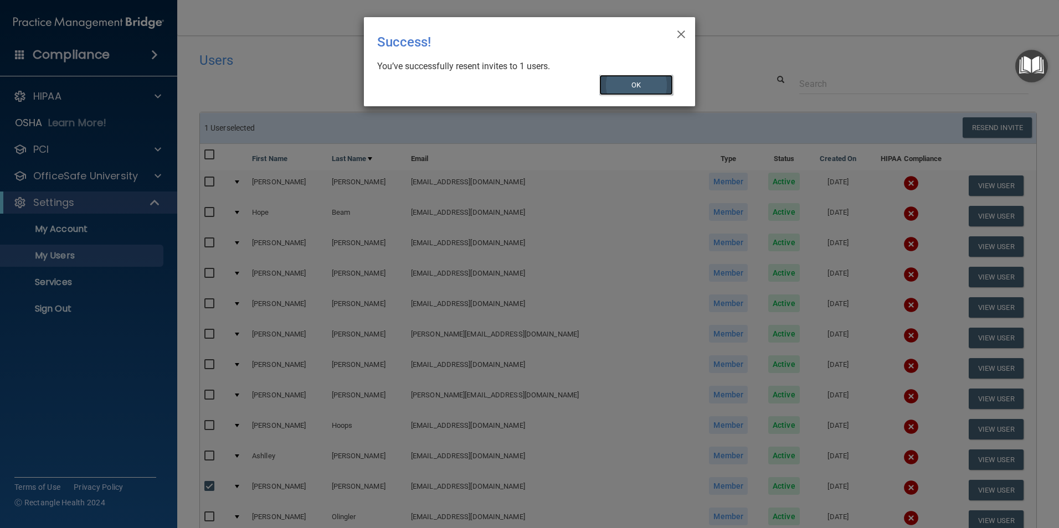
click at [644, 85] on button "OK" at bounding box center [636, 85] width 74 height 20
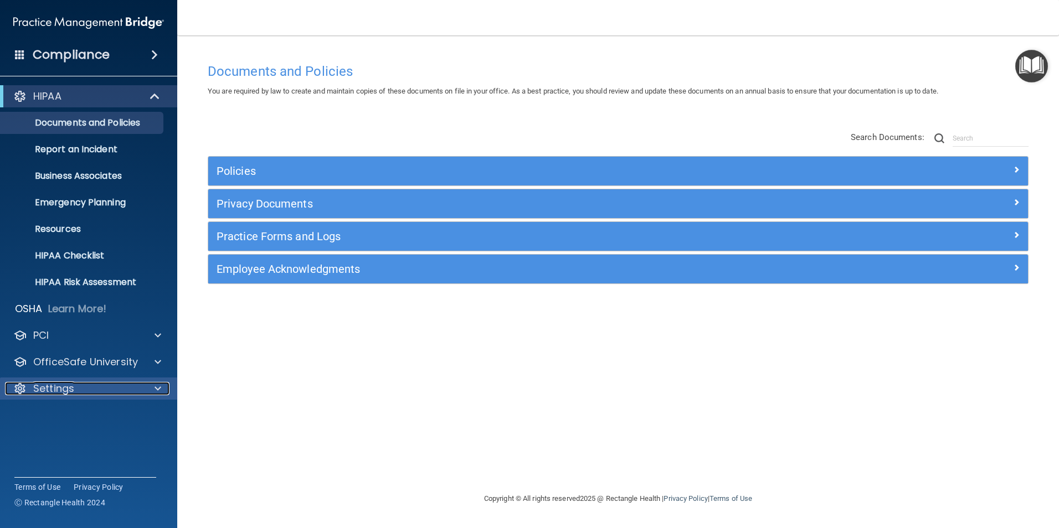
click at [69, 390] on p "Settings" at bounding box center [53, 388] width 41 height 13
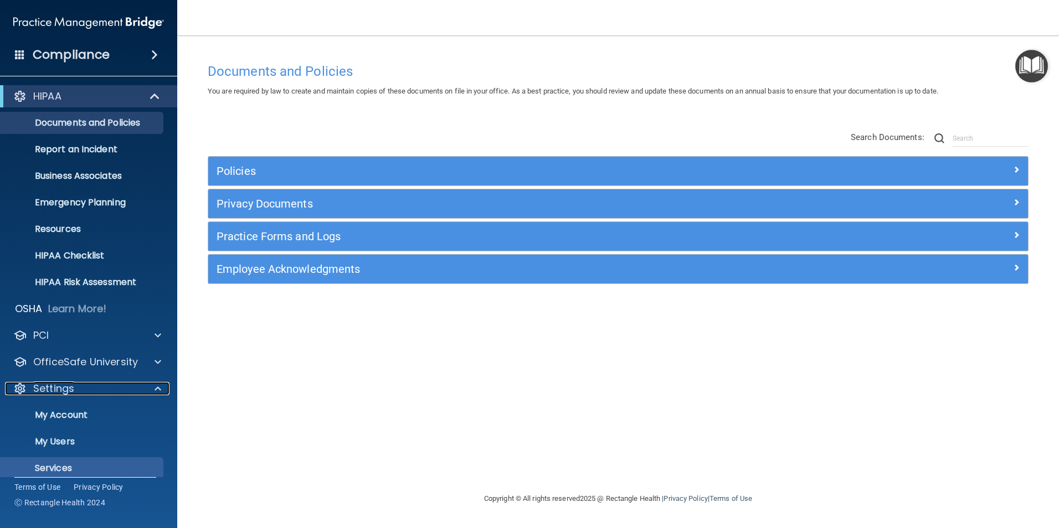
scroll to position [38, 0]
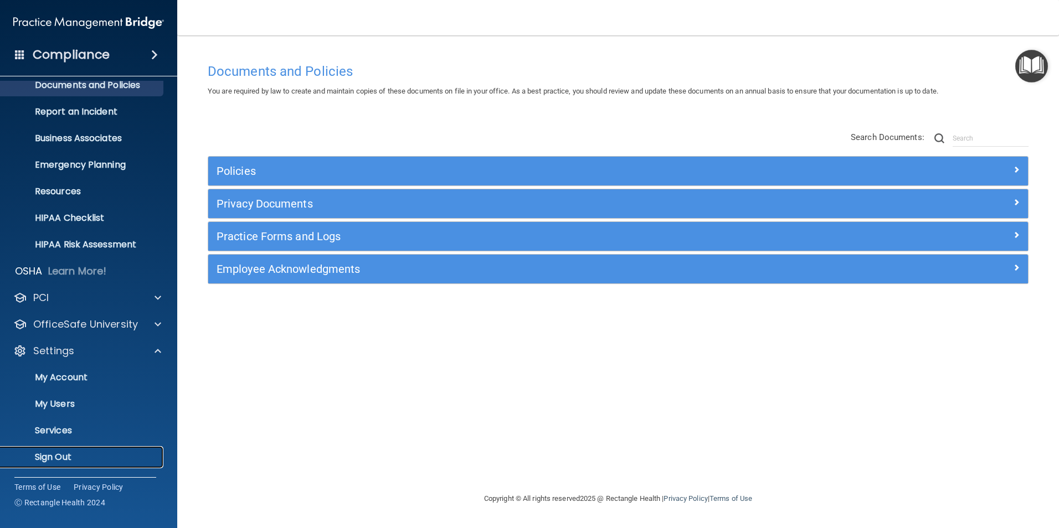
click at [61, 454] on p "Sign Out" at bounding box center [82, 457] width 151 height 11
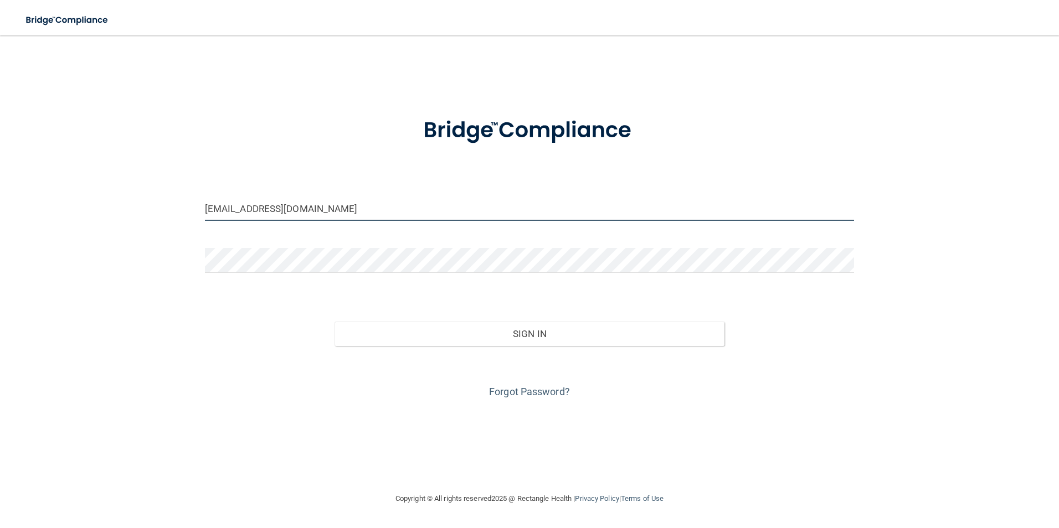
drag, startPoint x: 234, startPoint y: 209, endPoint x: 106, endPoint y: 214, distance: 128.1
click at [106, 214] on div "[EMAIL_ADDRESS][DOMAIN_NAME] Invalid email/password. You don't have permission …" at bounding box center [529, 264] width 1015 height 435
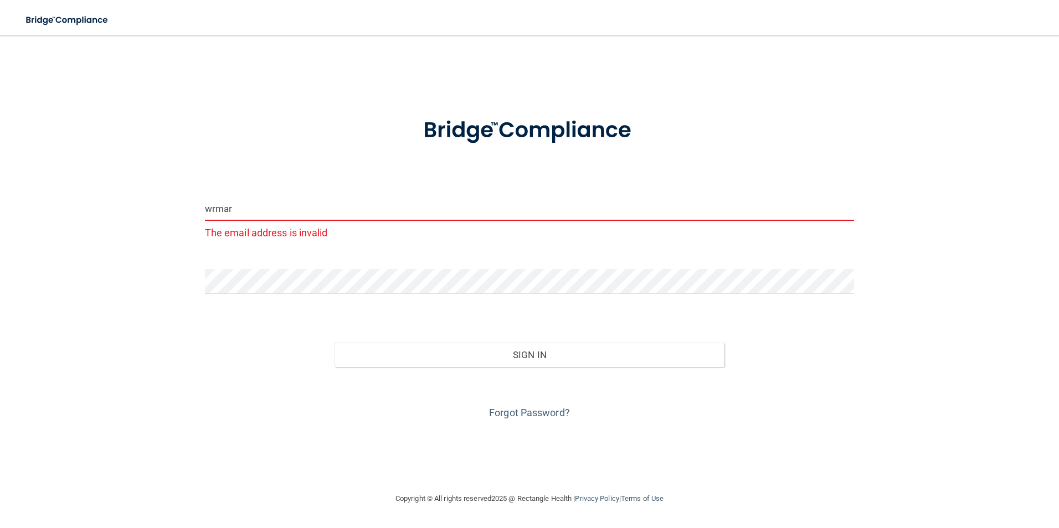
type input "[EMAIL_ADDRESS][DOMAIN_NAME]"
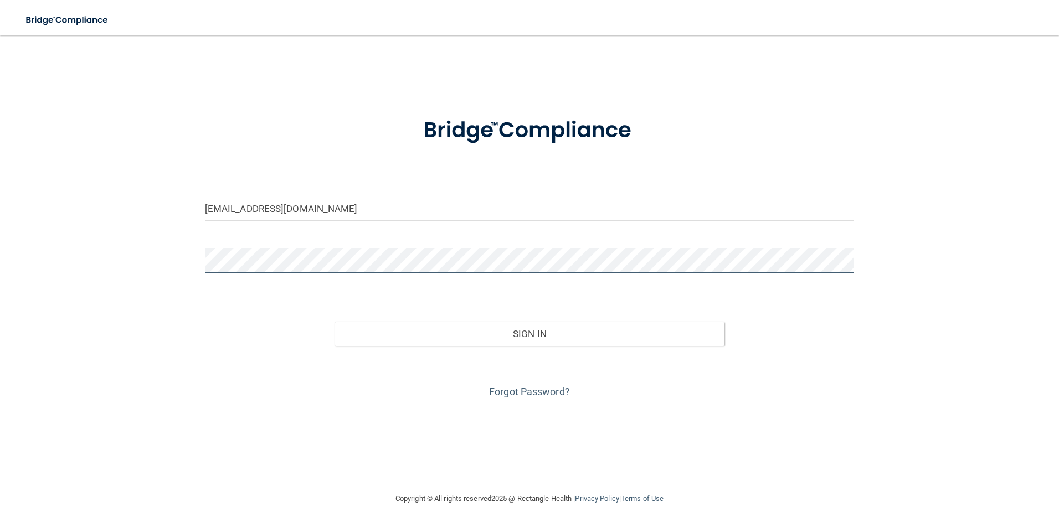
click at [188, 269] on div "[EMAIL_ADDRESS][DOMAIN_NAME] Invalid email/password. You don't have permission …" at bounding box center [529, 264] width 1015 height 435
click at [335, 322] on button "Sign In" at bounding box center [530, 334] width 390 height 24
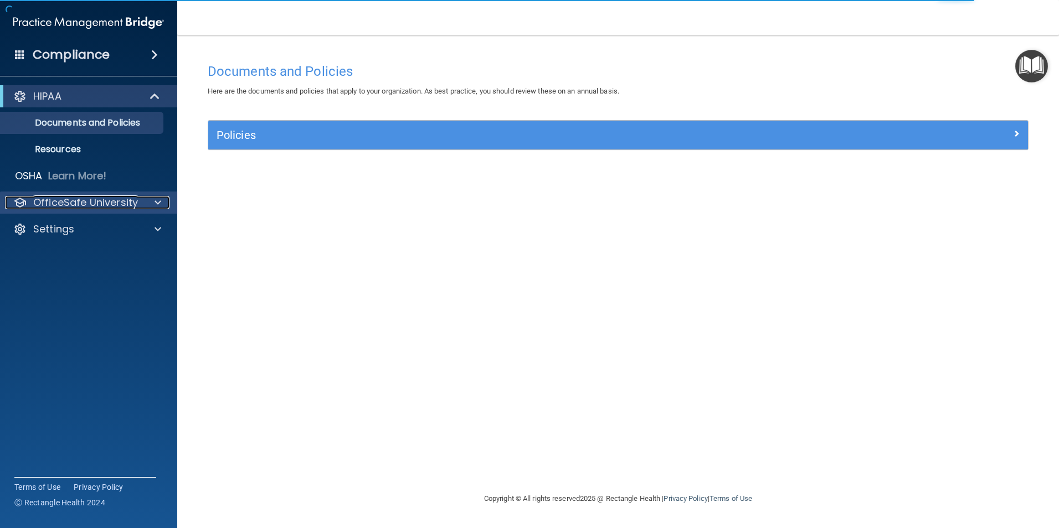
click at [90, 203] on p "OfficeSafe University" at bounding box center [85, 202] width 105 height 13
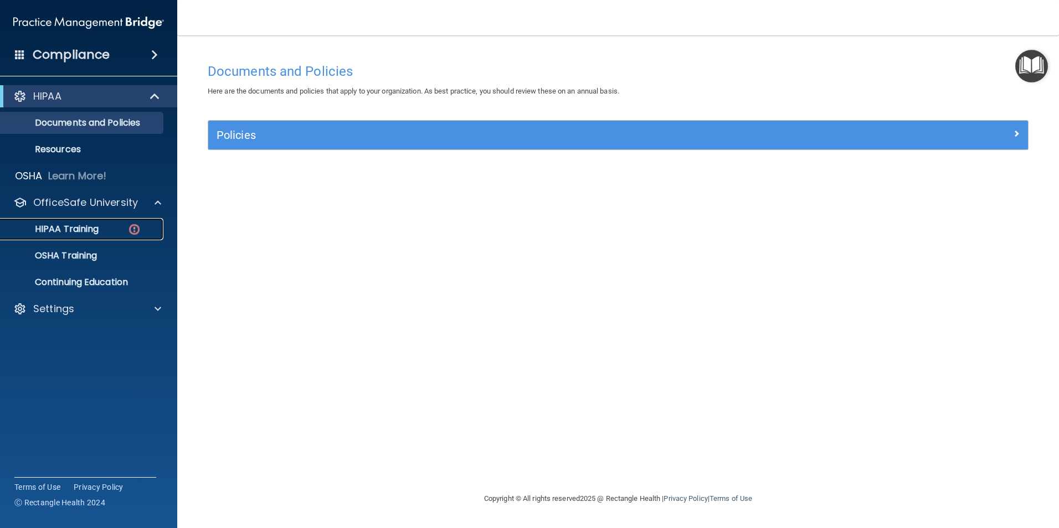
click at [99, 230] on p "HIPAA Training" at bounding box center [52, 229] width 91 height 11
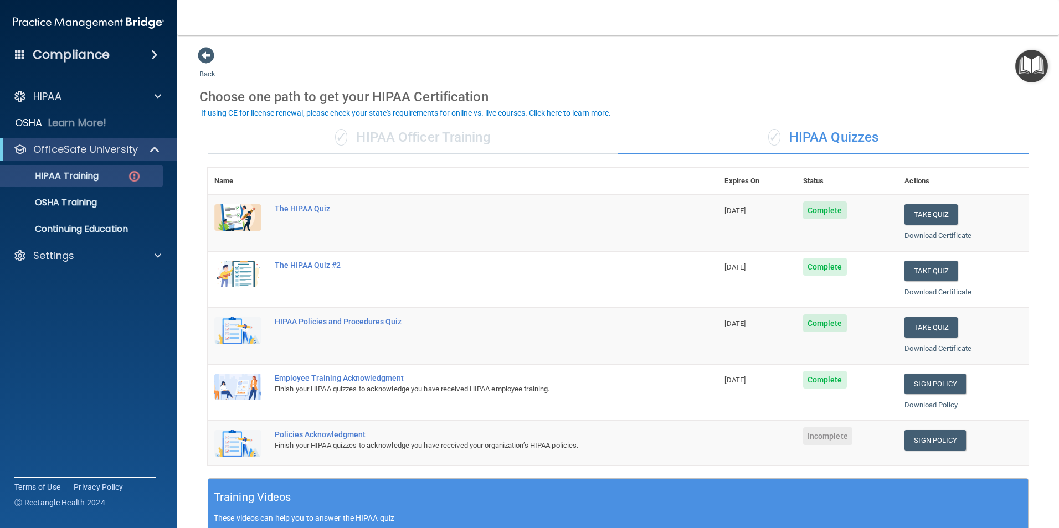
click at [403, 134] on div "✓ HIPAA Officer Training" at bounding box center [413, 137] width 410 height 33
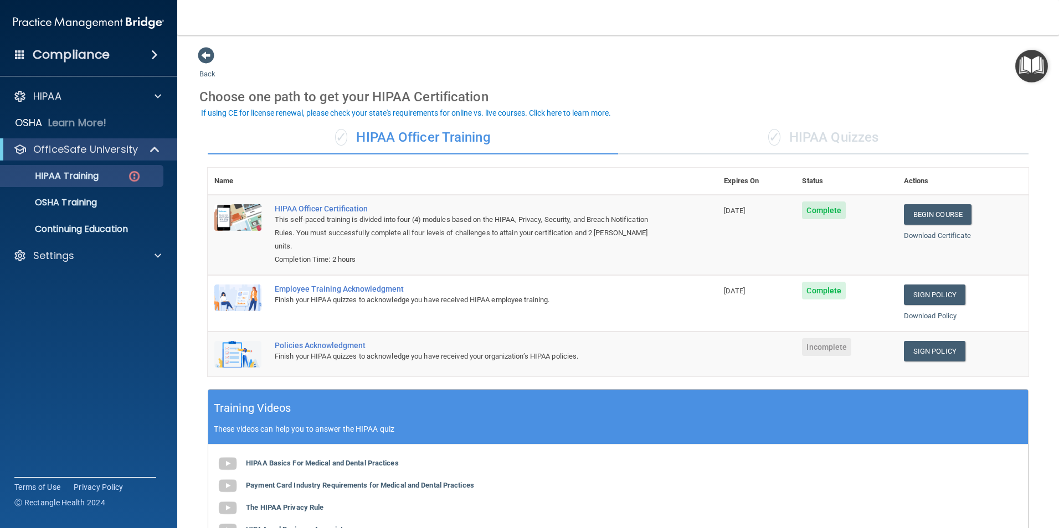
click at [830, 140] on div "✓ HIPAA Quizzes" at bounding box center [823, 137] width 410 height 33
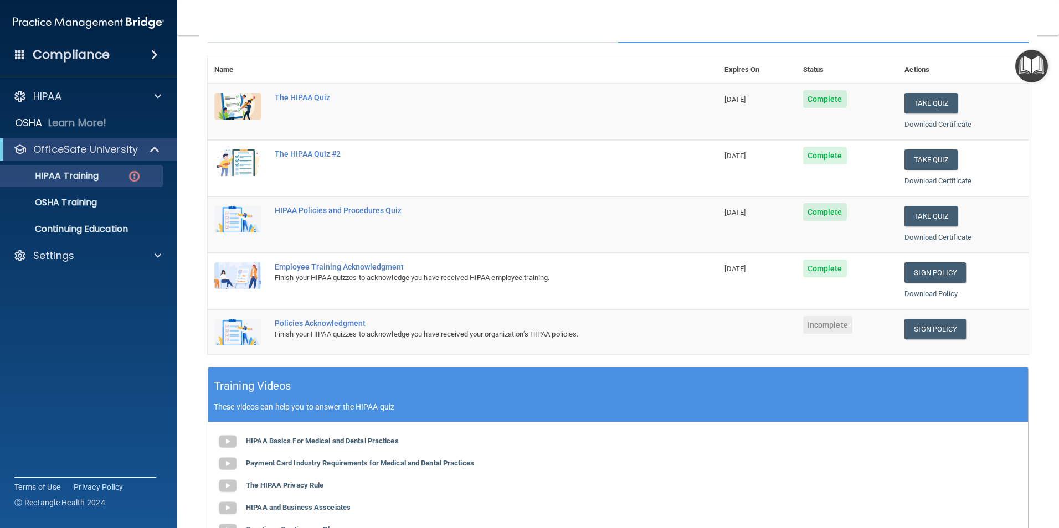
scroll to position [111, 0]
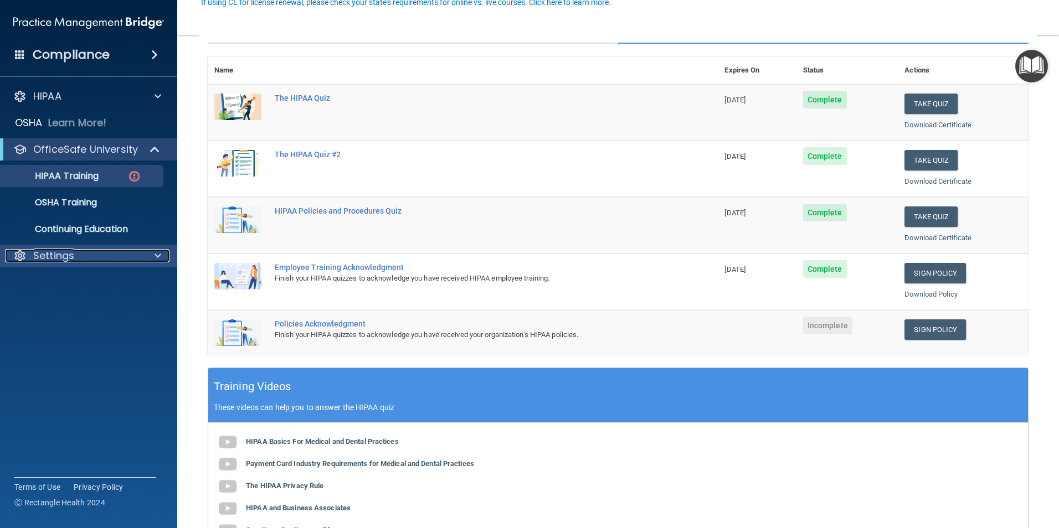
click at [119, 261] on div "Settings" at bounding box center [73, 255] width 137 height 13
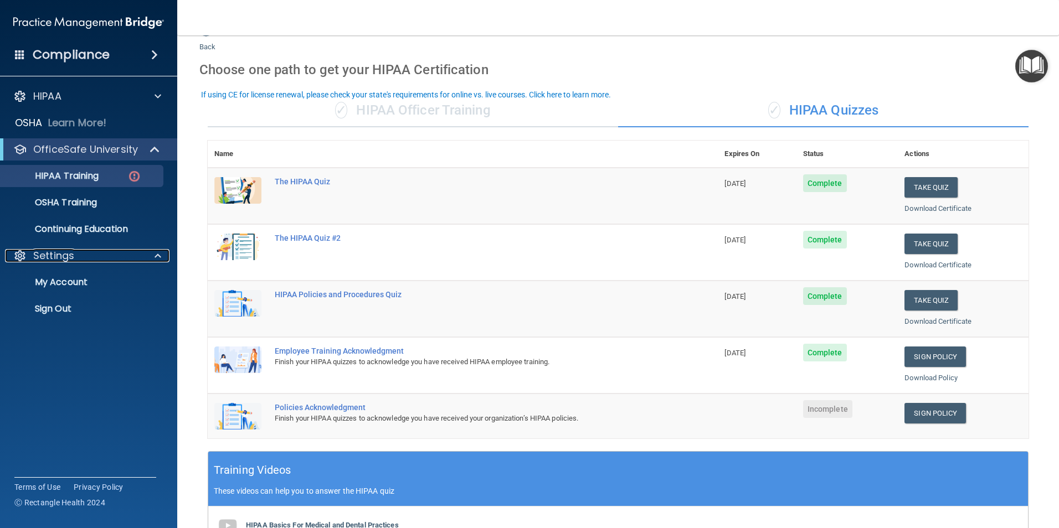
scroll to position [0, 0]
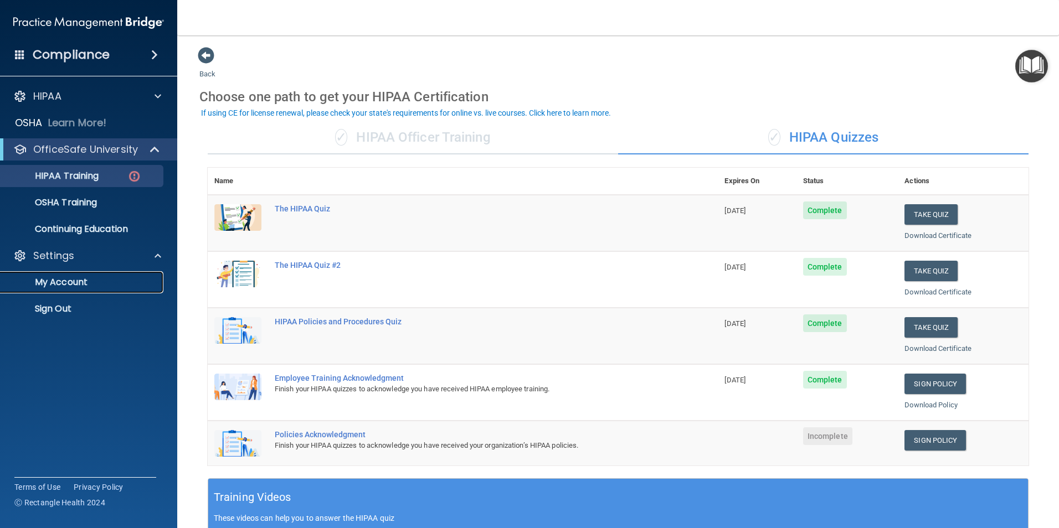
click at [66, 285] on p "My Account" at bounding box center [82, 282] width 151 height 11
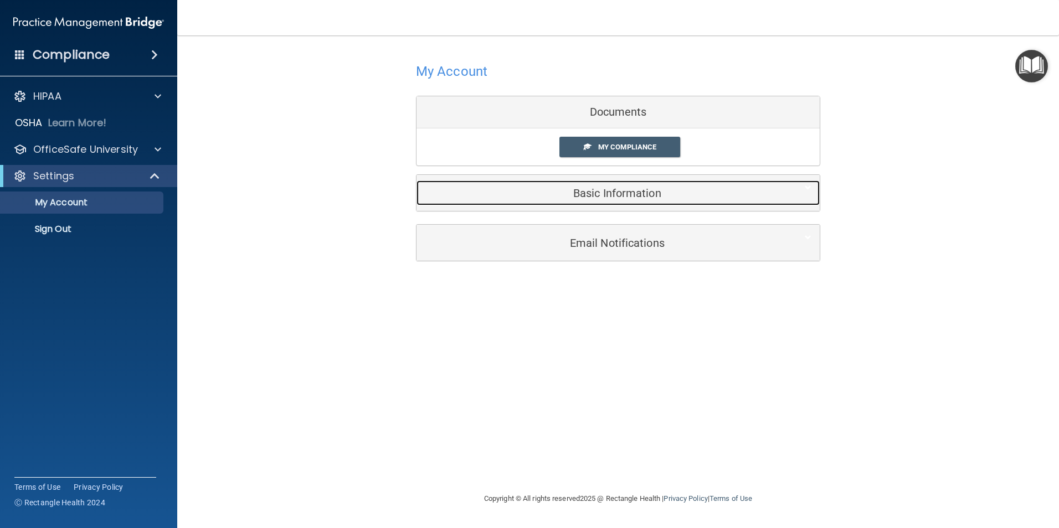
click at [586, 187] on h5 "Basic Information" at bounding box center [601, 193] width 353 height 12
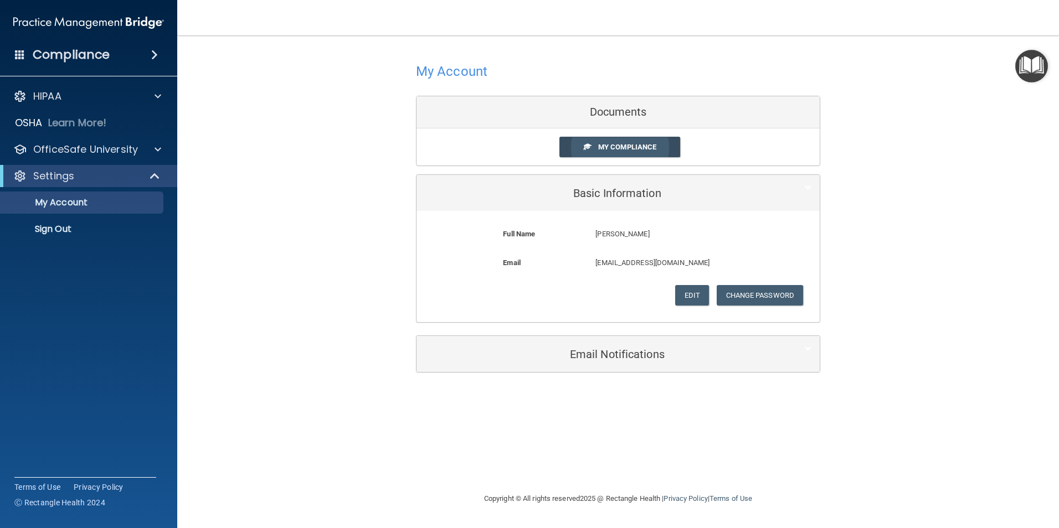
click at [619, 151] on span "My Compliance" at bounding box center [627, 147] width 58 height 8
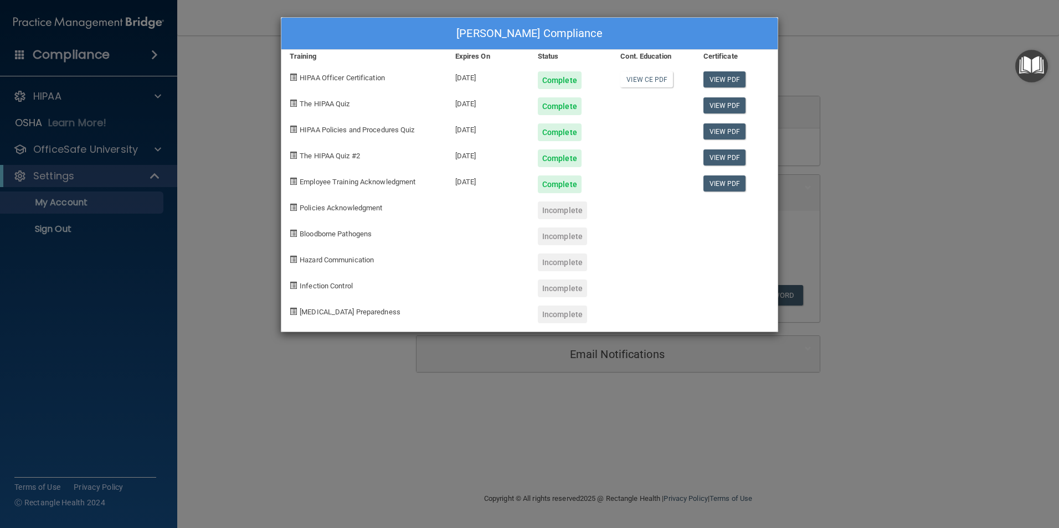
click at [229, 177] on div "[PERSON_NAME] Compliance Training Expires On Status Cont. Education Certificate…" at bounding box center [529, 264] width 1059 height 528
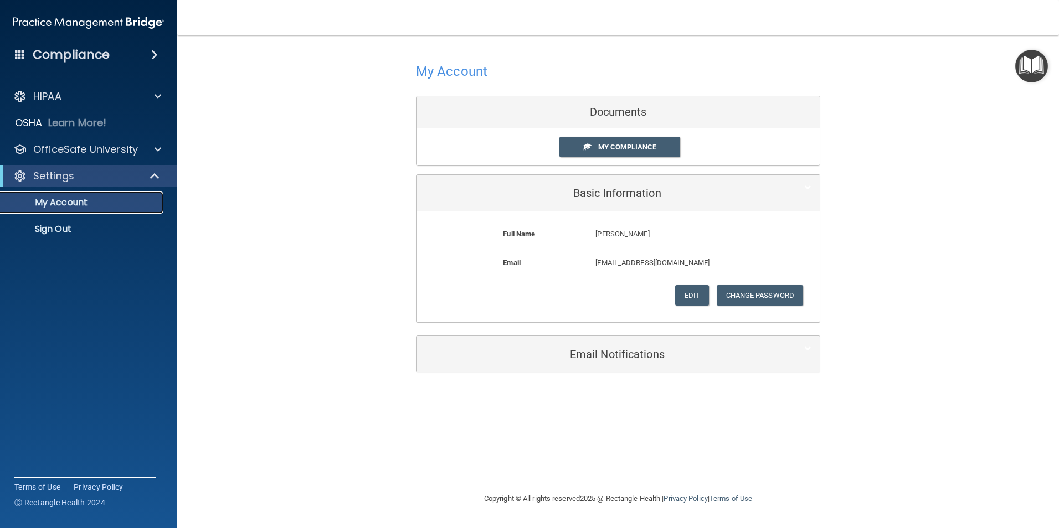
click at [66, 203] on p "My Account" at bounding box center [82, 202] width 151 height 11
click at [80, 176] on div "Settings" at bounding box center [73, 176] width 137 height 13
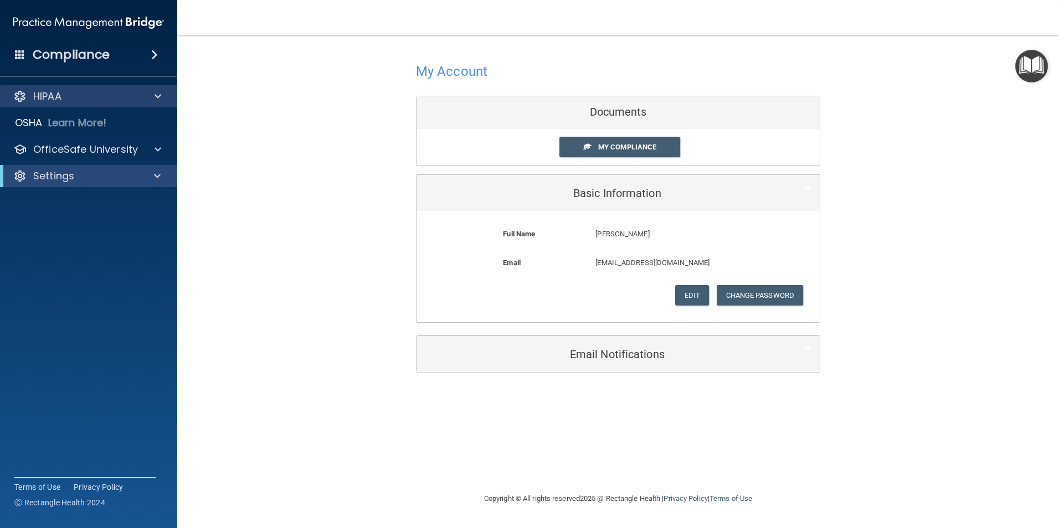
click at [62, 89] on div "HIPAA" at bounding box center [89, 96] width 178 height 22
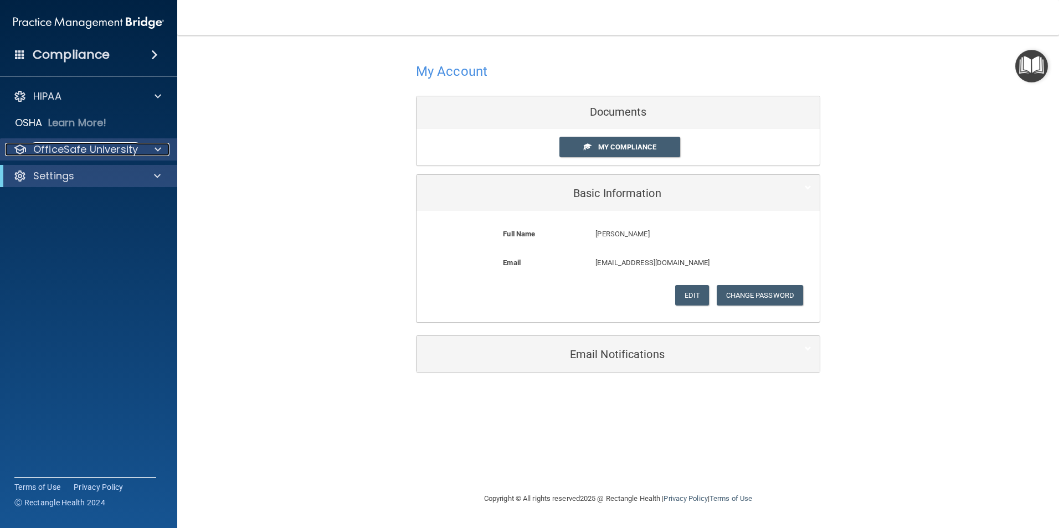
click at [81, 150] on p "OfficeSafe University" at bounding box center [85, 149] width 105 height 13
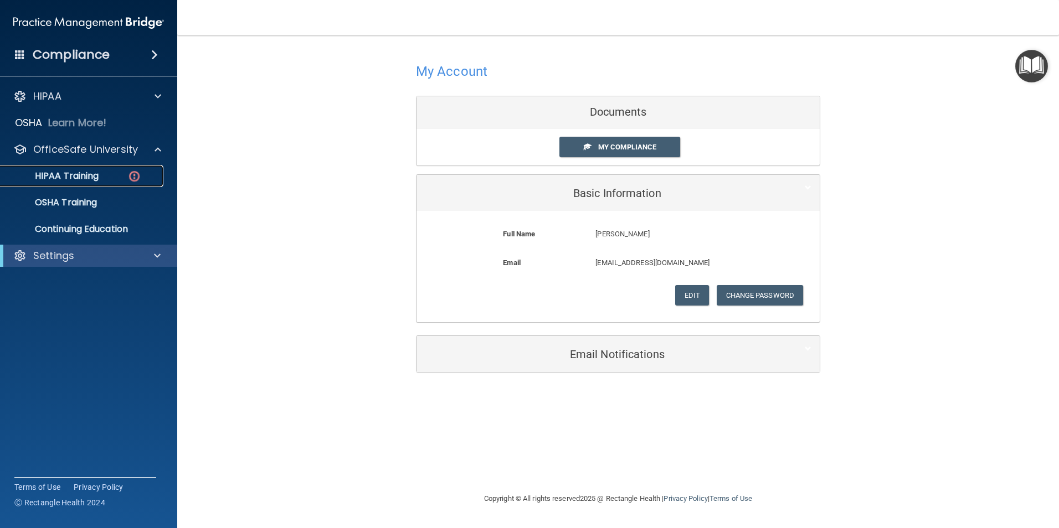
click at [81, 180] on p "HIPAA Training" at bounding box center [52, 176] width 91 height 11
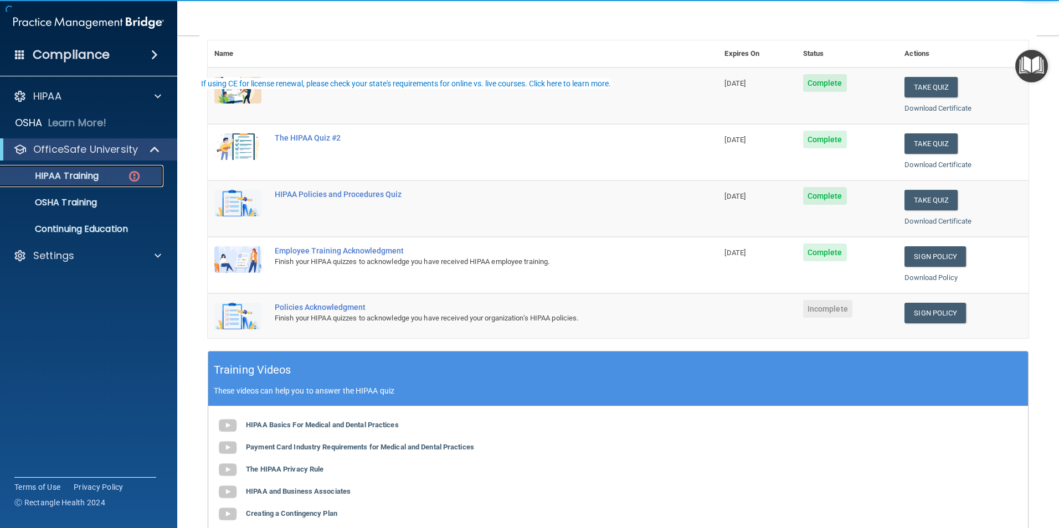
scroll to position [166, 0]
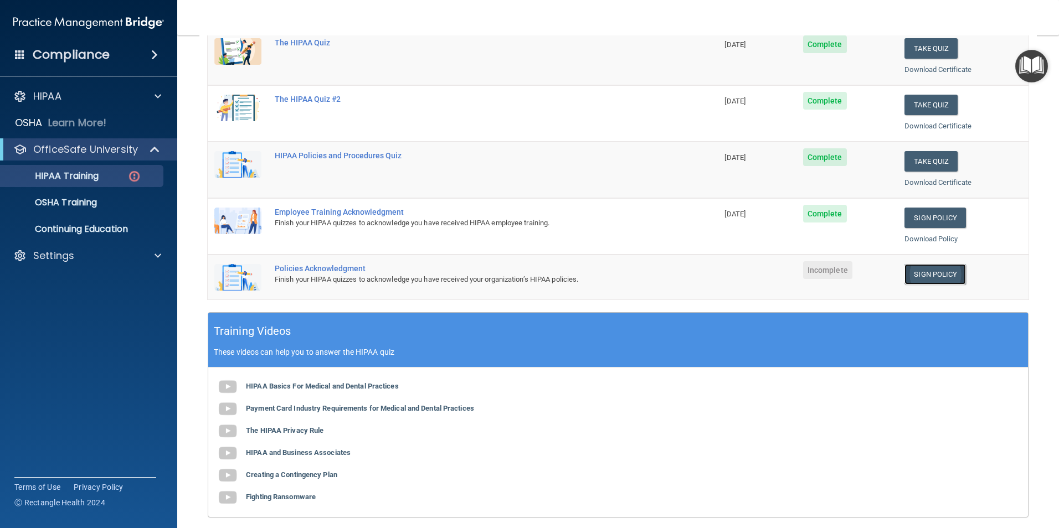
click at [946, 270] on link "Sign Policy" at bounding box center [935, 274] width 61 height 20
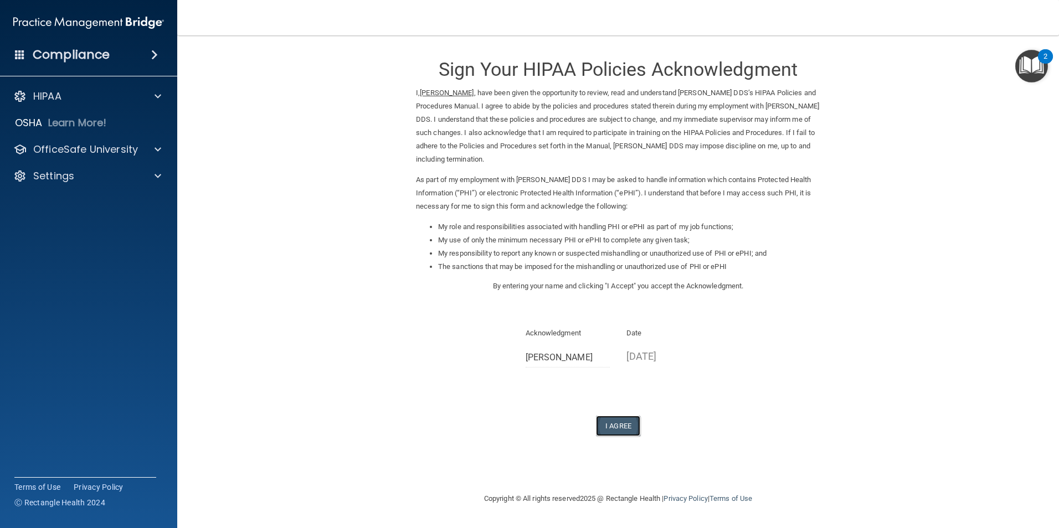
click at [625, 427] on button "I Agree" at bounding box center [618, 426] width 44 height 20
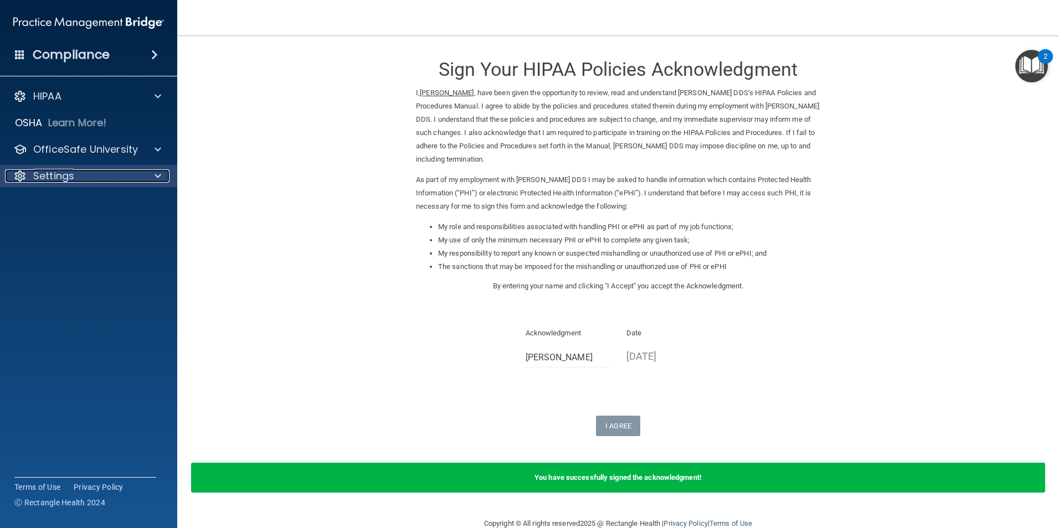
click at [67, 175] on p "Settings" at bounding box center [53, 176] width 41 height 13
click at [75, 198] on p "My Account" at bounding box center [82, 202] width 151 height 11
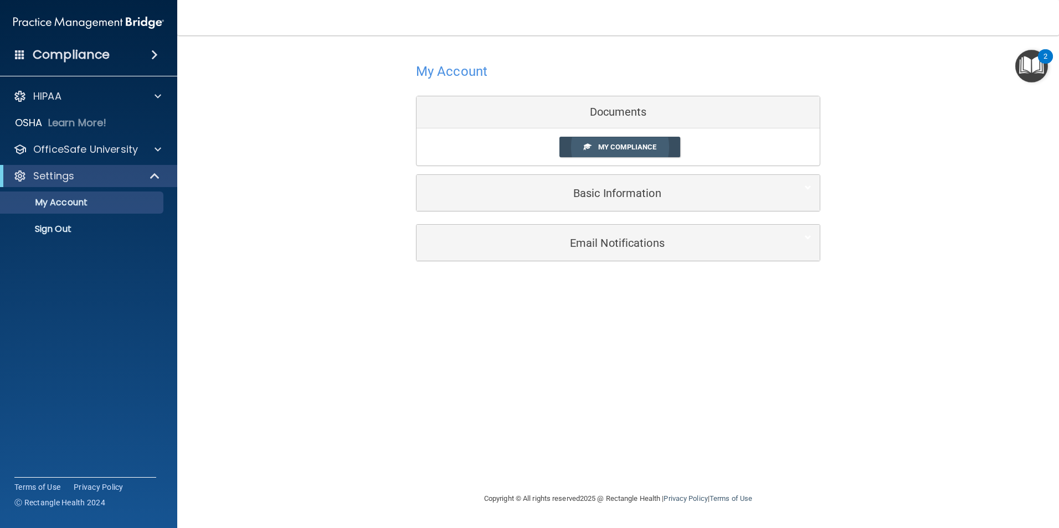
click at [617, 147] on span "My Compliance" at bounding box center [627, 147] width 58 height 8
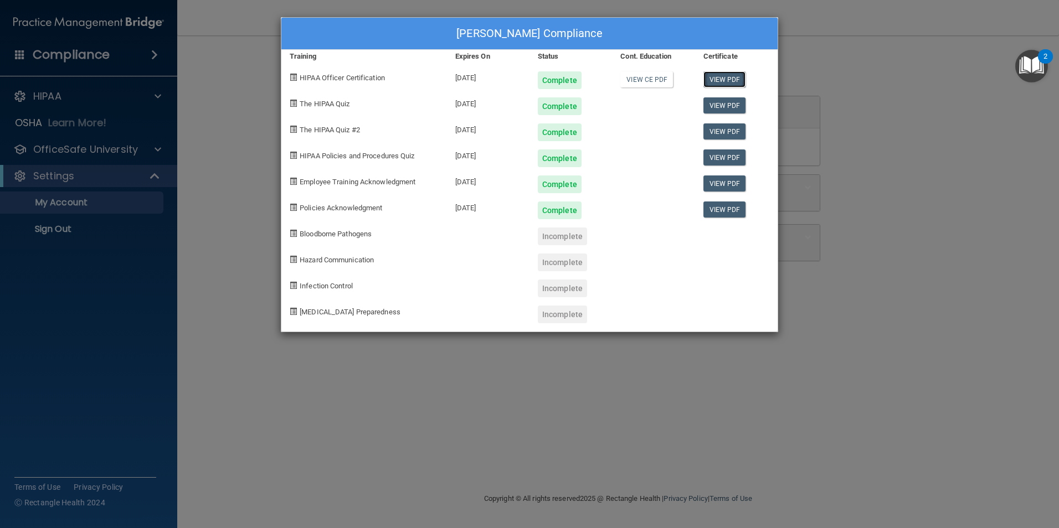
click at [723, 80] on link "View PDF" at bounding box center [725, 79] width 43 height 16
click at [730, 110] on link "View PDF" at bounding box center [725, 106] width 43 height 16
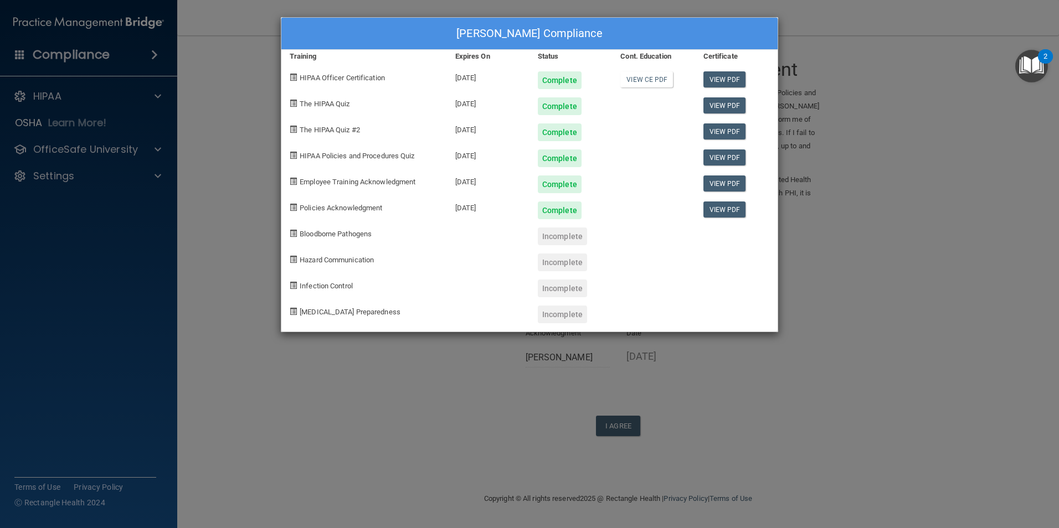
drag, startPoint x: 715, startPoint y: 398, endPoint x: 533, endPoint y: 366, distance: 184.0
click at [715, 397] on div "Wendi Marsh's Compliance Training Expires On Status Cont. Education Certificate…" at bounding box center [529, 264] width 1059 height 528
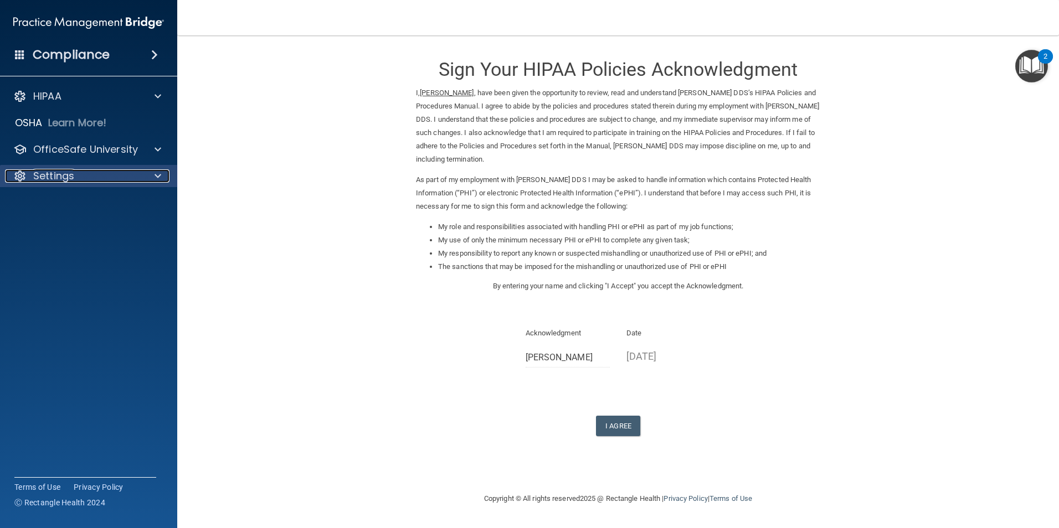
click at [53, 177] on p "Settings" at bounding box center [53, 176] width 41 height 13
click at [64, 224] on p "Sign Out" at bounding box center [82, 229] width 151 height 11
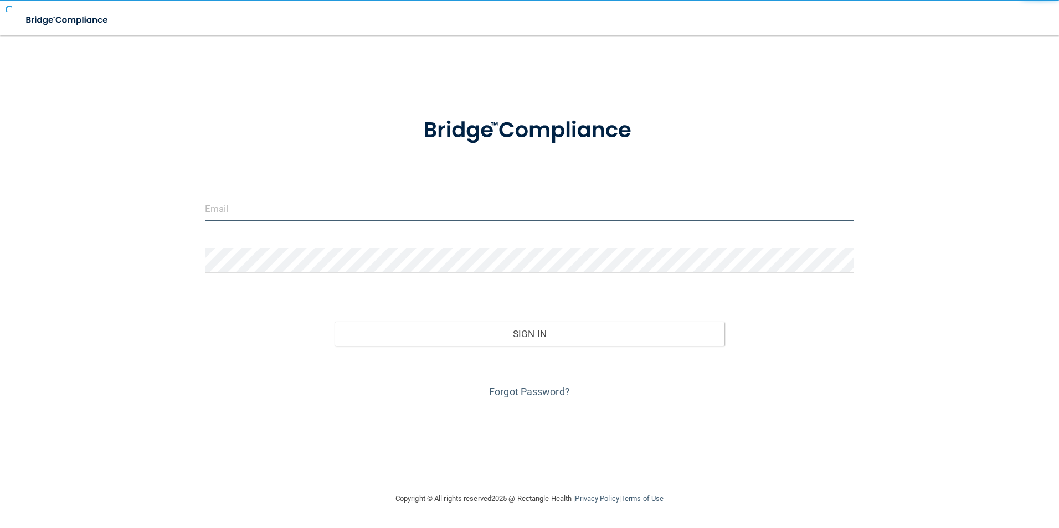
type input "[EMAIL_ADDRESS][DOMAIN_NAME]"
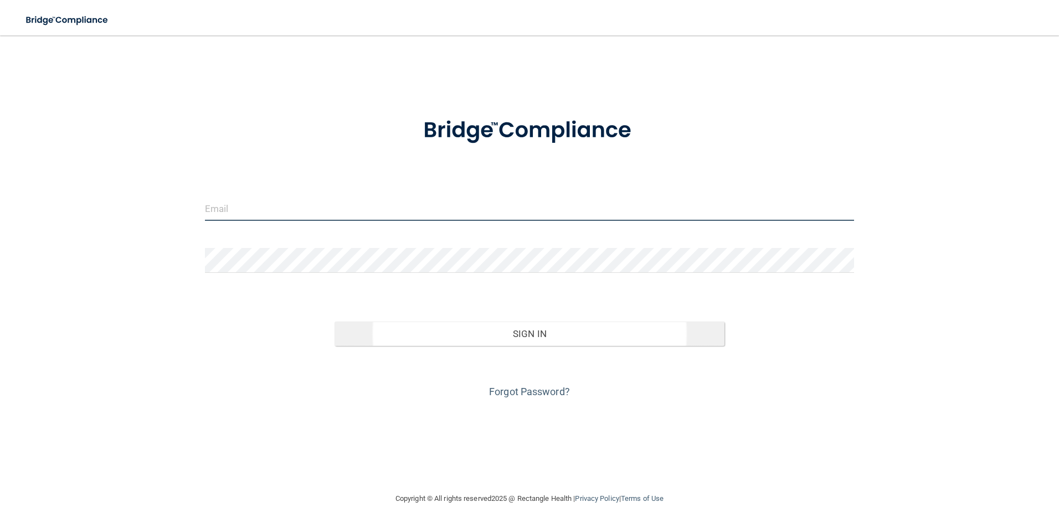
type input "[EMAIL_ADDRESS][DOMAIN_NAME]"
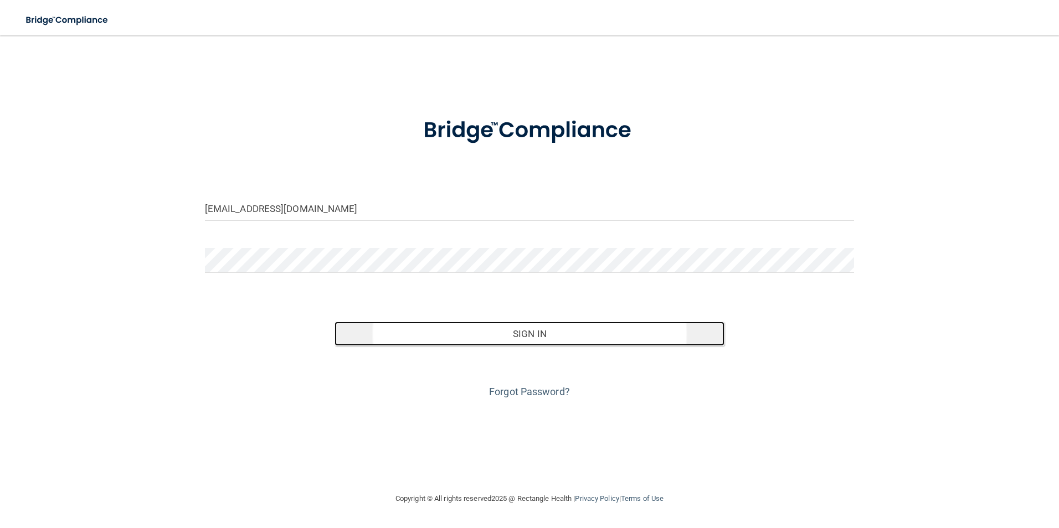
click at [528, 329] on button "Sign In" at bounding box center [530, 334] width 390 height 24
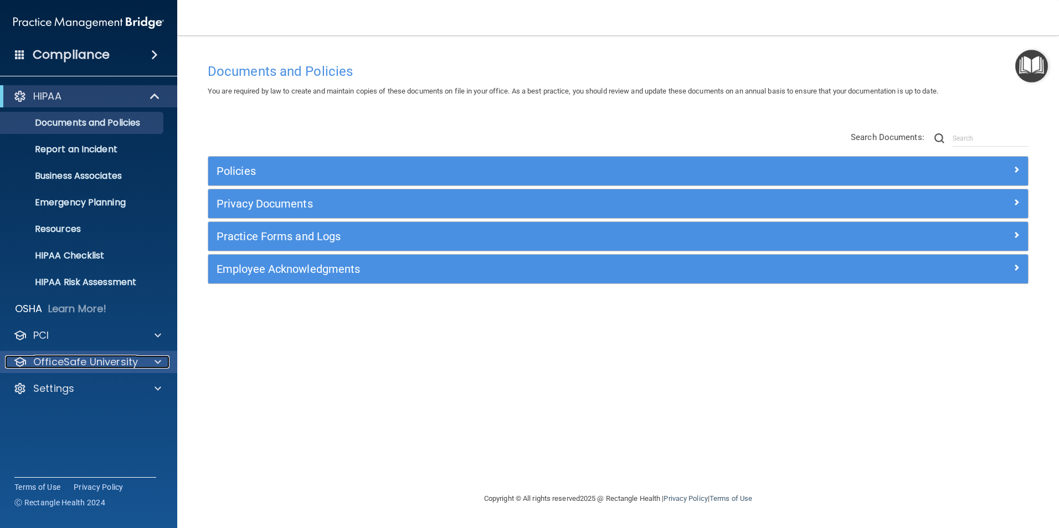
click at [108, 358] on p "OfficeSafe University" at bounding box center [85, 362] width 105 height 13
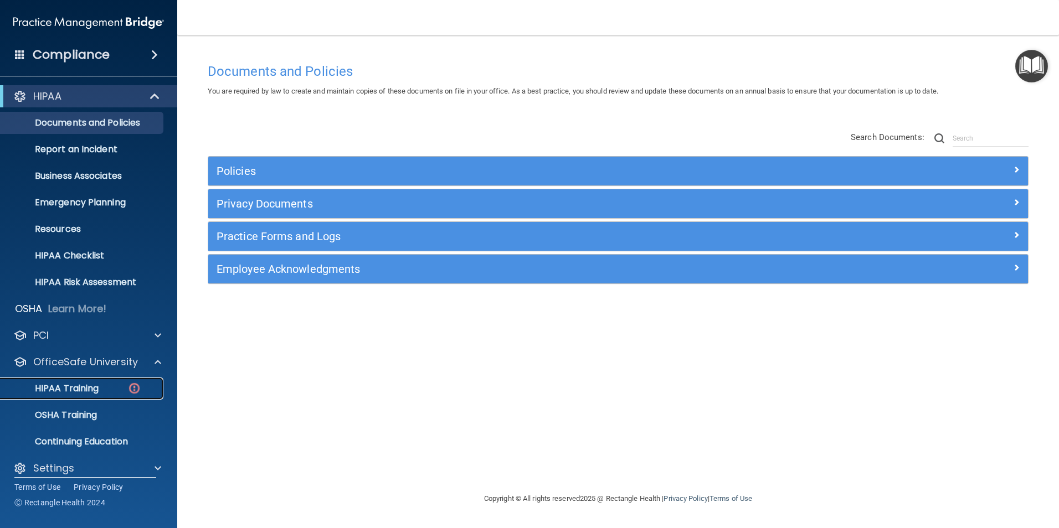
click at [97, 389] on p "HIPAA Training" at bounding box center [52, 388] width 91 height 11
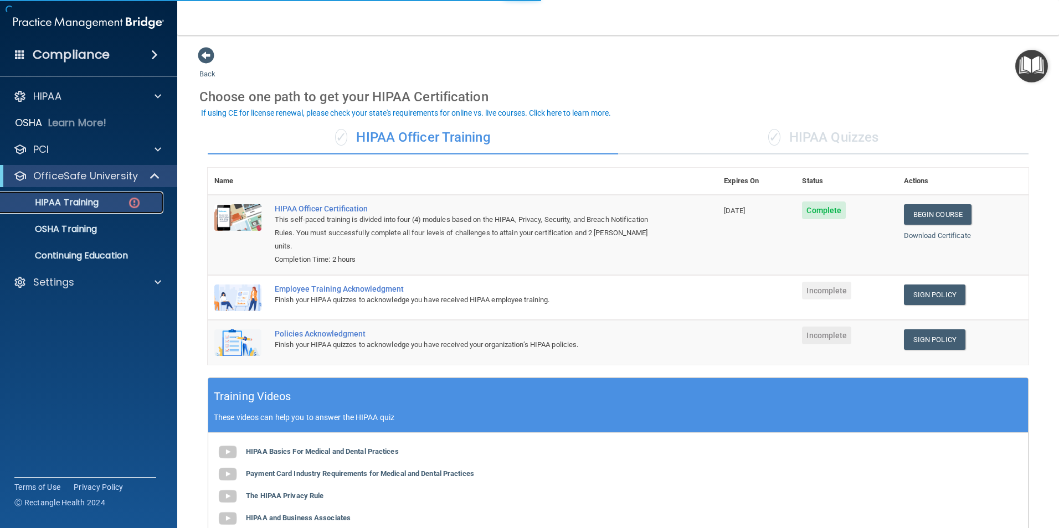
click at [95, 206] on p "HIPAA Training" at bounding box center [52, 202] width 91 height 11
click at [826, 140] on div "✓ HIPAA Quizzes" at bounding box center [823, 137] width 410 height 33
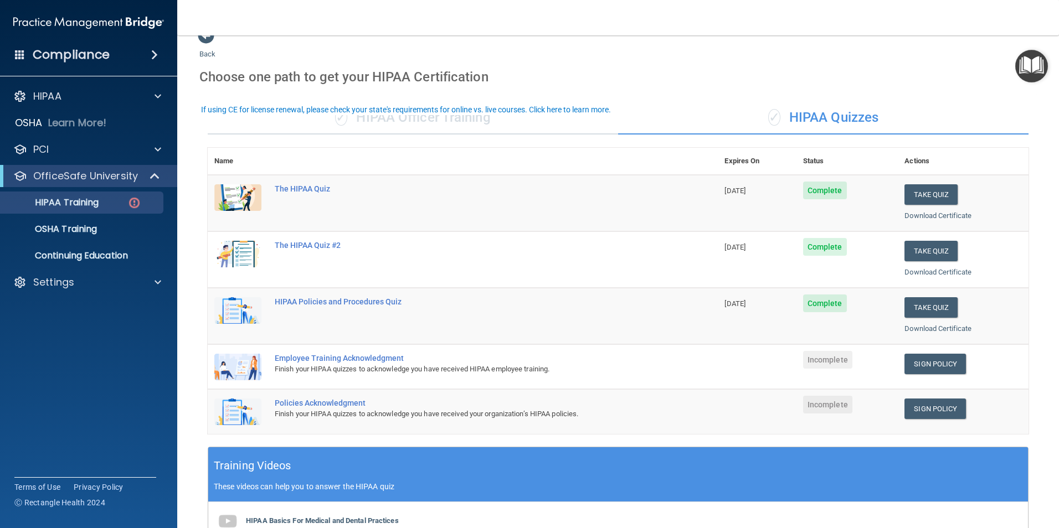
scroll to position [55, 0]
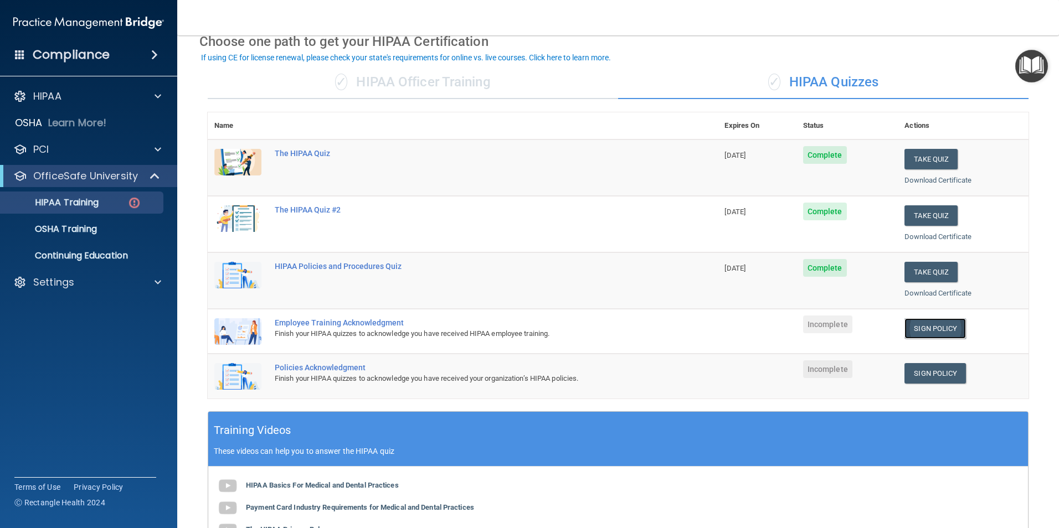
click at [927, 331] on link "Sign Policy" at bounding box center [935, 329] width 61 height 20
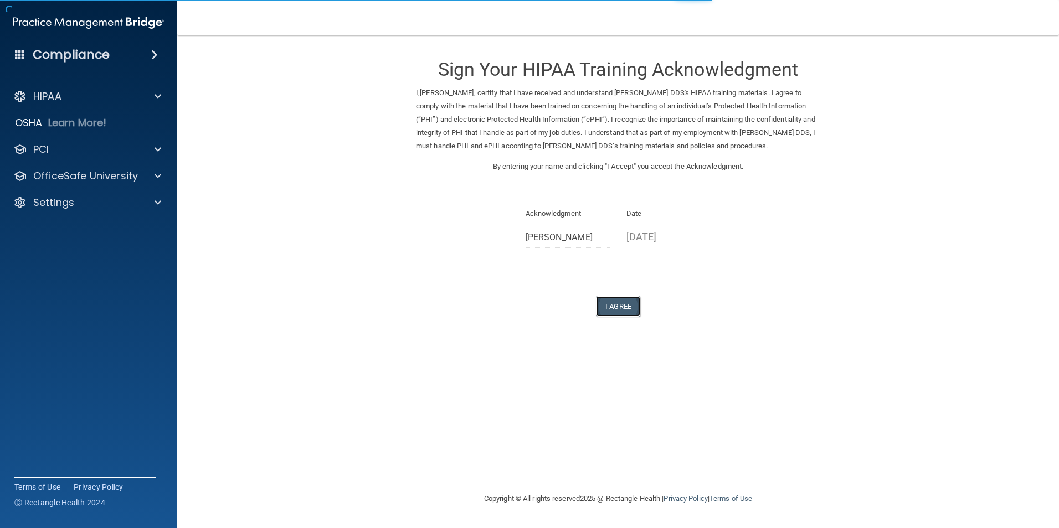
click at [633, 313] on button "I Agree" at bounding box center [618, 306] width 44 height 20
click at [627, 310] on button "I Agree" at bounding box center [618, 306] width 44 height 20
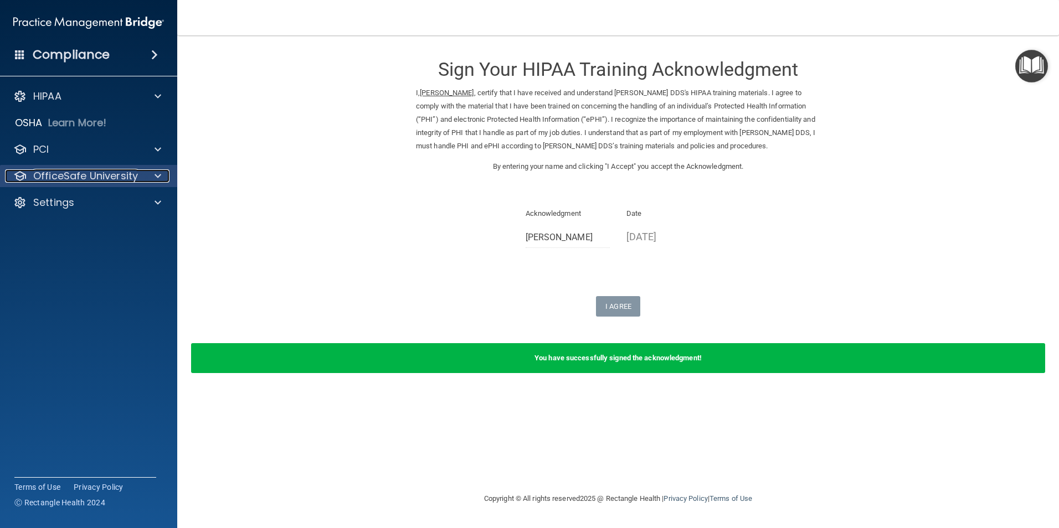
click at [161, 177] on div at bounding box center [156, 176] width 28 height 13
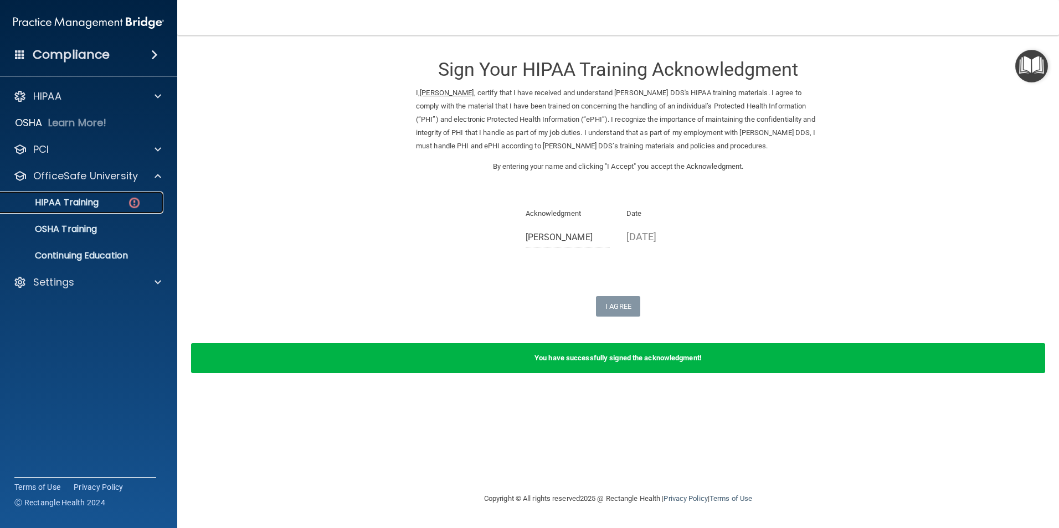
click at [107, 203] on div "HIPAA Training" at bounding box center [82, 202] width 151 height 11
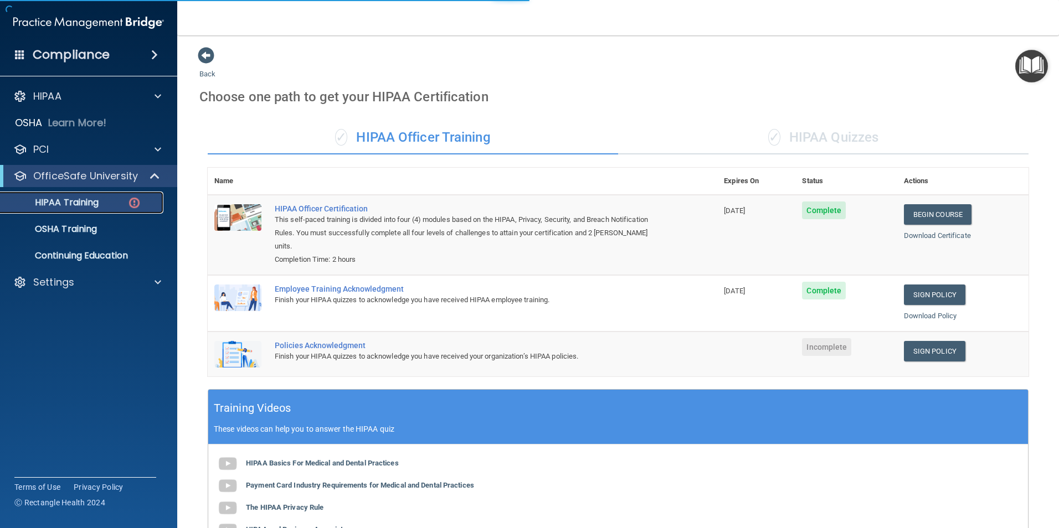
click at [111, 203] on div "HIPAA Training" at bounding box center [82, 202] width 151 height 11
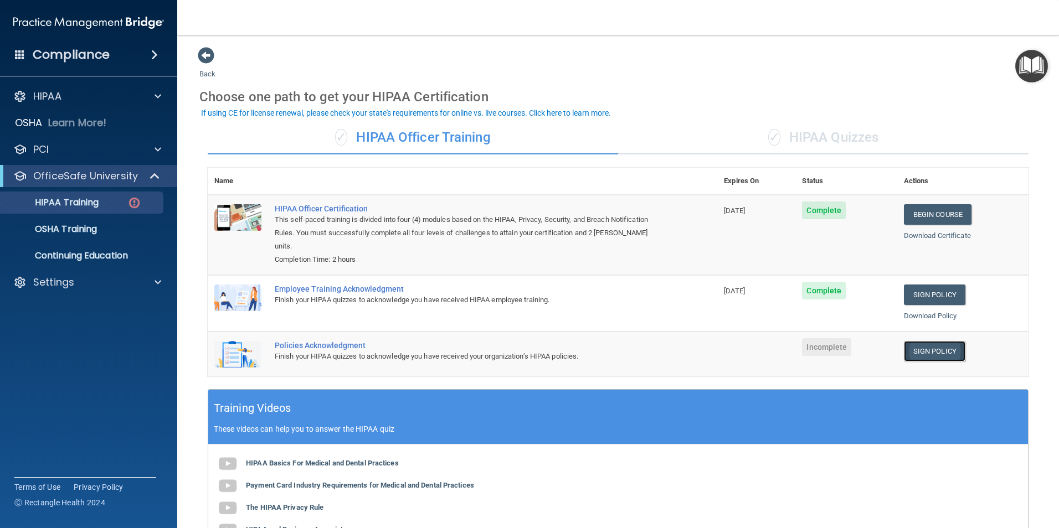
click at [922, 347] on link "Sign Policy" at bounding box center [934, 351] width 61 height 20
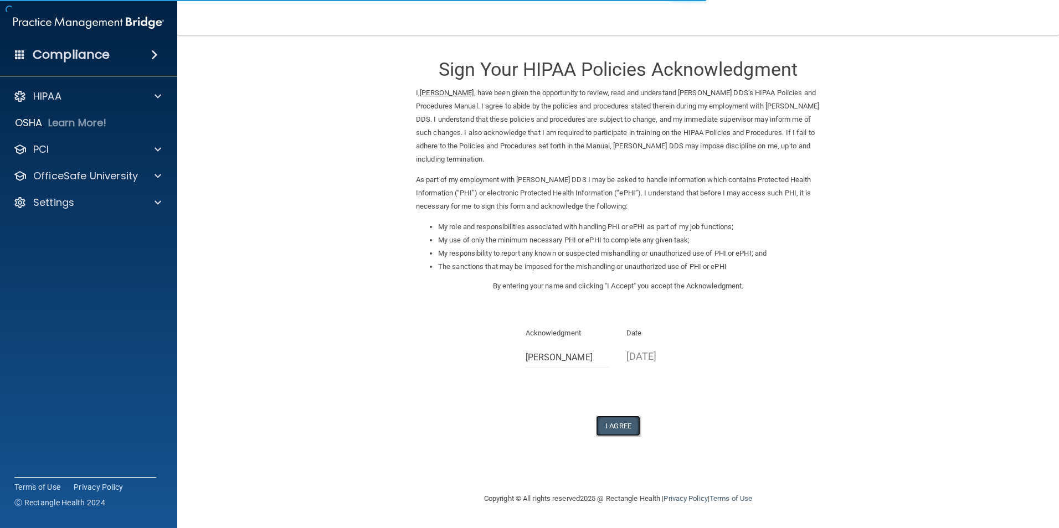
drag, startPoint x: 624, startPoint y: 424, endPoint x: 618, endPoint y: 423, distance: 6.1
click at [623, 424] on button "I Agree" at bounding box center [618, 426] width 44 height 20
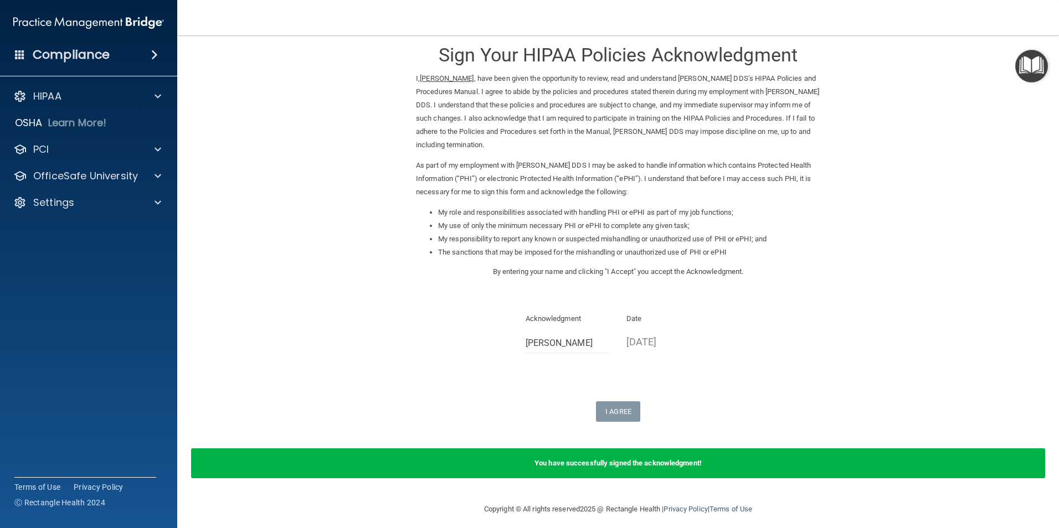
scroll to position [22, 0]
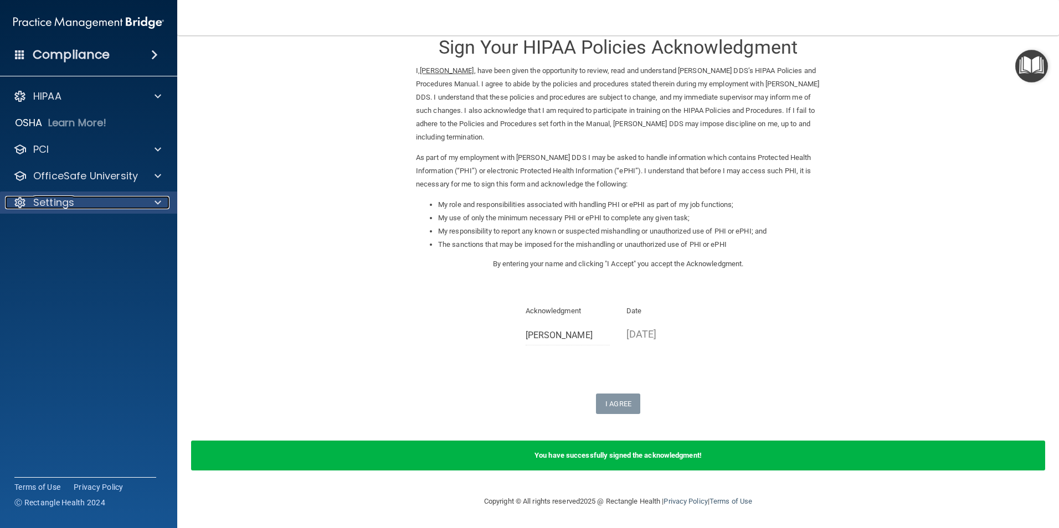
click at [83, 198] on div "Settings" at bounding box center [73, 202] width 137 height 13
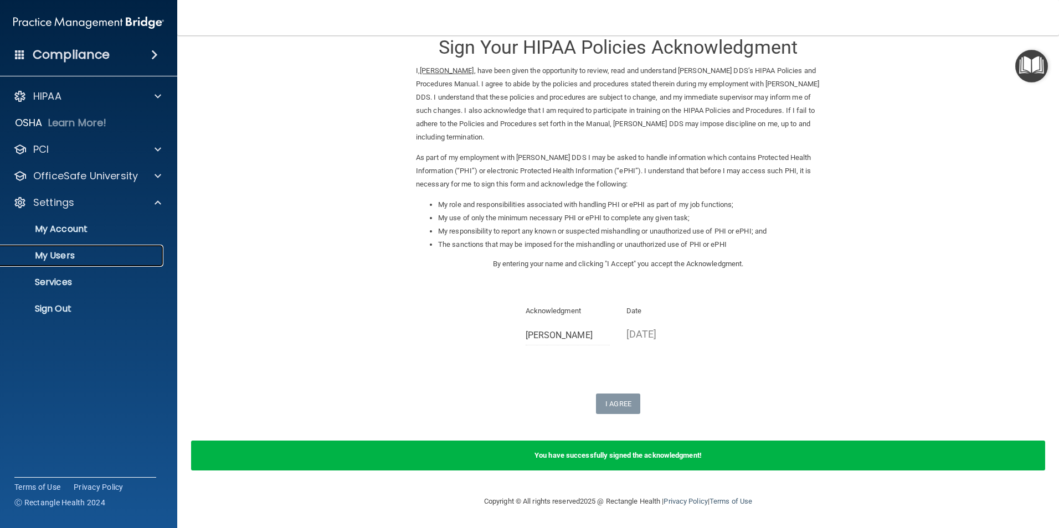
click at [47, 261] on p "My Users" at bounding box center [82, 255] width 151 height 11
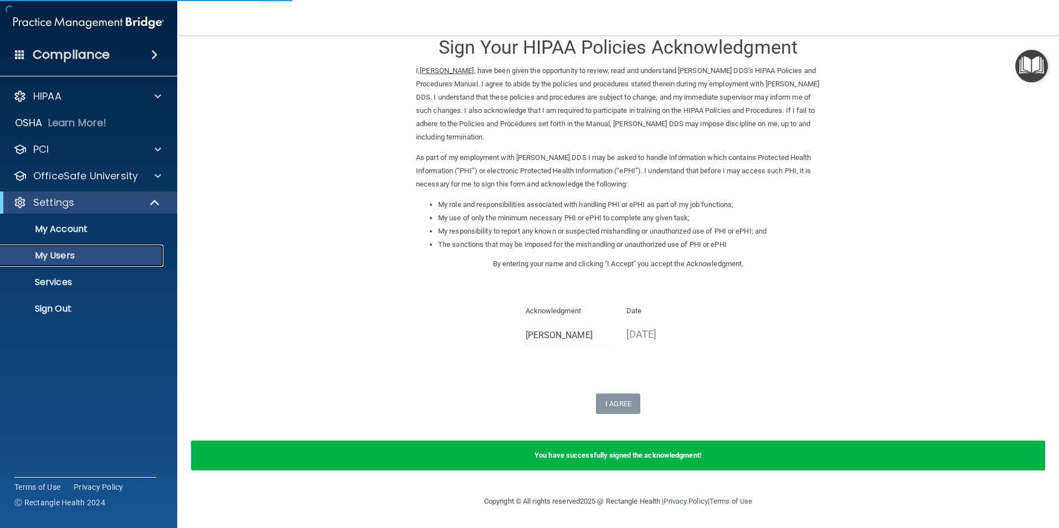
select select "20"
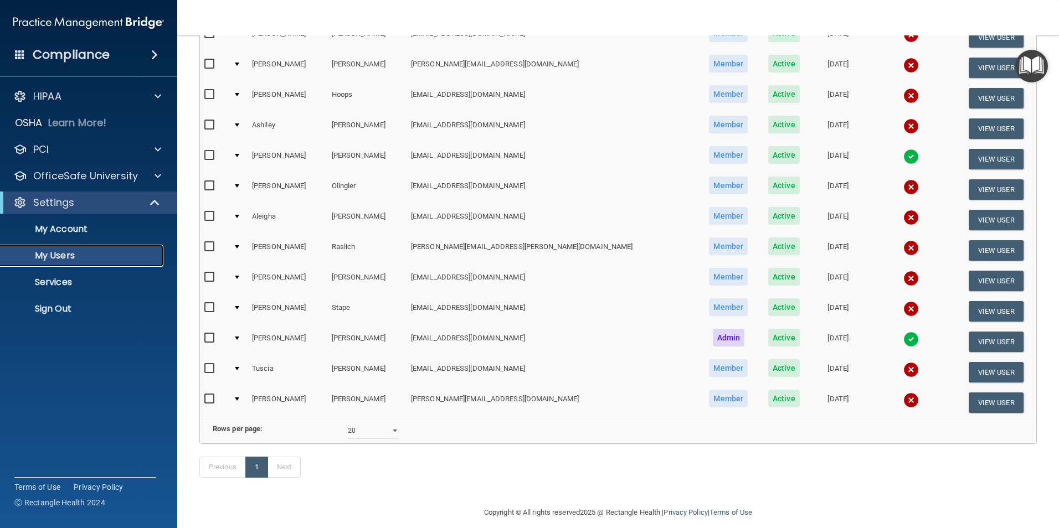
scroll to position [358, 0]
